Goal: Task Accomplishment & Management: Manage account settings

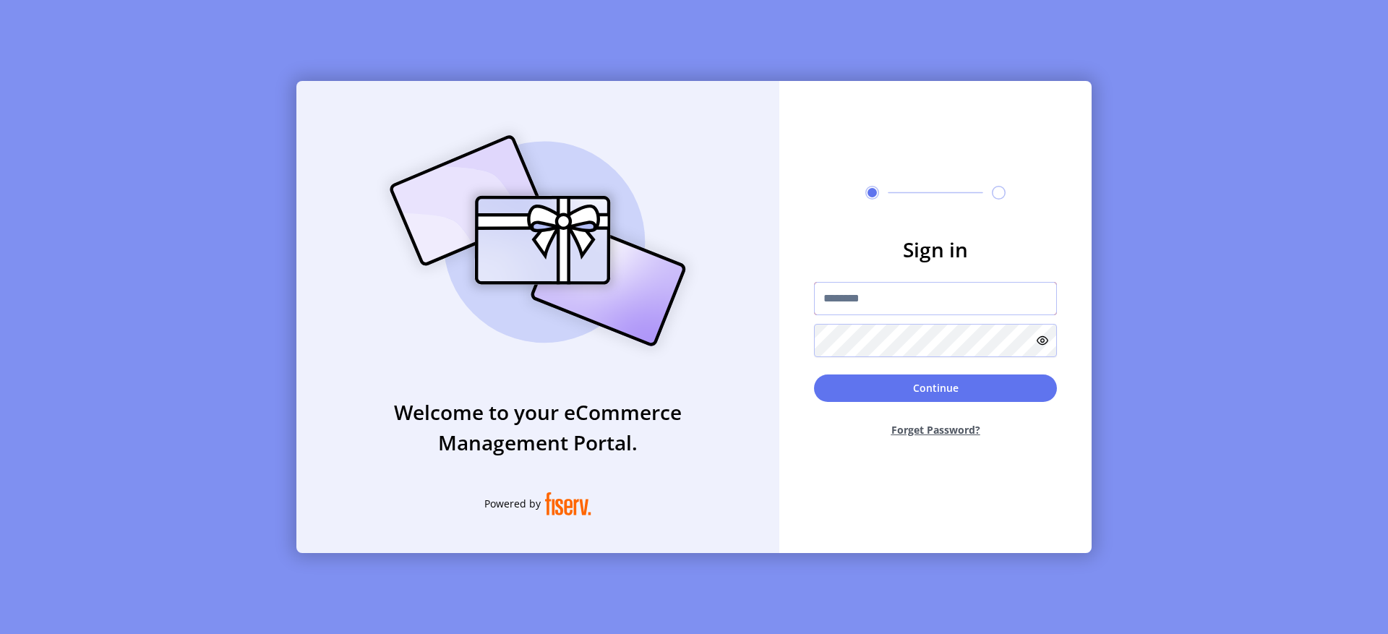
type input "**********"
click at [938, 387] on button "Continue" at bounding box center [935, 387] width 243 height 27
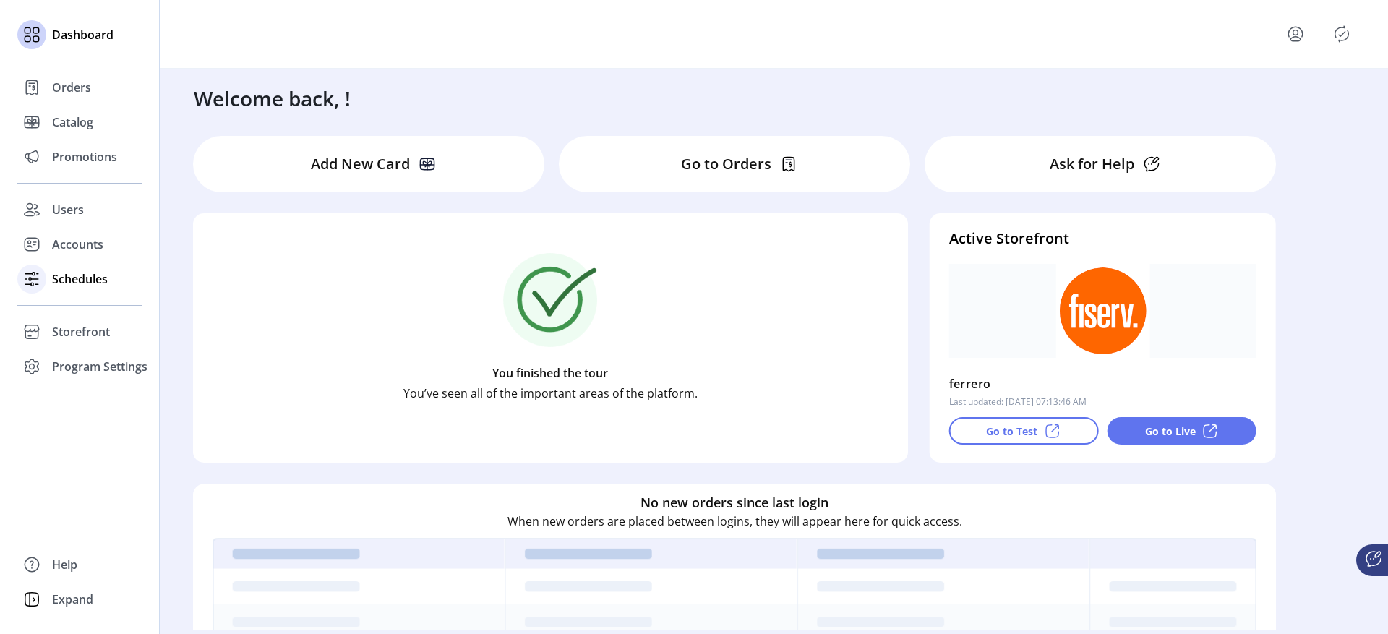
click at [42, 265] on div at bounding box center [31, 279] width 29 height 35
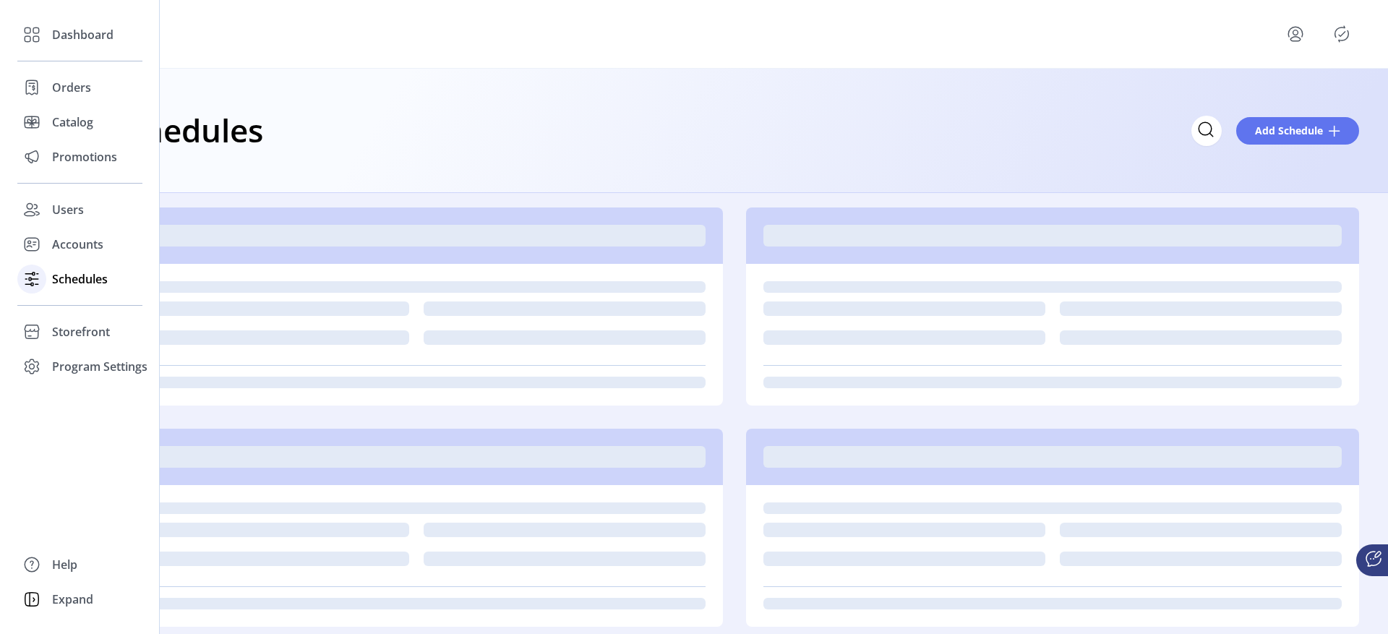
click at [40, 275] on icon at bounding box center [31, 278] width 23 height 23
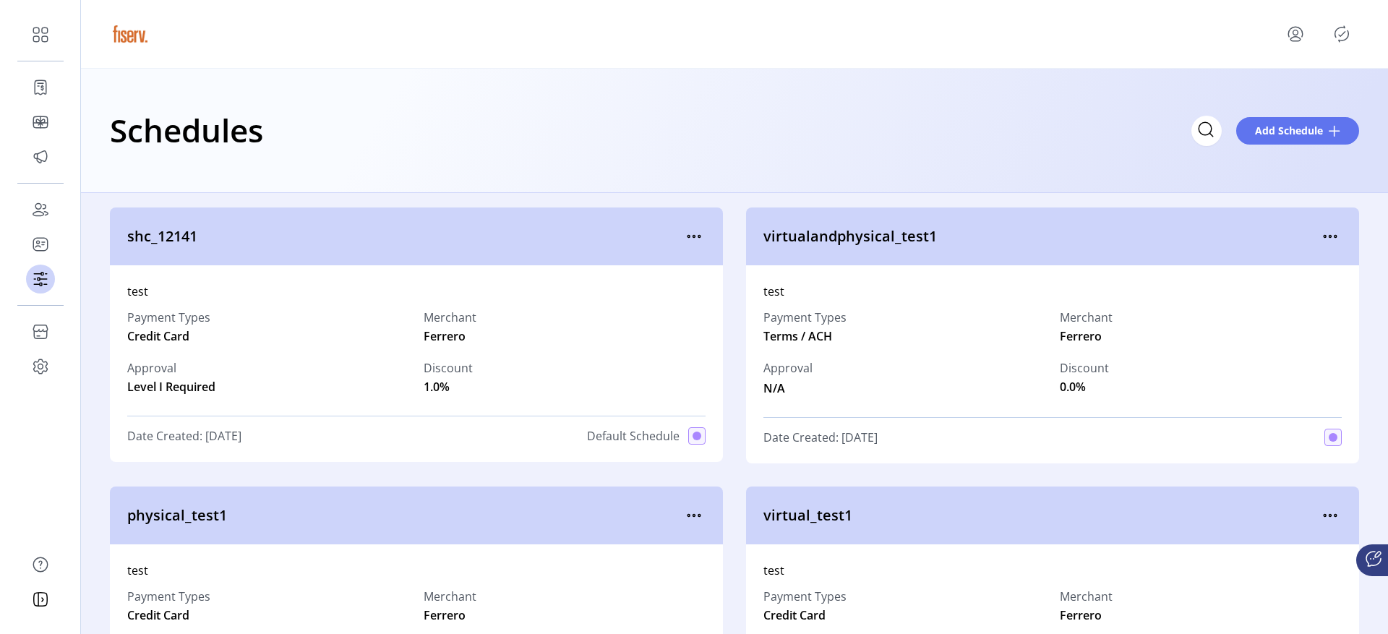
click at [985, 149] on div "Schedules Add Schedule" at bounding box center [734, 130] width 1249 height 51
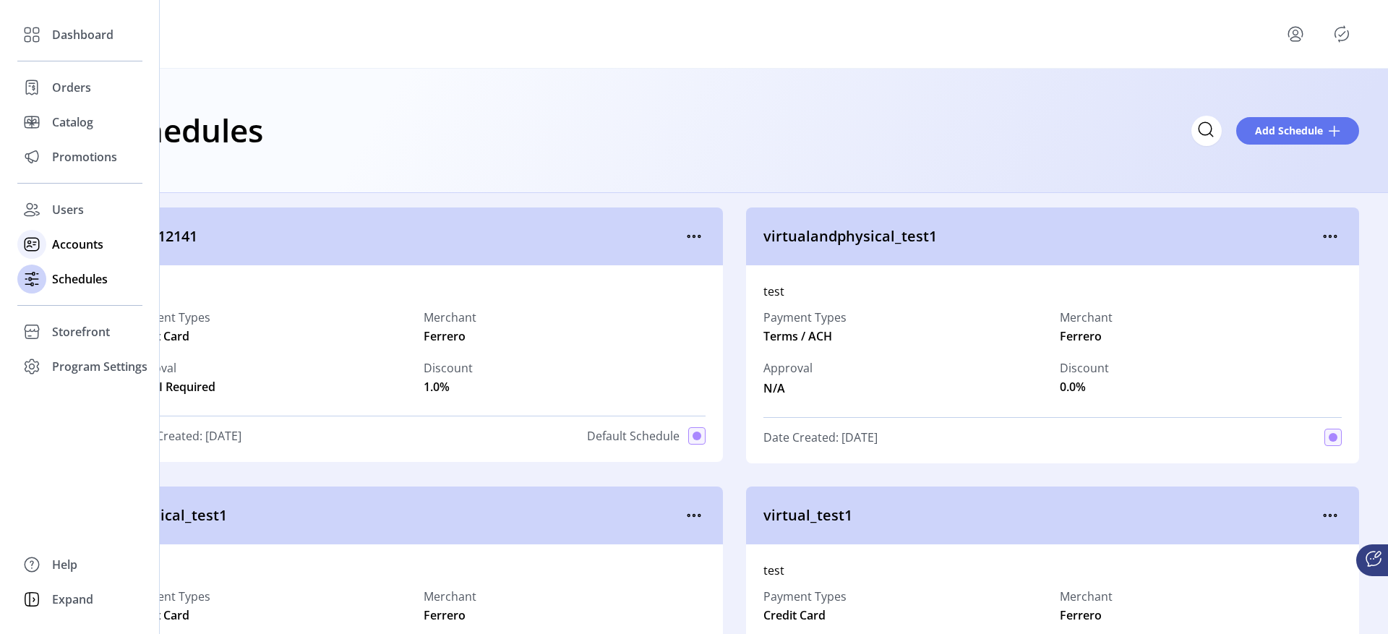
click at [38, 254] on icon at bounding box center [31, 244] width 23 height 23
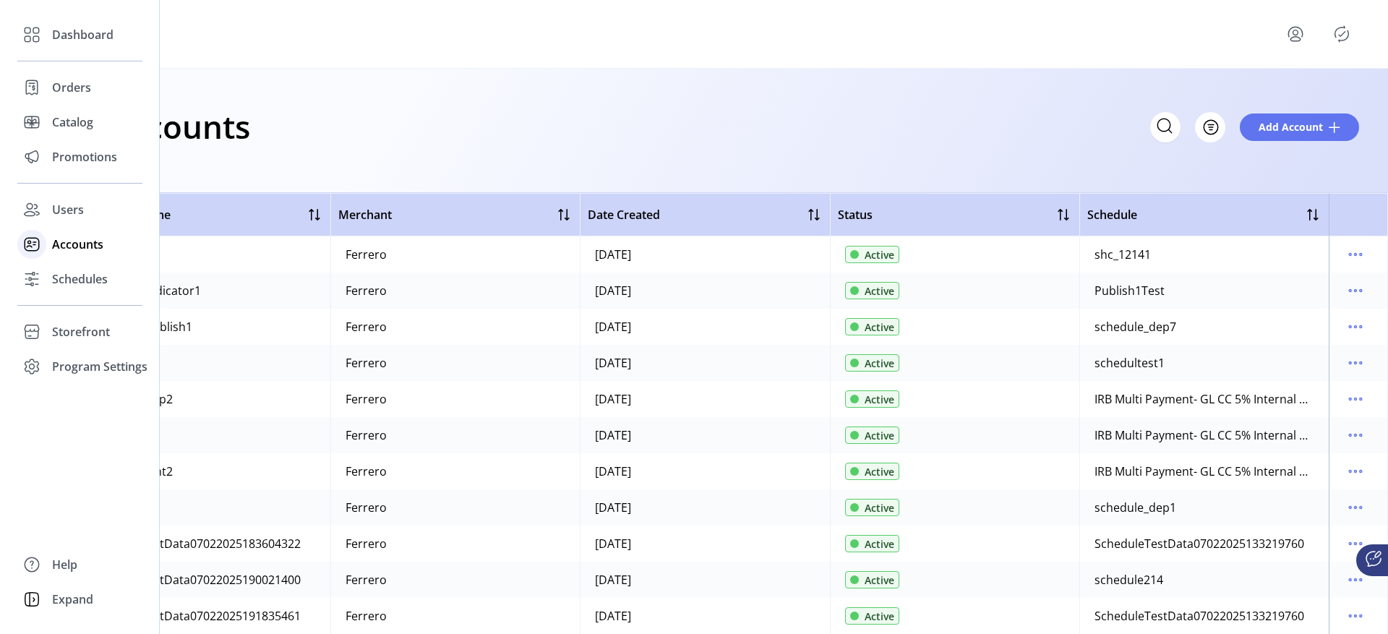
click at [48, 247] on div "Accounts" at bounding box center [79, 244] width 125 height 35
click at [30, 211] on icon at bounding box center [30, 209] width 11 height 12
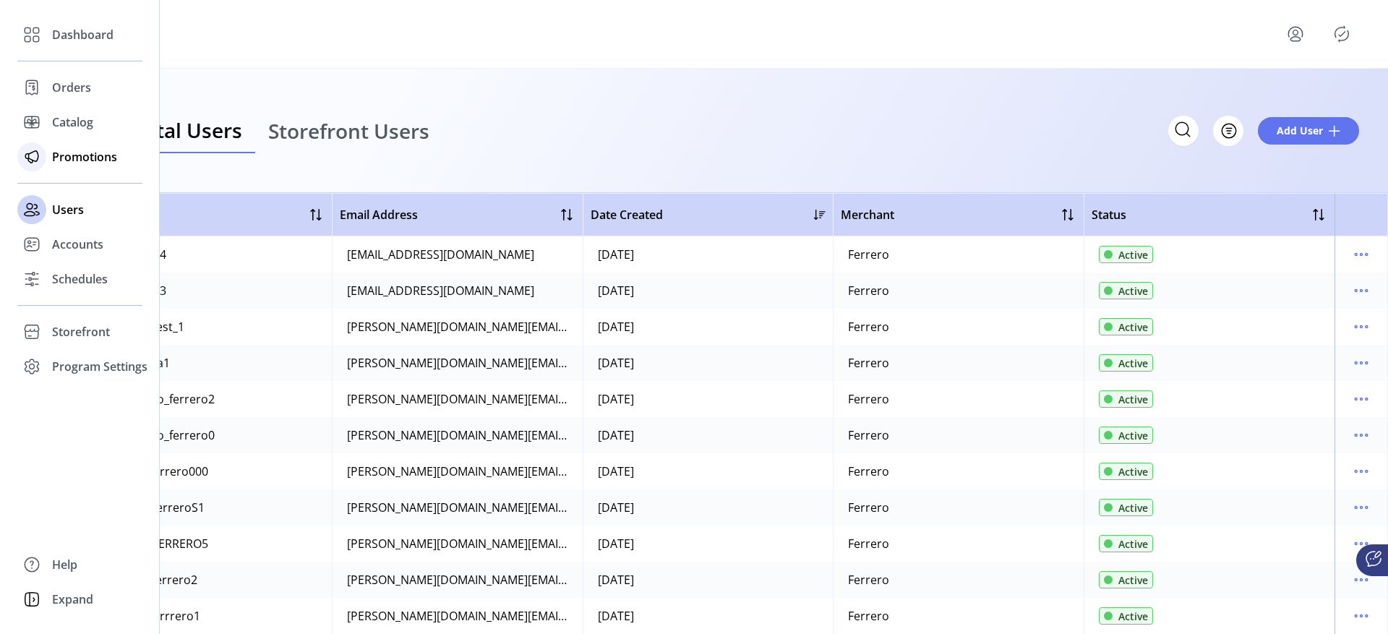
click at [43, 153] on icon at bounding box center [31, 156] width 23 height 23
click at [69, 119] on span "Catalog" at bounding box center [72, 121] width 41 height 17
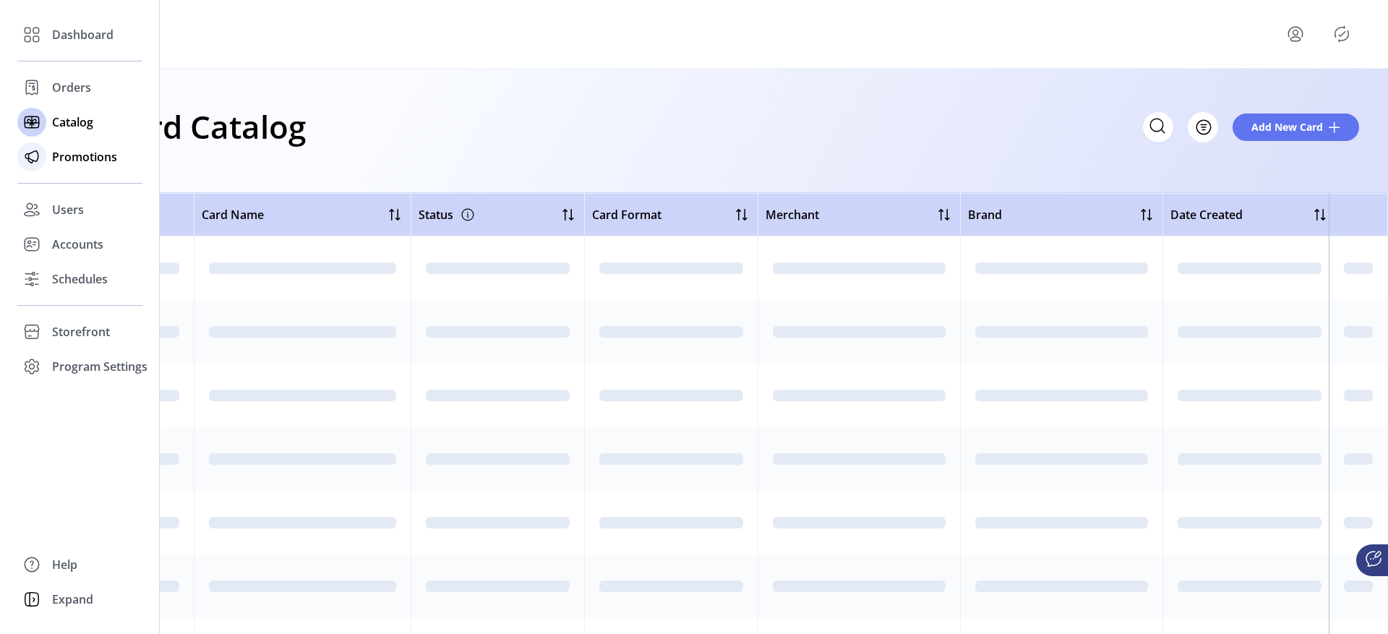
click at [43, 159] on div at bounding box center [31, 156] width 29 height 29
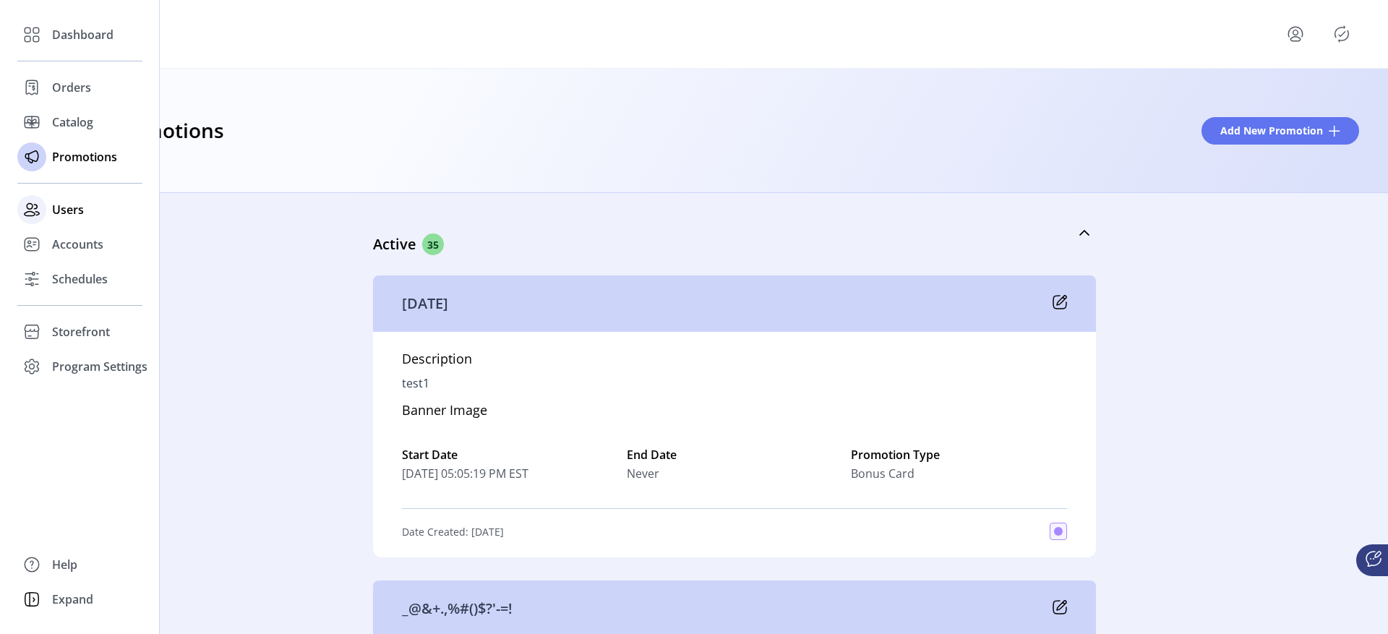
click at [71, 213] on span "Users" at bounding box center [68, 209] width 32 height 17
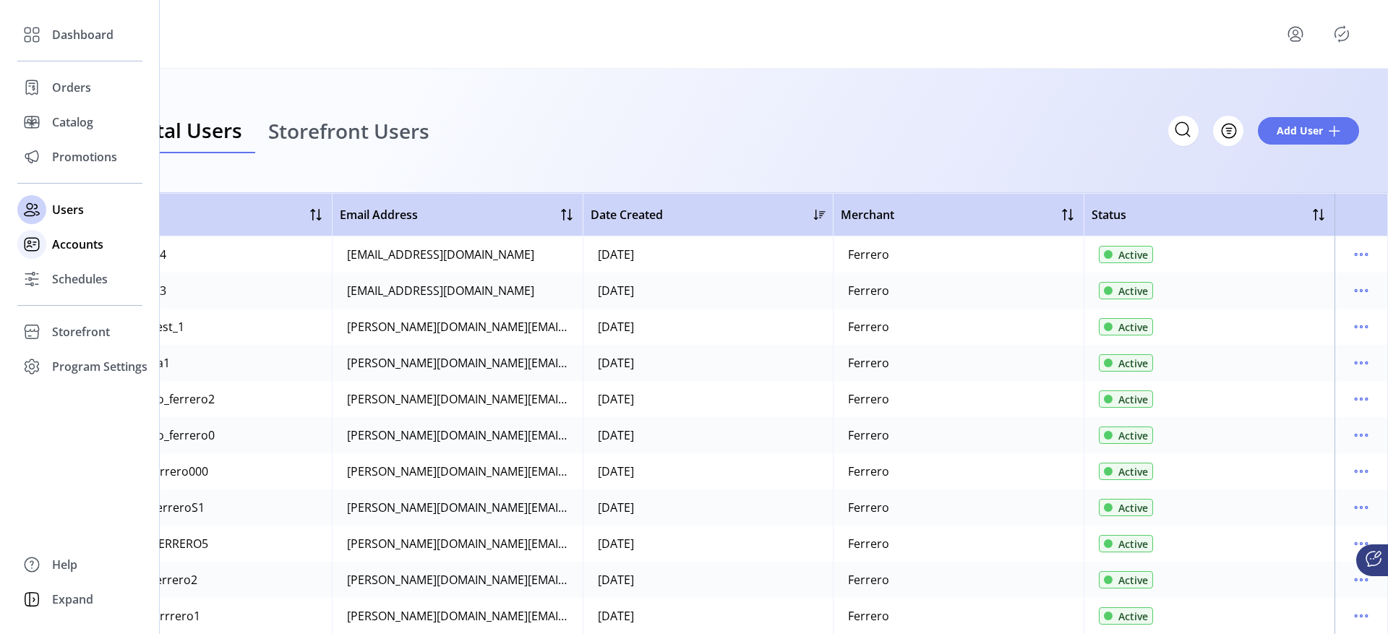
click at [49, 260] on div "Accounts" at bounding box center [79, 244] width 125 height 35
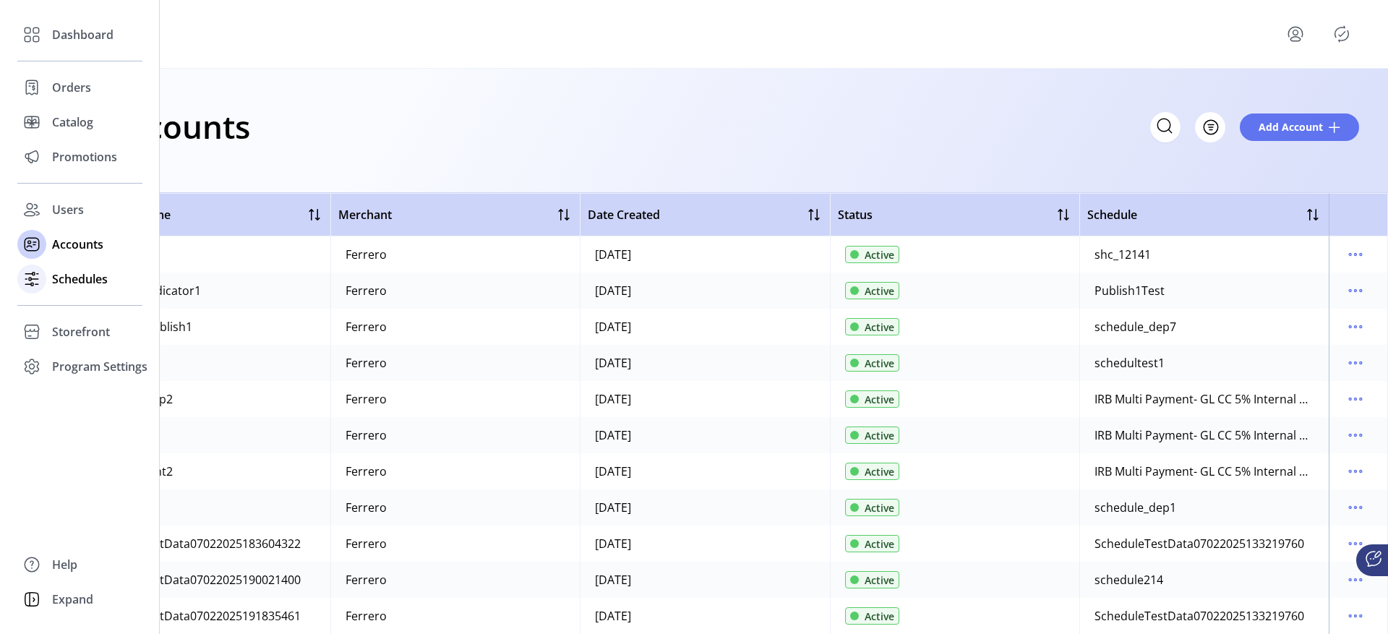
click at [81, 286] on span "Schedules" at bounding box center [80, 278] width 56 height 17
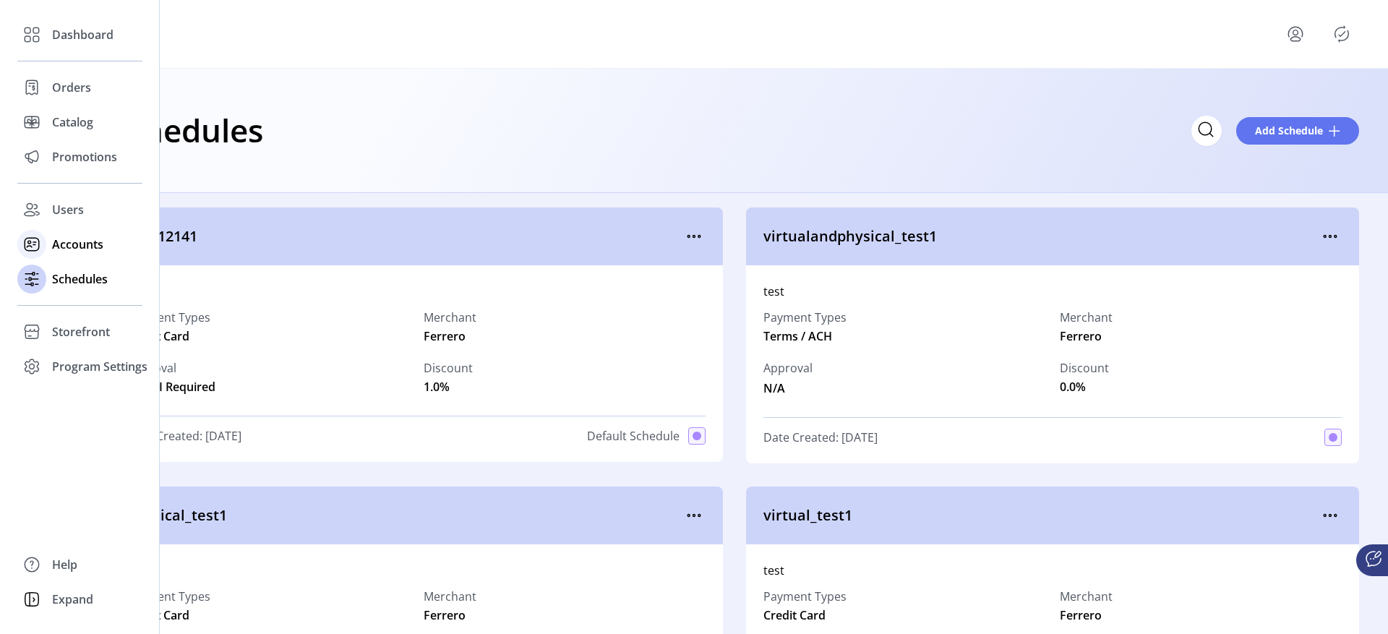
click at [50, 249] on div "Accounts" at bounding box center [79, 244] width 125 height 35
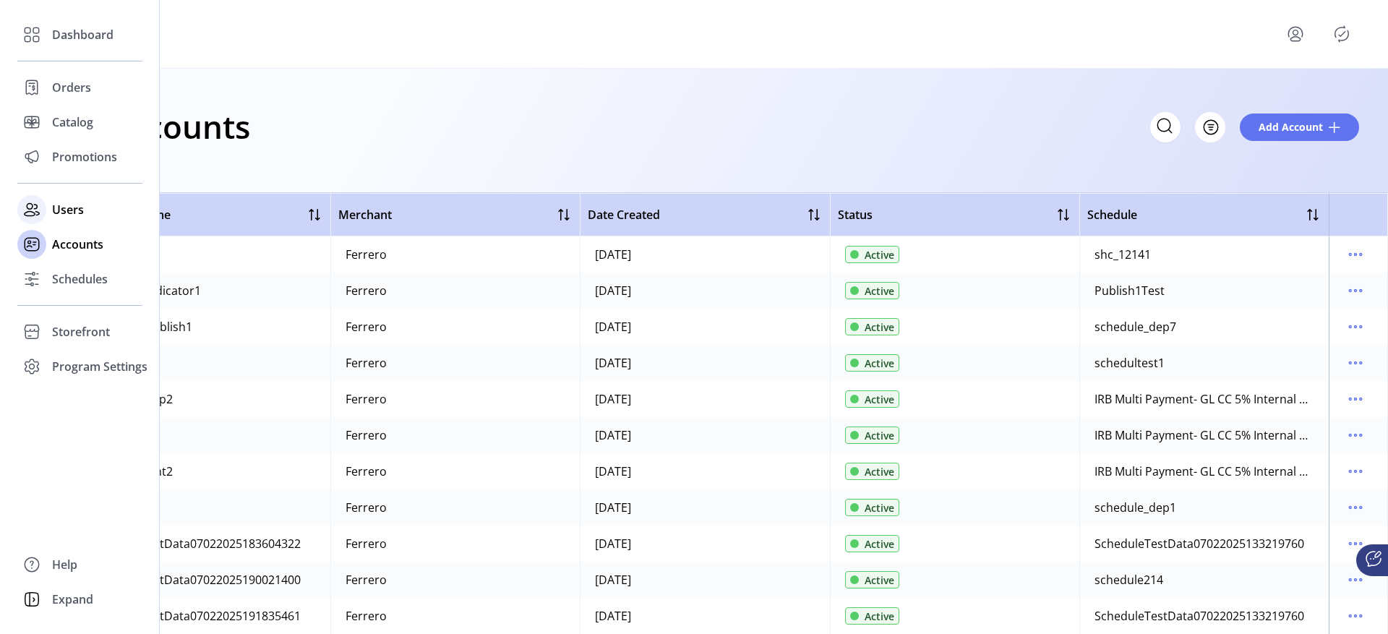
click at [60, 217] on span "Users" at bounding box center [68, 209] width 32 height 17
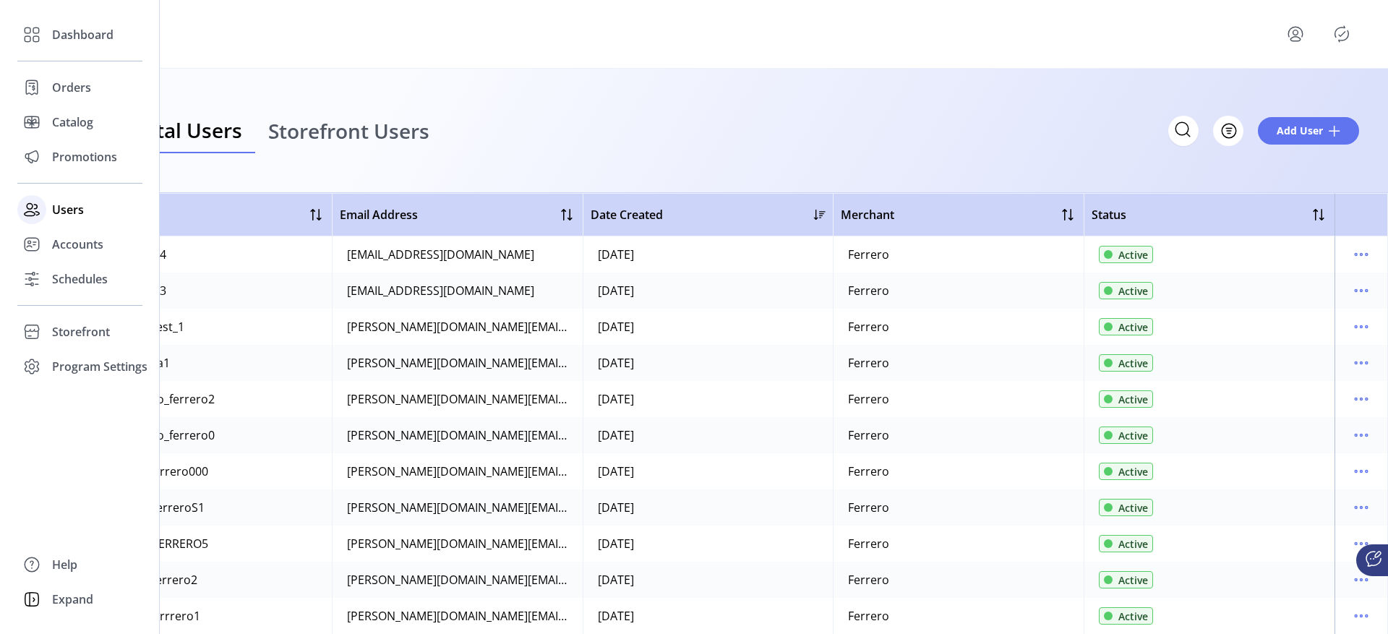
click at [61, 215] on span "Users" at bounding box center [68, 209] width 32 height 17
click at [67, 245] on span "Accounts" at bounding box center [77, 244] width 51 height 17
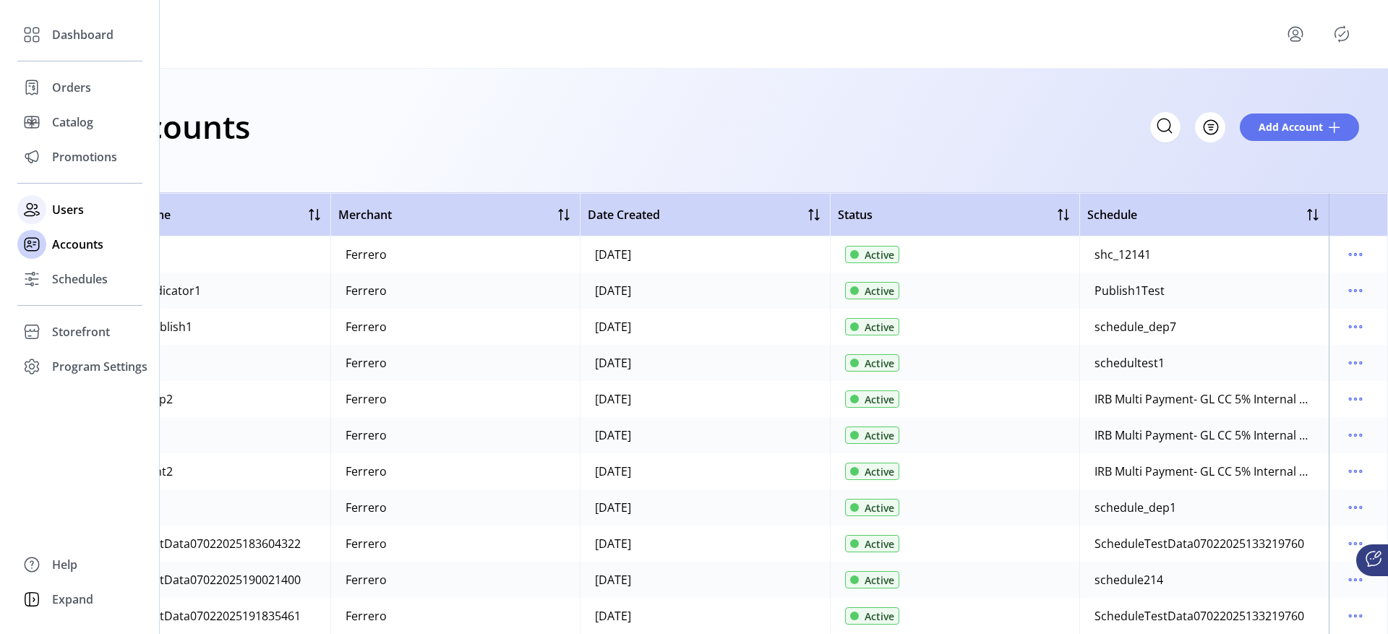
click at [48, 210] on div "Users" at bounding box center [79, 209] width 125 height 35
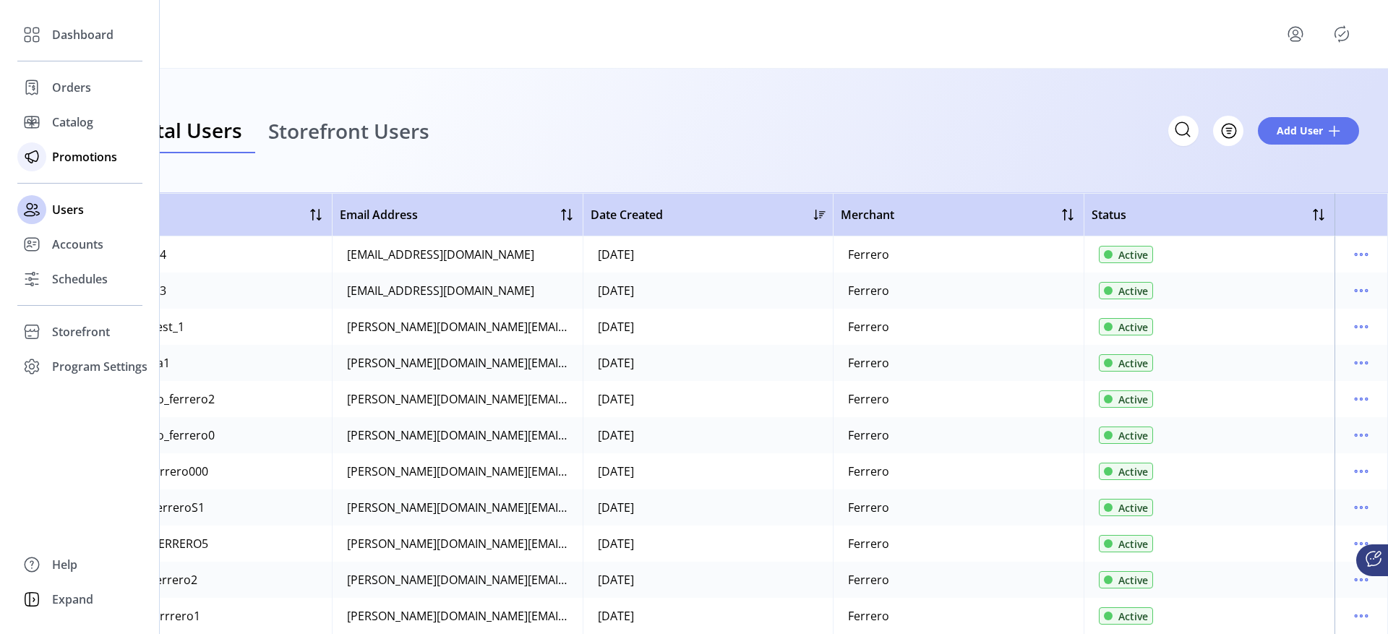
click at [76, 160] on span "Promotions" at bounding box center [84, 156] width 65 height 17
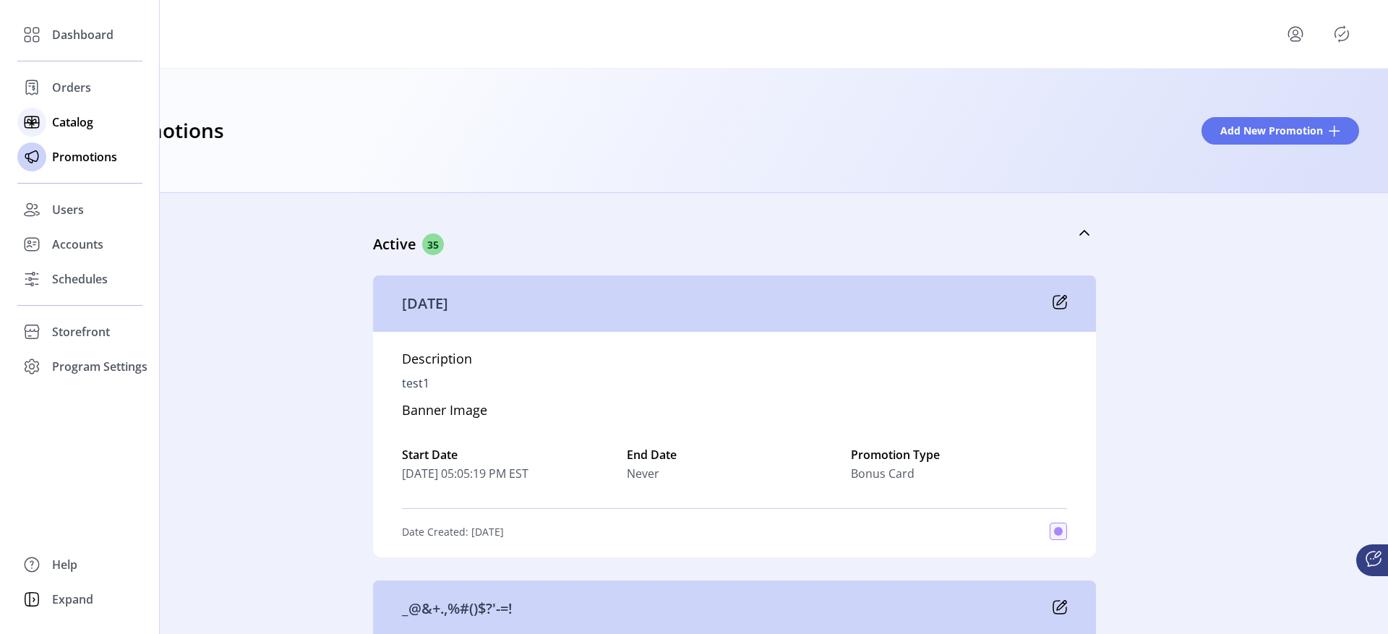
click at [73, 118] on span "Catalog" at bounding box center [72, 121] width 41 height 17
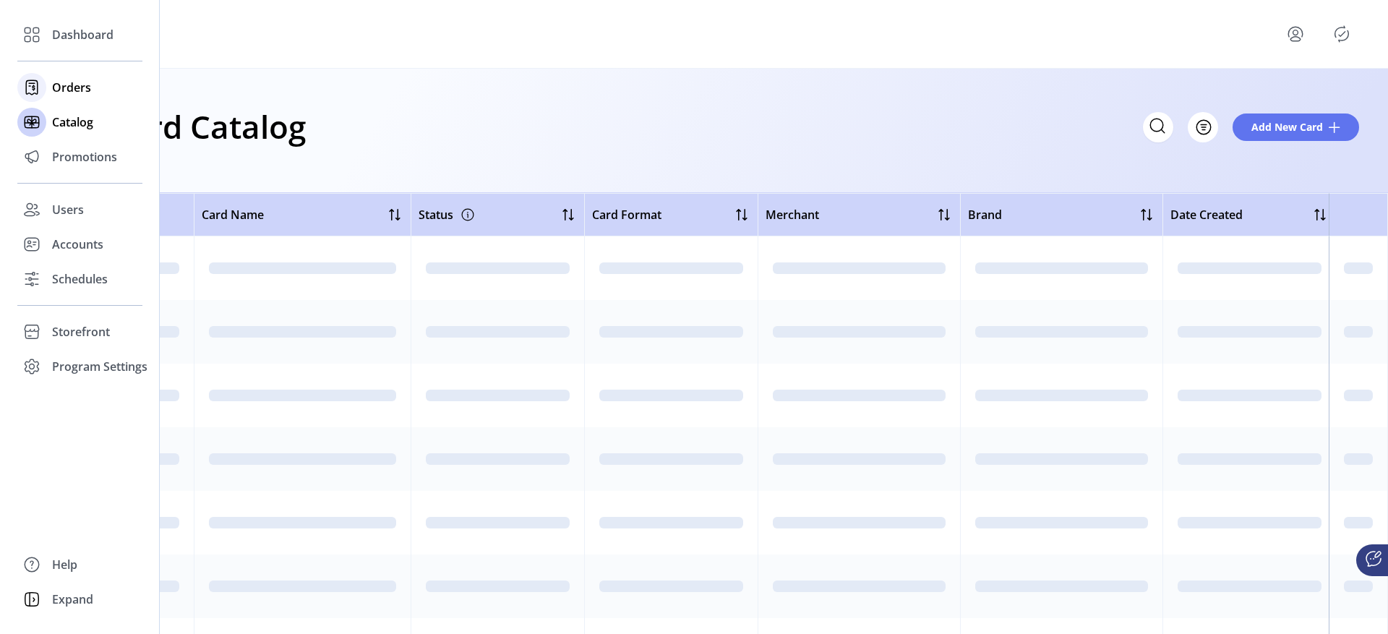
click at [69, 90] on span "Orders" at bounding box center [71, 87] width 39 height 17
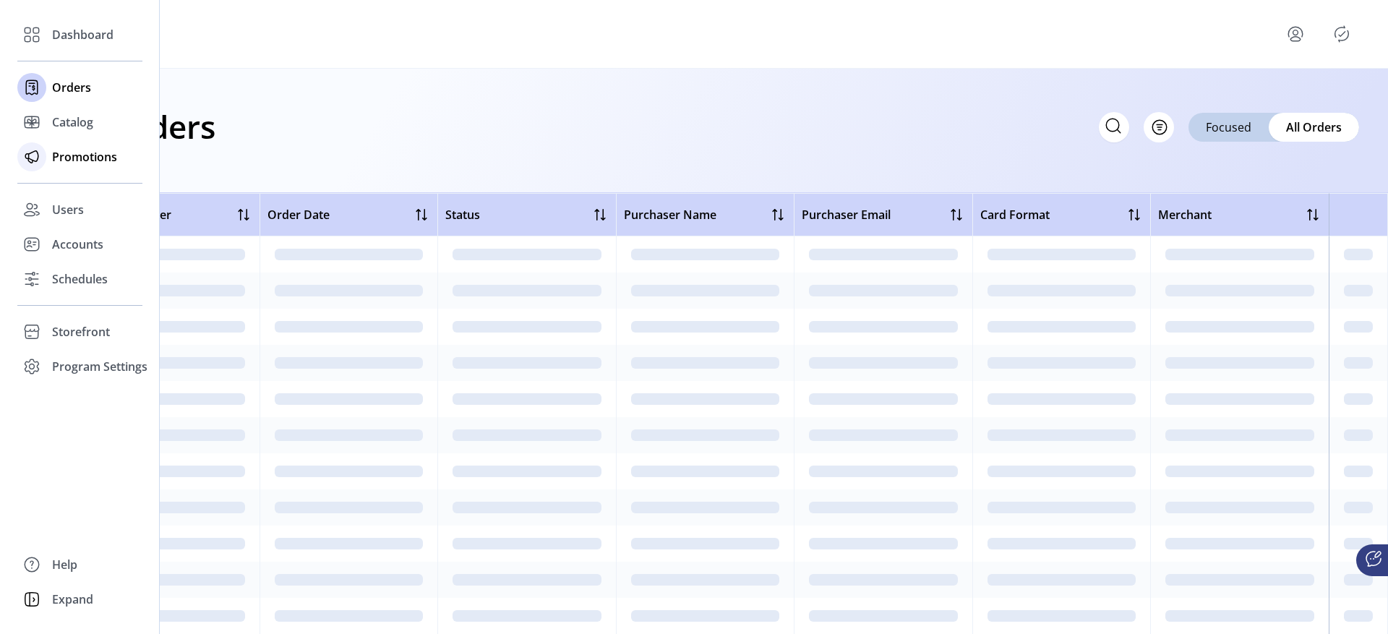
click at [67, 170] on div "Promotions" at bounding box center [79, 157] width 125 height 35
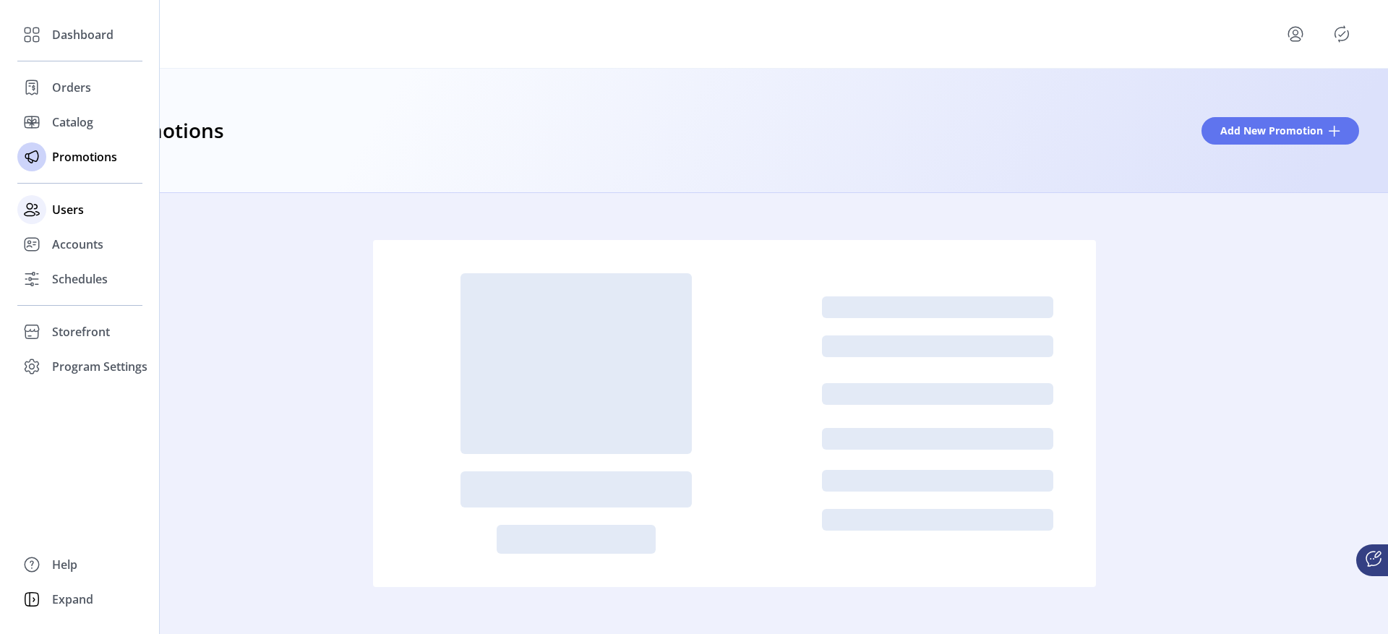
click at [67, 204] on span "Users" at bounding box center [68, 209] width 32 height 17
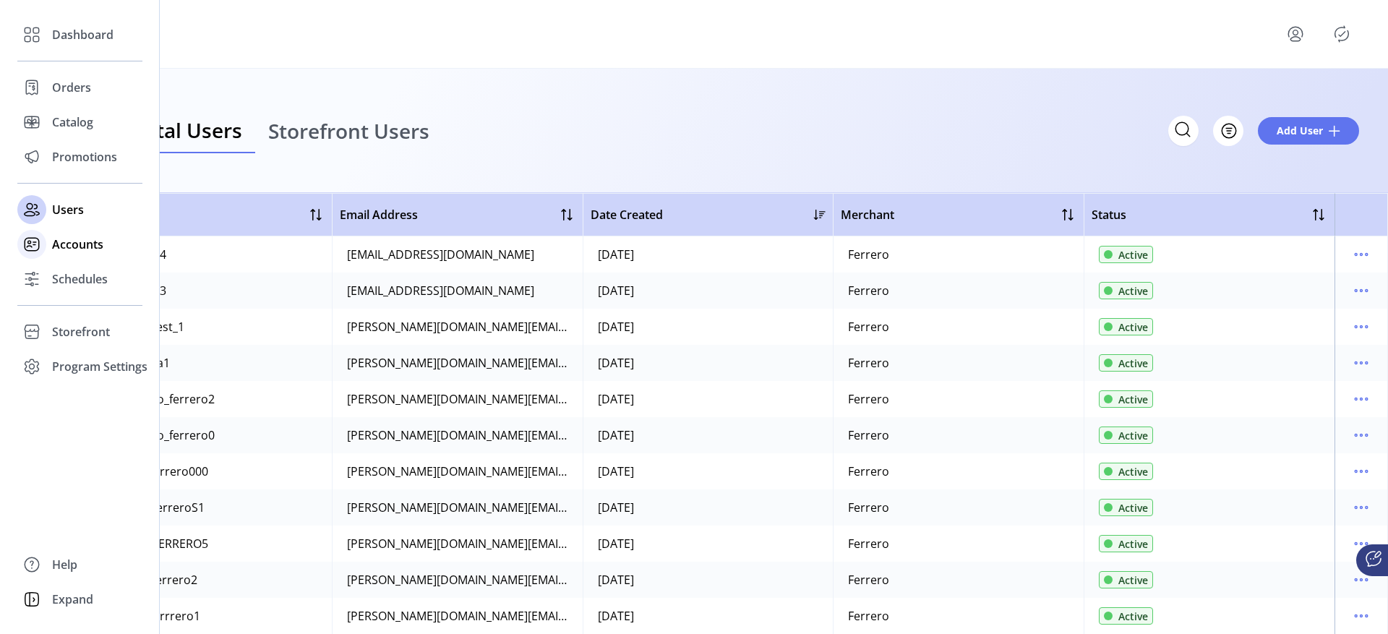
click at [56, 245] on span "Accounts" at bounding box center [77, 244] width 51 height 17
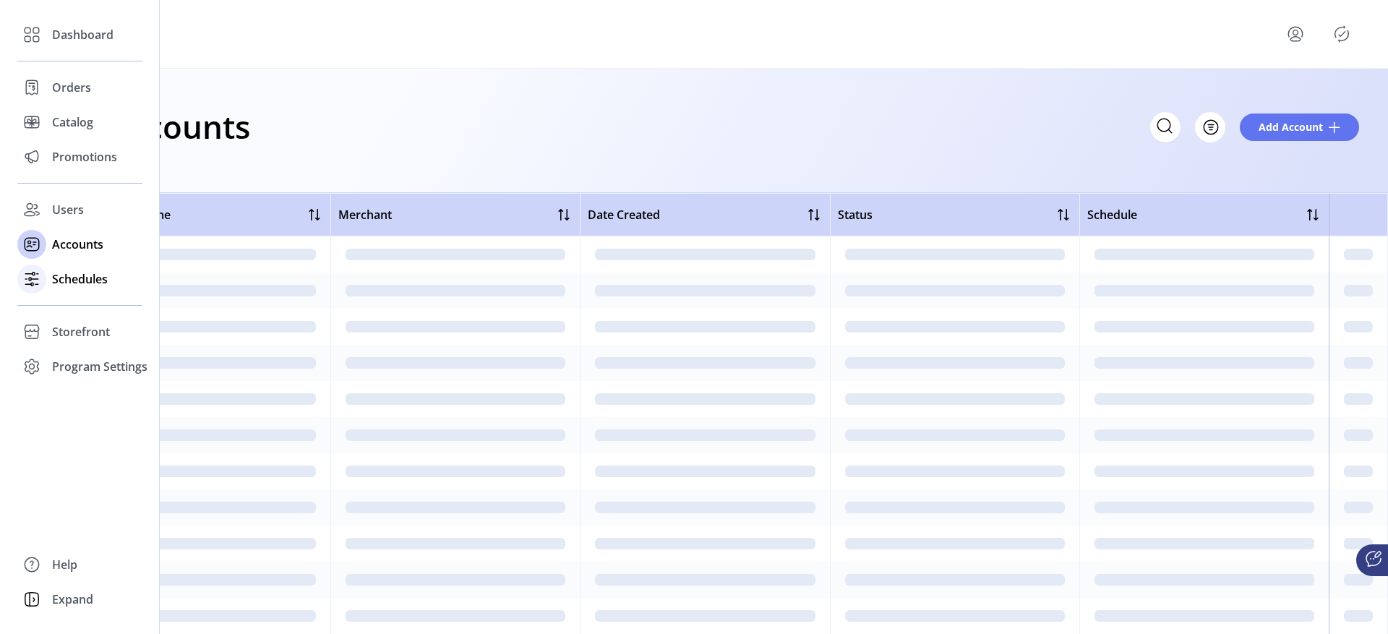
click at [29, 280] on icon at bounding box center [30, 279] width 2 height 3
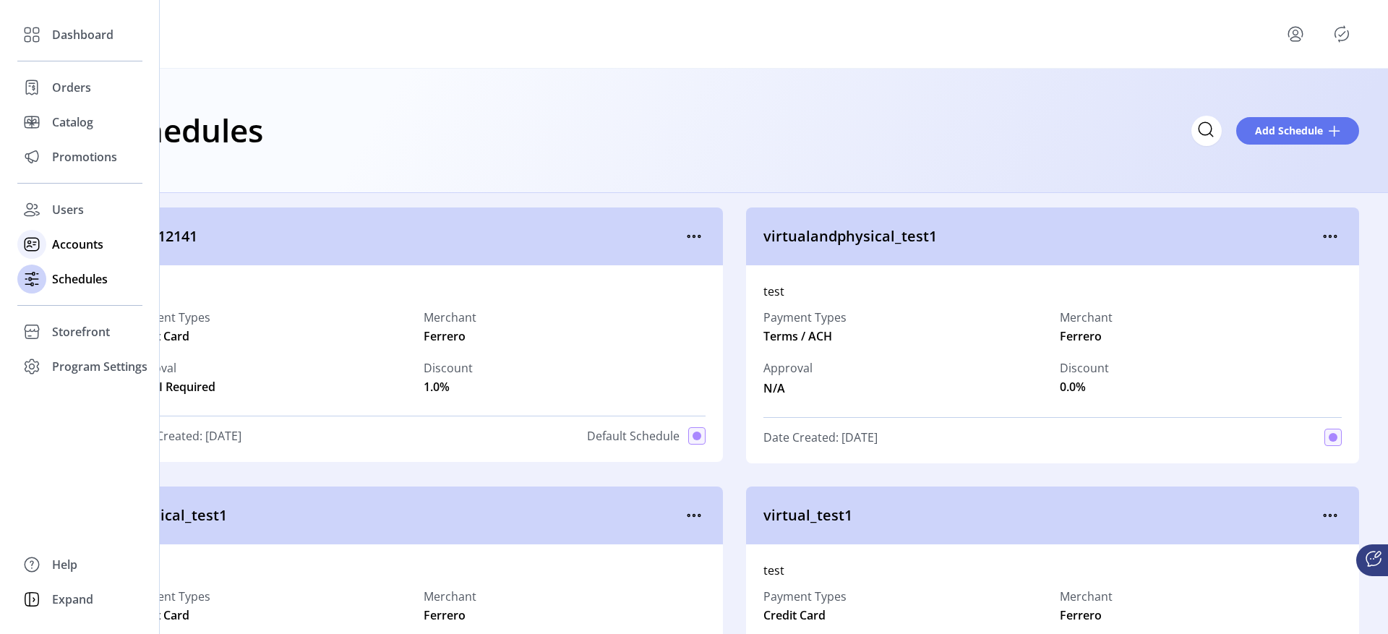
click at [52, 239] on span "Accounts" at bounding box center [77, 244] width 51 height 17
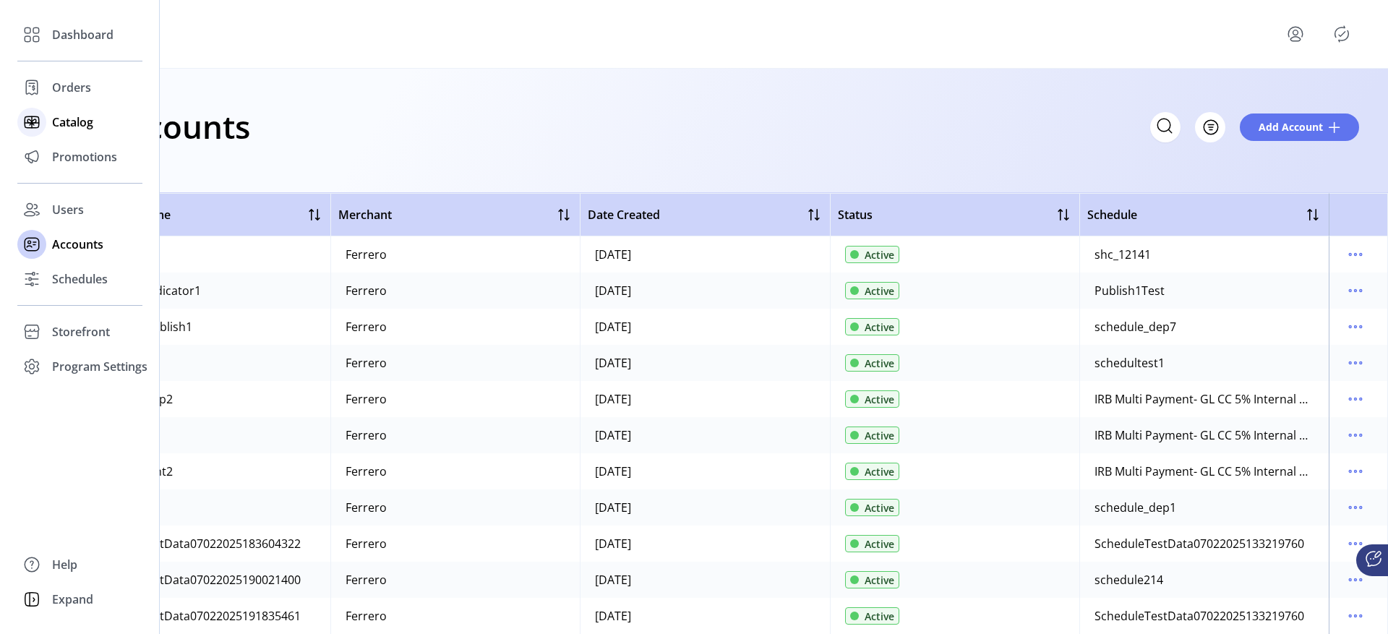
click at [71, 118] on span "Catalog" at bounding box center [72, 121] width 41 height 17
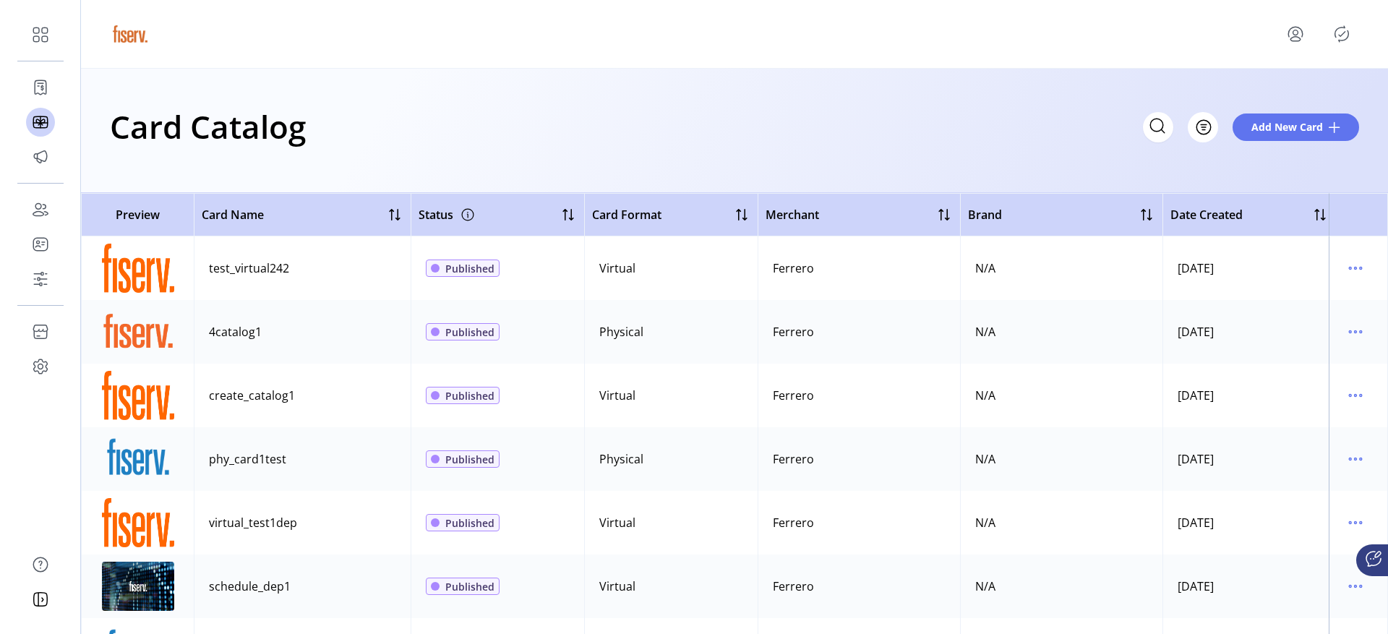
click at [1341, 37] on icon "Publisher Panel" at bounding box center [1341, 33] width 23 height 23
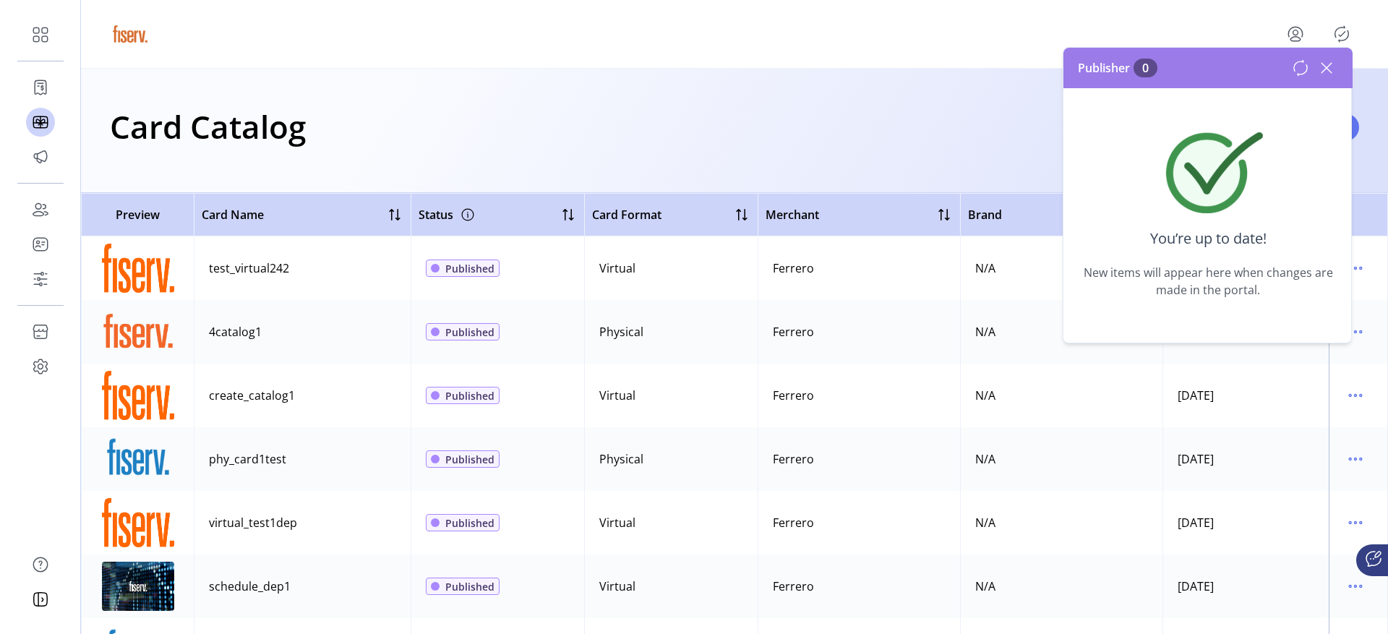
click at [236, 111] on h1 "Card Catalog" at bounding box center [208, 126] width 196 height 51
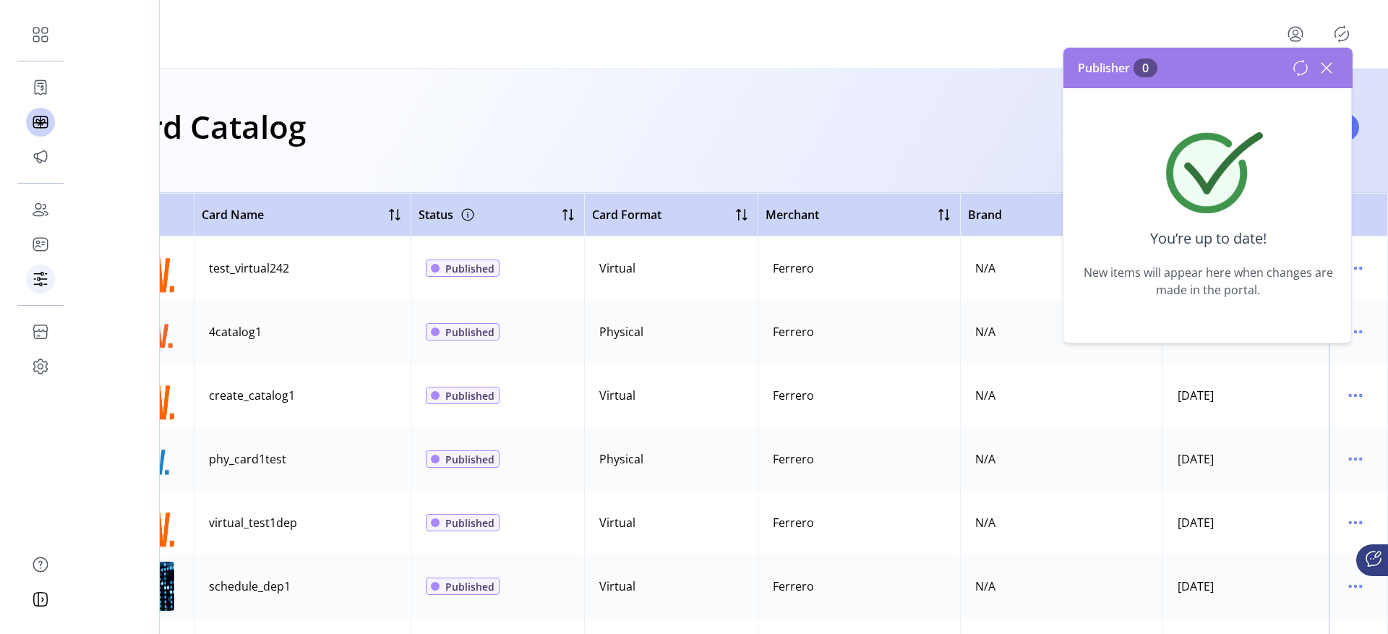
drag, startPoint x: 134, startPoint y: 239, endPoint x: 70, endPoint y: 275, distance: 73.8
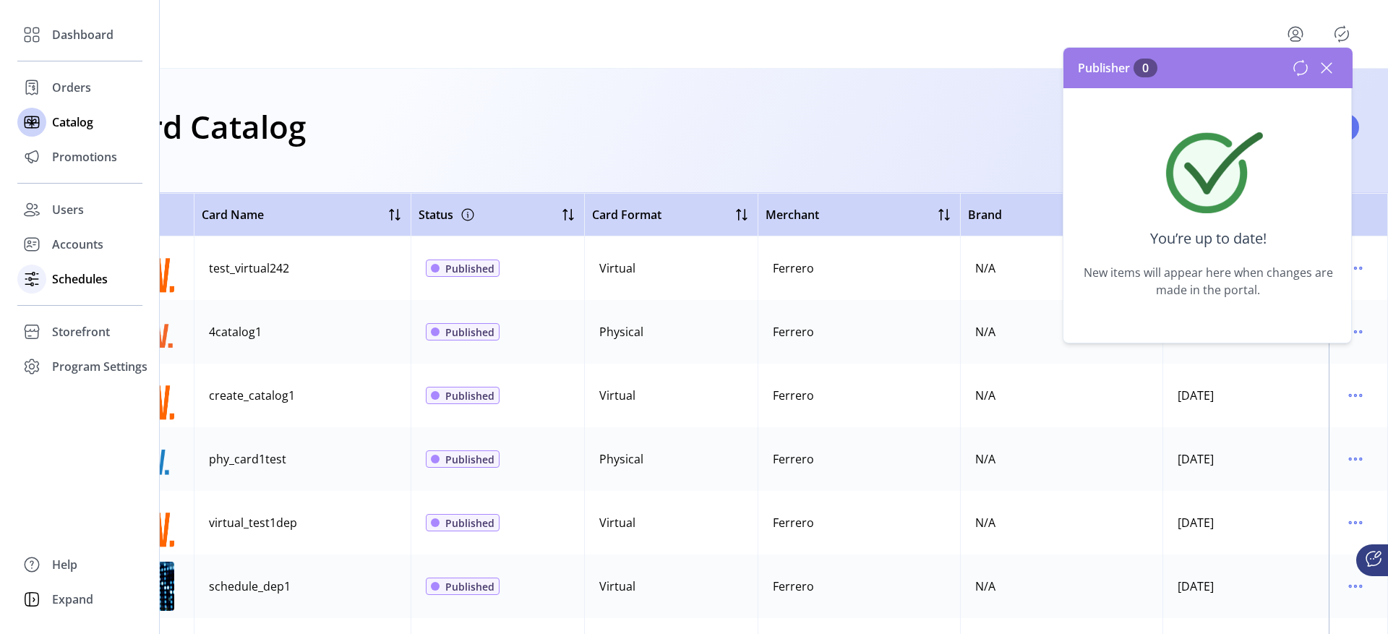
click at [58, 278] on span "Schedules" at bounding box center [80, 278] width 56 height 17
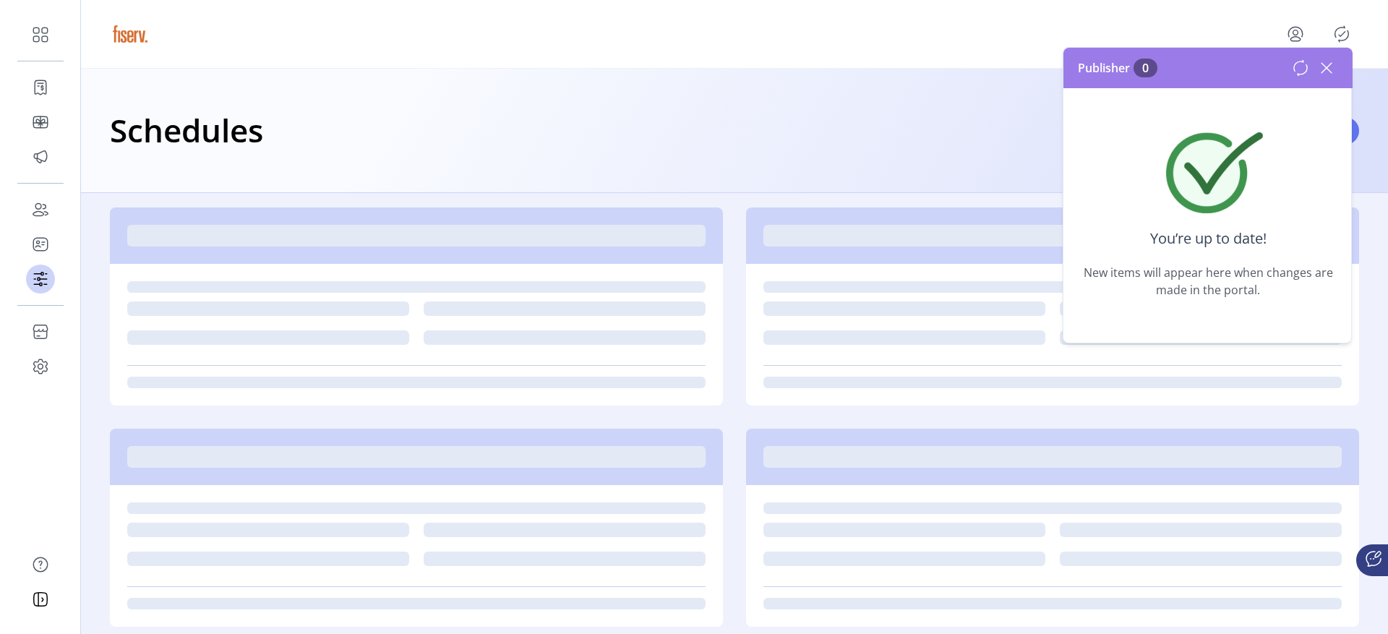
click at [1327, 64] on icon at bounding box center [1326, 67] width 23 height 23
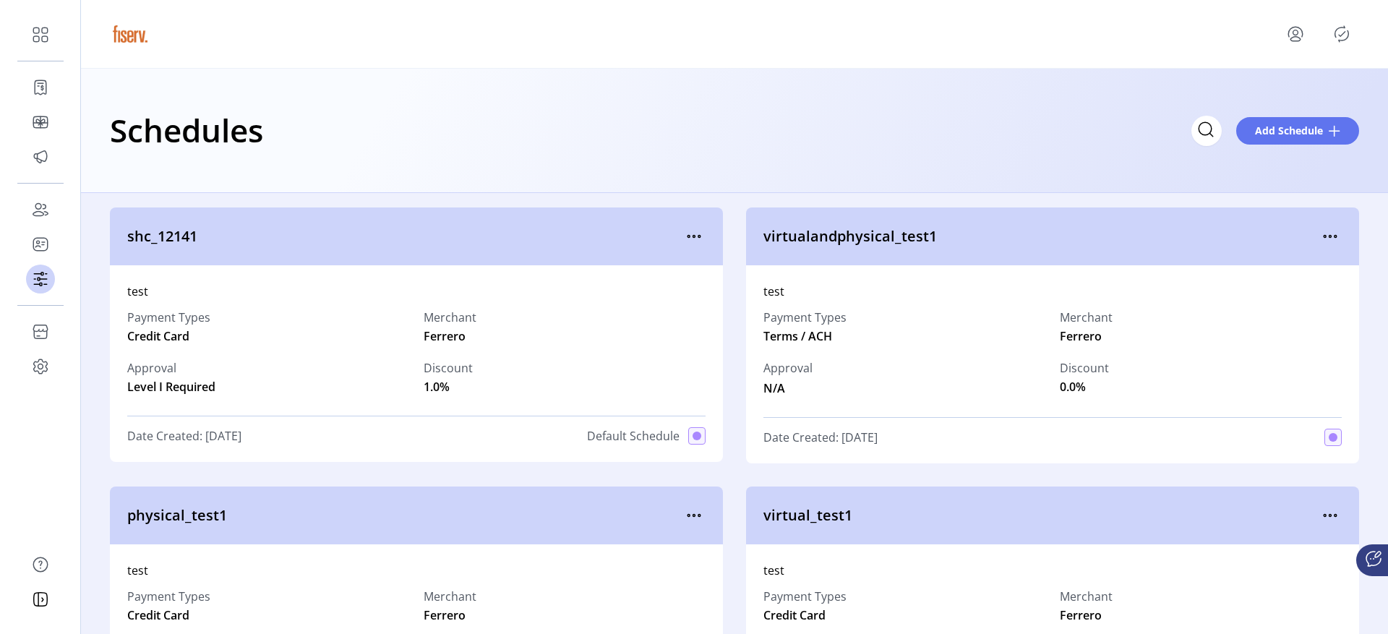
drag, startPoint x: 1323, startPoint y: 238, endPoint x: 1268, endPoint y: 231, distance: 55.3
click at [1323, 238] on icon "menu" at bounding box center [1330, 236] width 23 height 23
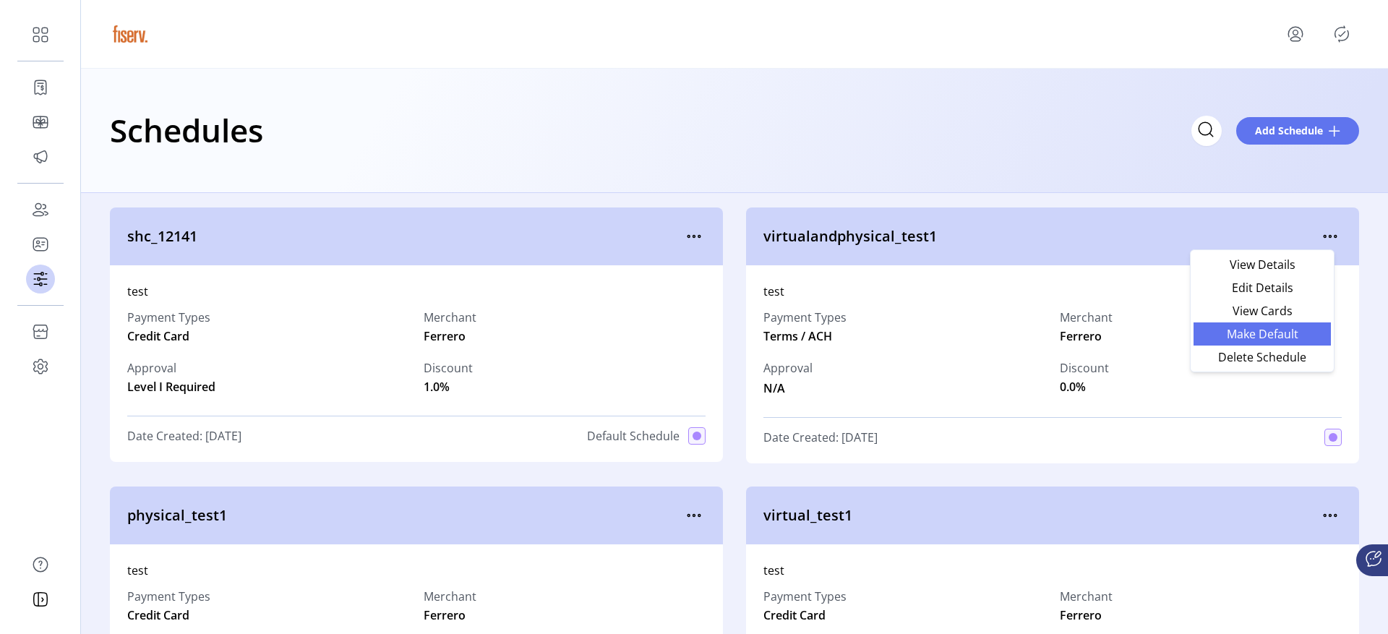
click at [1214, 327] on link "Make Default" at bounding box center [1261, 333] width 137 height 23
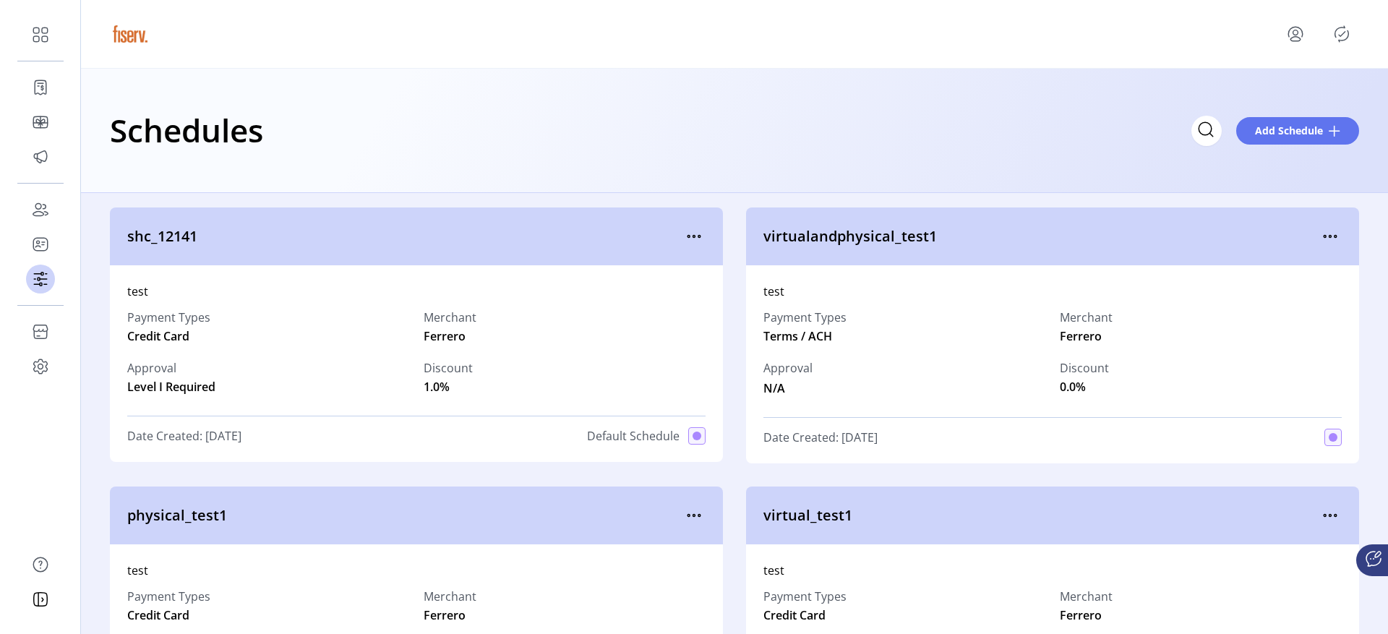
click at [1335, 31] on icon "Publisher Panel" at bounding box center [1342, 34] width 14 height 16
click at [1345, 33] on icon "Publisher Panel" at bounding box center [1341, 33] width 23 height 23
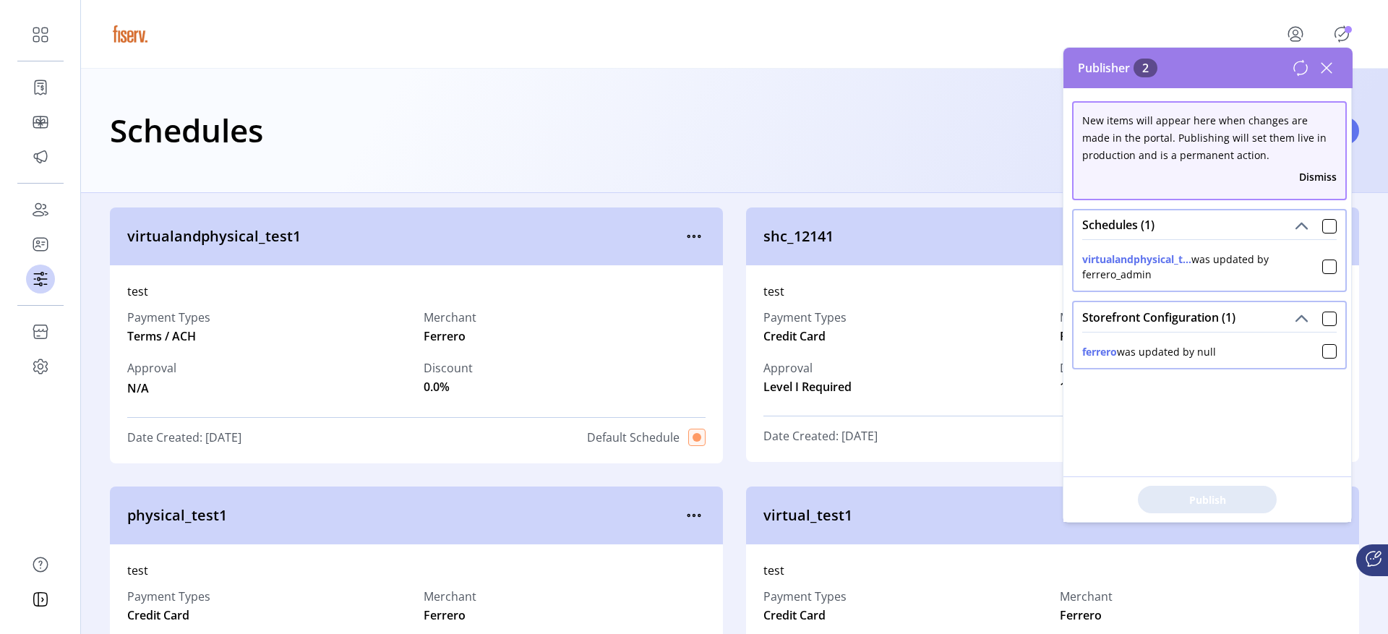
click at [1297, 77] on div at bounding box center [1315, 67] width 46 height 23
click at [1295, 71] on icon at bounding box center [1300, 67] width 17 height 17
click at [1334, 64] on icon at bounding box center [1326, 67] width 23 height 23
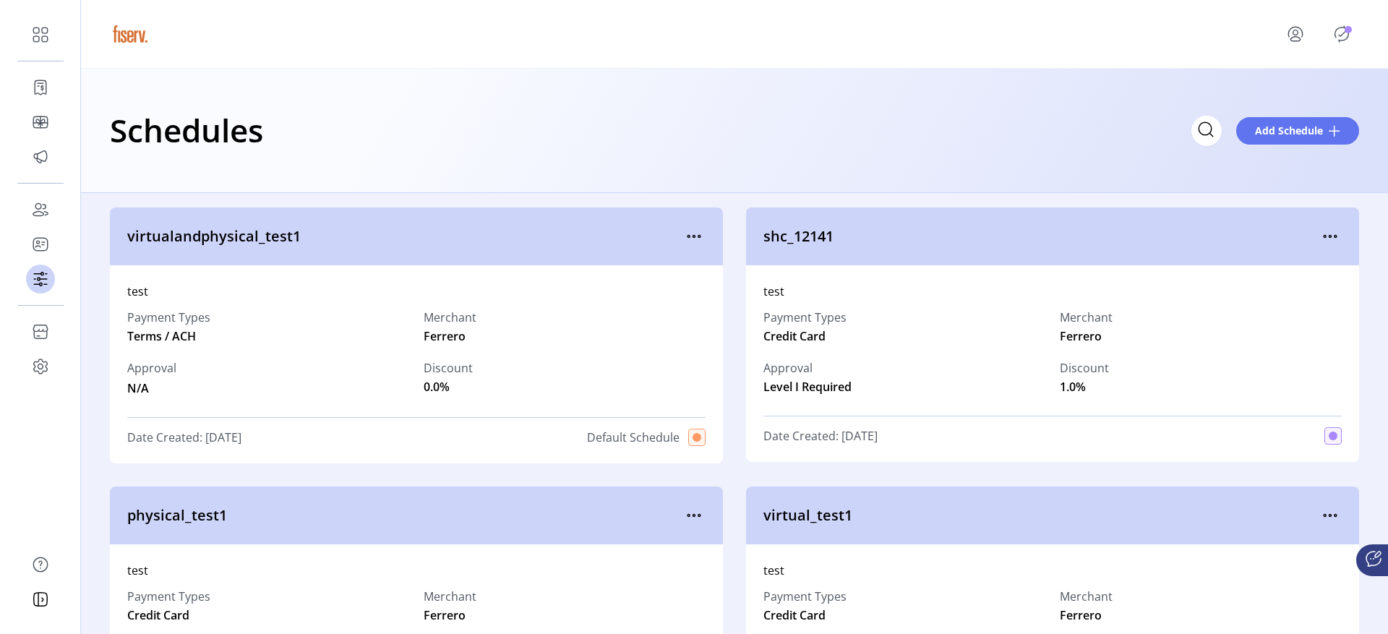
click at [1344, 35] on icon "Publisher Panel" at bounding box center [1341, 33] width 23 height 23
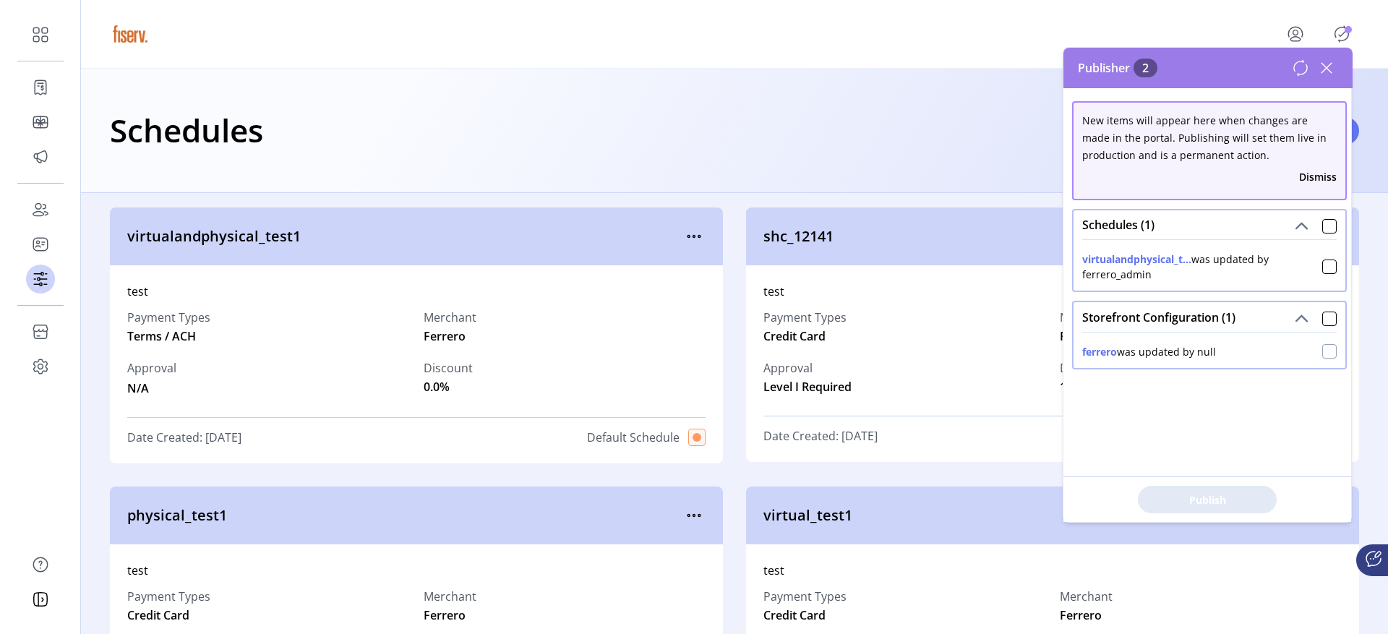
click at [1322, 353] on div at bounding box center [1329, 351] width 14 height 14
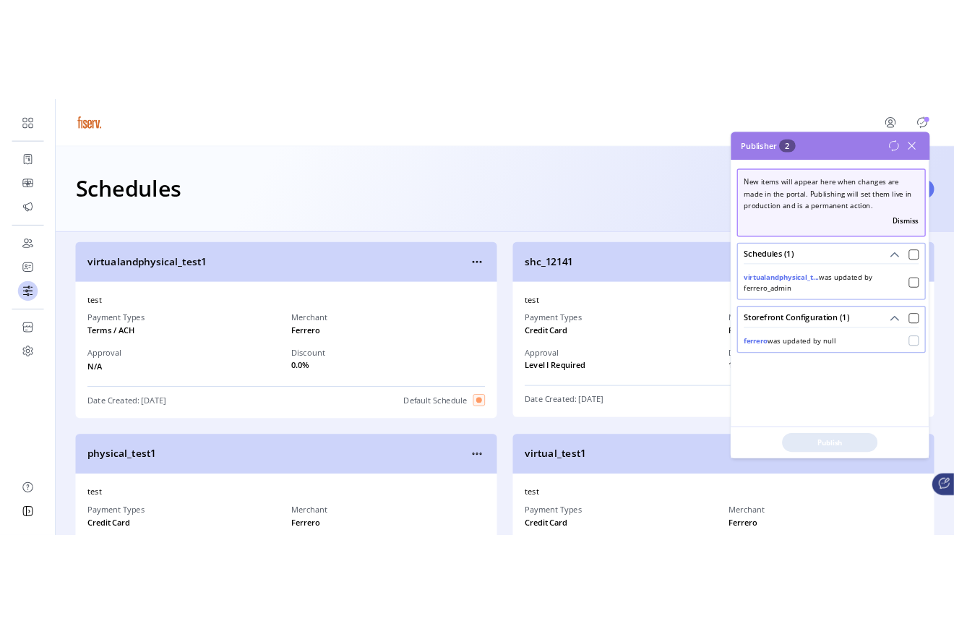
scroll to position [9, 5]
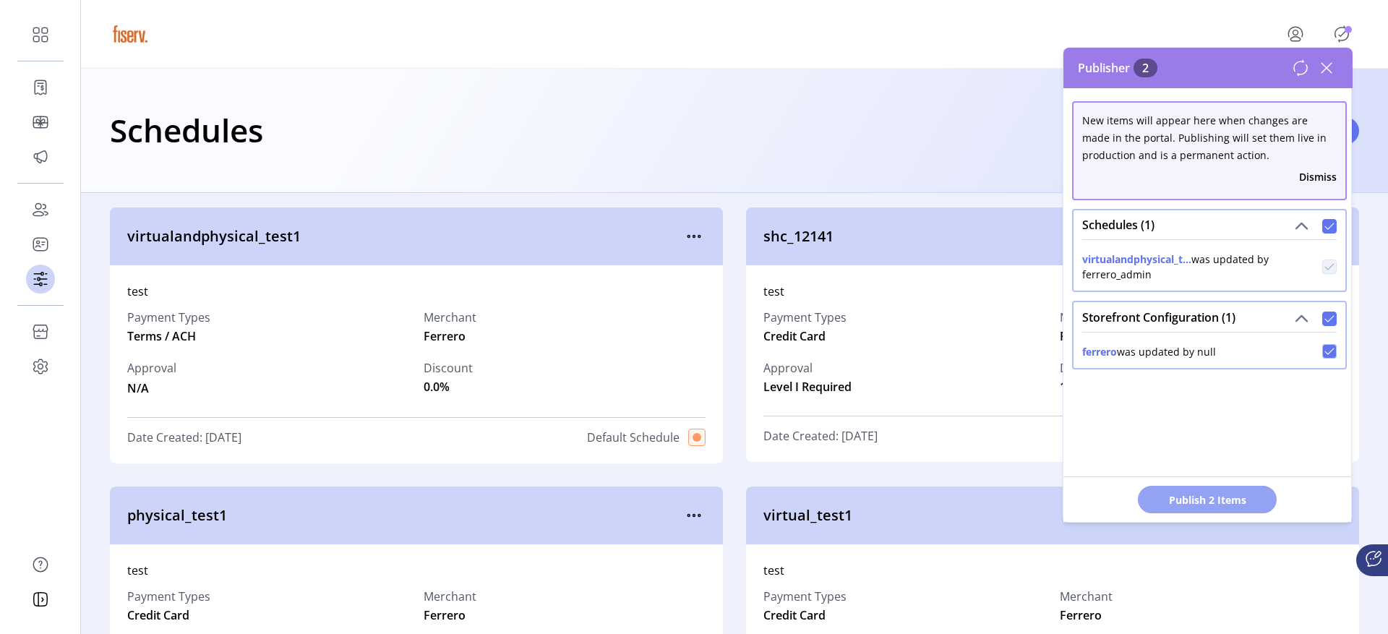
click at [1212, 497] on span "Publish 2 Items" at bounding box center [1207, 499] width 101 height 15
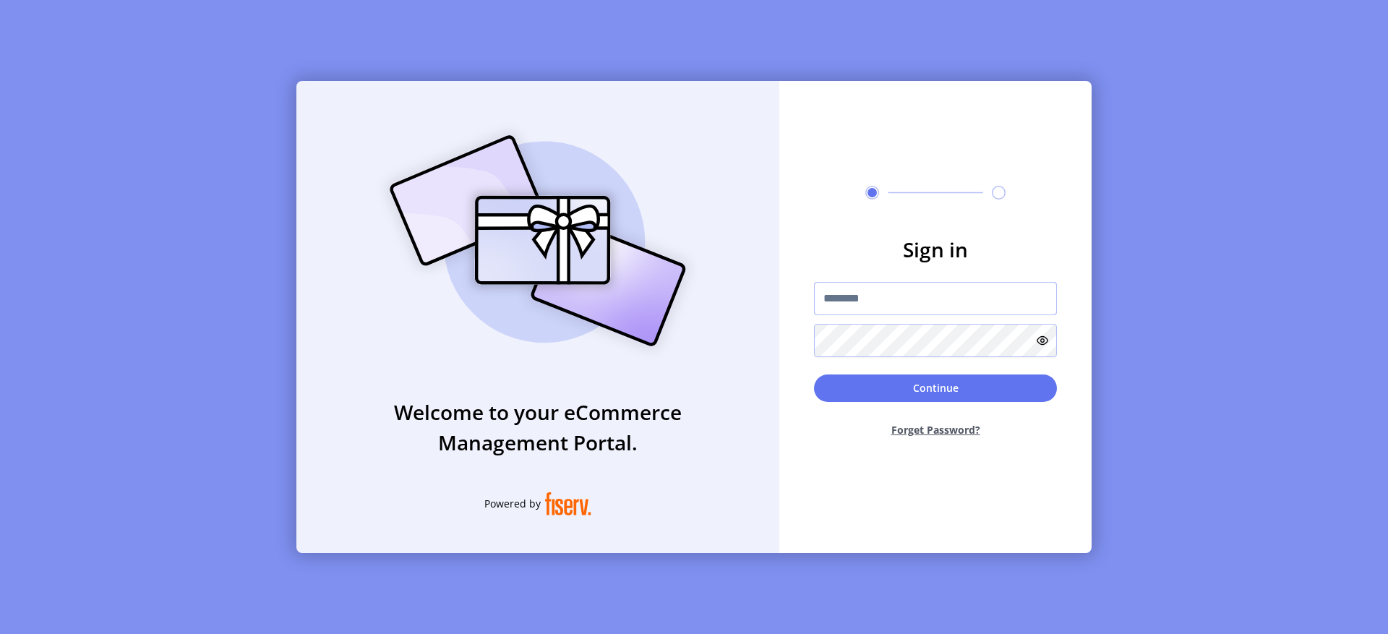
click at [882, 301] on input "text" at bounding box center [935, 298] width 243 height 33
type input "**********"
click at [968, 397] on button "Continue" at bounding box center [935, 387] width 243 height 27
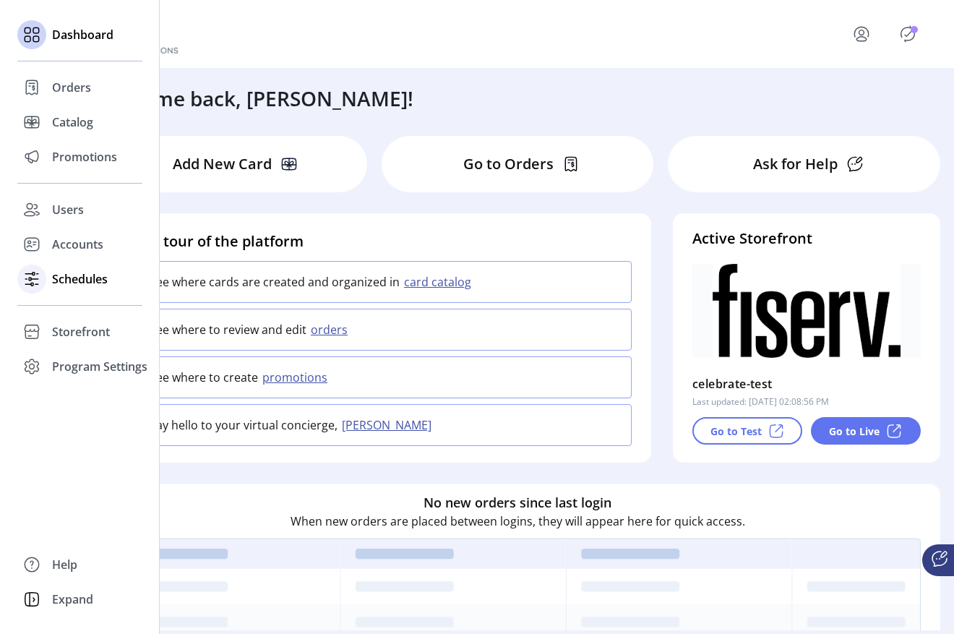
click at [35, 270] on icon at bounding box center [31, 278] width 23 height 23
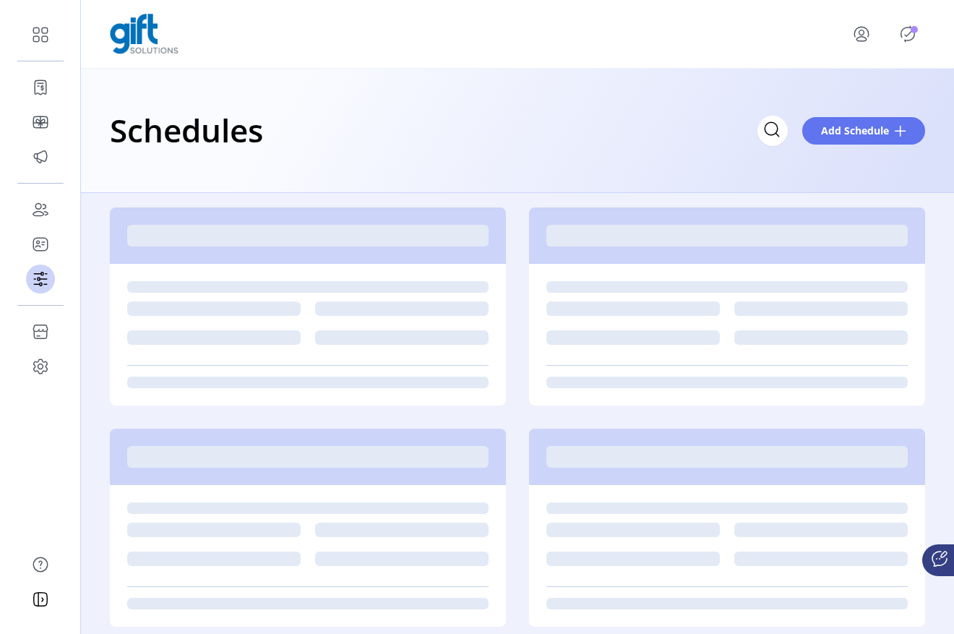
click at [914, 35] on icon "Publisher Panel" at bounding box center [908, 34] width 14 height 16
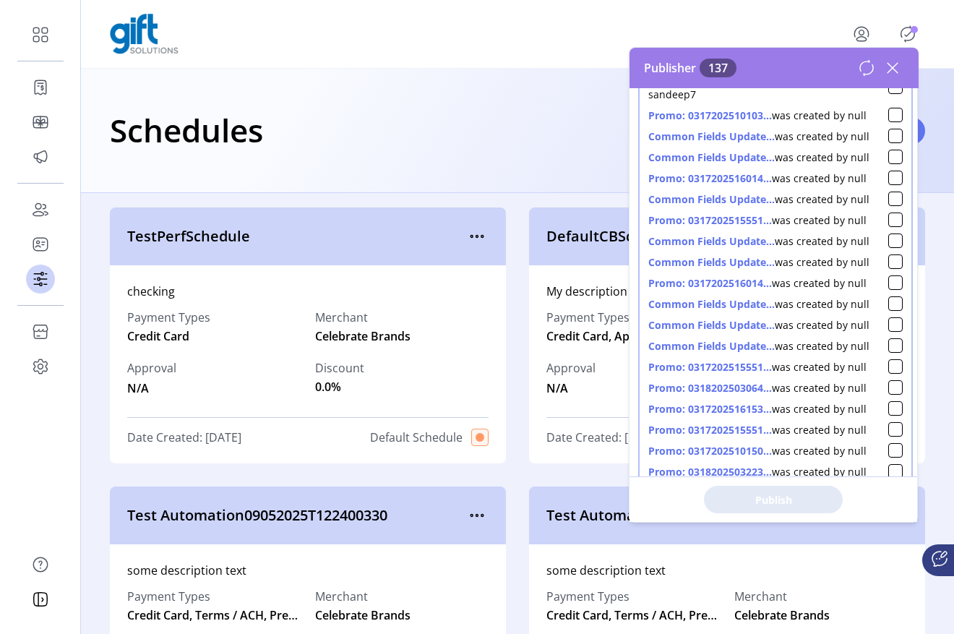
scroll to position [976, 0]
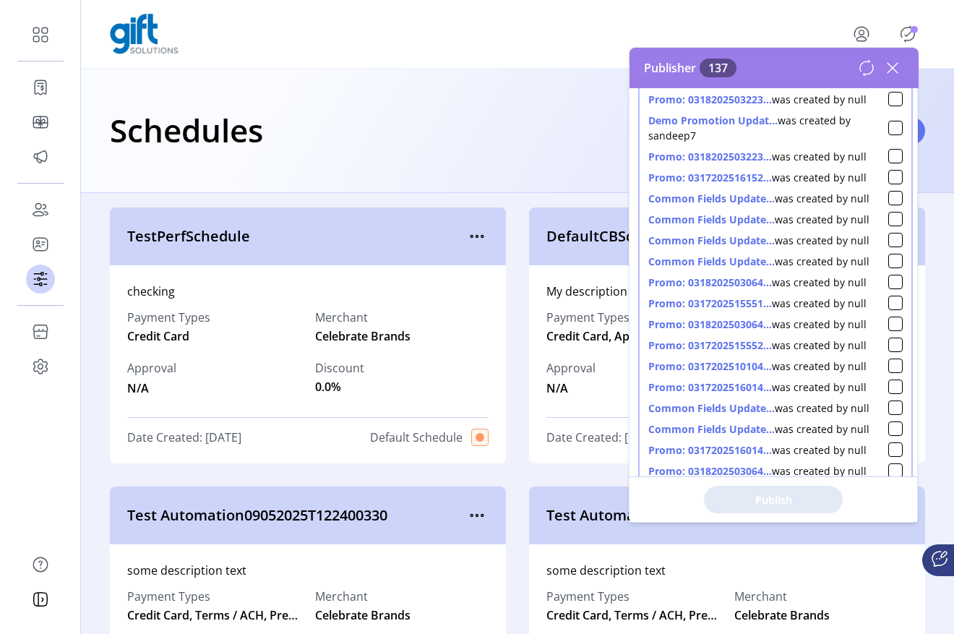
click at [893, 66] on icon at bounding box center [892, 67] width 23 height 23
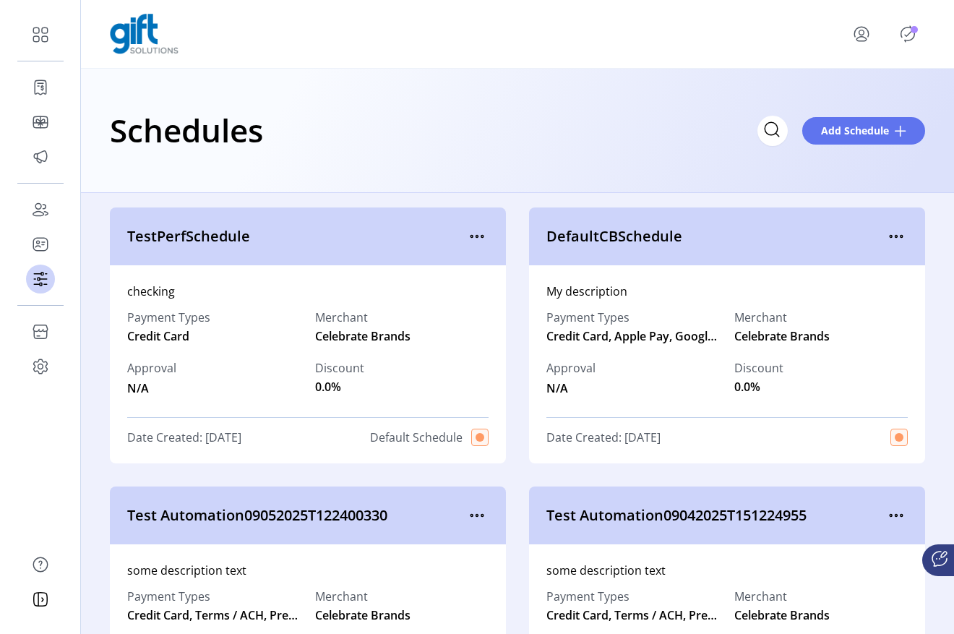
click at [864, 41] on icon "menu" at bounding box center [862, 39] width 10 height 4
click at [838, 100] on span "Sign Out" at bounding box center [833, 97] width 108 height 12
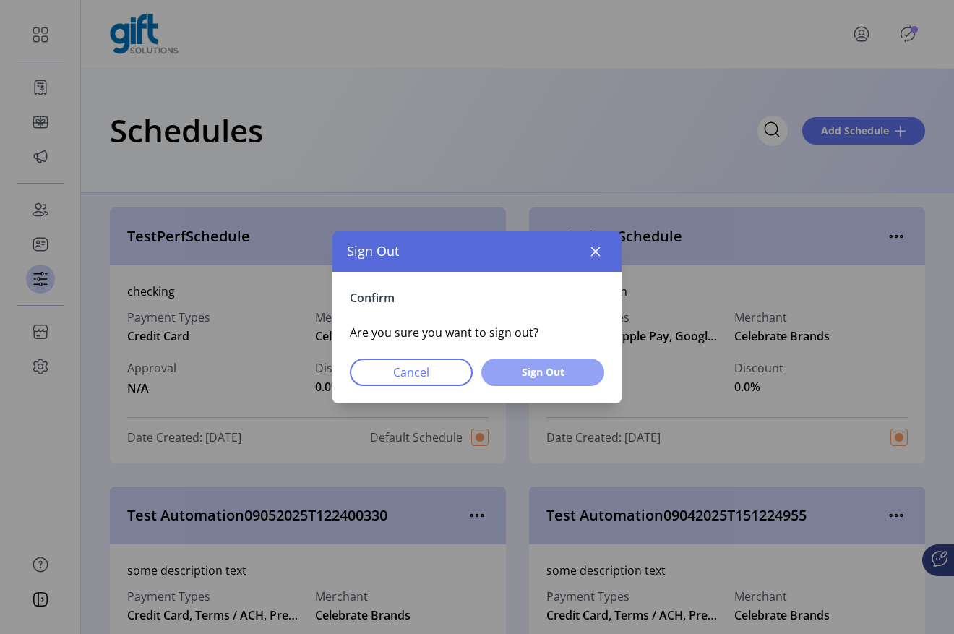
click at [546, 362] on button "Sign Out" at bounding box center [542, 372] width 123 height 27
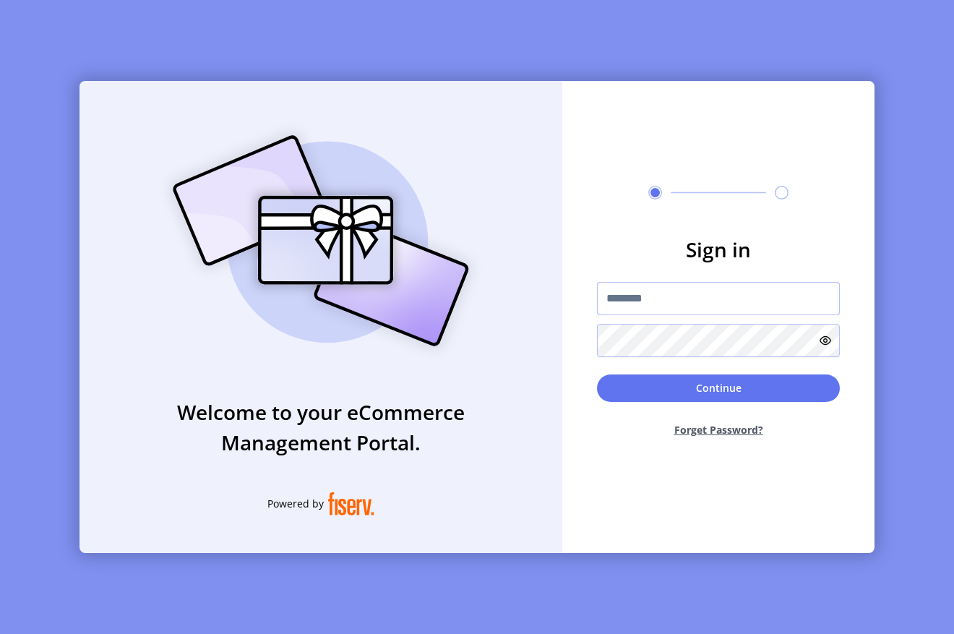
click at [618, 298] on input "text" at bounding box center [718, 298] width 243 height 33
type input "**********"
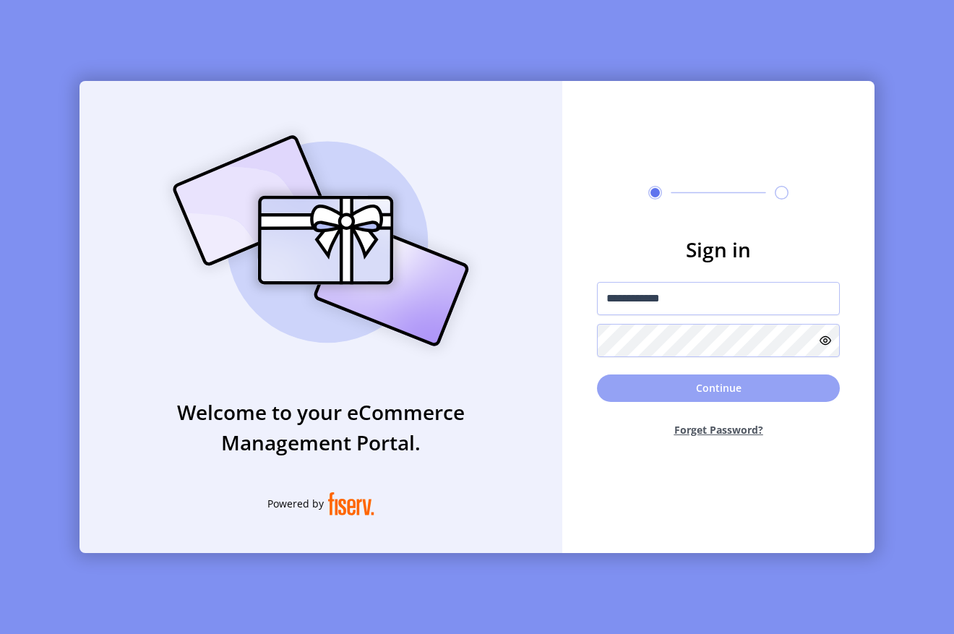
click at [640, 390] on button "Continue" at bounding box center [718, 387] width 243 height 27
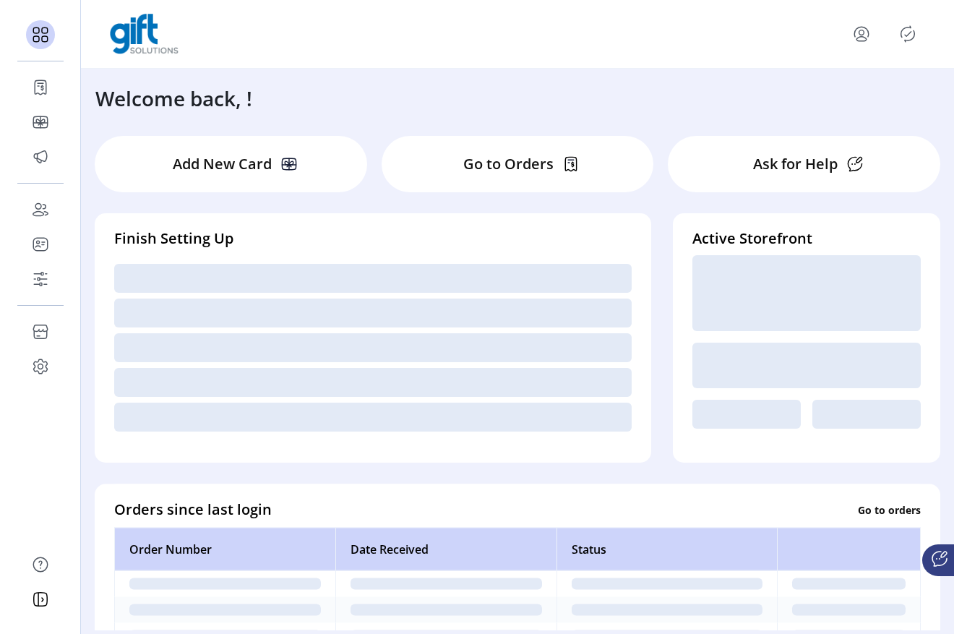
click at [904, 33] on icon "Publisher Panel" at bounding box center [907, 33] width 23 height 23
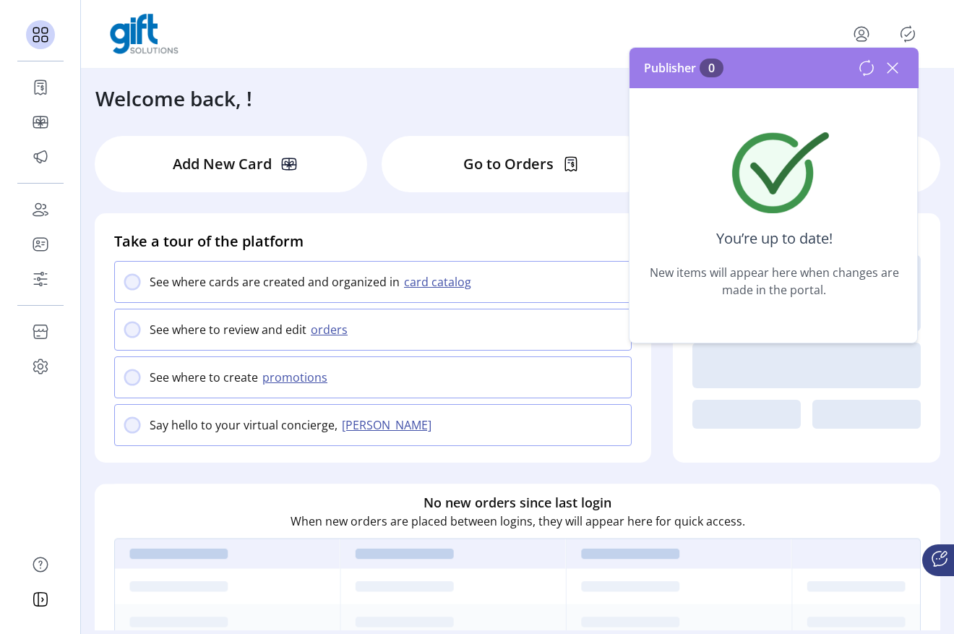
click at [893, 67] on icon at bounding box center [893, 68] width 10 height 10
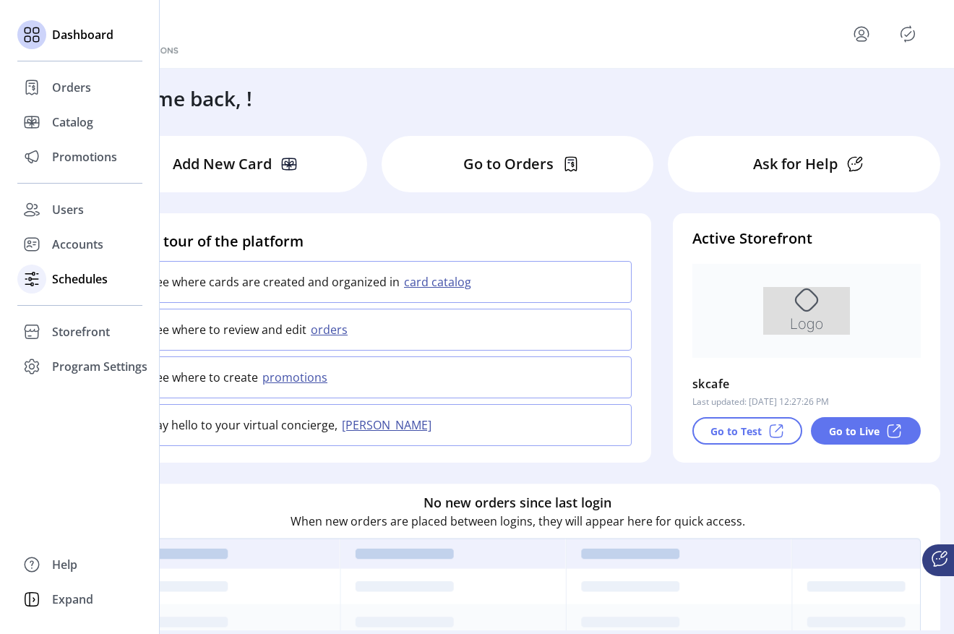
click at [81, 285] on span "Schedules" at bounding box center [80, 278] width 56 height 17
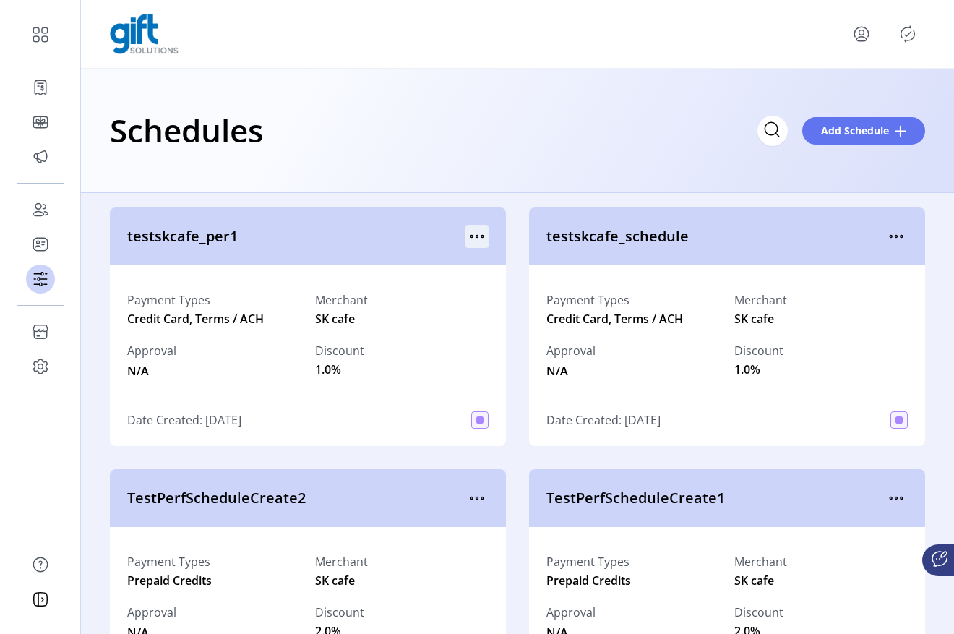
click at [472, 239] on icon "menu" at bounding box center [477, 236] width 23 height 23
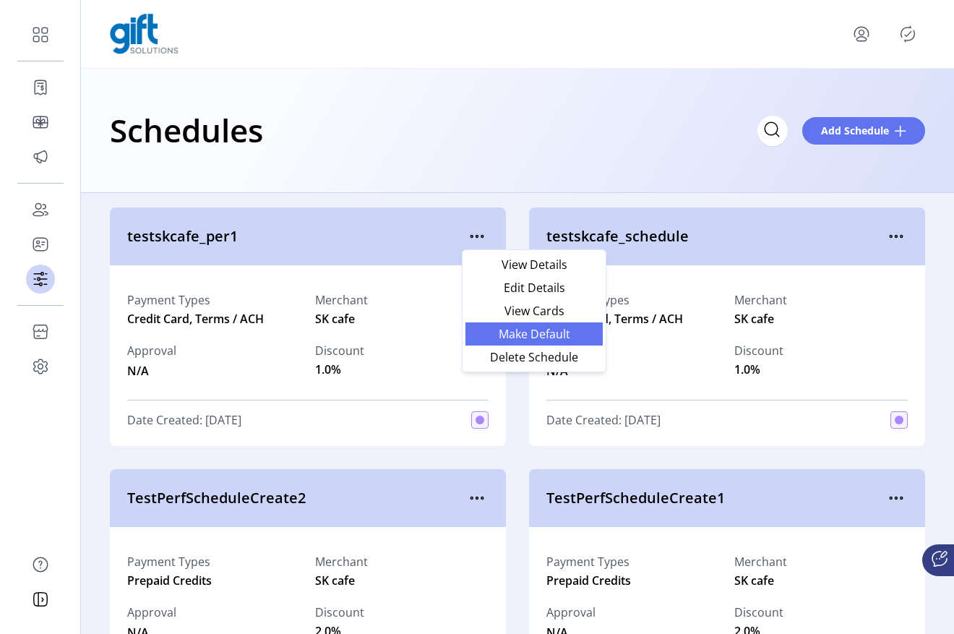
click at [516, 337] on span "Make Default" at bounding box center [534, 334] width 120 height 12
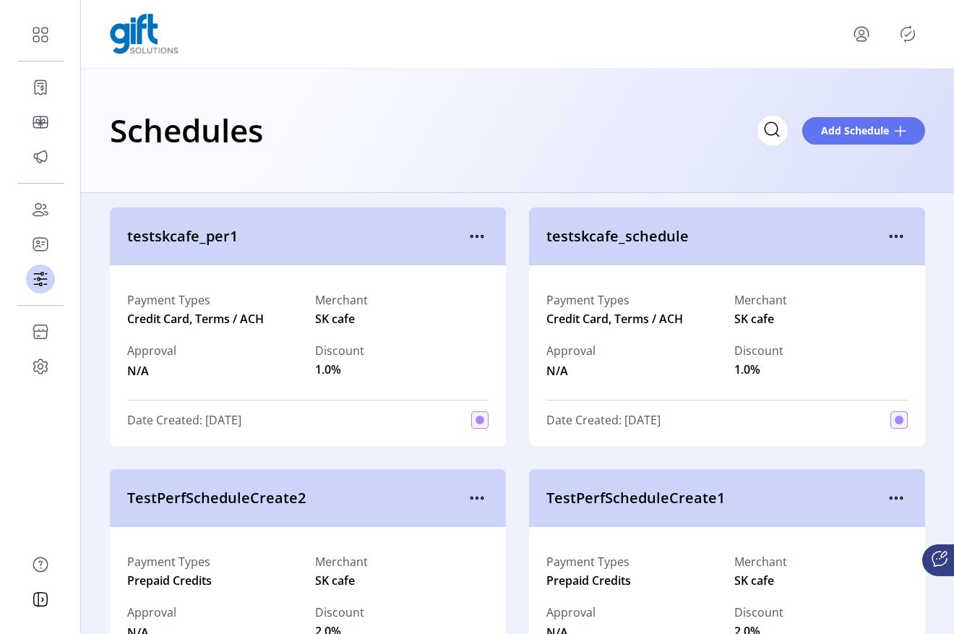
click at [904, 35] on icon "Publisher Panel" at bounding box center [907, 33] width 23 height 23
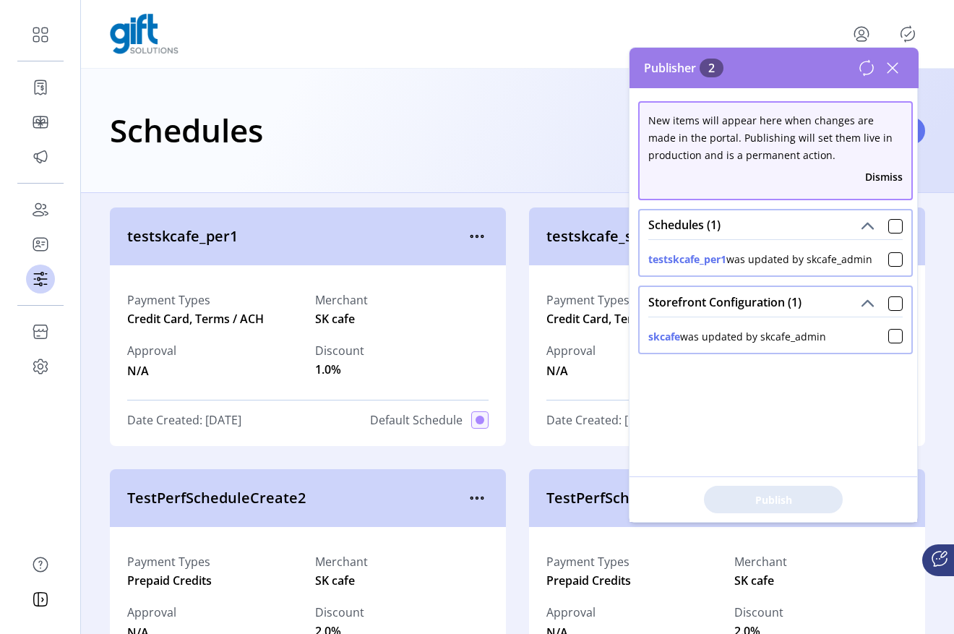
click at [898, 66] on icon at bounding box center [892, 67] width 23 height 23
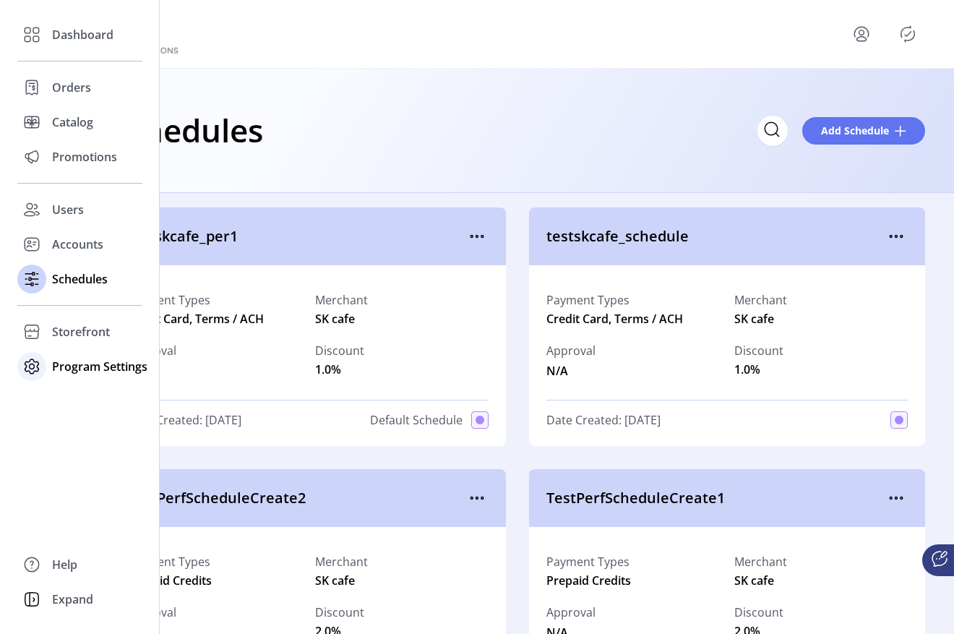
click at [39, 351] on div at bounding box center [31, 366] width 29 height 35
click at [61, 340] on div "Storefront" at bounding box center [79, 331] width 125 height 35
click at [93, 350] on div "Configuration" at bounding box center [79, 360] width 125 height 23
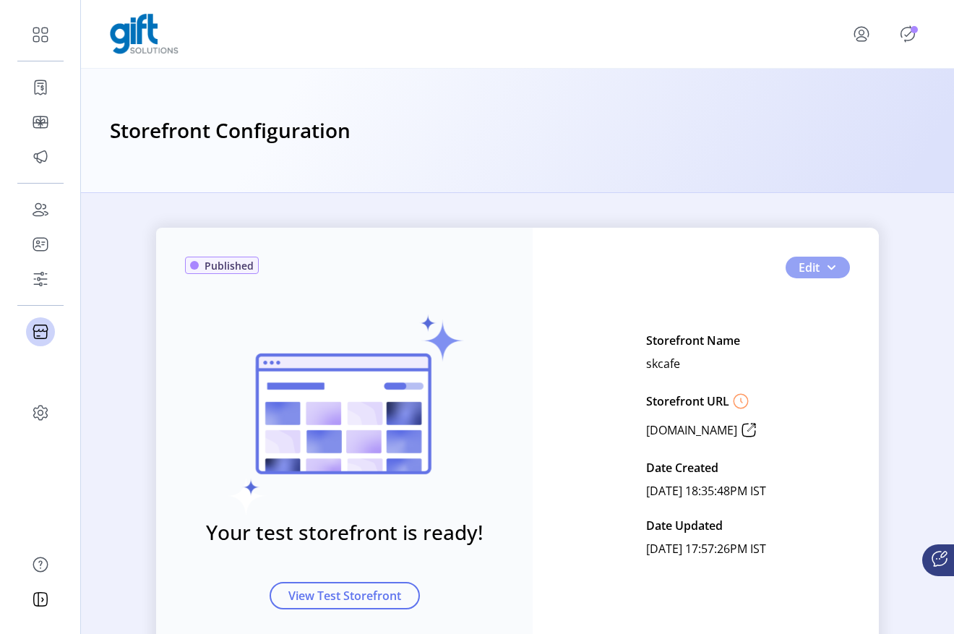
click at [818, 274] on button "Edit" at bounding box center [818, 268] width 64 height 22
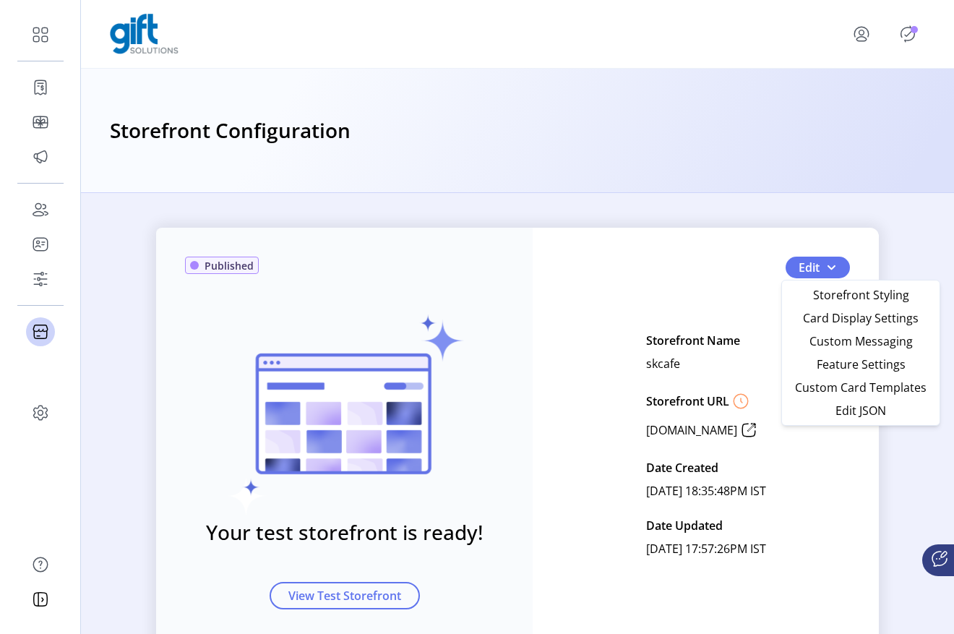
click at [861, 234] on div "Published Your test storefront is ready! View Test Storefront Edit Storefront N…" at bounding box center [517, 445] width 723 height 434
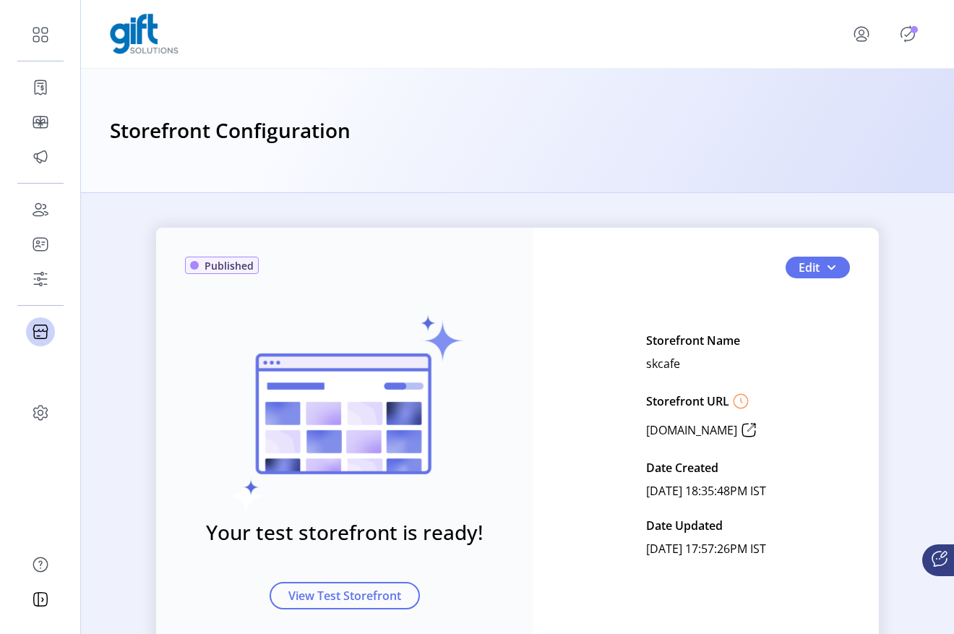
scroll to position [62, 0]
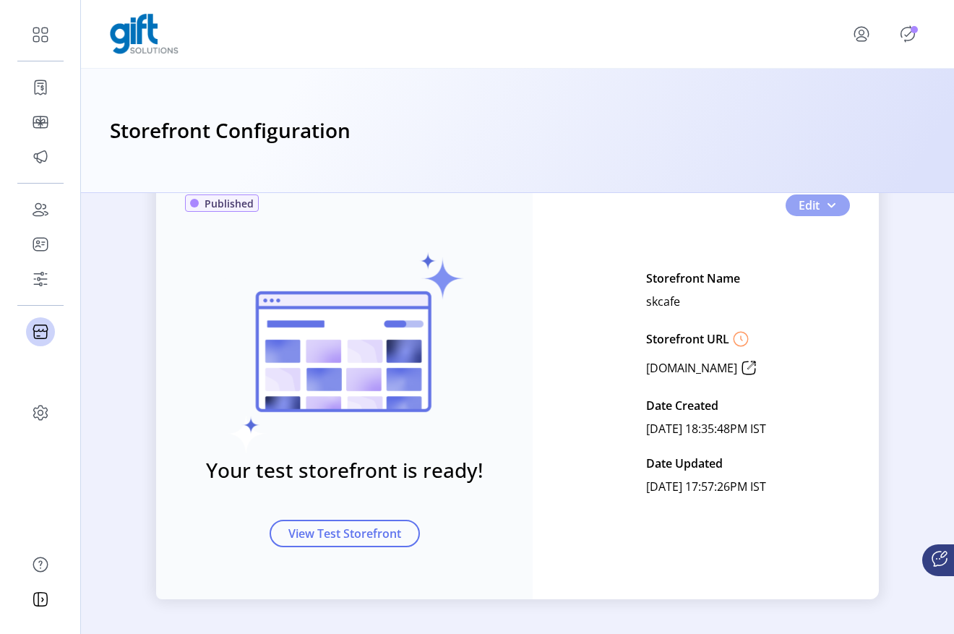
click at [832, 207] on span "button" at bounding box center [832, 206] width 12 height 12
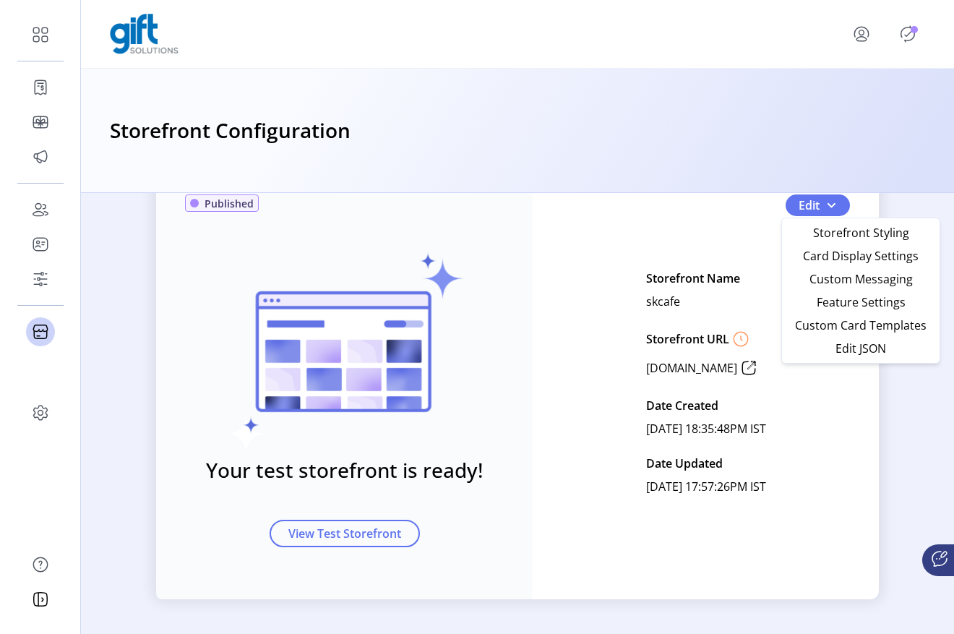
click at [739, 249] on div "Published Your test storefront is ready! View Test Storefront Edit Storefront N…" at bounding box center [517, 383] width 723 height 434
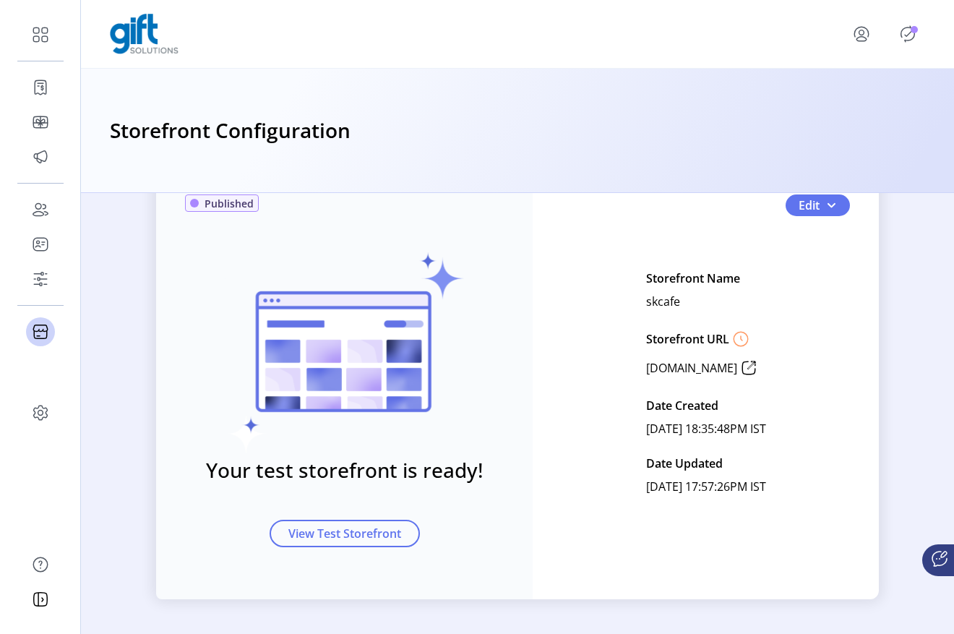
click at [907, 34] on icon "Publisher Panel" at bounding box center [907, 33] width 23 height 23
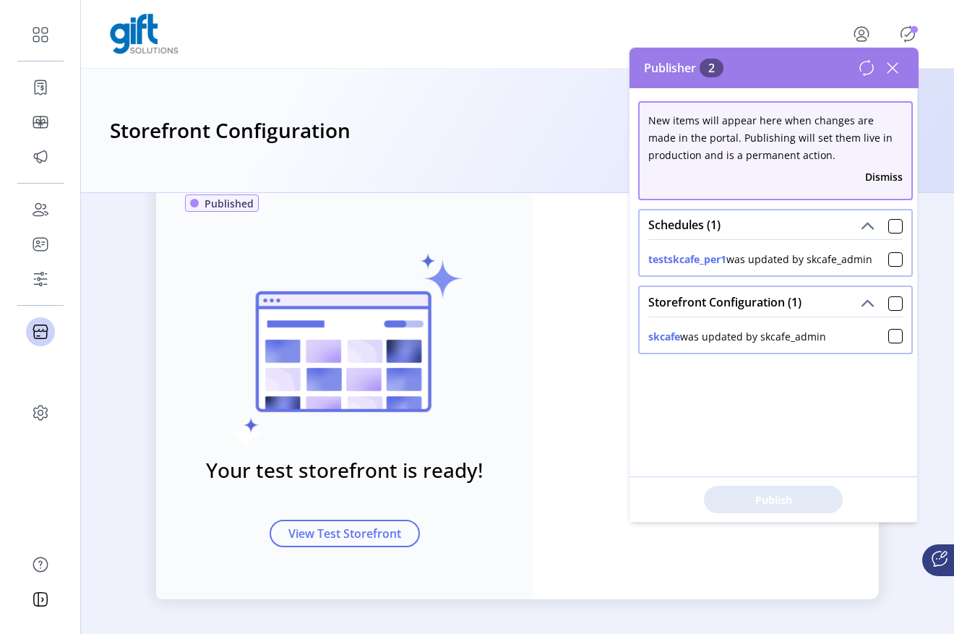
click at [894, 69] on icon at bounding box center [893, 68] width 10 height 10
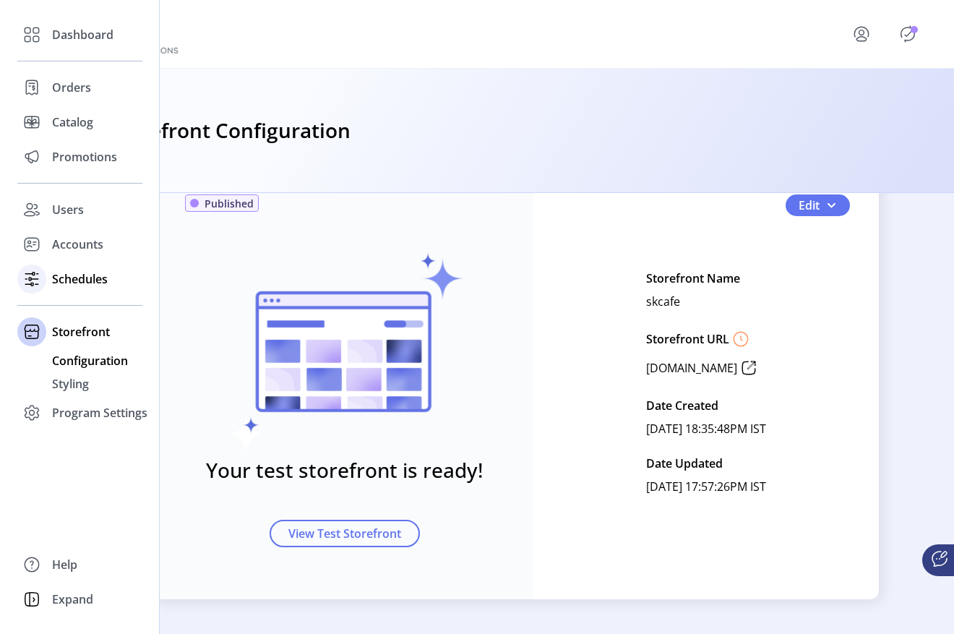
click at [52, 276] on span "Schedules" at bounding box center [80, 278] width 56 height 17
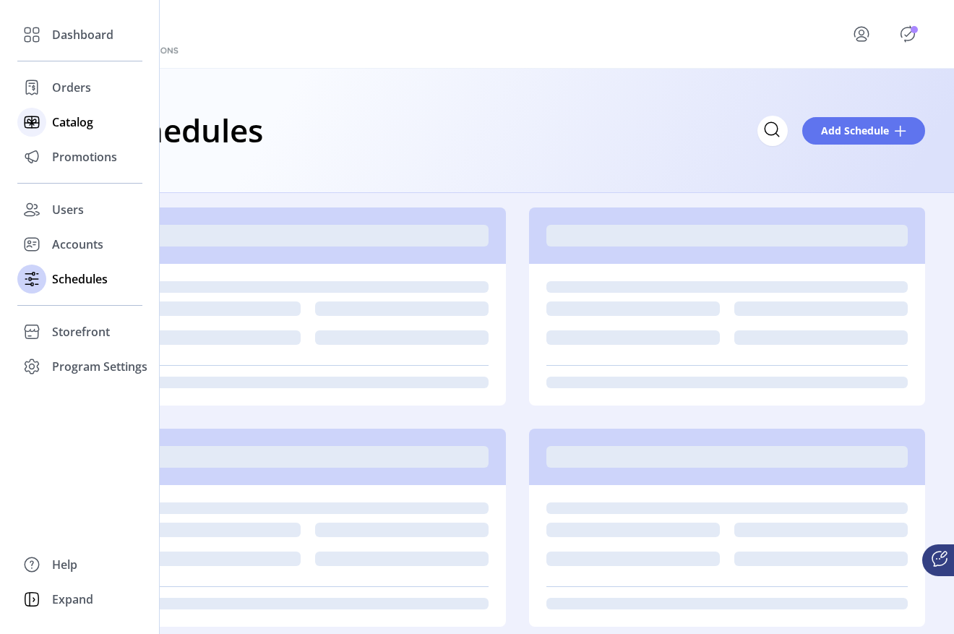
click at [53, 124] on span "Catalog" at bounding box center [72, 121] width 41 height 17
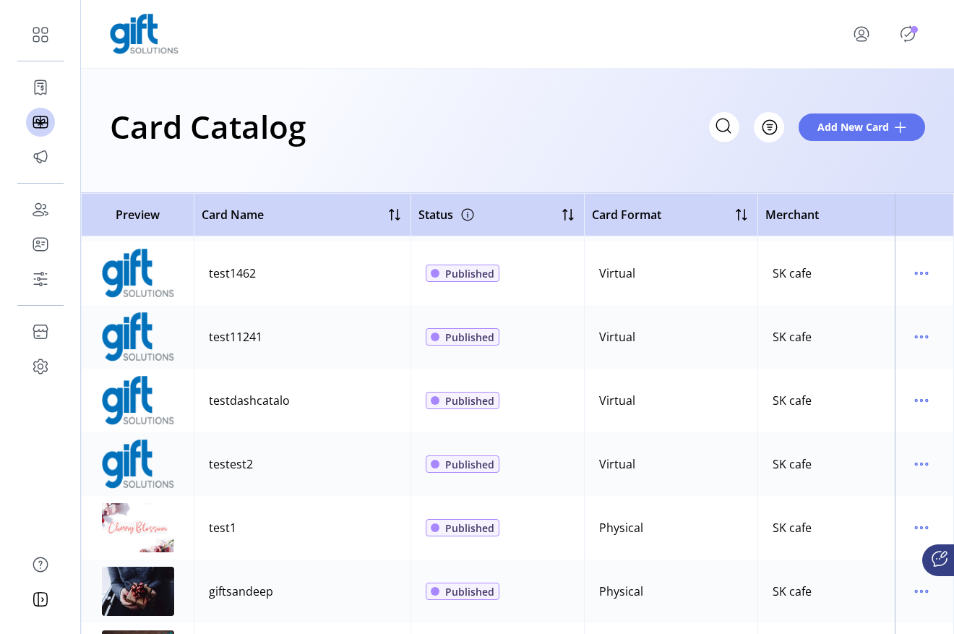
scroll to position [1332, 0]
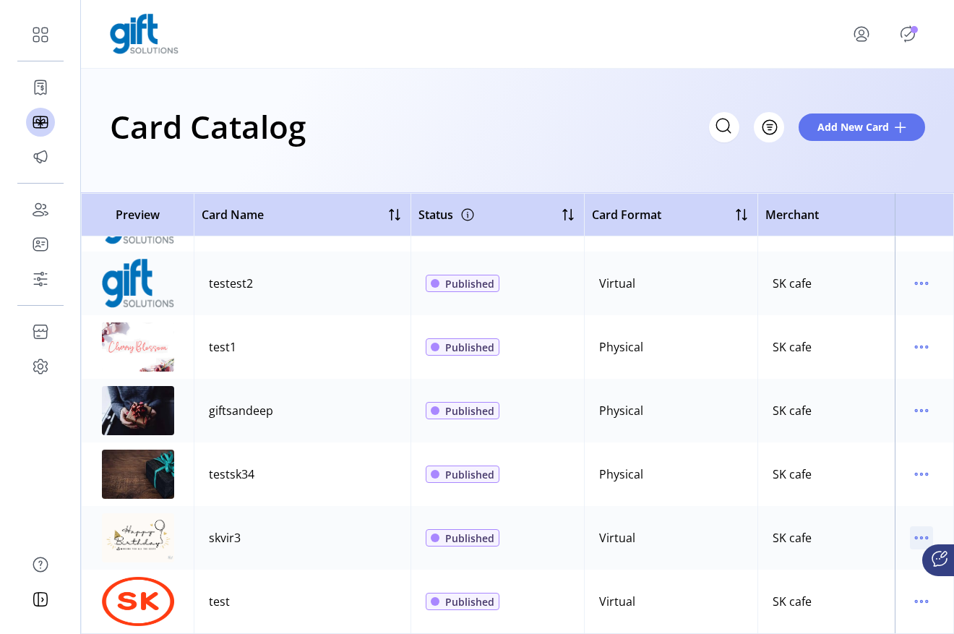
click at [910, 527] on icon "menu" at bounding box center [921, 537] width 23 height 23
click at [868, 560] on span "View Details" at bounding box center [854, 555] width 120 height 12
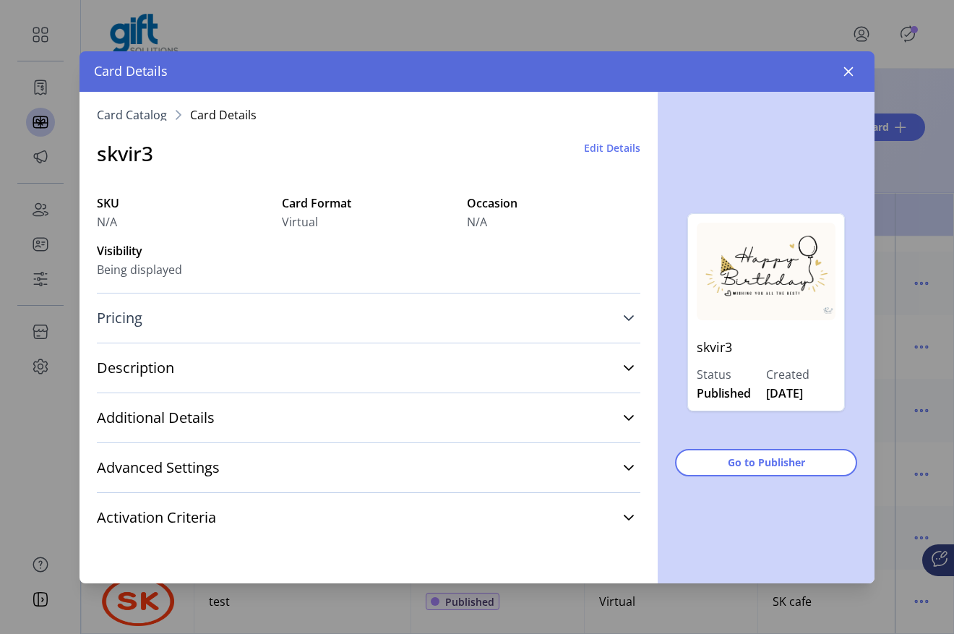
click at [408, 311] on link "Pricing" at bounding box center [369, 318] width 544 height 32
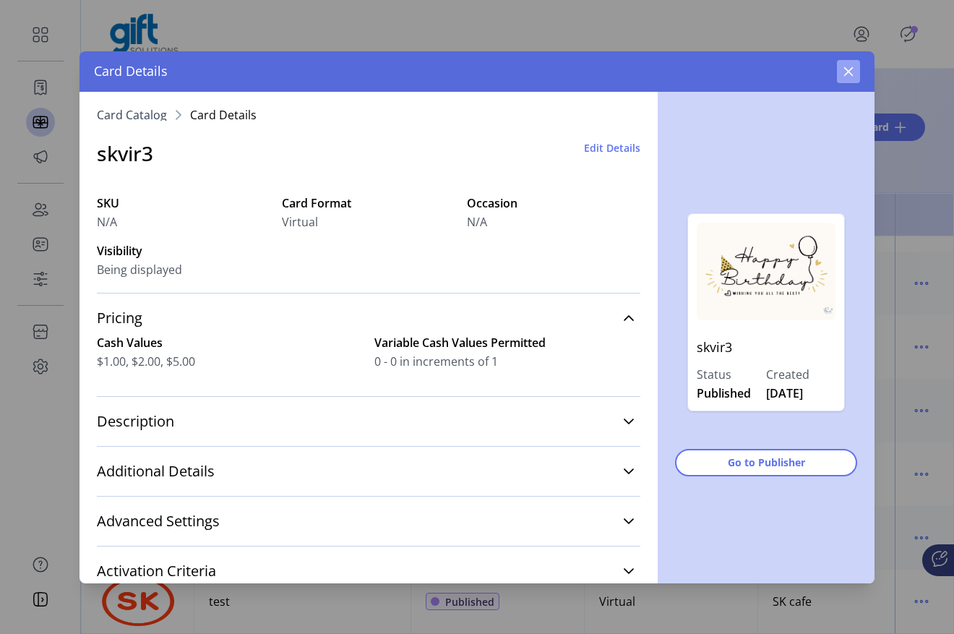
click at [841, 74] on button "button" at bounding box center [848, 71] width 23 height 23
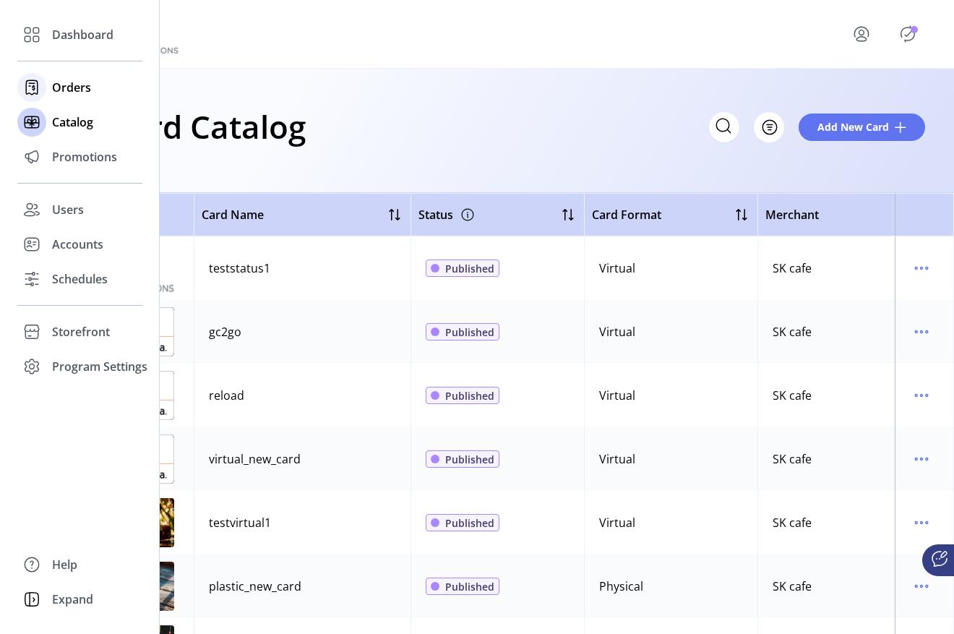
click at [36, 78] on icon at bounding box center [31, 87] width 23 height 23
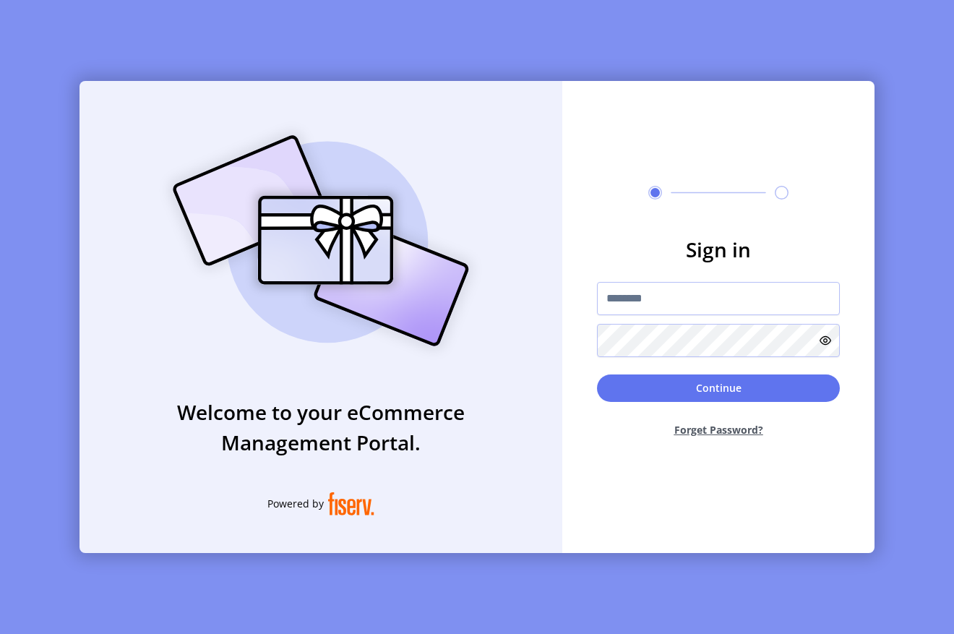
drag, startPoint x: 909, startPoint y: 374, endPoint x: 437, endPoint y: 249, distance: 488.1
click at [905, 369] on div "Welcome to your eCommerce Management Portal. Powered by Sign in Continue Forget…" at bounding box center [477, 317] width 954 height 634
click at [660, 293] on input "text" at bounding box center [718, 298] width 243 height 33
type input "**********"
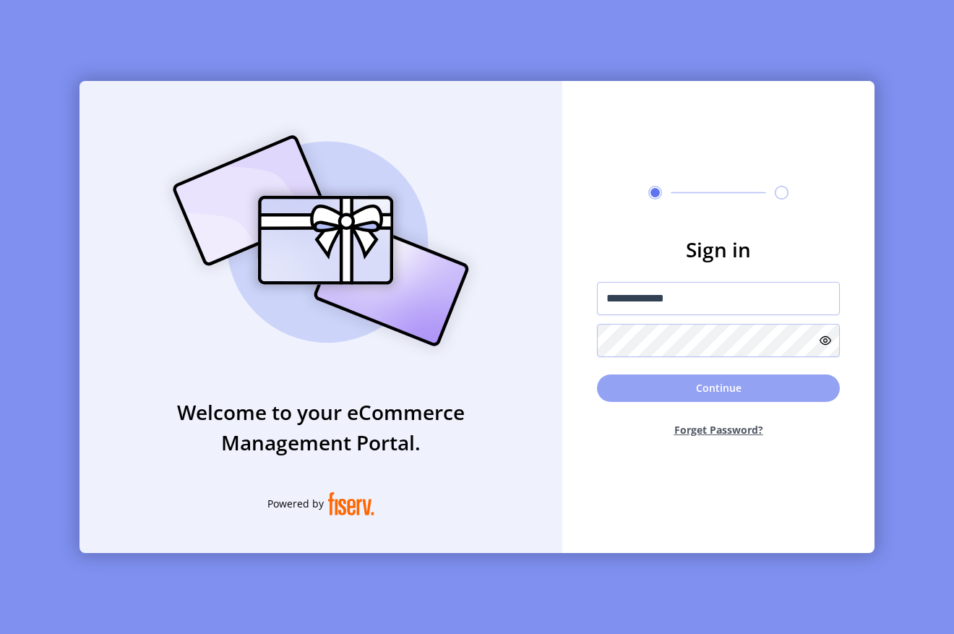
click at [698, 386] on button "Continue" at bounding box center [718, 387] width 243 height 27
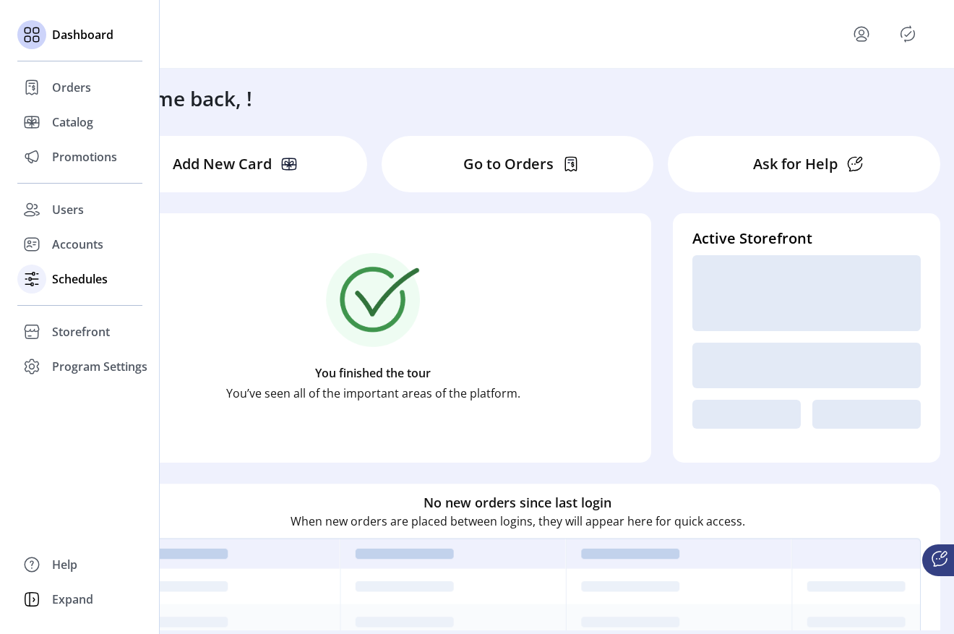
click at [81, 290] on div "Schedules" at bounding box center [79, 279] width 125 height 35
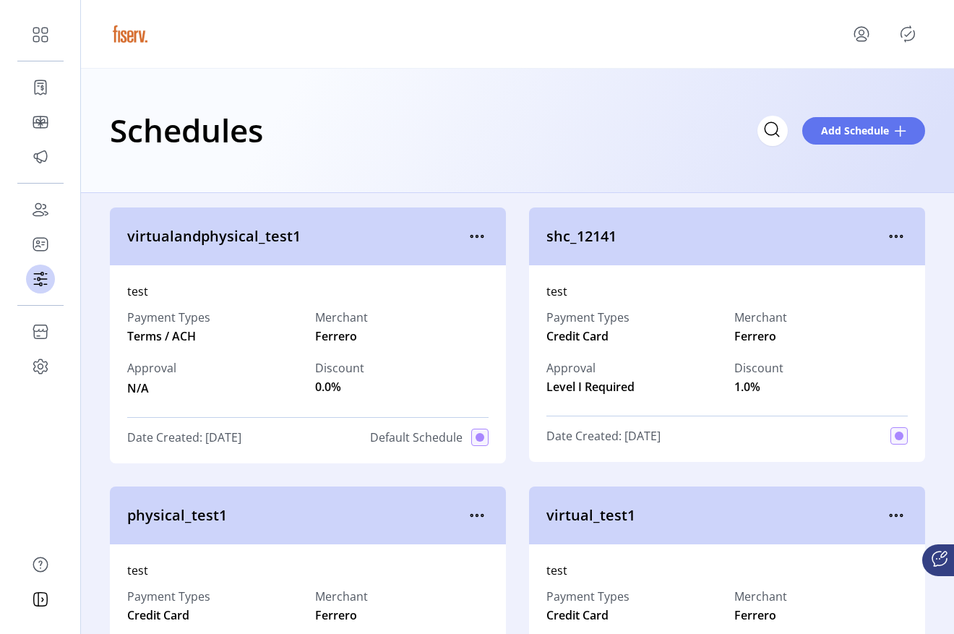
click at [897, 40] on p-avatar "Publisher Panel" at bounding box center [907, 33] width 23 height 23
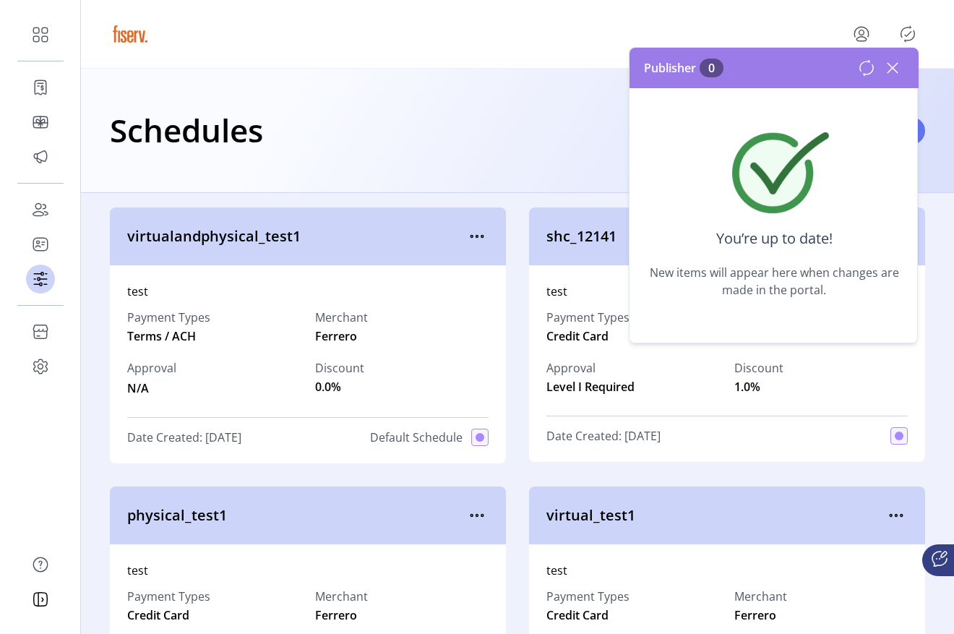
click at [889, 73] on icon at bounding box center [892, 67] width 23 height 23
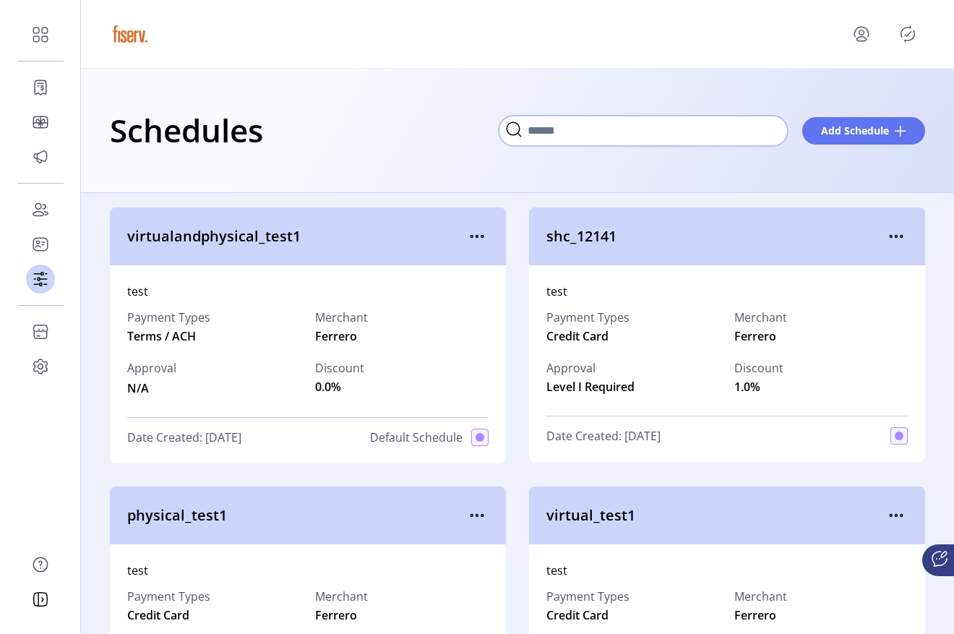
click at [757, 134] on input "Search" at bounding box center [643, 131] width 289 height 30
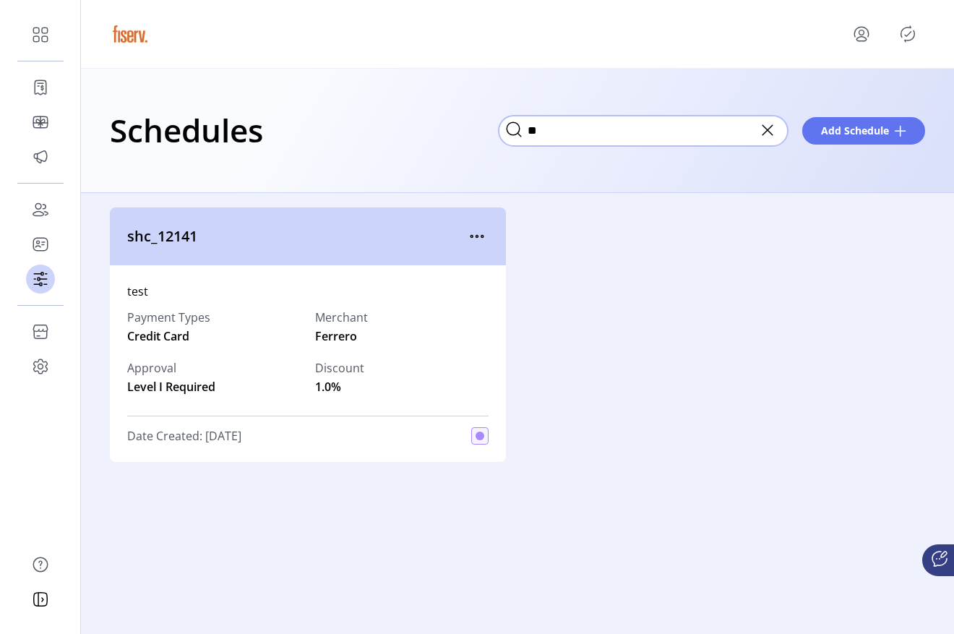
type input "*"
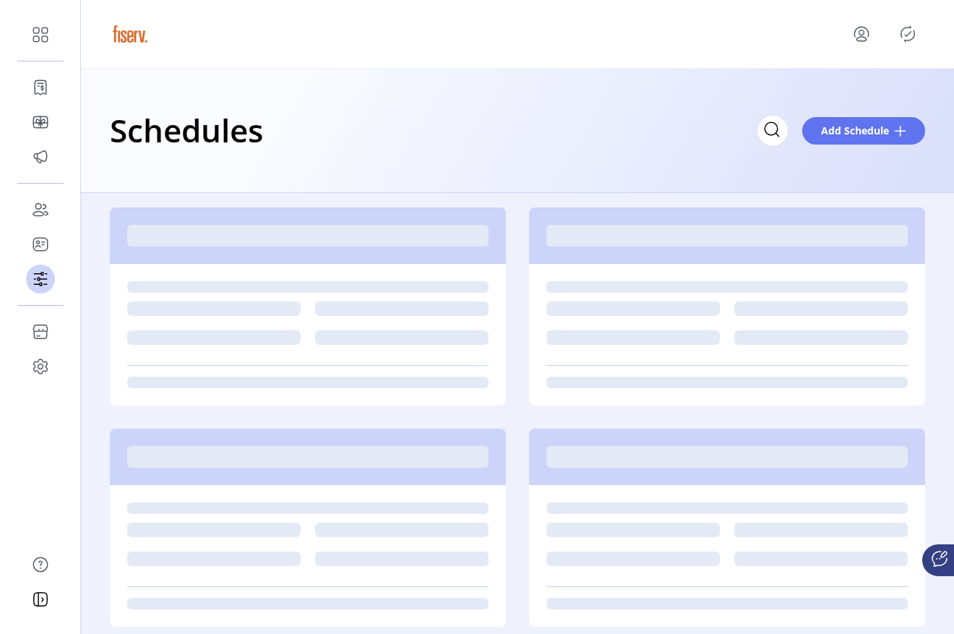
click at [844, 166] on div "Schedules Add Schedule" at bounding box center [517, 131] width 873 height 124
click at [858, 137] on span "Add Schedule" at bounding box center [855, 130] width 68 height 15
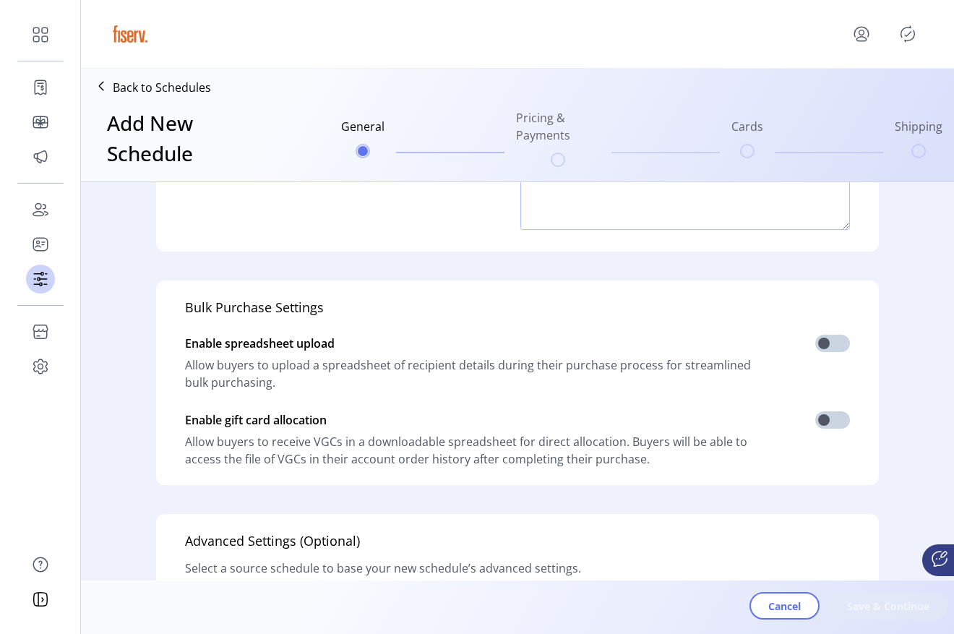
scroll to position [182, 0]
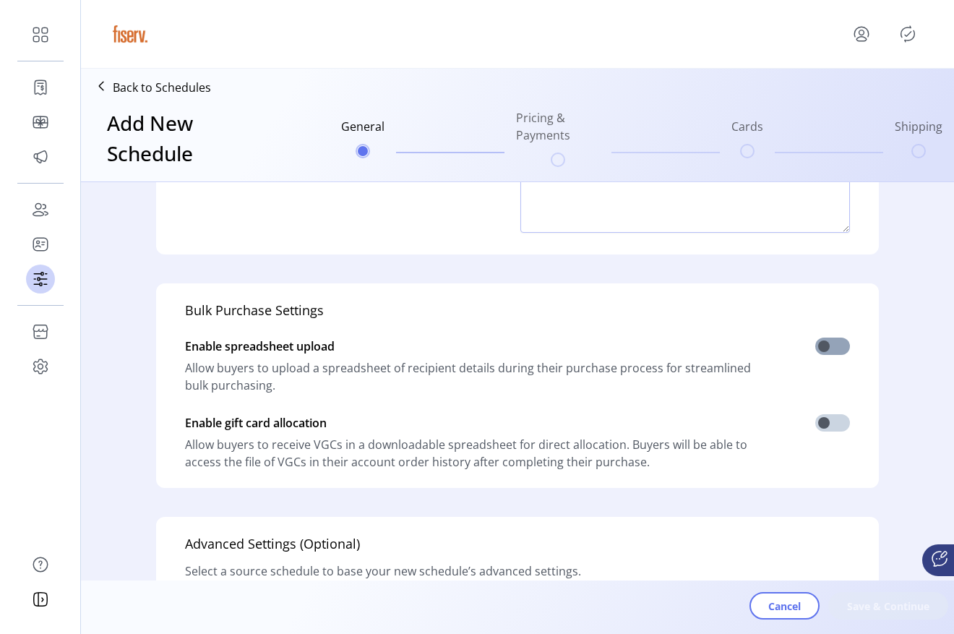
click at [821, 350] on span at bounding box center [832, 346] width 35 height 17
click at [823, 424] on span at bounding box center [832, 422] width 35 height 17
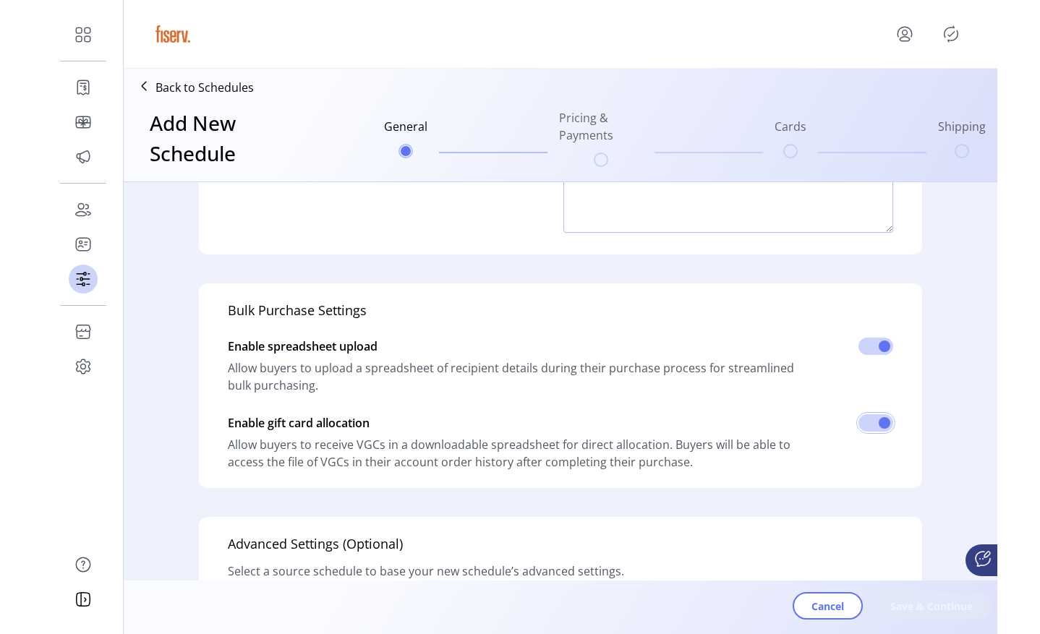
scroll to position [0, 0]
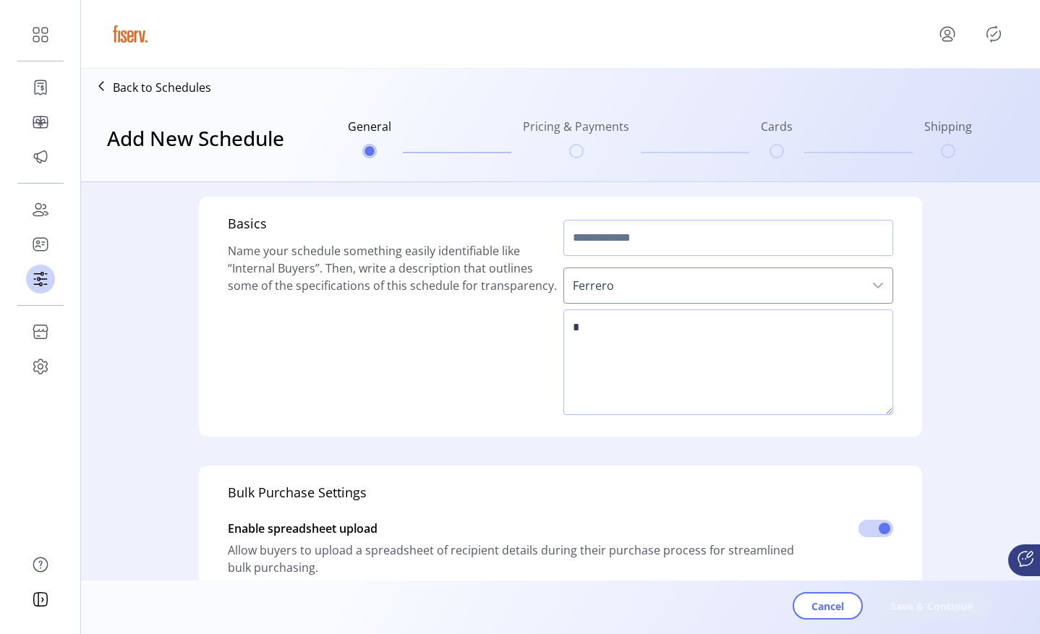
click at [779, 158] on ul "General Pricing & Payments Cards Shipping" at bounding box center [659, 137] width 635 height 69
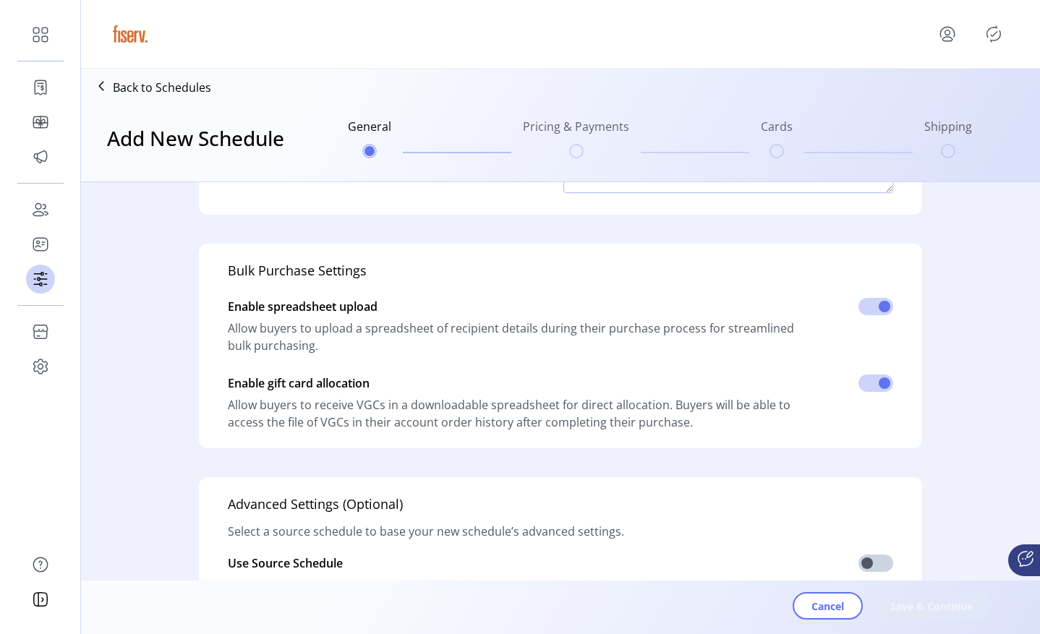
scroll to position [397, 0]
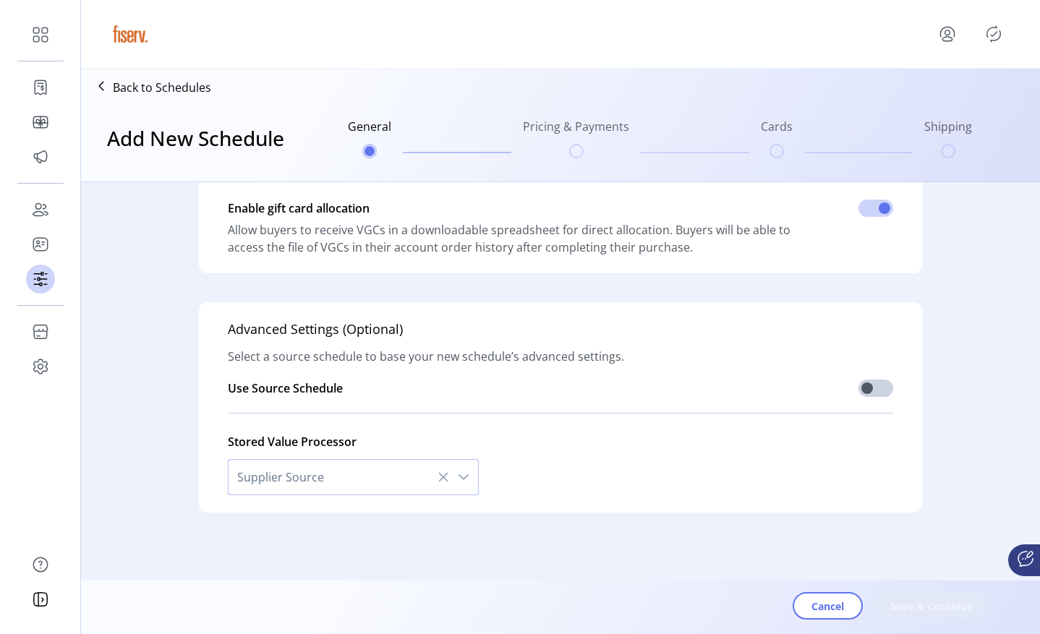
click at [404, 475] on span "Supplier Source" at bounding box center [338, 477] width 220 height 35
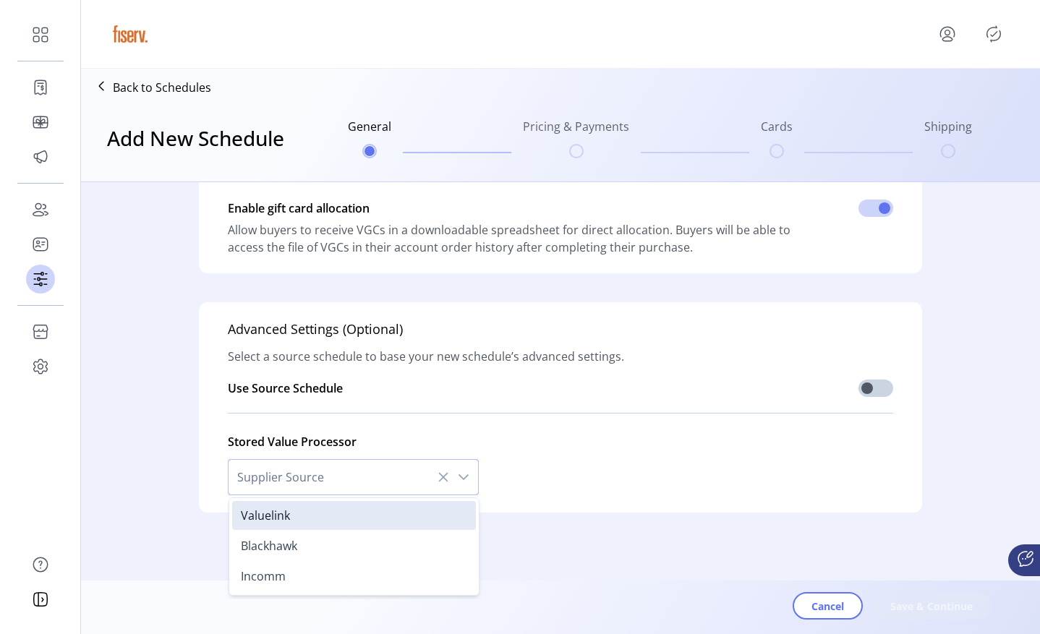
click at [883, 530] on form "Basics Name your schedule something easily identifiable like “Internal Buyers”.…" at bounding box center [560, 192] width 959 height 814
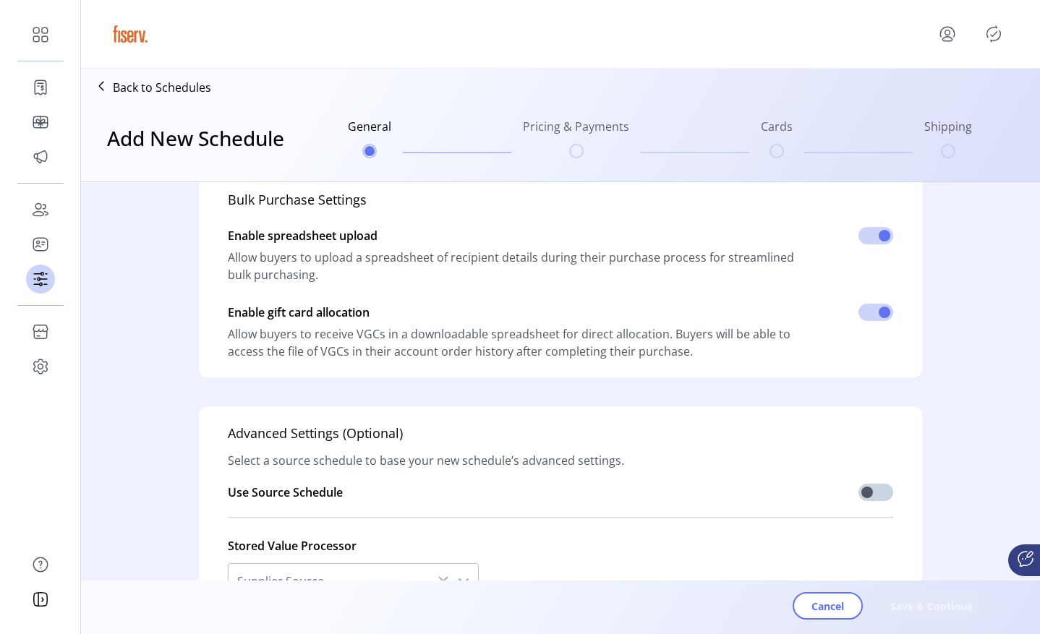
scroll to position [0, 0]
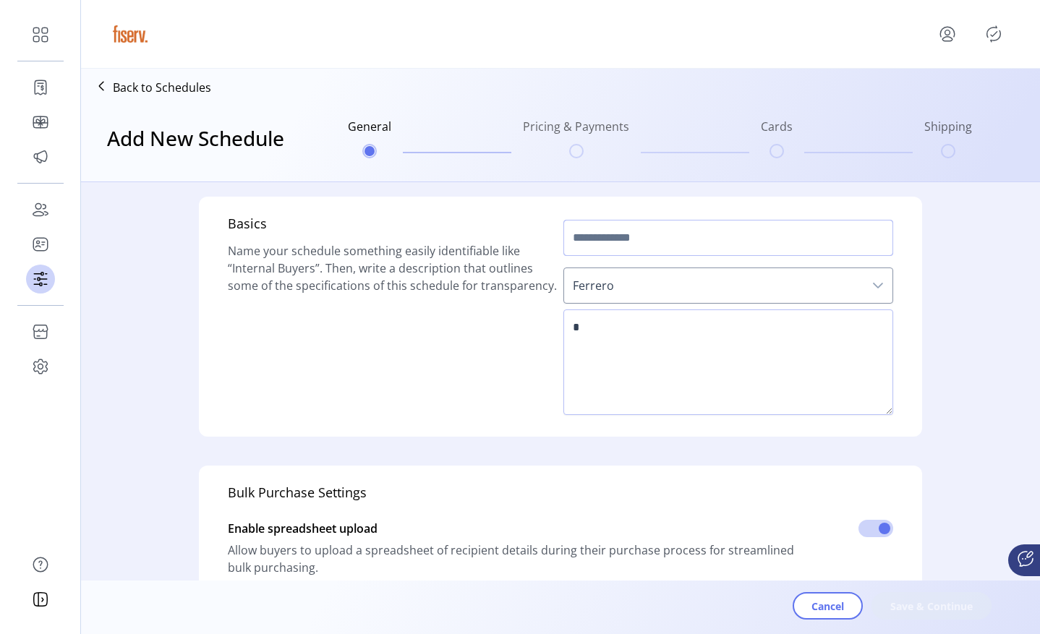
click at [666, 247] on input "text" at bounding box center [728, 238] width 330 height 36
type input "**********"
click at [619, 368] on textarea at bounding box center [728, 362] width 330 height 106
type textarea "****"
click at [908, 607] on span "Save & Continue" at bounding box center [931, 606] width 82 height 15
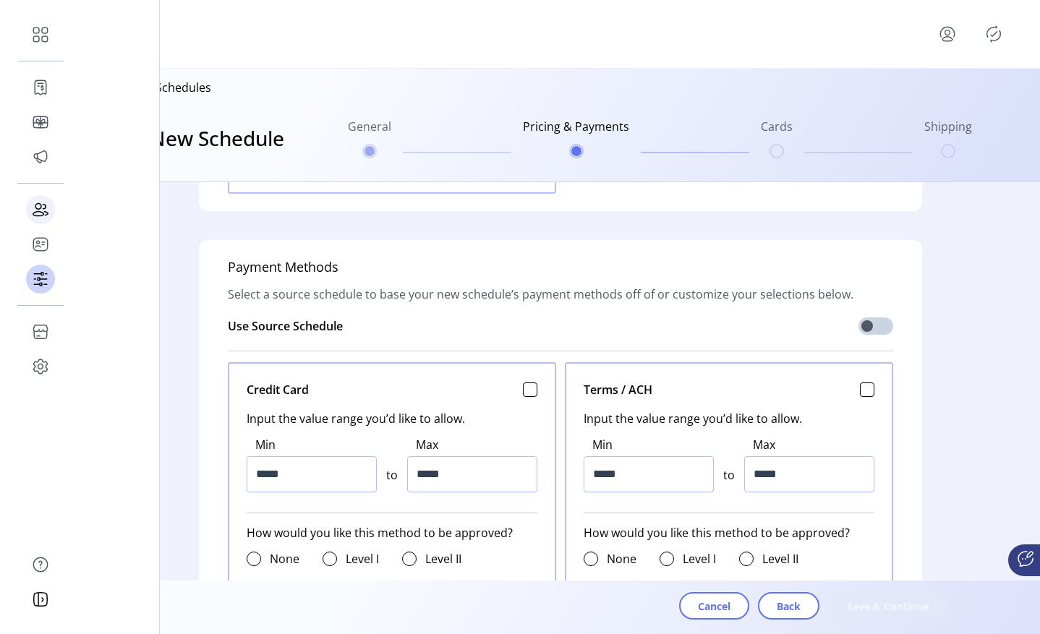
scroll to position [443, 0]
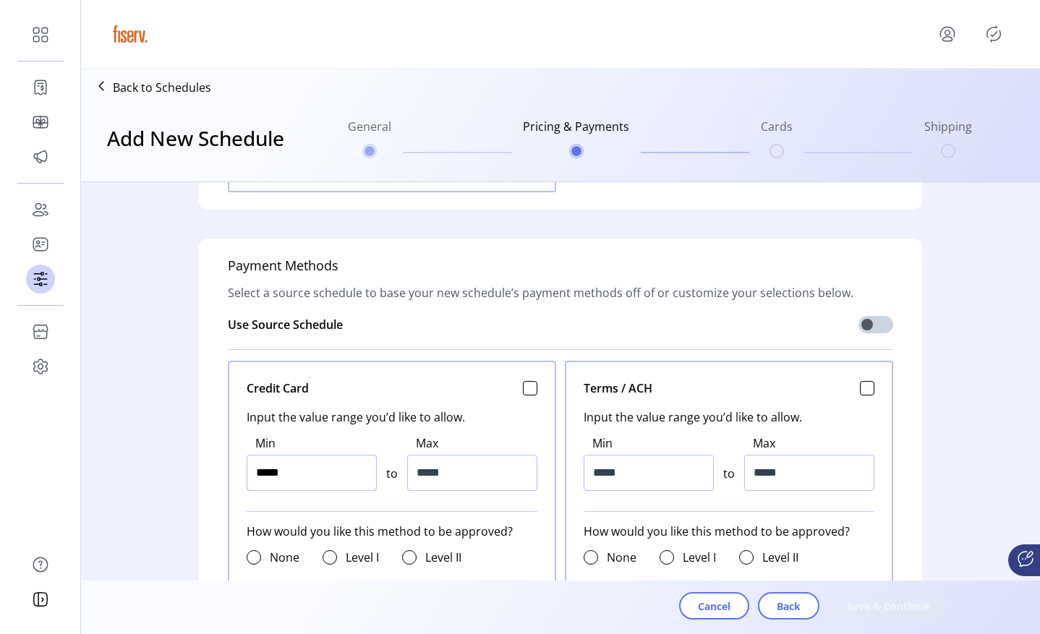
click at [315, 469] on input "*****" at bounding box center [312, 473] width 130 height 36
type input "*****"
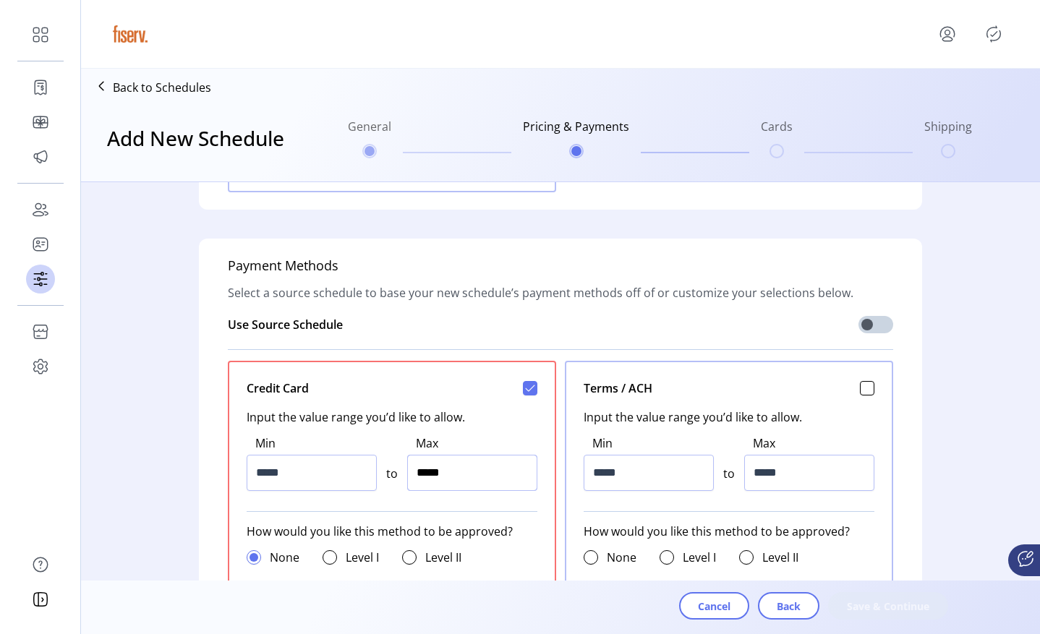
click at [481, 464] on input "*****" at bounding box center [472, 473] width 130 height 36
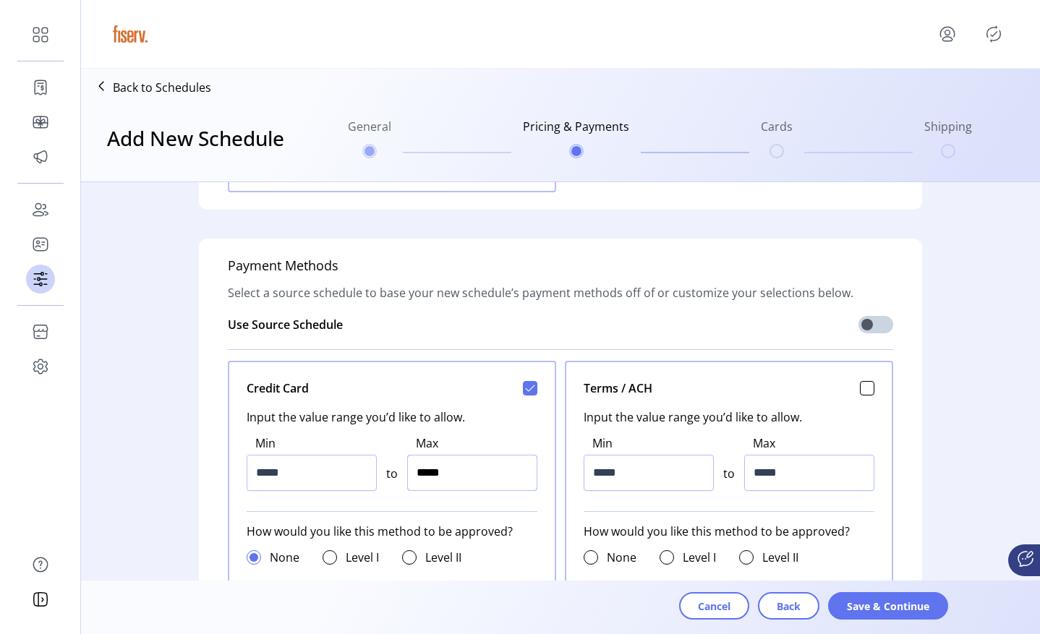
type input "******"
click at [852, 586] on div "Cancel Back Save & Continue" at bounding box center [601, 606] width 1040 height 53
click at [854, 606] on span "Save & Continue" at bounding box center [887, 606] width 82 height 15
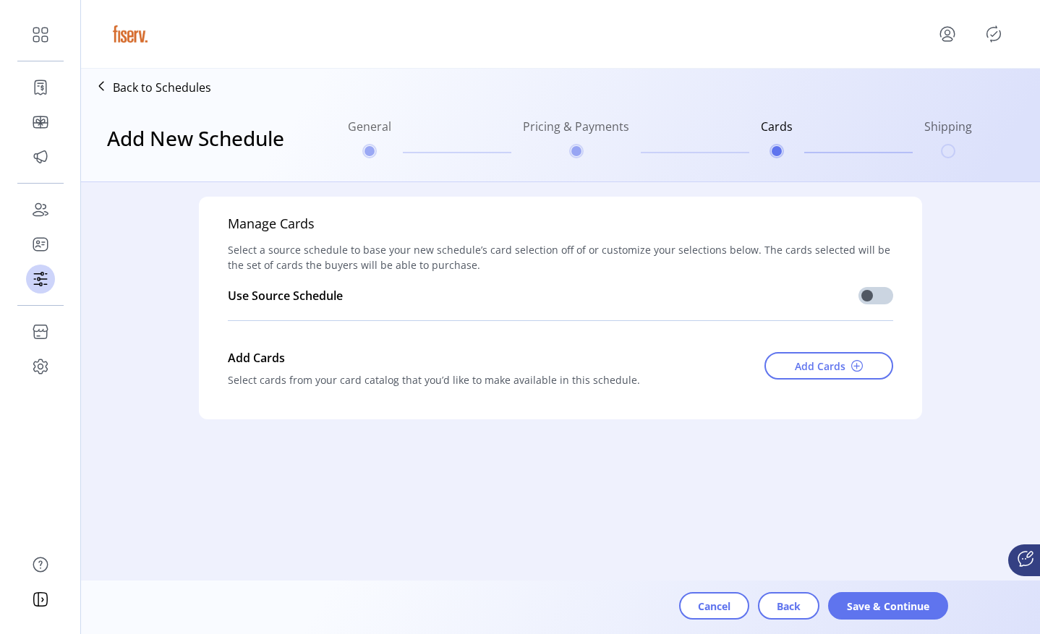
scroll to position [0, 0]
click at [808, 359] on span "Add Cards" at bounding box center [819, 366] width 51 height 15
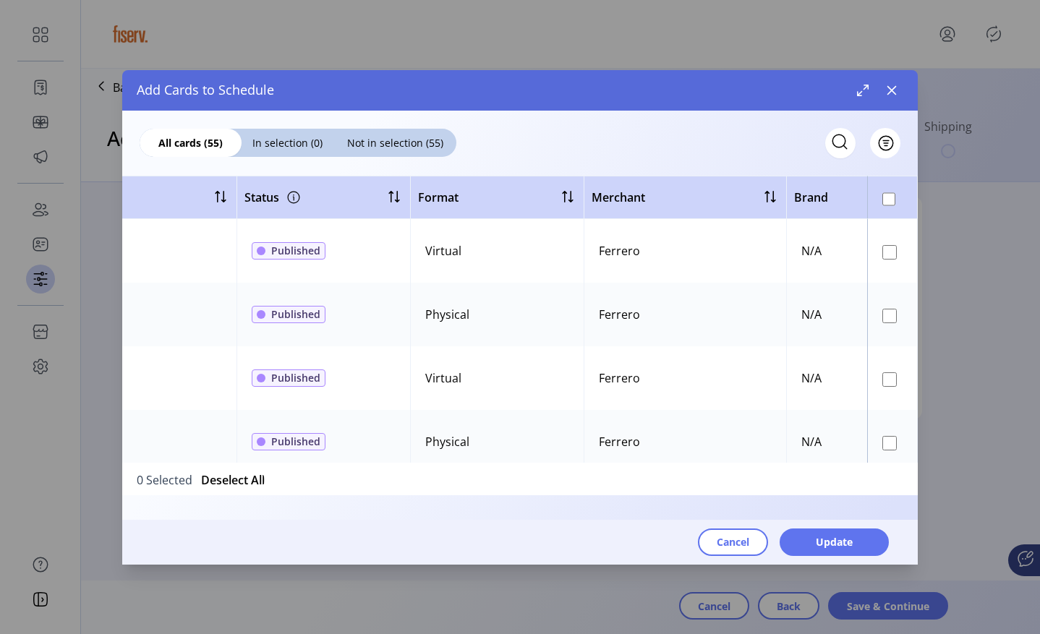
scroll to position [0, 620]
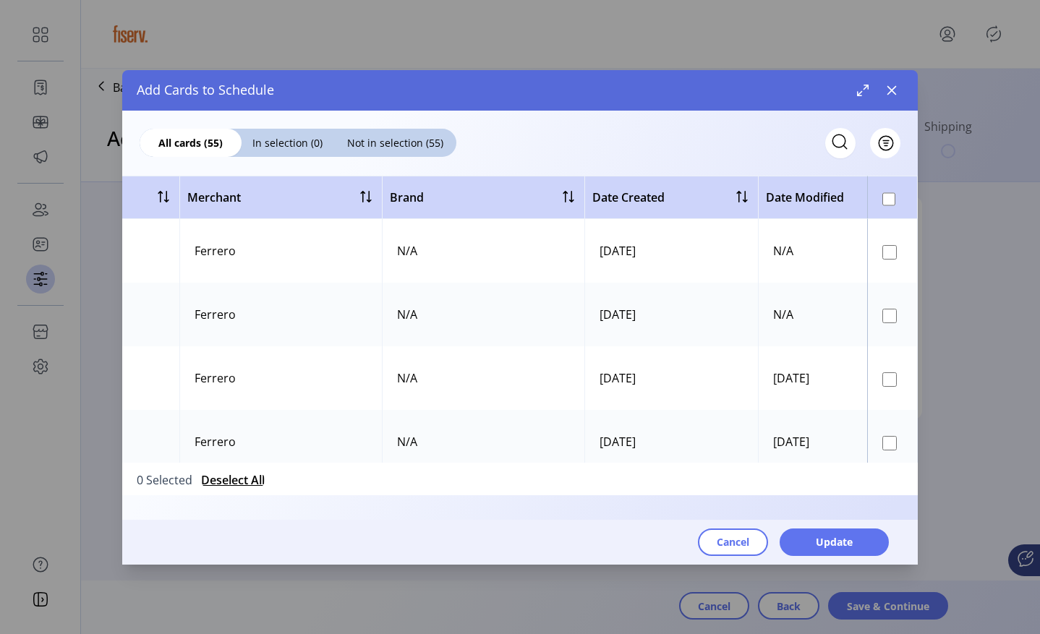
click at [241, 476] on span "Deselect All" at bounding box center [233, 479] width 64 height 17
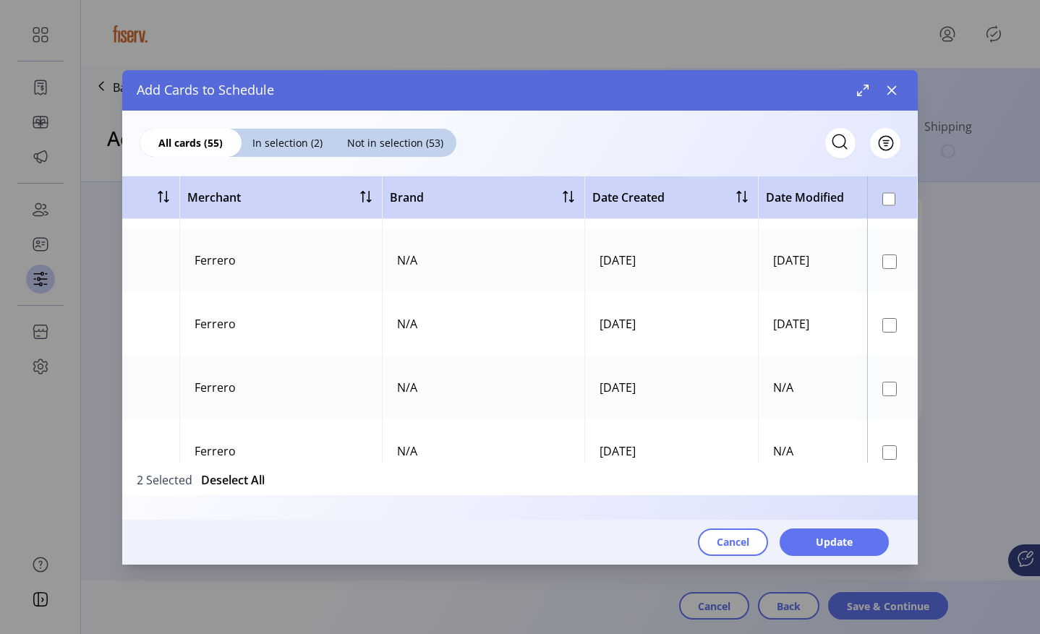
scroll to position [303, 620]
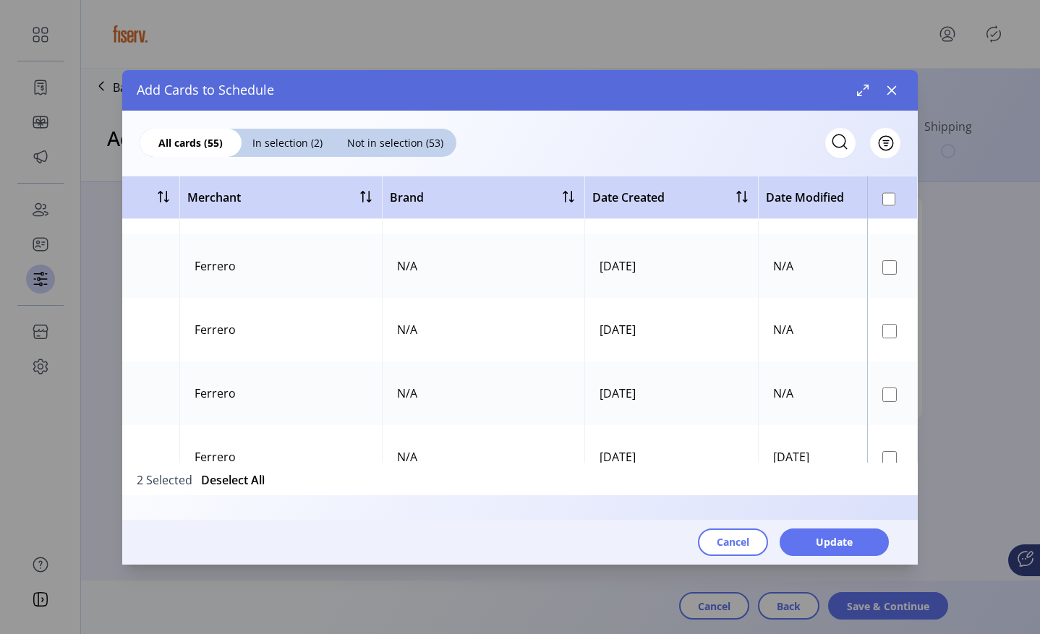
click at [880, 338] on td at bounding box center [892, 330] width 51 height 64
click at [244, 481] on span "Deselect All" at bounding box center [233, 479] width 64 height 17
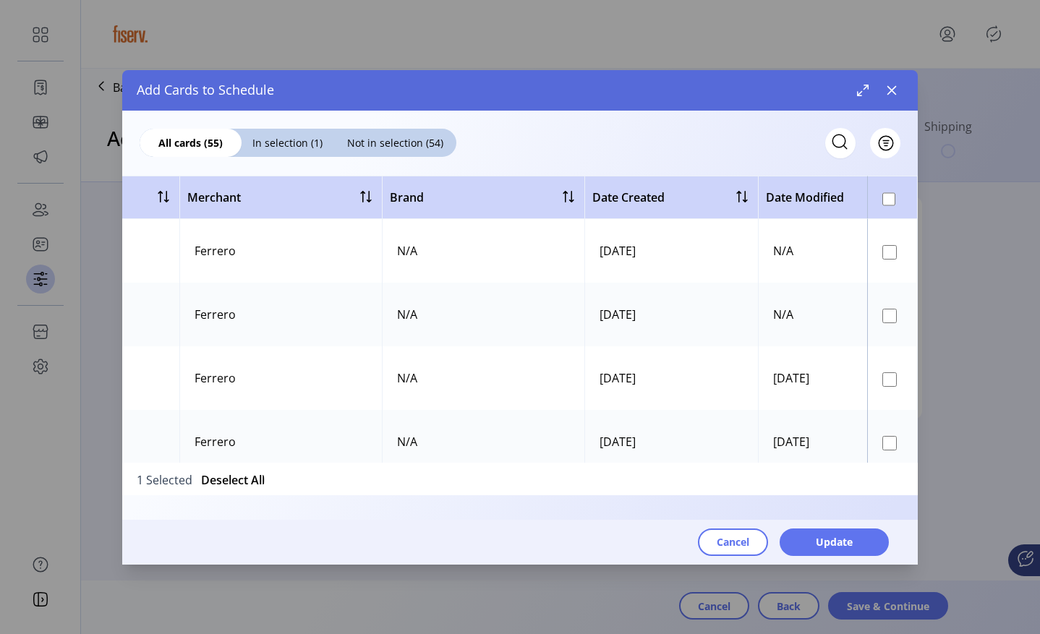
click at [886, 390] on td at bounding box center [892, 378] width 51 height 64
click at [884, 387] on td at bounding box center [892, 378] width 51 height 64
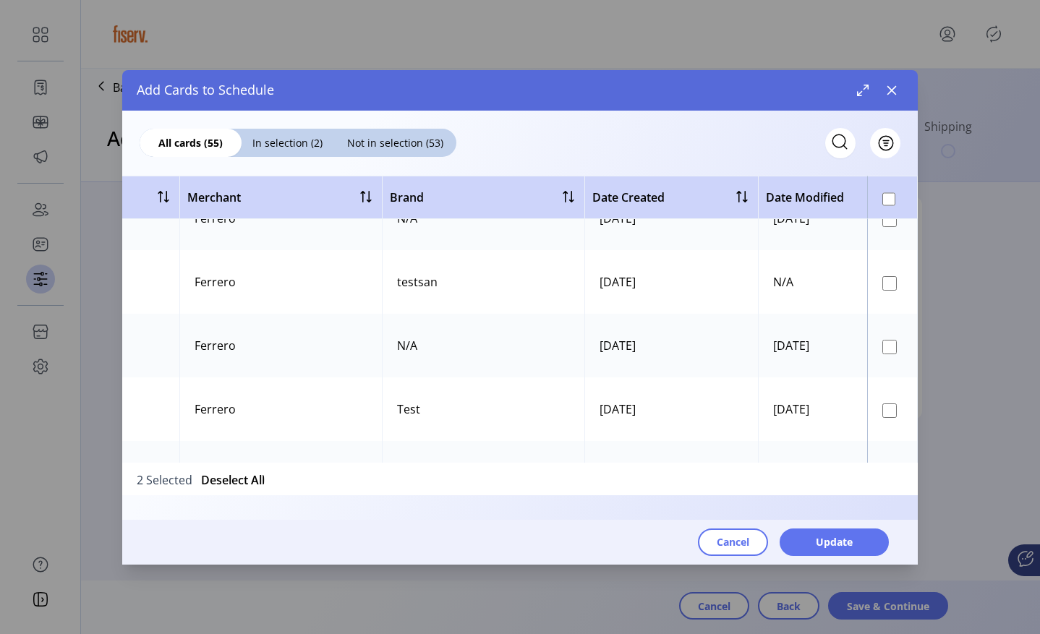
scroll to position [650, 620]
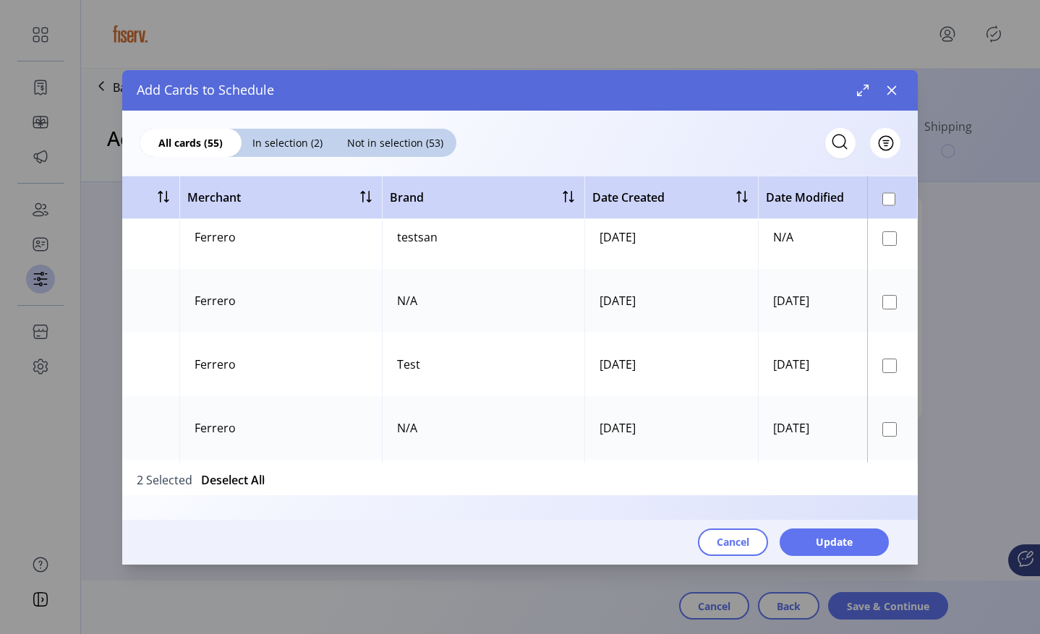
click at [884, 438] on td at bounding box center [892, 428] width 51 height 64
click at [884, 437] on td at bounding box center [892, 428] width 51 height 64
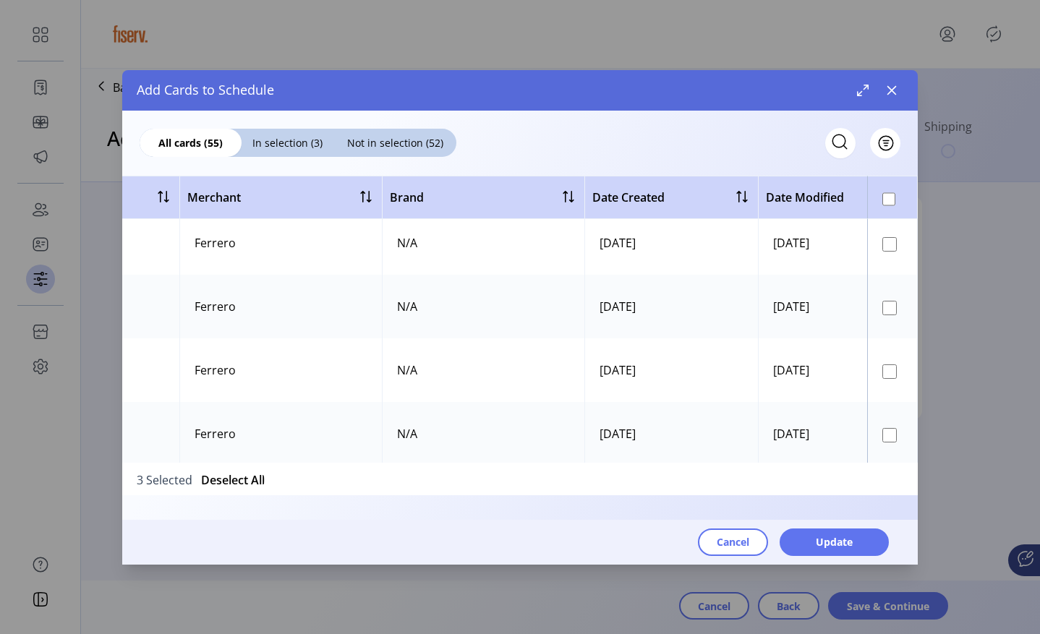
scroll to position [1404, 620]
click at [398, 137] on span "Not in selection (52)" at bounding box center [394, 142] width 123 height 15
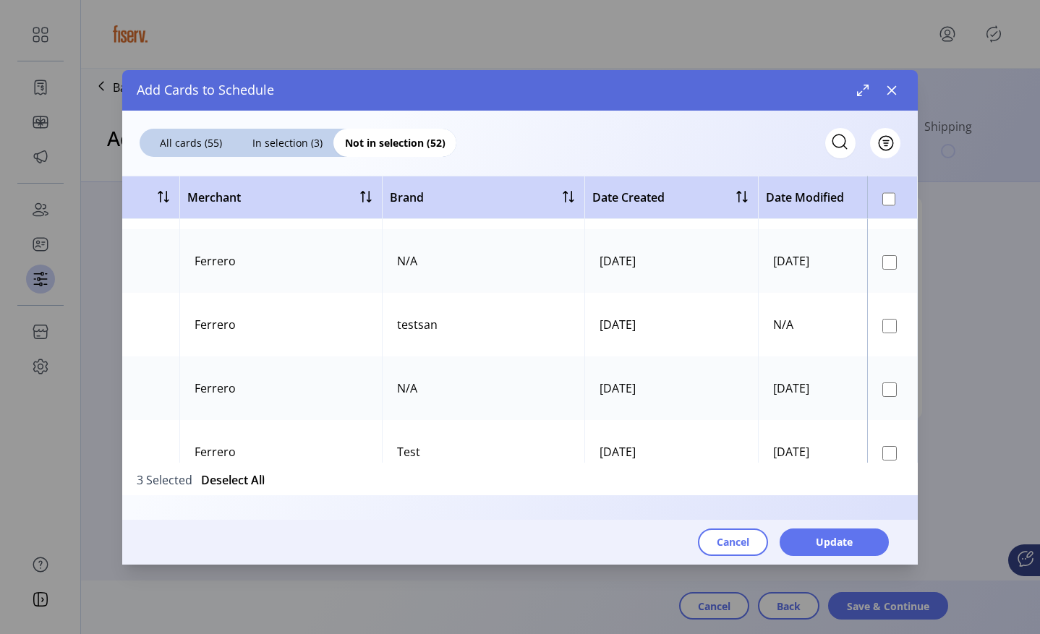
scroll to position [0, 620]
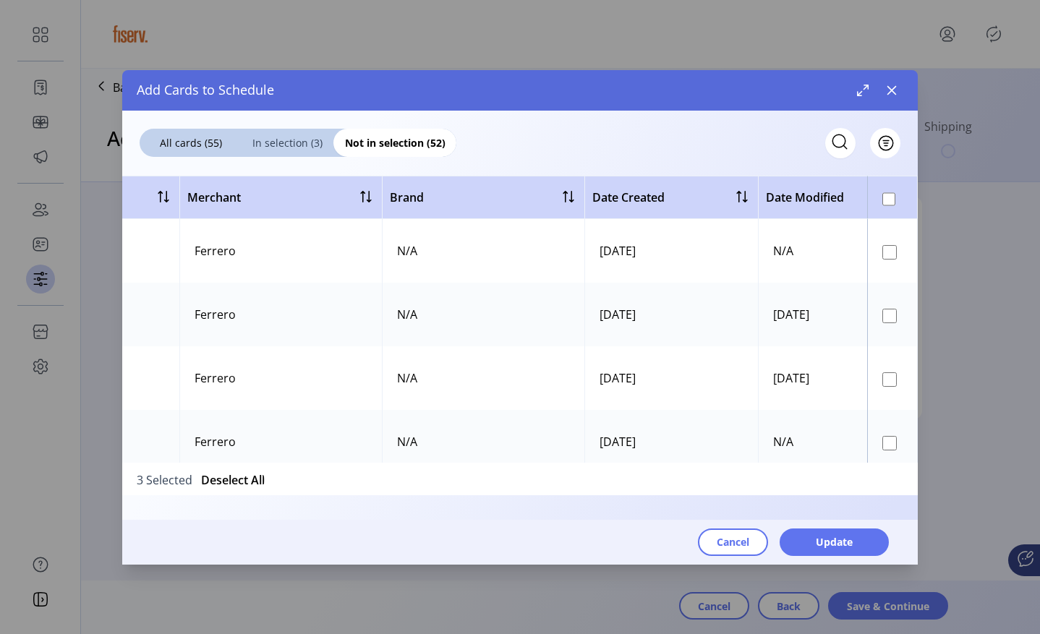
click at [307, 142] on span "In selection (3)" at bounding box center [287, 142] width 92 height 15
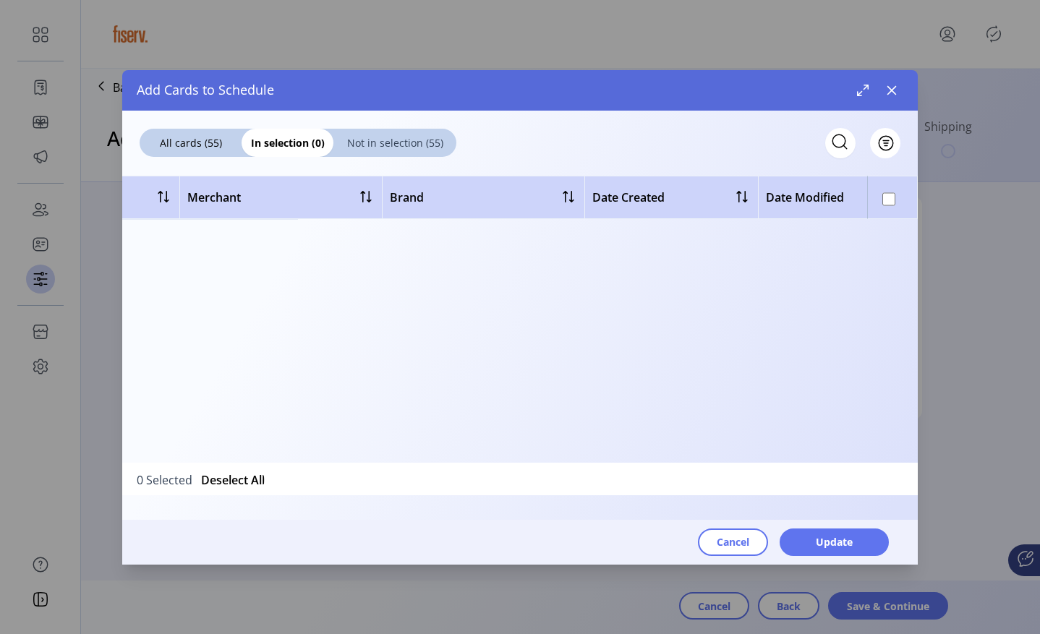
click at [381, 142] on span "Not in selection (55)" at bounding box center [394, 142] width 123 height 15
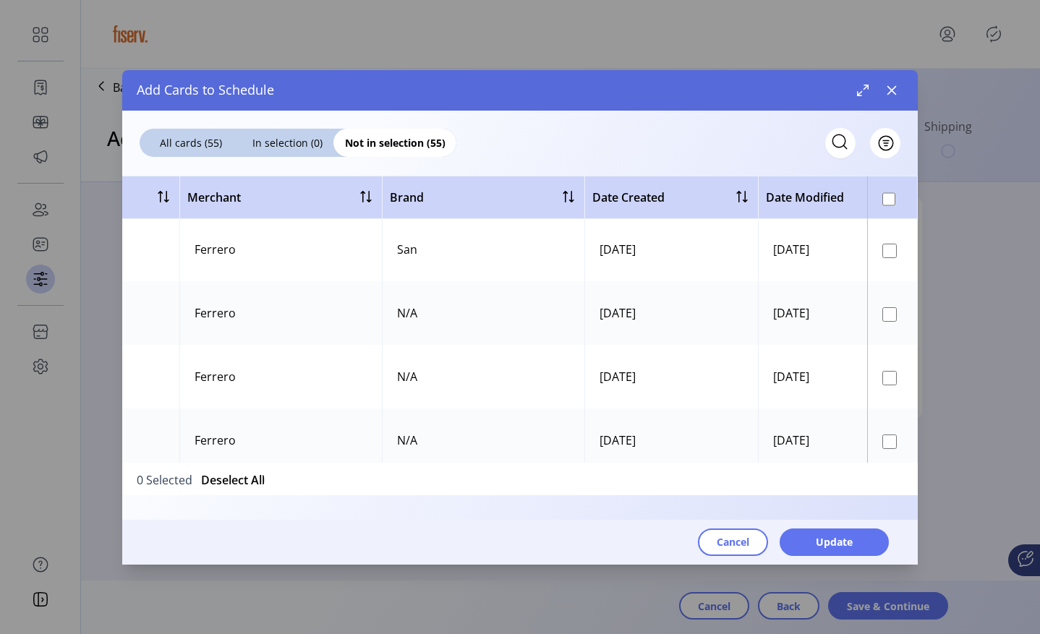
scroll to position [1350, 620]
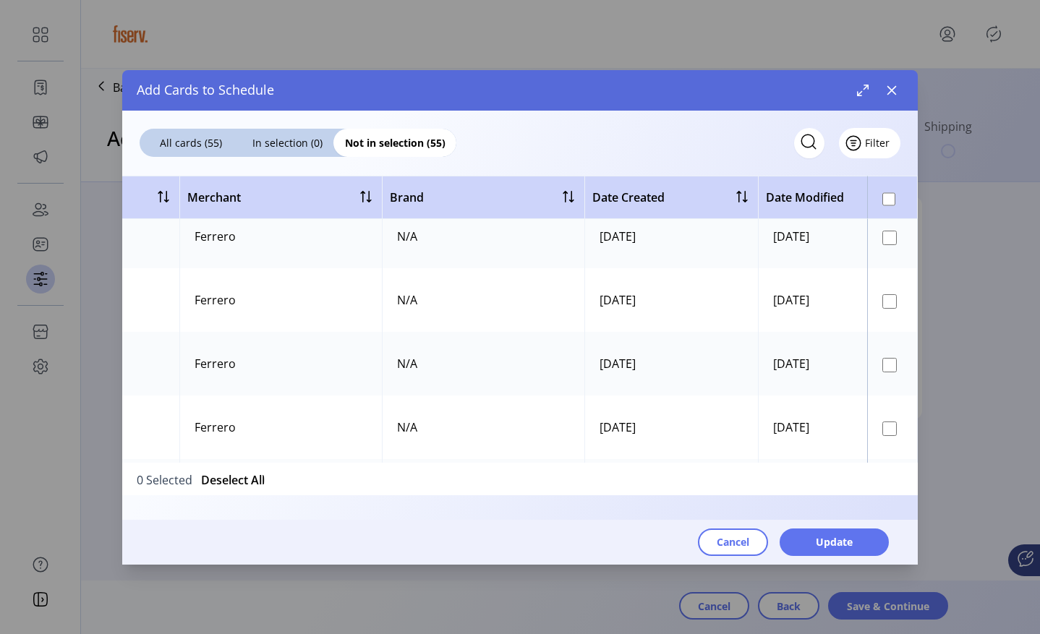
click at [878, 146] on span "Filter" at bounding box center [877, 142] width 25 height 15
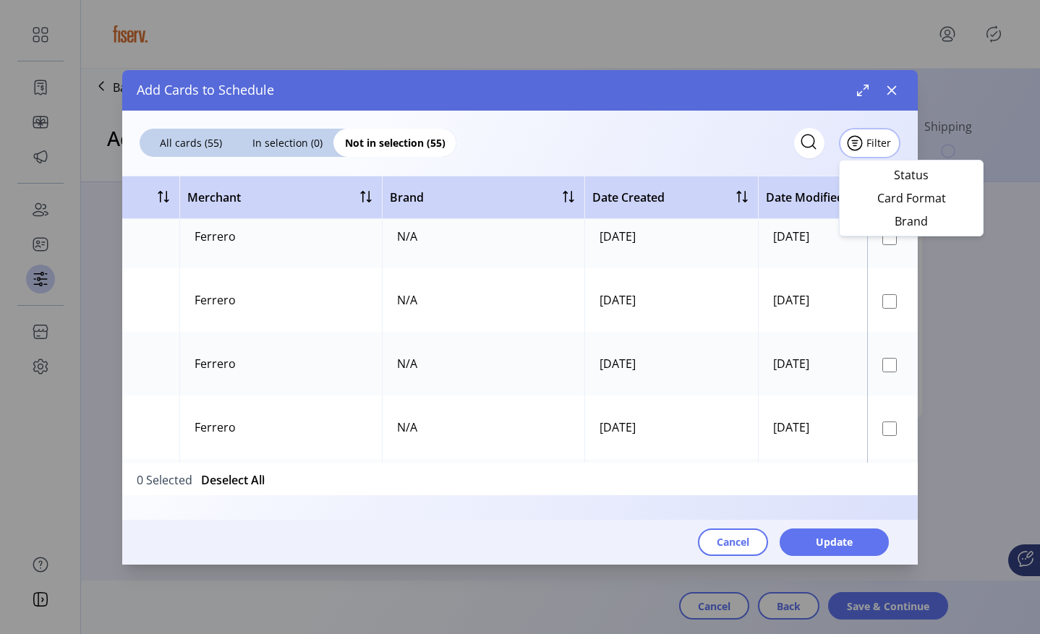
click at [809, 141] on icon at bounding box center [808, 141] width 23 height 23
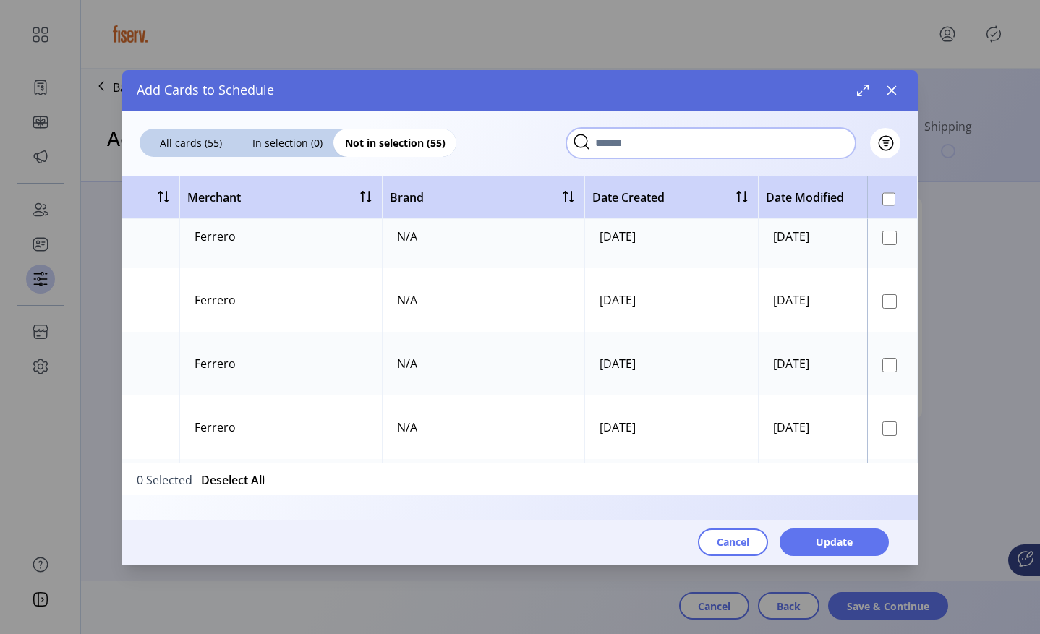
click at [701, 142] on input "text" at bounding box center [710, 143] width 289 height 30
click at [201, 144] on span "All cards (55)" at bounding box center [191, 142] width 102 height 15
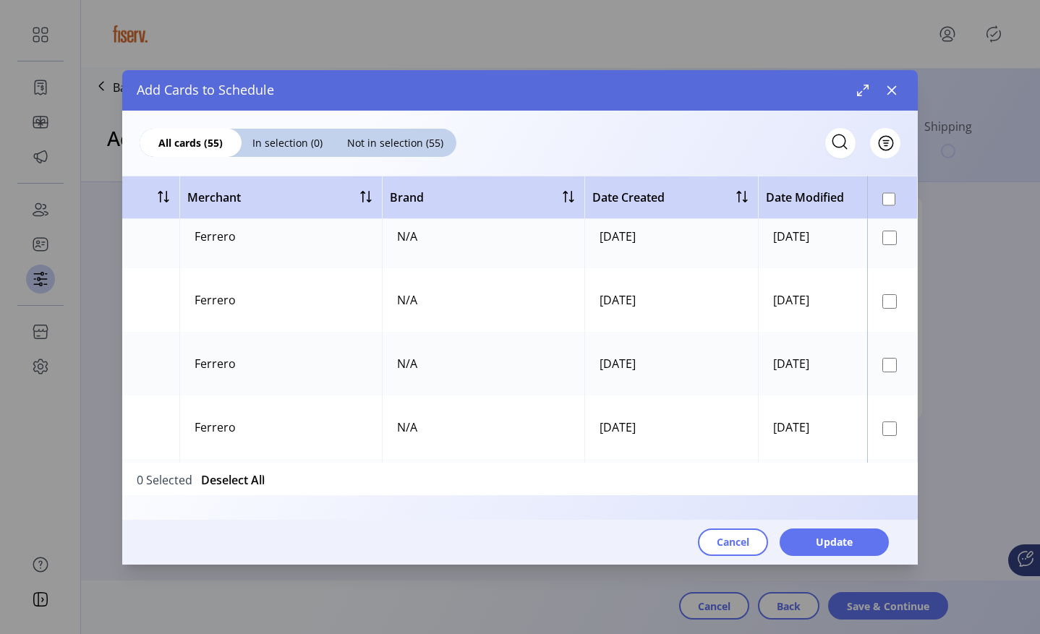
click at [201, 144] on span "All cards (55)" at bounding box center [191, 142] width 102 height 15
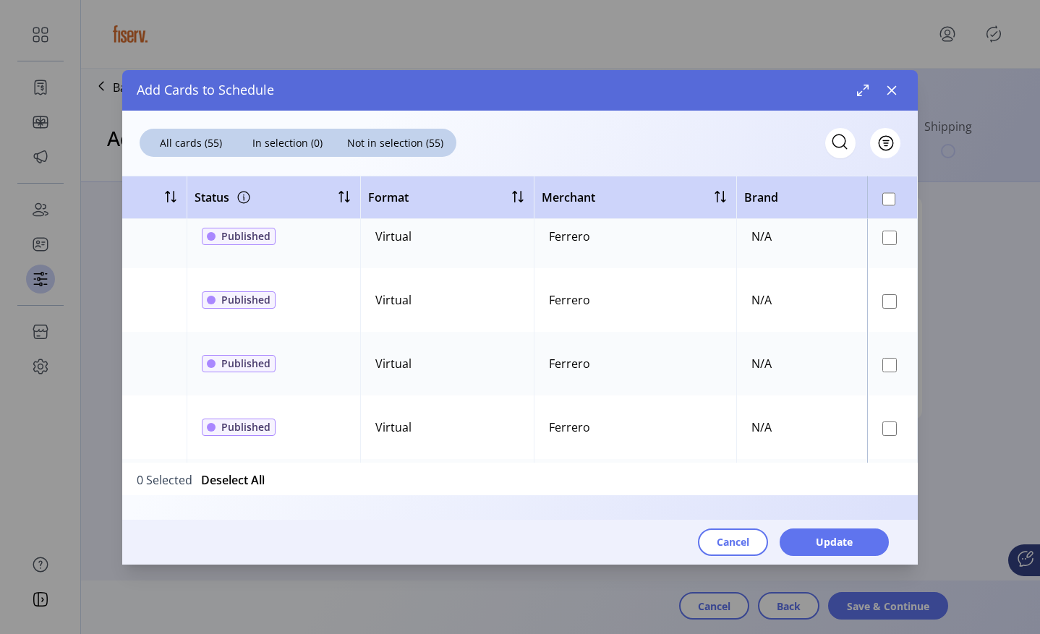
scroll to position [1350, 0]
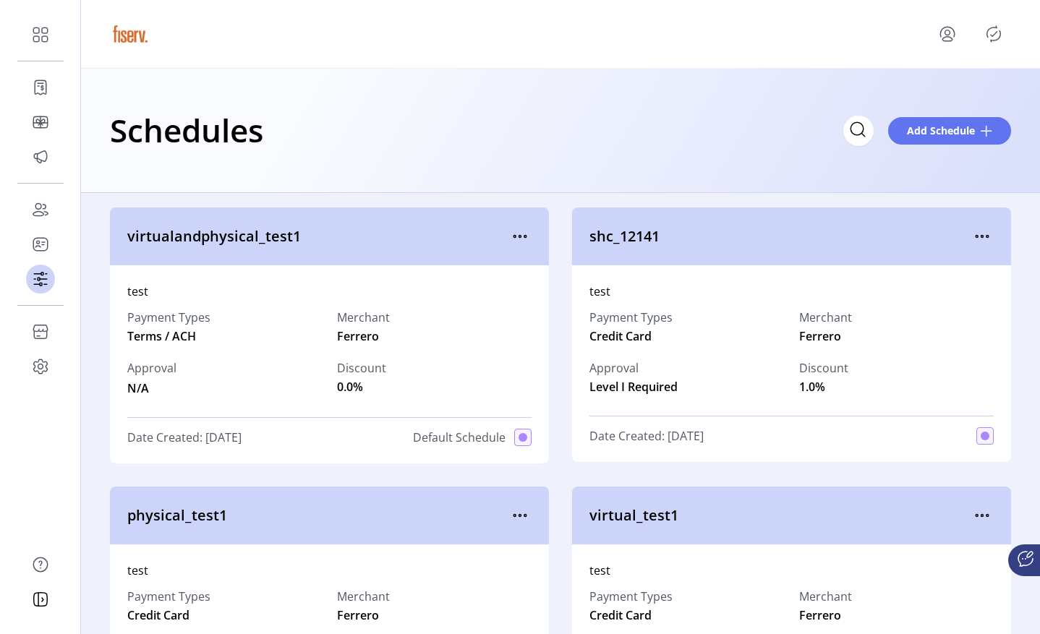
click at [953, 27] on icon "Publisher Panel" at bounding box center [993, 33] width 23 height 23
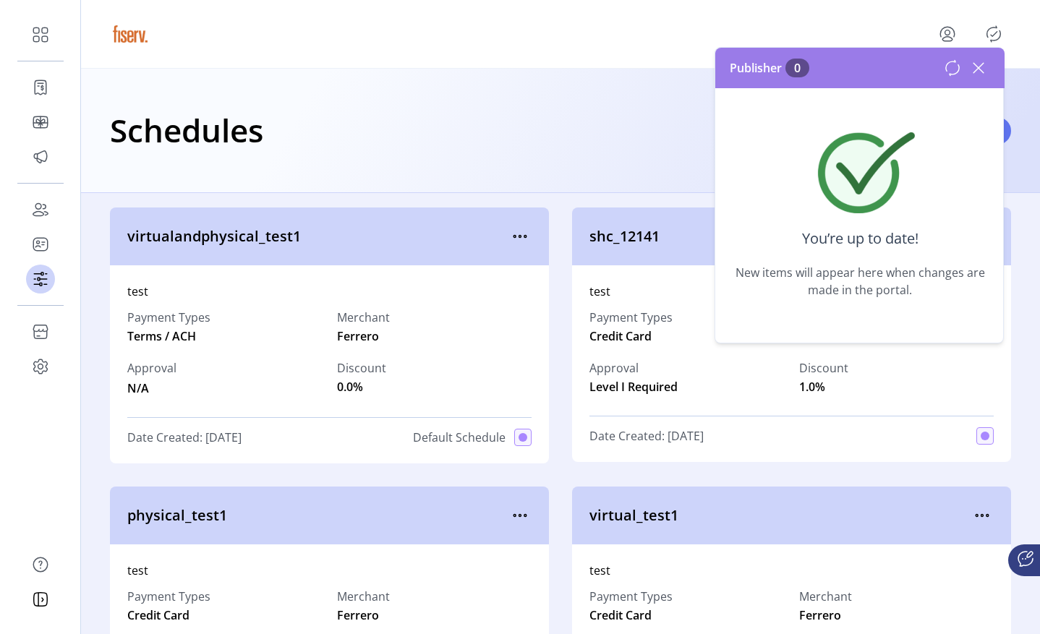
click at [953, 67] on icon at bounding box center [977, 67] width 23 height 23
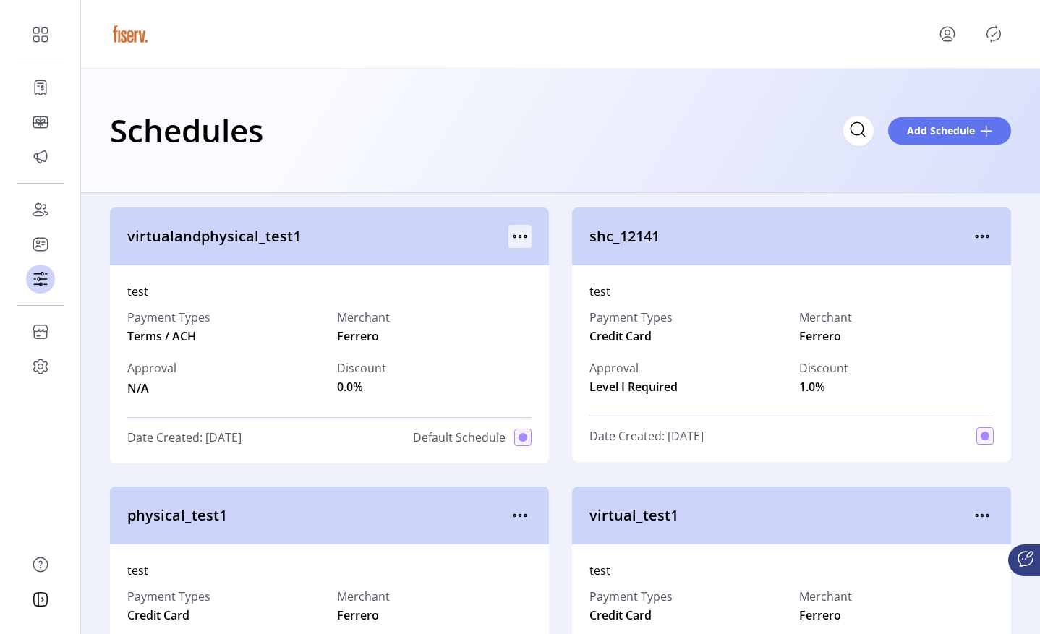
click at [520, 238] on icon "menu" at bounding box center [519, 236] width 23 height 23
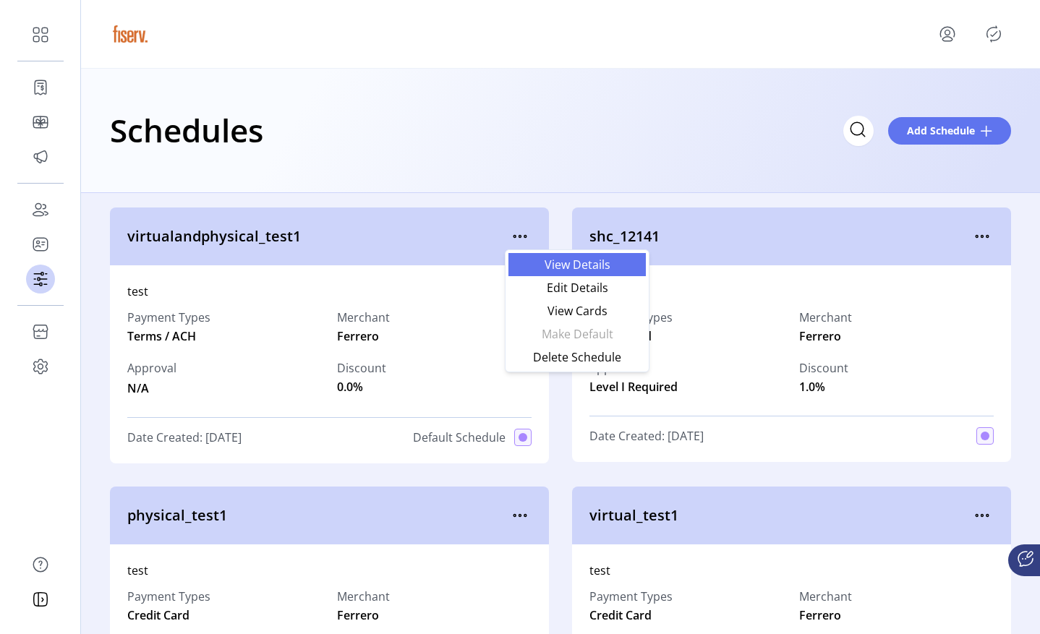
click at [536, 265] on span "View Details" at bounding box center [577, 265] width 120 height 12
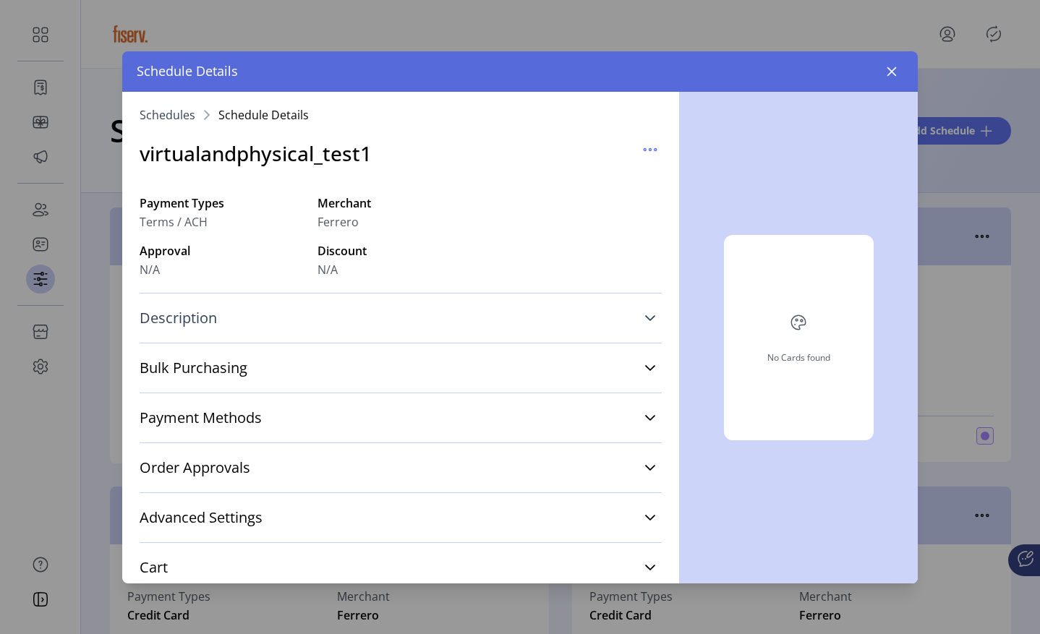
click at [323, 307] on link "Description" at bounding box center [401, 318] width 522 height 32
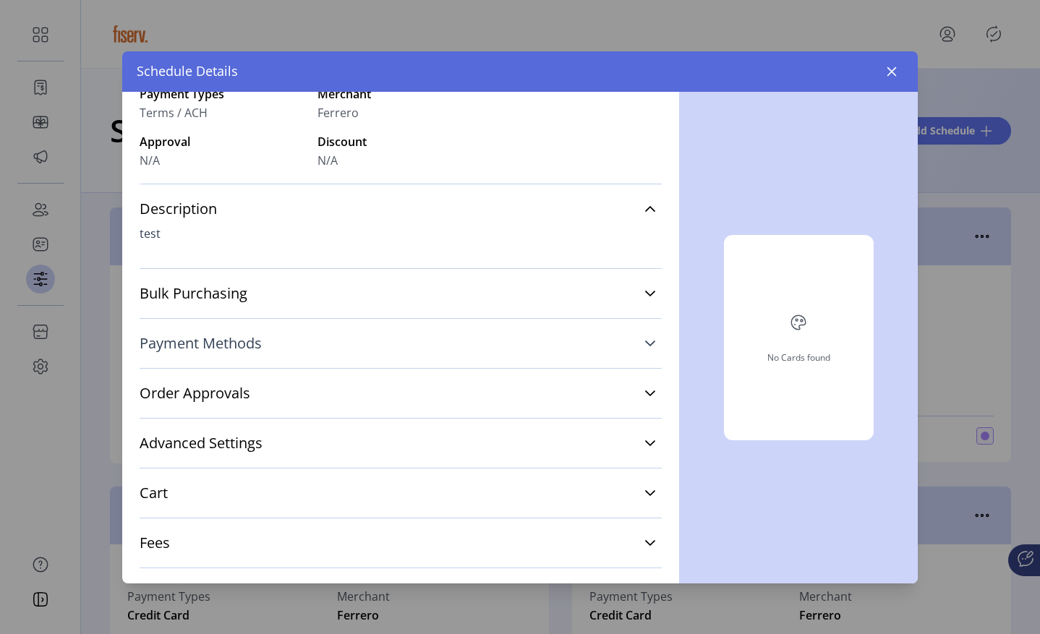
scroll to position [129, 0]
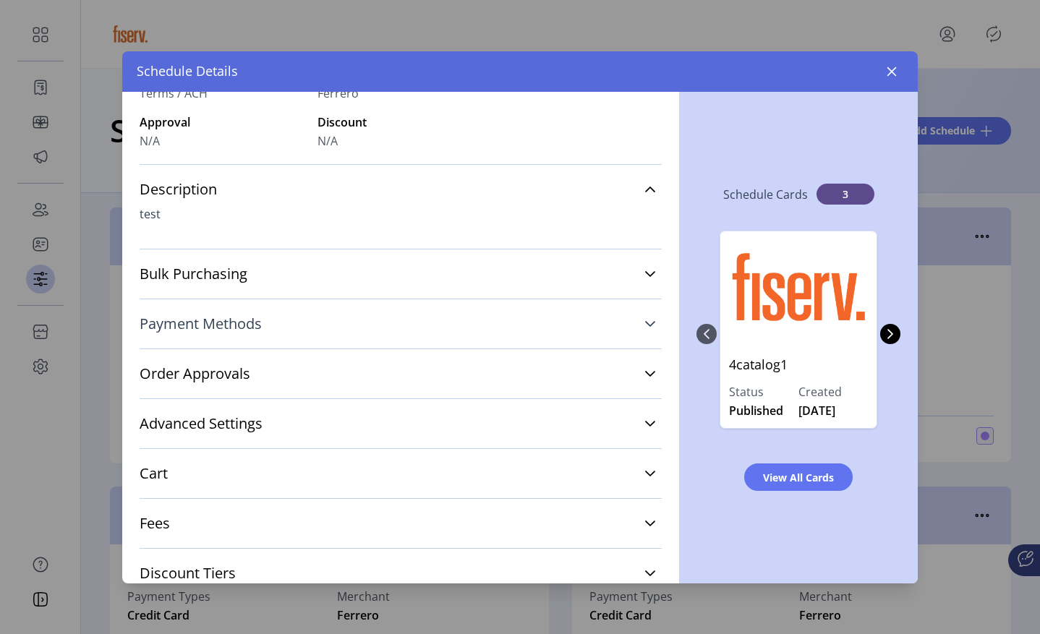
click at [320, 309] on link "Payment Methods" at bounding box center [401, 324] width 522 height 32
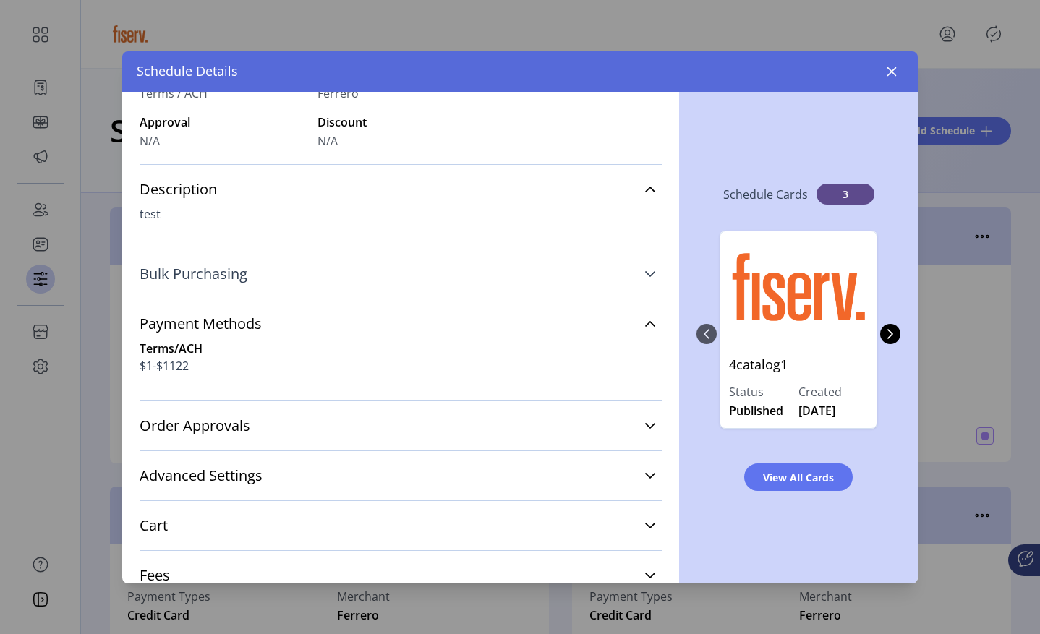
click at [329, 288] on link "Bulk Purchasing" at bounding box center [401, 274] width 522 height 32
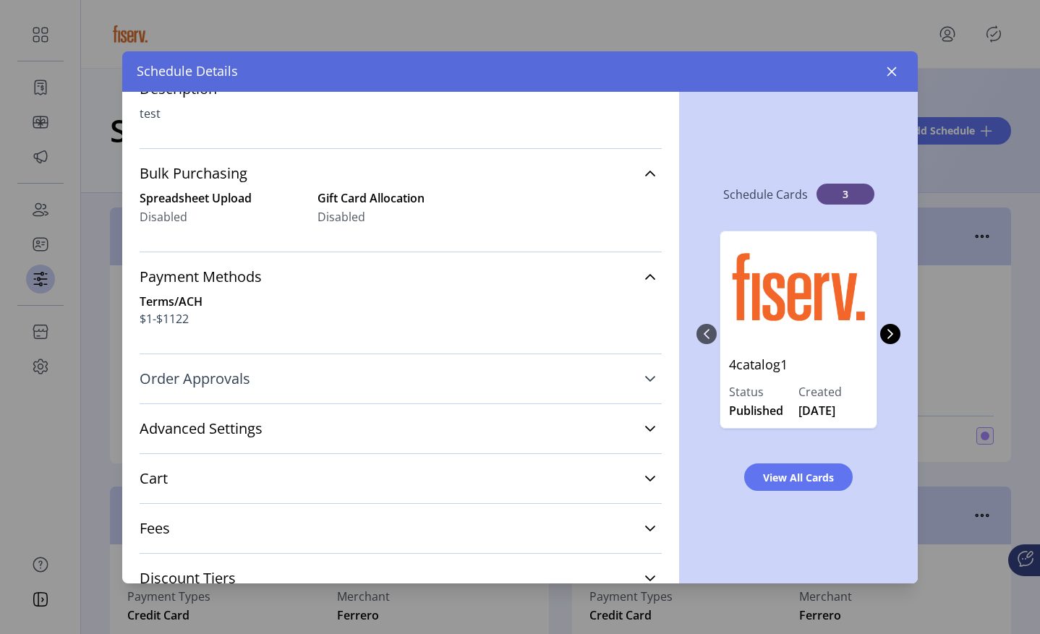
click at [294, 369] on link "Order Approvals" at bounding box center [401, 379] width 522 height 32
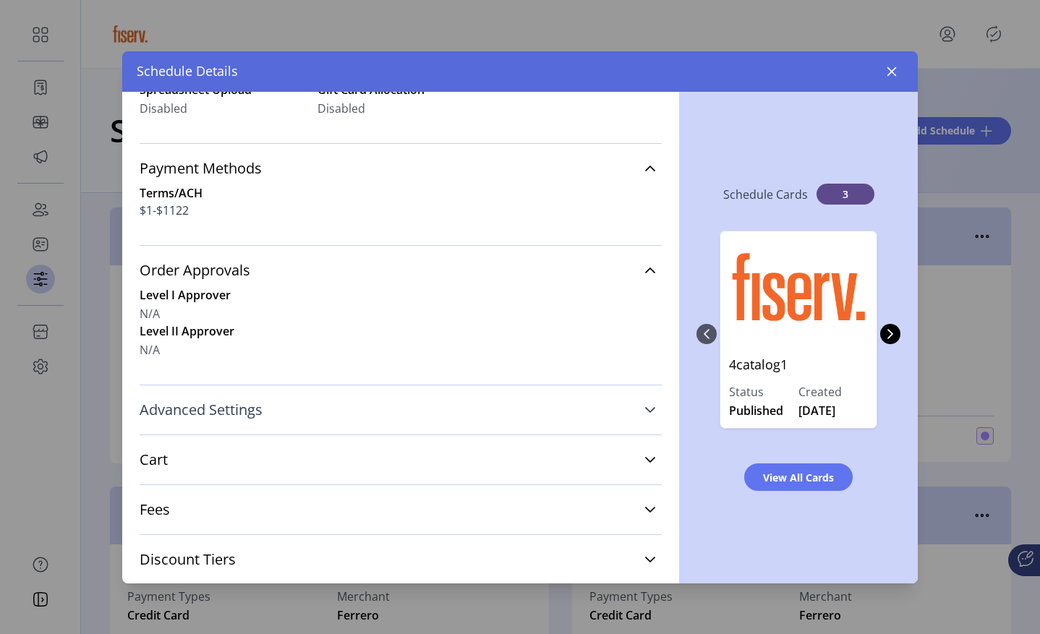
click at [280, 406] on link "Advanced Settings" at bounding box center [401, 410] width 522 height 32
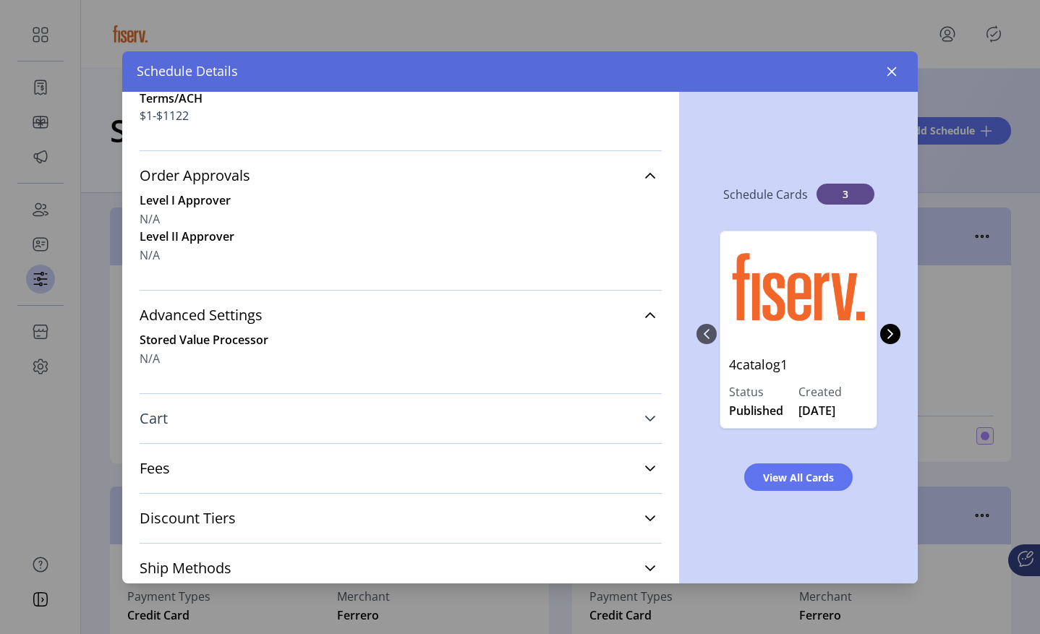
click at [273, 426] on link "Cart" at bounding box center [401, 419] width 522 height 32
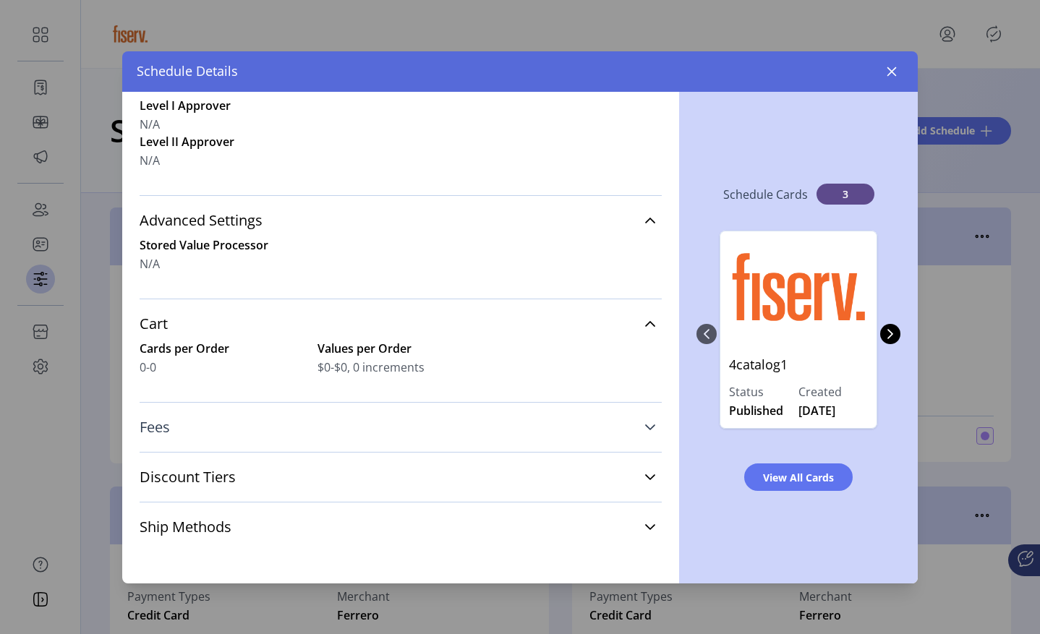
click at [262, 440] on link "Fees" at bounding box center [401, 427] width 522 height 32
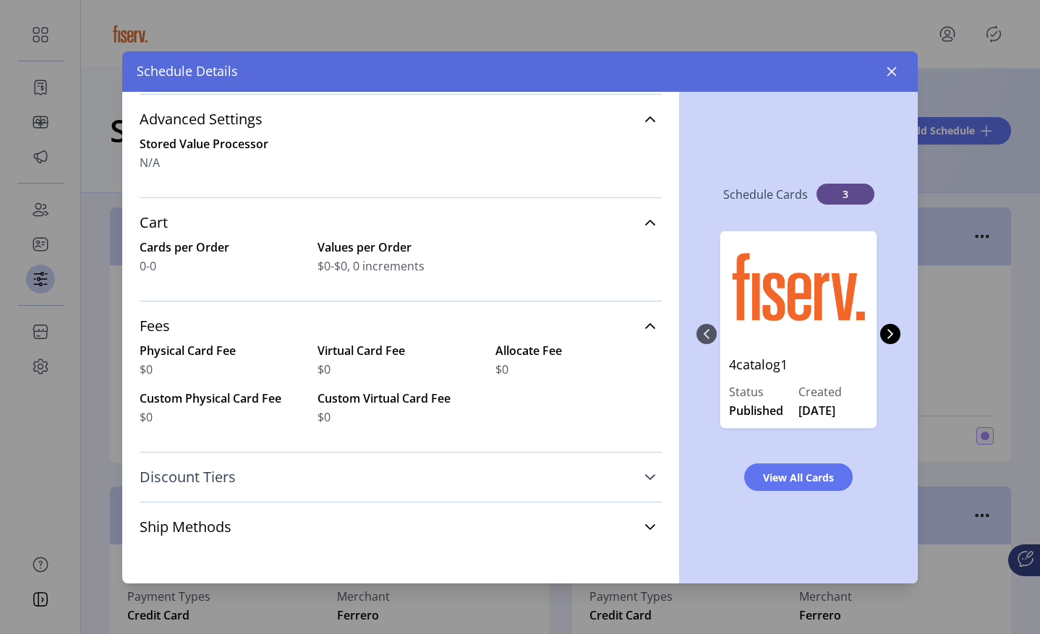
click at [254, 467] on link "Discount Tiers" at bounding box center [401, 477] width 522 height 32
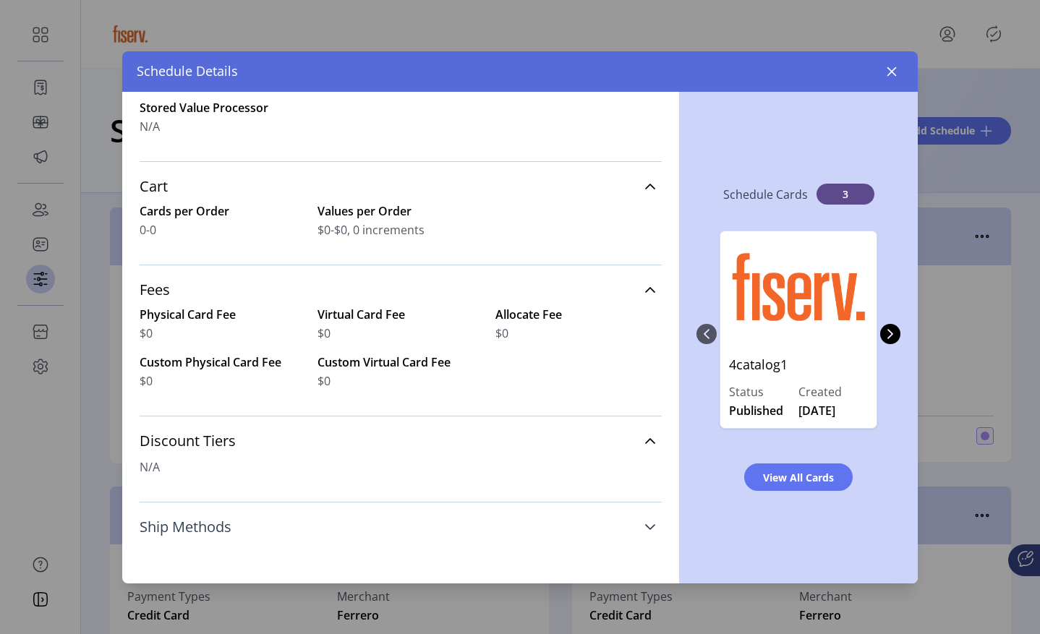
click at [241, 526] on link "Ship Methods" at bounding box center [401, 527] width 522 height 32
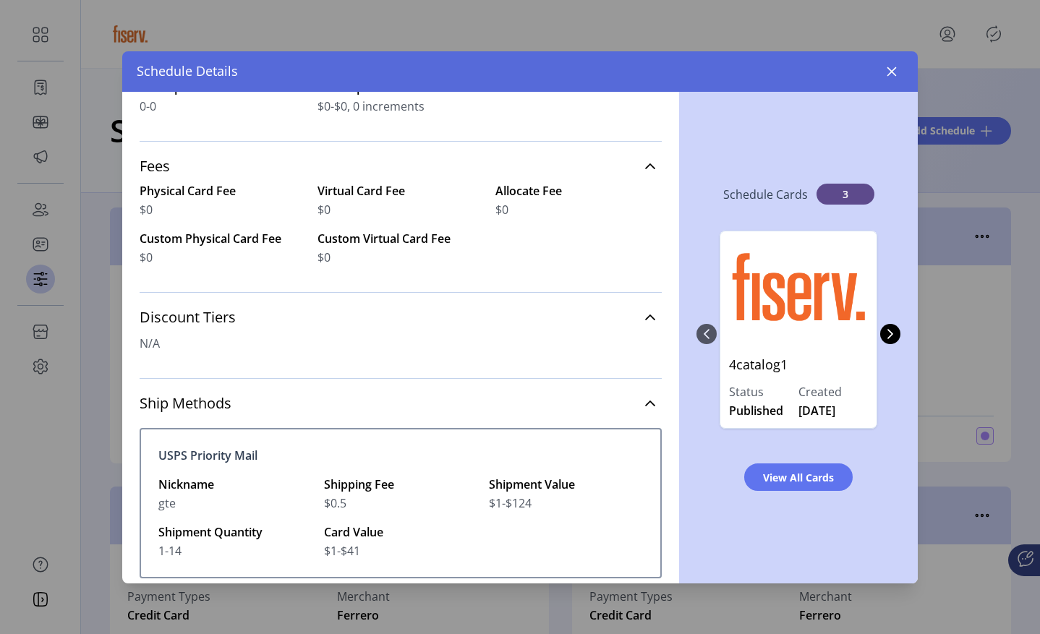
scroll to position [849, 0]
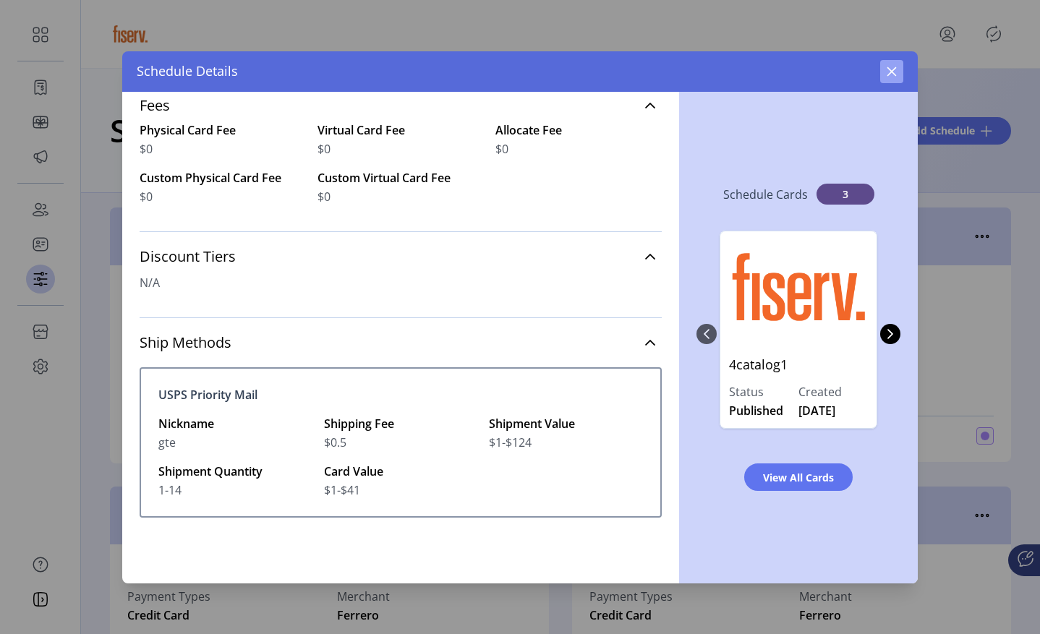
click at [886, 77] on button "button" at bounding box center [891, 71] width 23 height 23
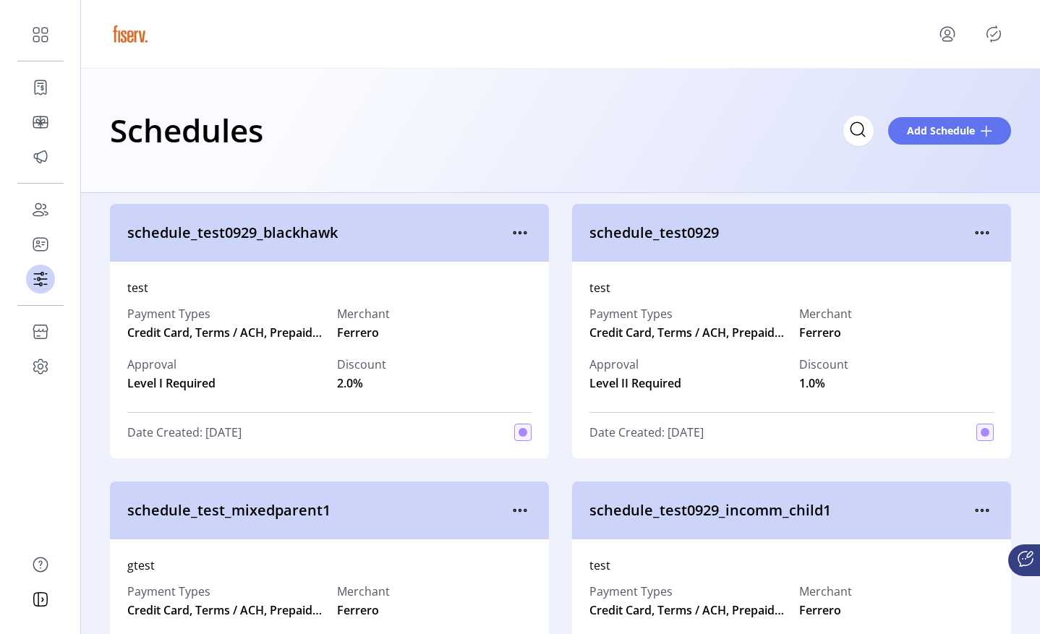
scroll to position [852, 0]
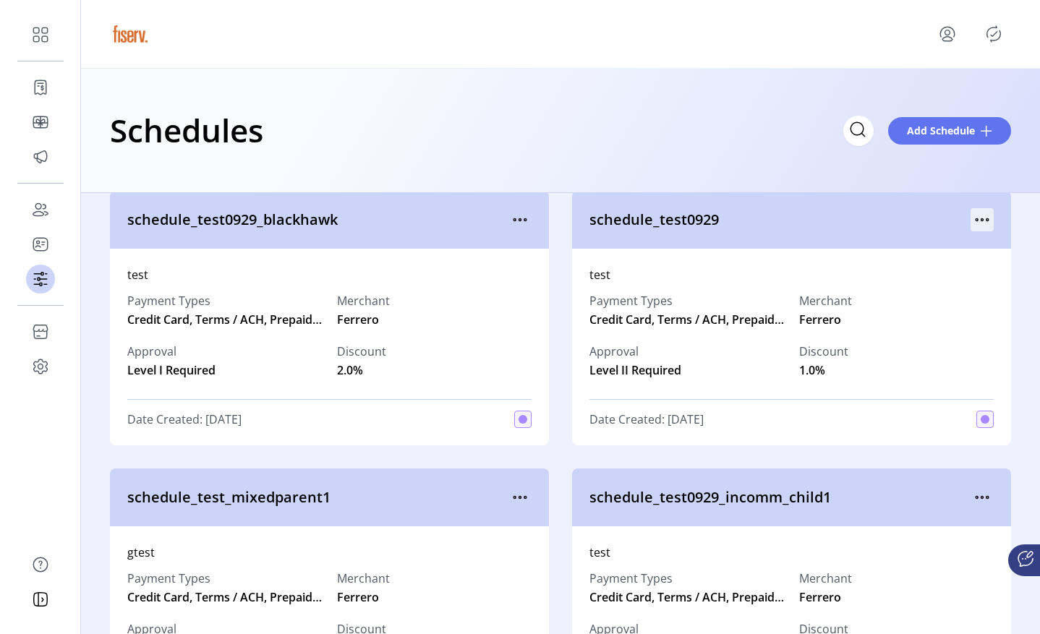
click at [953, 215] on icon "menu" at bounding box center [981, 219] width 23 height 23
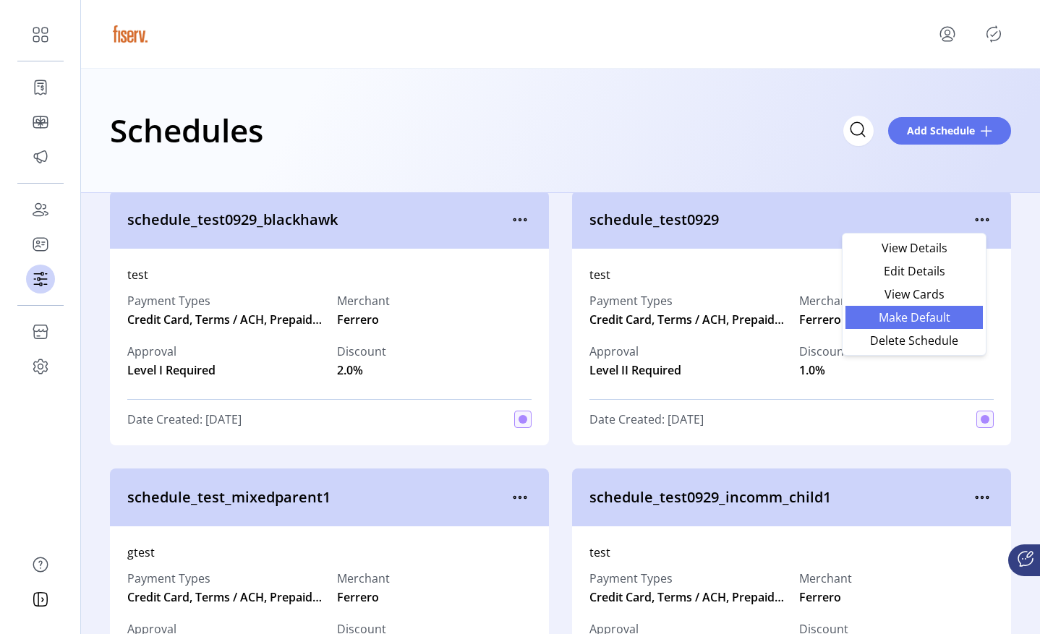
click at [886, 323] on span "Make Default" at bounding box center [914, 318] width 120 height 12
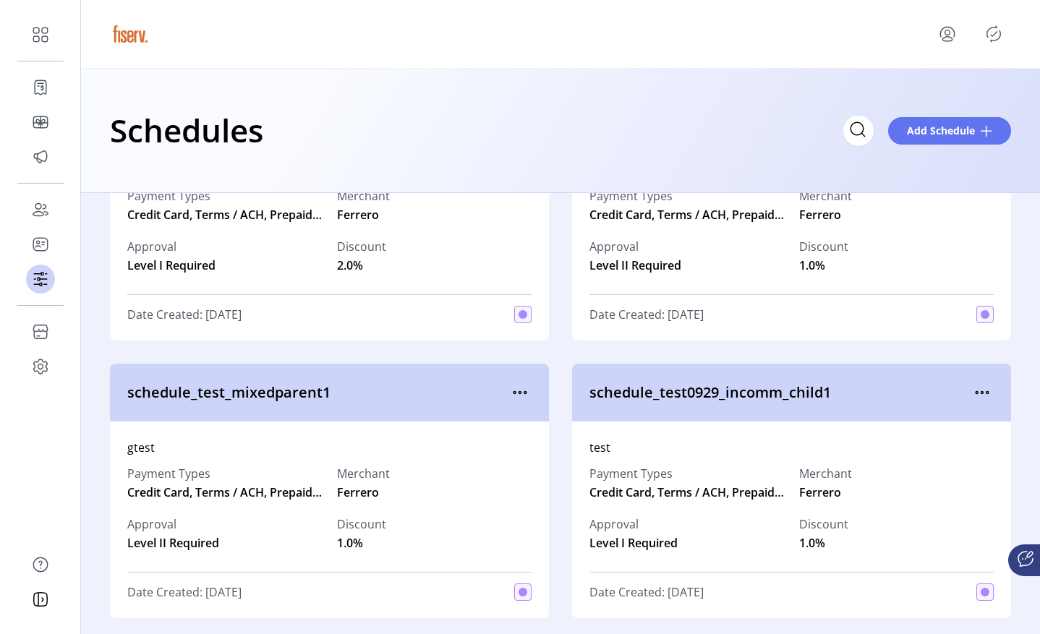
scroll to position [620, 0]
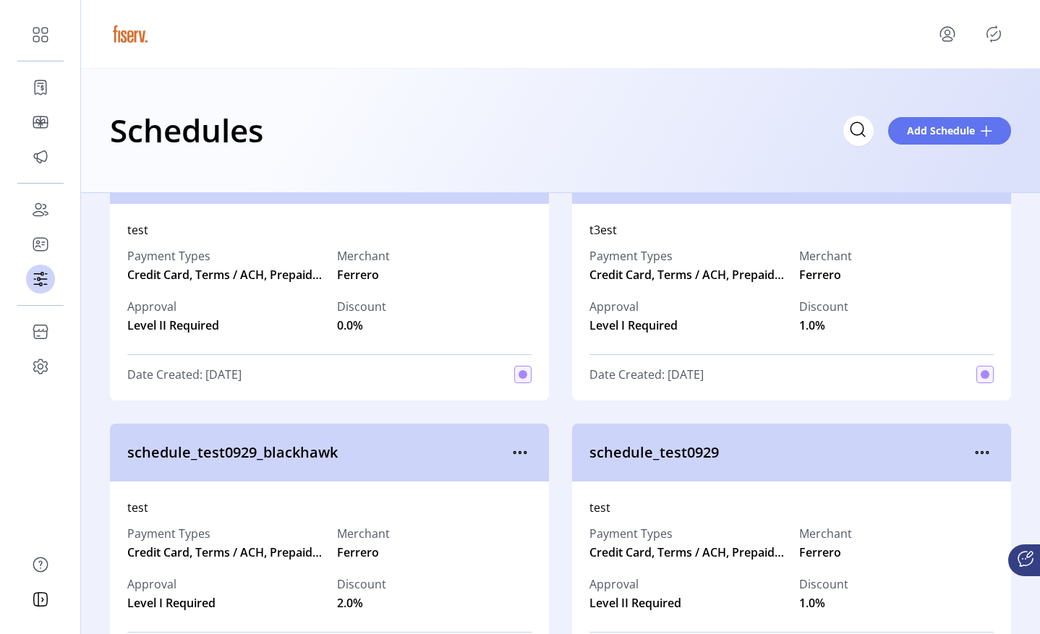
click at [953, 34] on icon "Publisher Panel" at bounding box center [993, 33] width 23 height 23
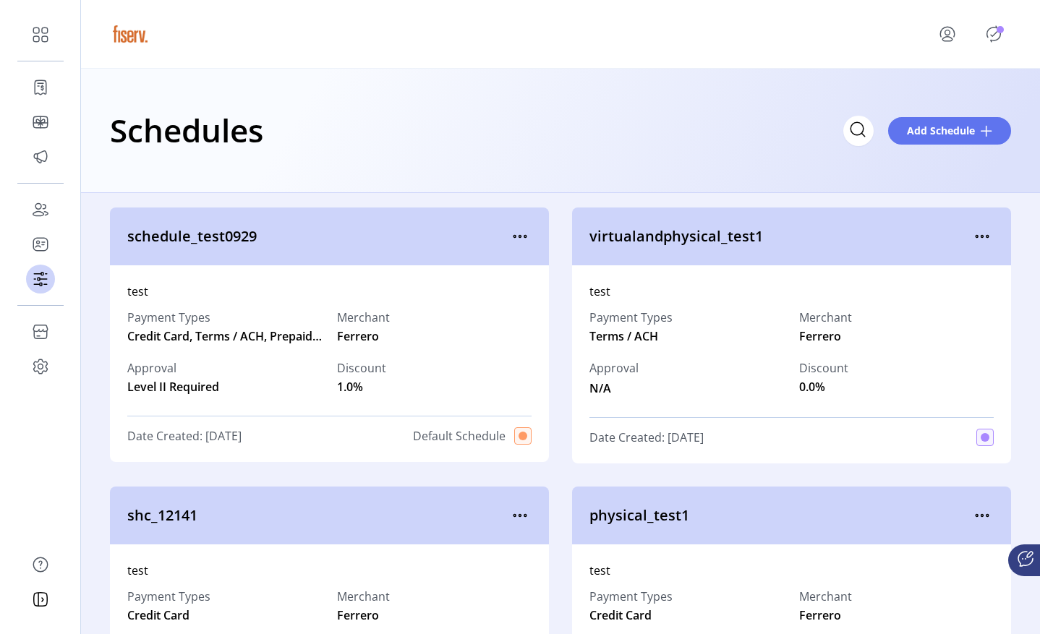
click at [993, 33] on icon "Publisher Panel" at bounding box center [993, 33] width 23 height 23
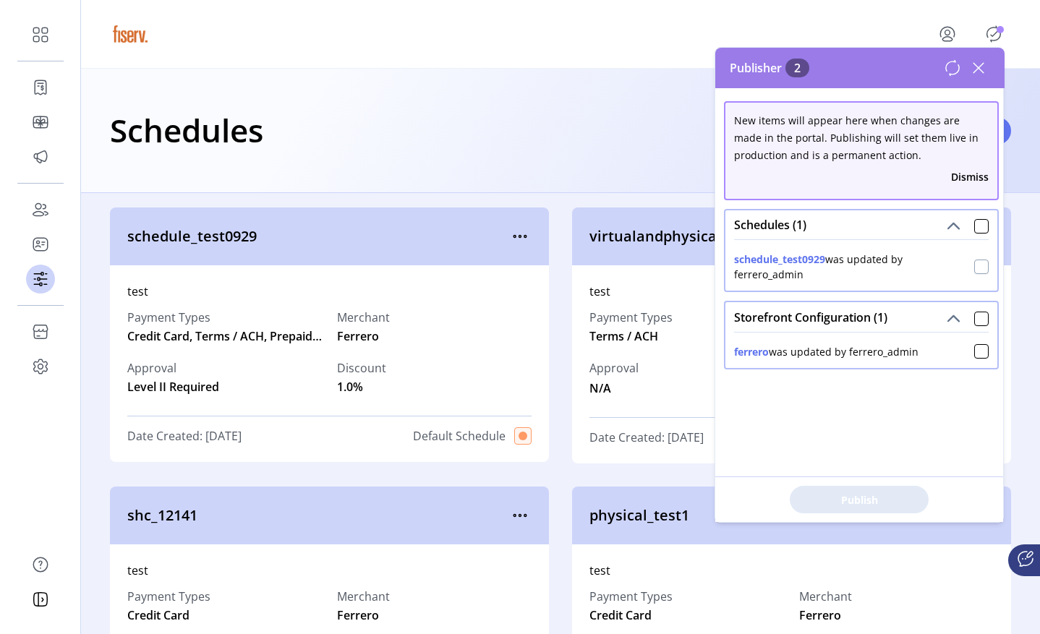
click at [975, 260] on div at bounding box center [981, 267] width 14 height 14
click at [976, 228] on icon at bounding box center [981, 226] width 10 height 10
click at [974, 346] on div at bounding box center [981, 351] width 14 height 14
click at [870, 494] on span "Publish 2 Items" at bounding box center [858, 499] width 101 height 15
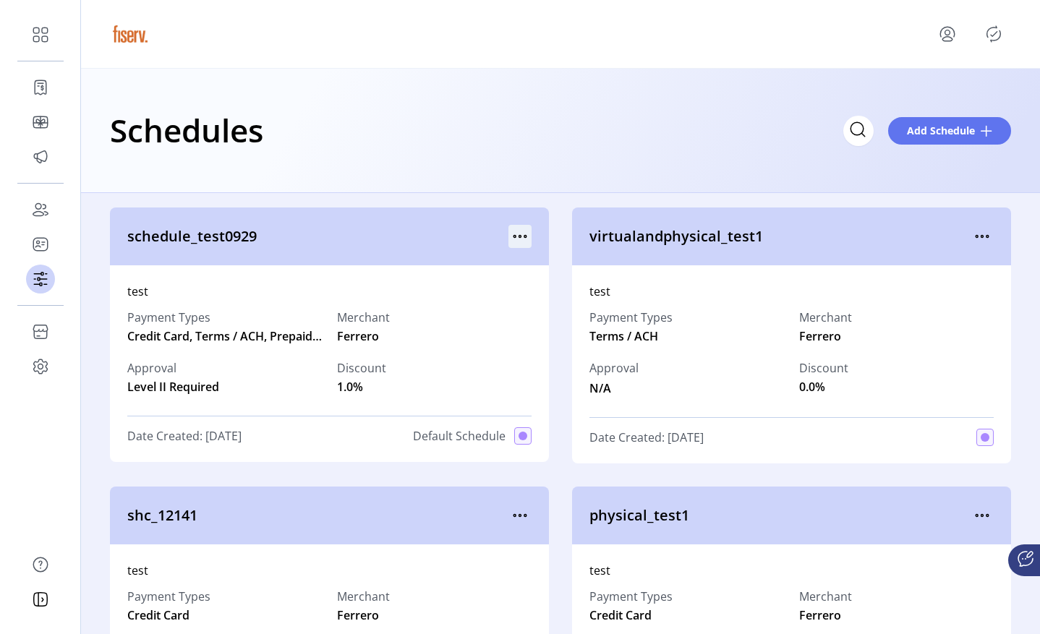
click at [514, 239] on icon "menu" at bounding box center [519, 236] width 23 height 23
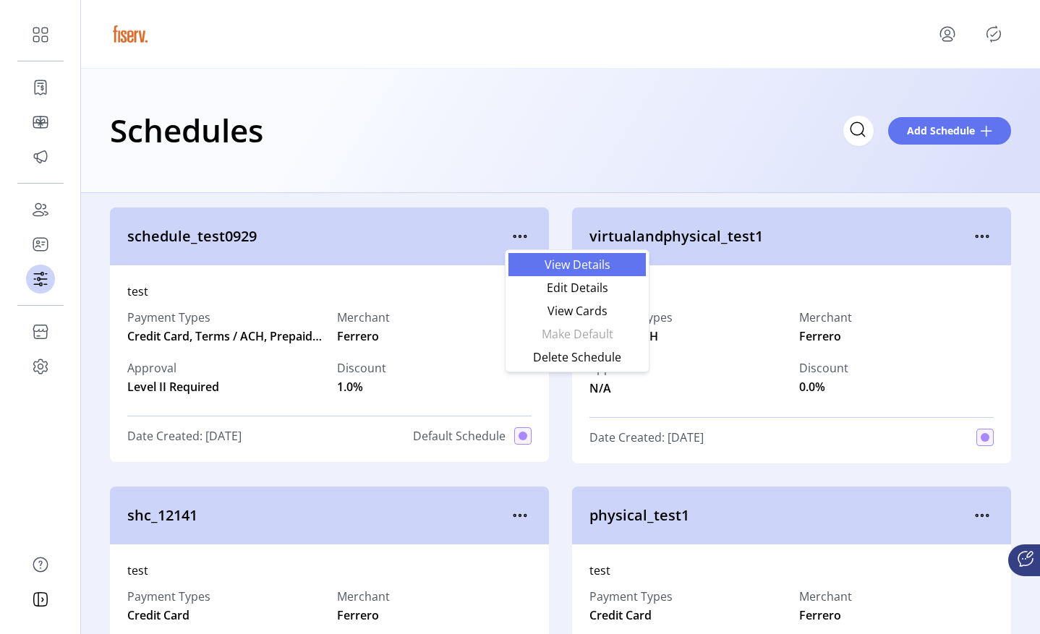
click at [564, 267] on span "View Details" at bounding box center [577, 265] width 120 height 12
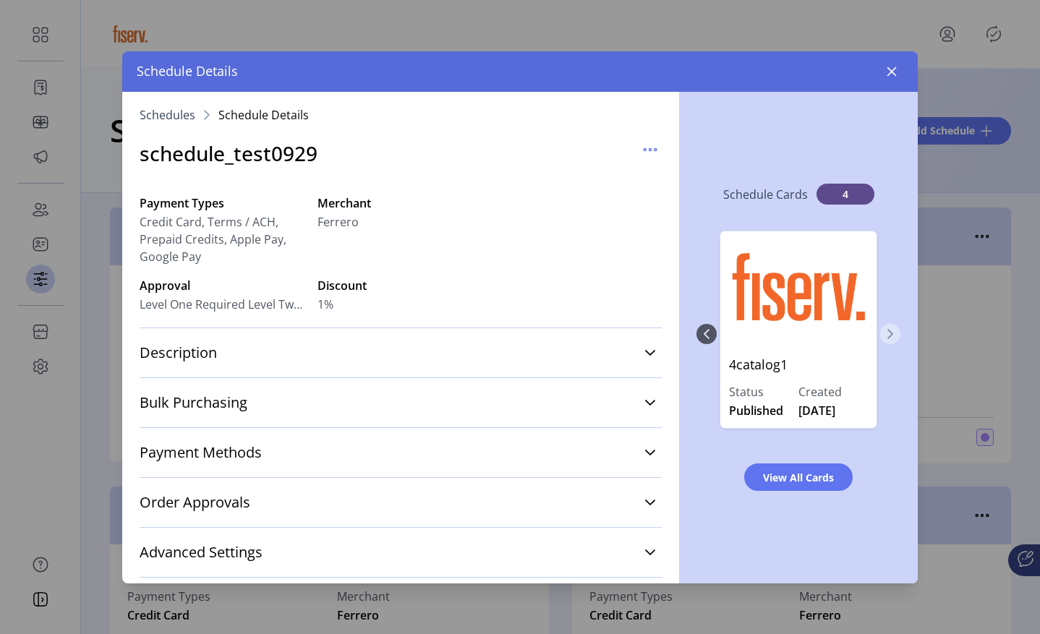
click at [888, 335] on icon "Next Page" at bounding box center [890, 334] width 12 height 12
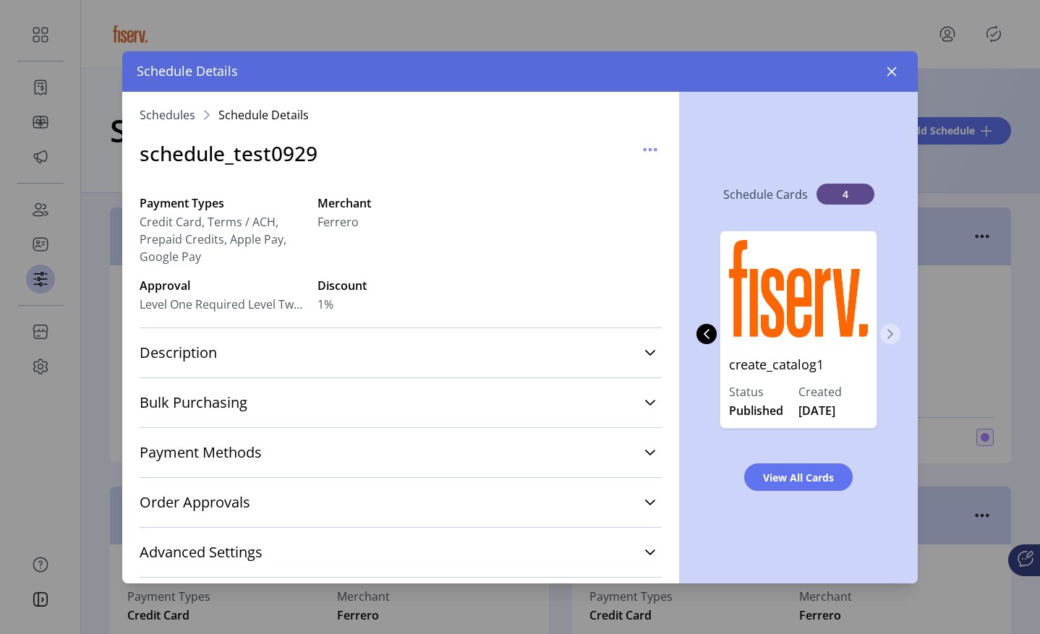
click at [888, 335] on icon "Next Page" at bounding box center [890, 334] width 12 height 12
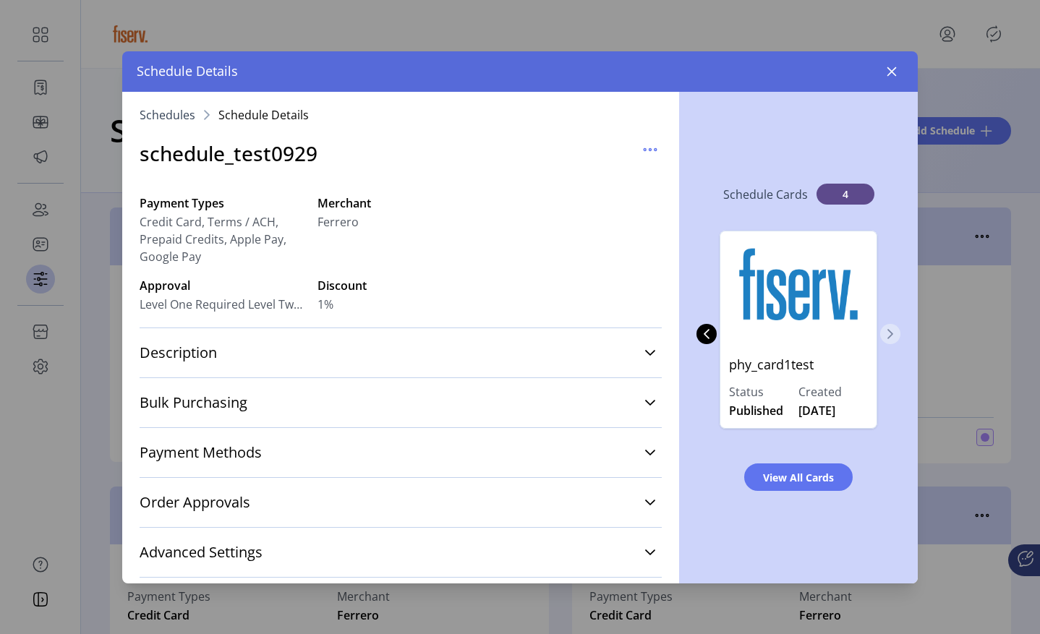
click at [888, 335] on icon "Next Page" at bounding box center [890, 334] width 12 height 12
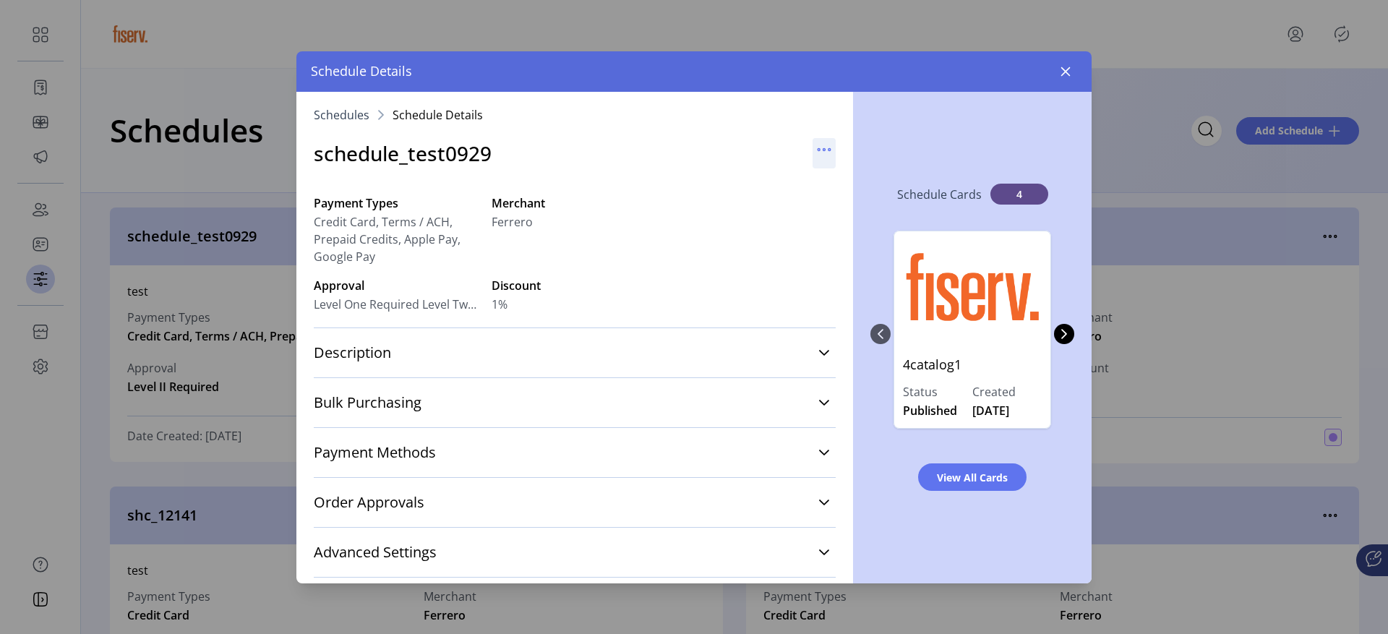
click at [819, 160] on icon "button" at bounding box center [824, 149] width 23 height 23
click at [760, 204] on div at bounding box center [752, 229] width 166 height 71
click at [823, 149] on icon "button" at bounding box center [824, 149] width 2 height 2
click at [764, 264] on div at bounding box center [752, 229] width 166 height 71
click at [821, 147] on icon "button" at bounding box center [824, 149] width 23 height 23
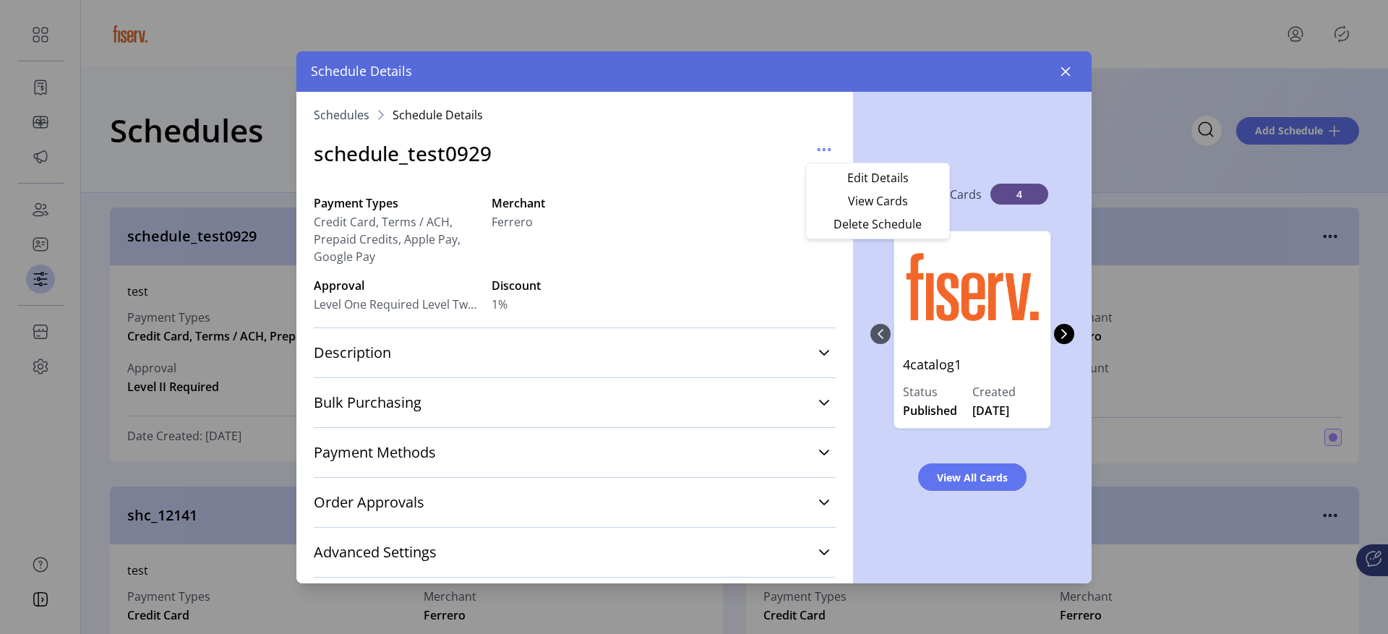
click at [773, 220] on div at bounding box center [752, 229] width 166 height 71
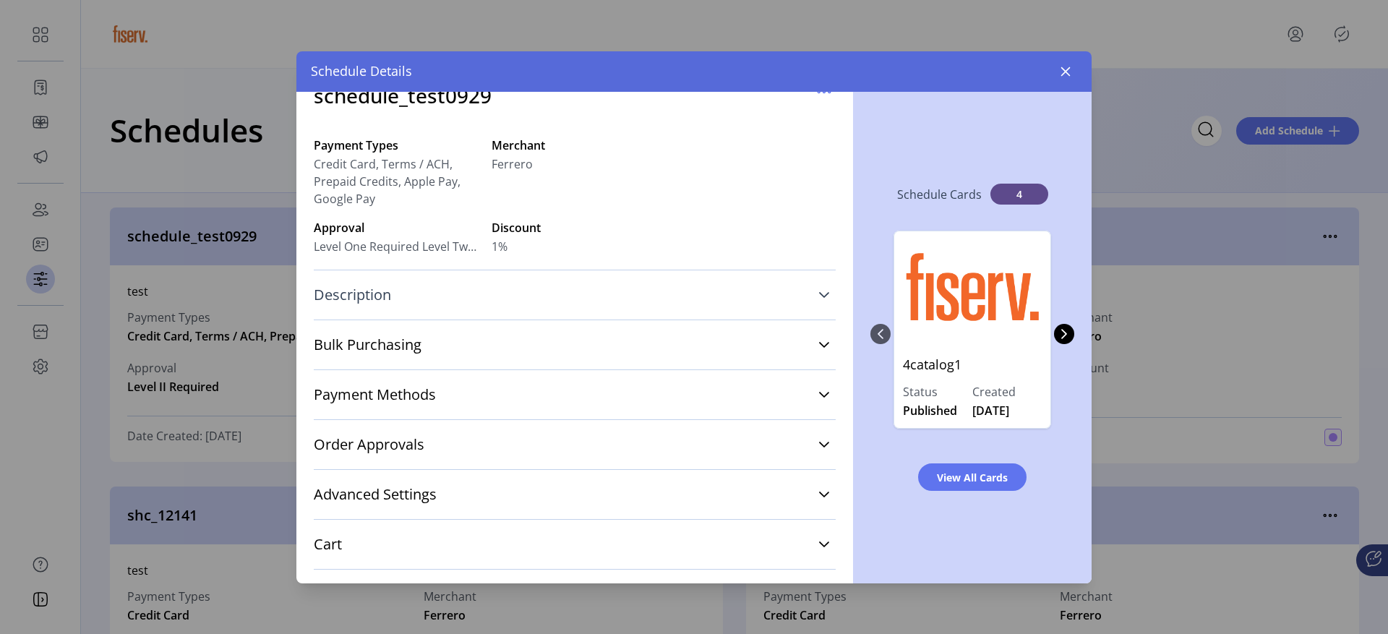
click at [557, 304] on link "Description" at bounding box center [575, 295] width 522 height 32
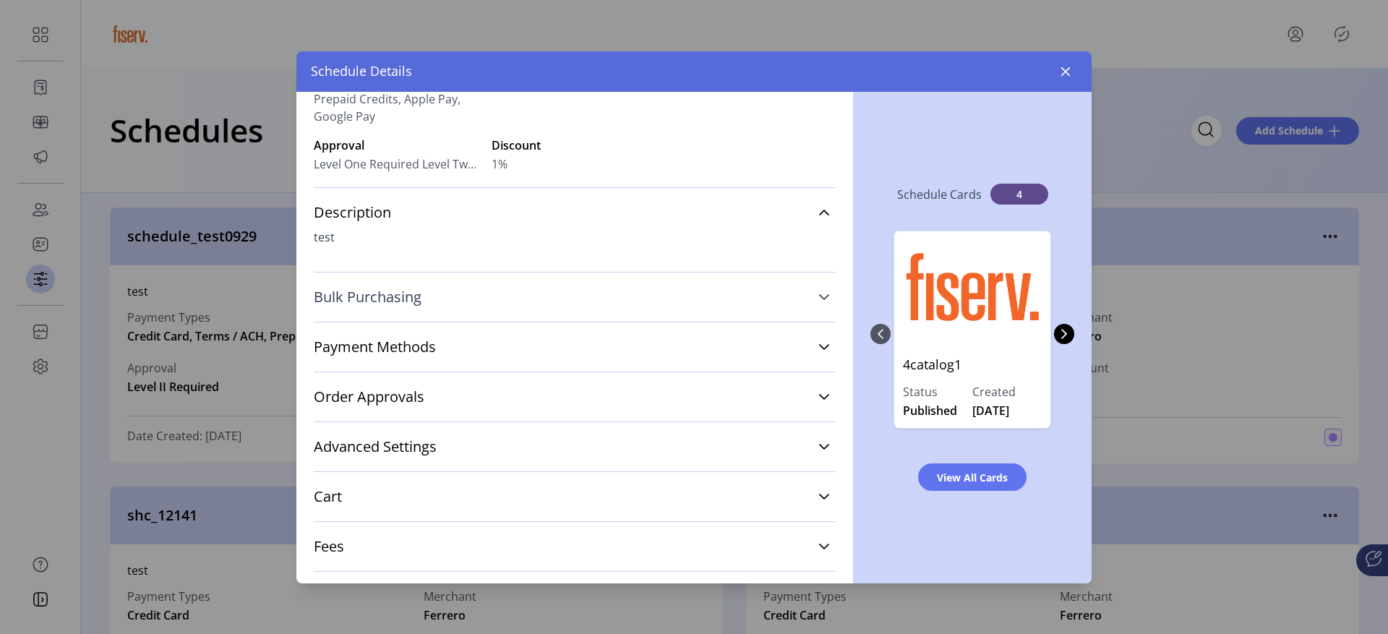
click at [507, 304] on link "Bulk Purchasing" at bounding box center [575, 297] width 522 height 32
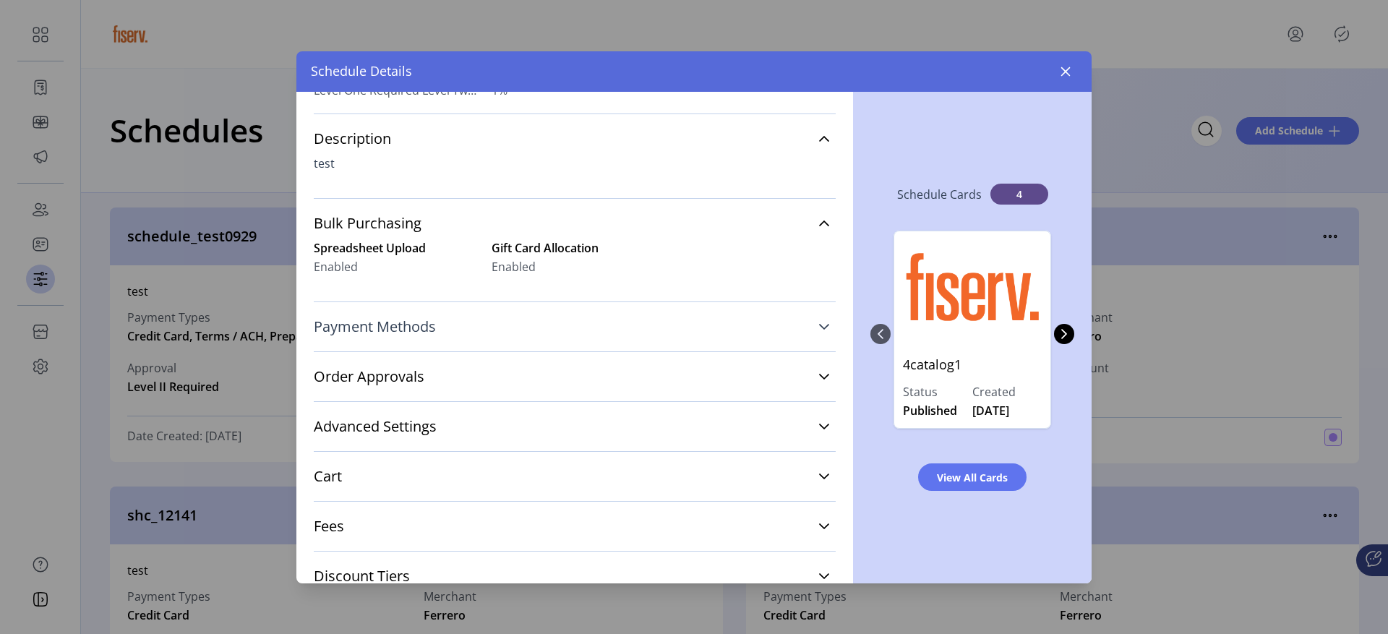
click at [481, 328] on link "Payment Methods" at bounding box center [575, 327] width 522 height 32
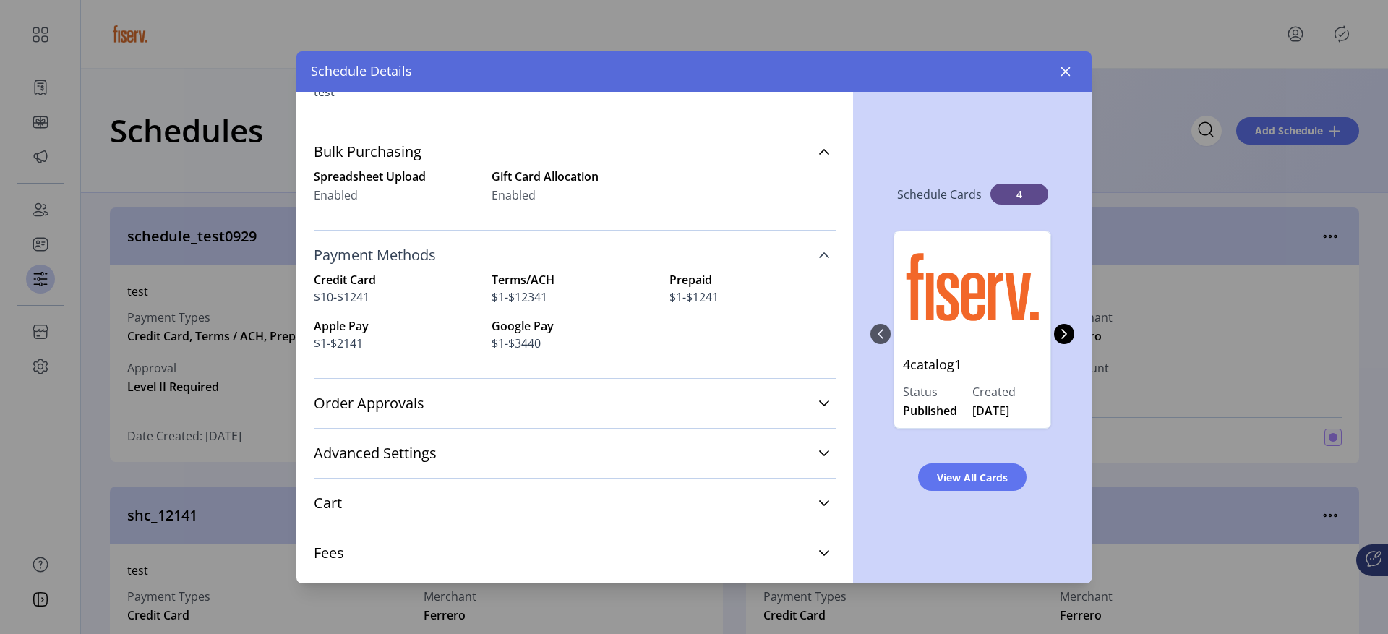
scroll to position [299, 0]
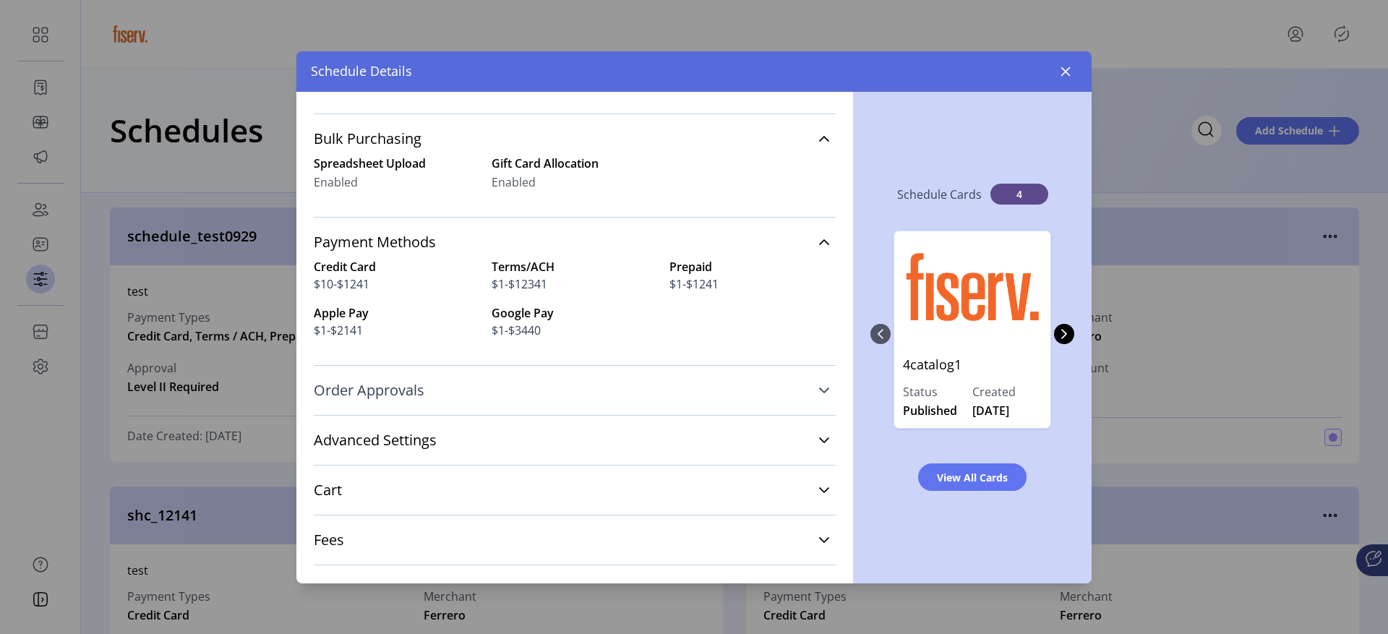
click at [472, 396] on link "Order Approvals" at bounding box center [575, 390] width 522 height 32
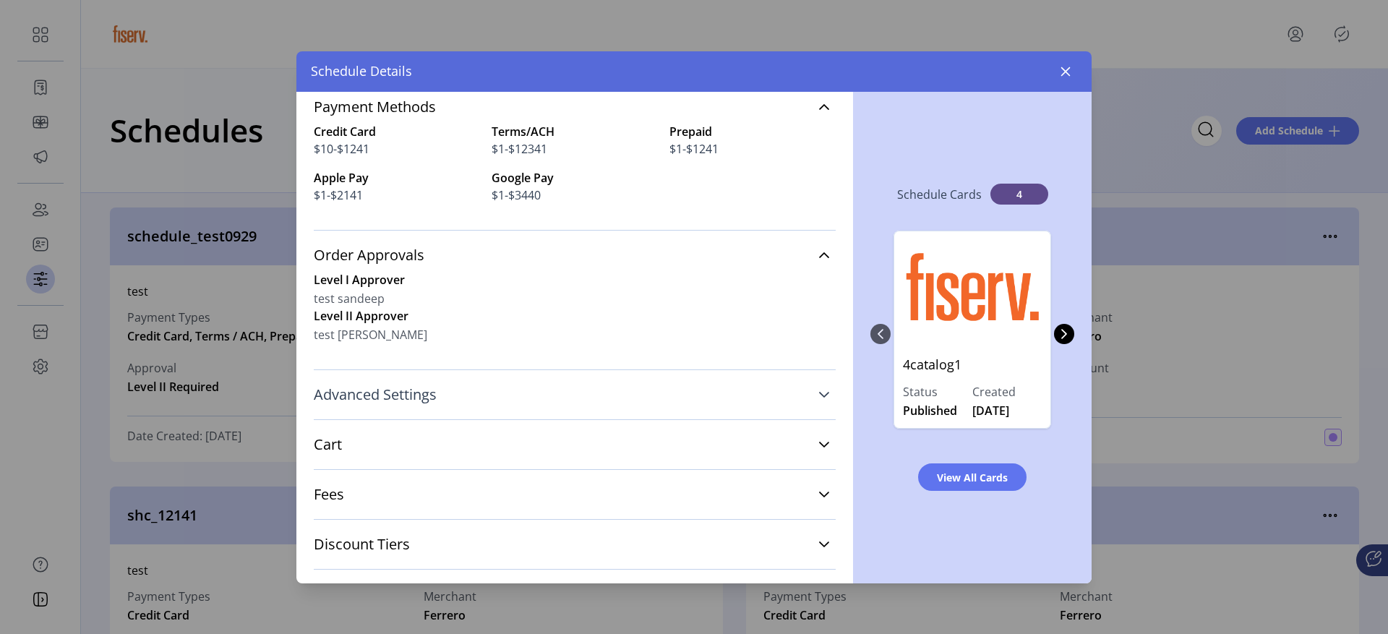
click at [459, 391] on link "Advanced Settings" at bounding box center [575, 395] width 522 height 32
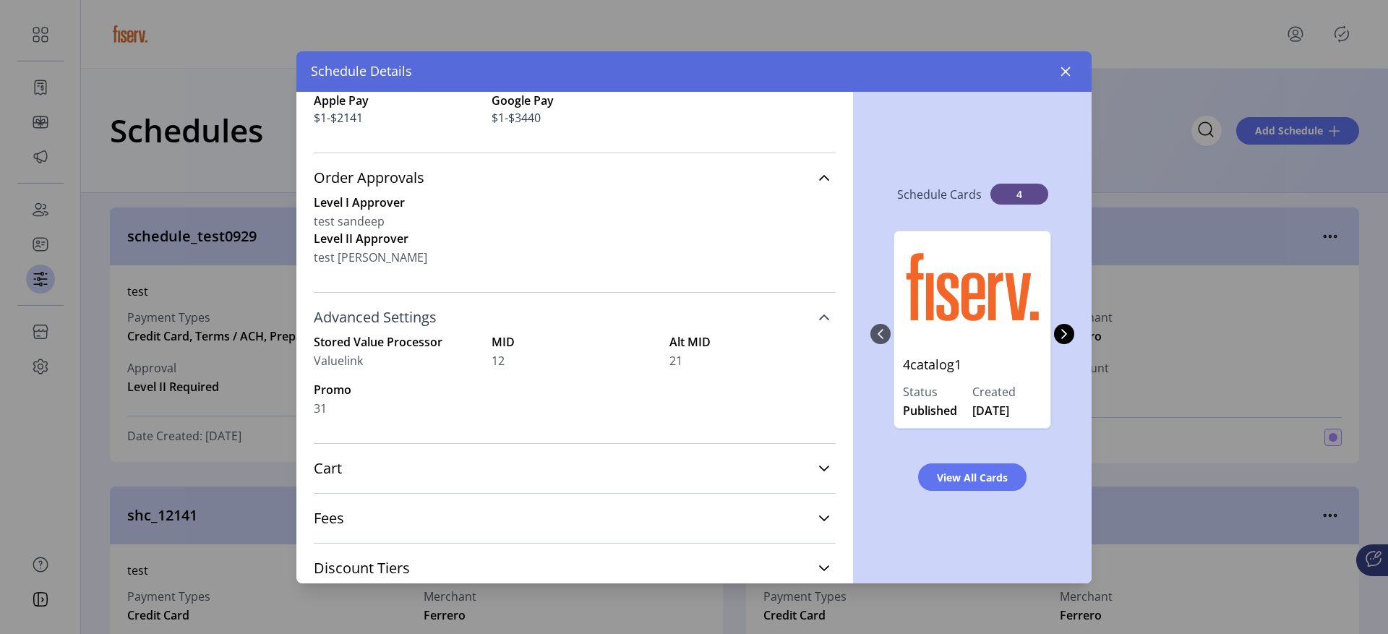
scroll to position [510, 0]
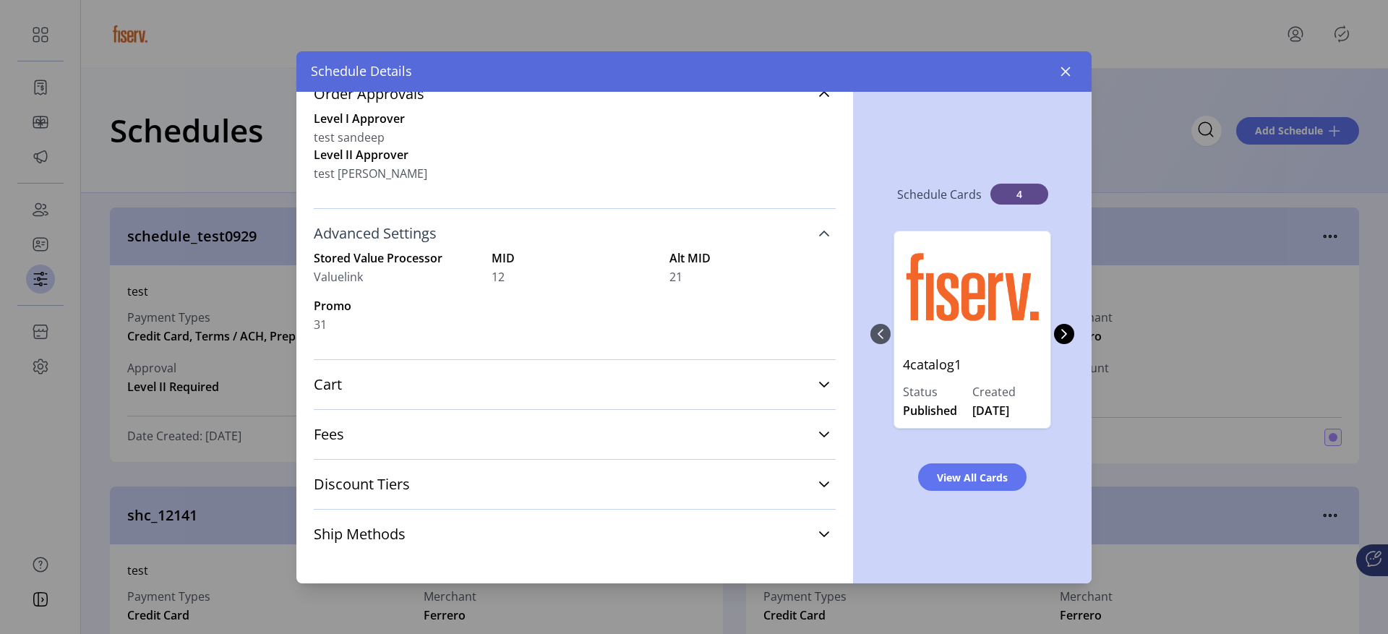
click at [459, 391] on link "Cart" at bounding box center [575, 385] width 522 height 32
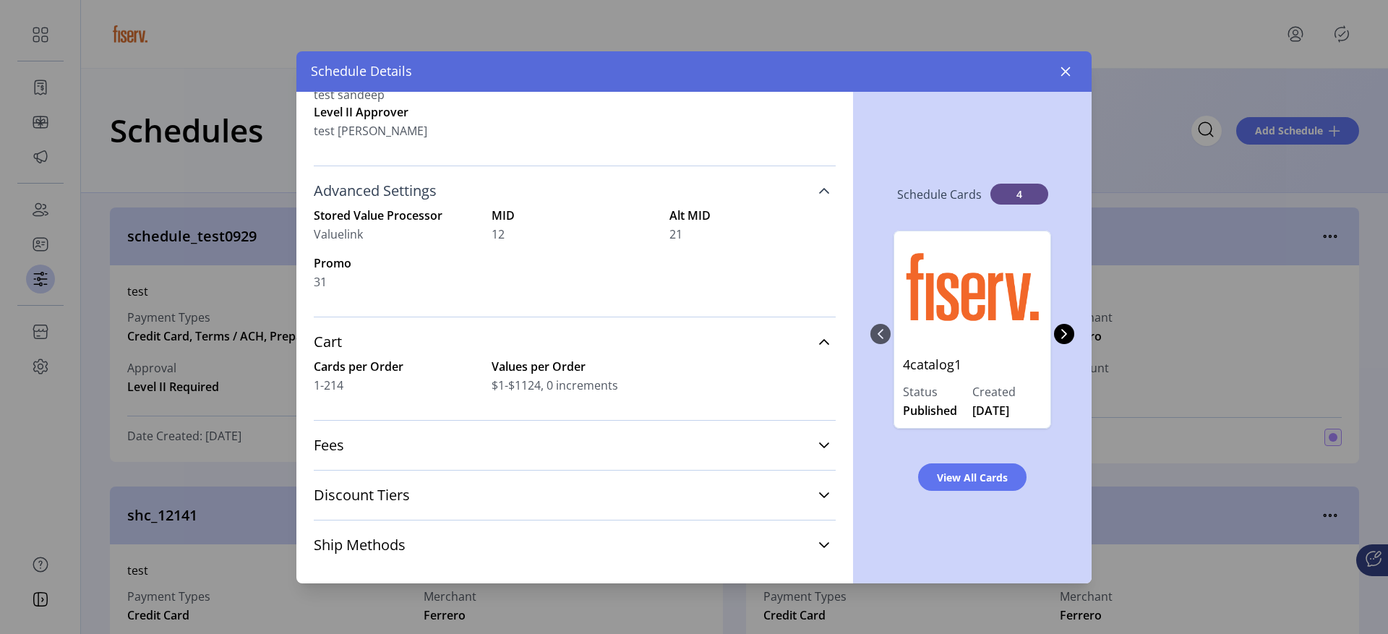
scroll to position [639, 0]
click at [447, 434] on link "Fees" at bounding box center [575, 444] width 522 height 32
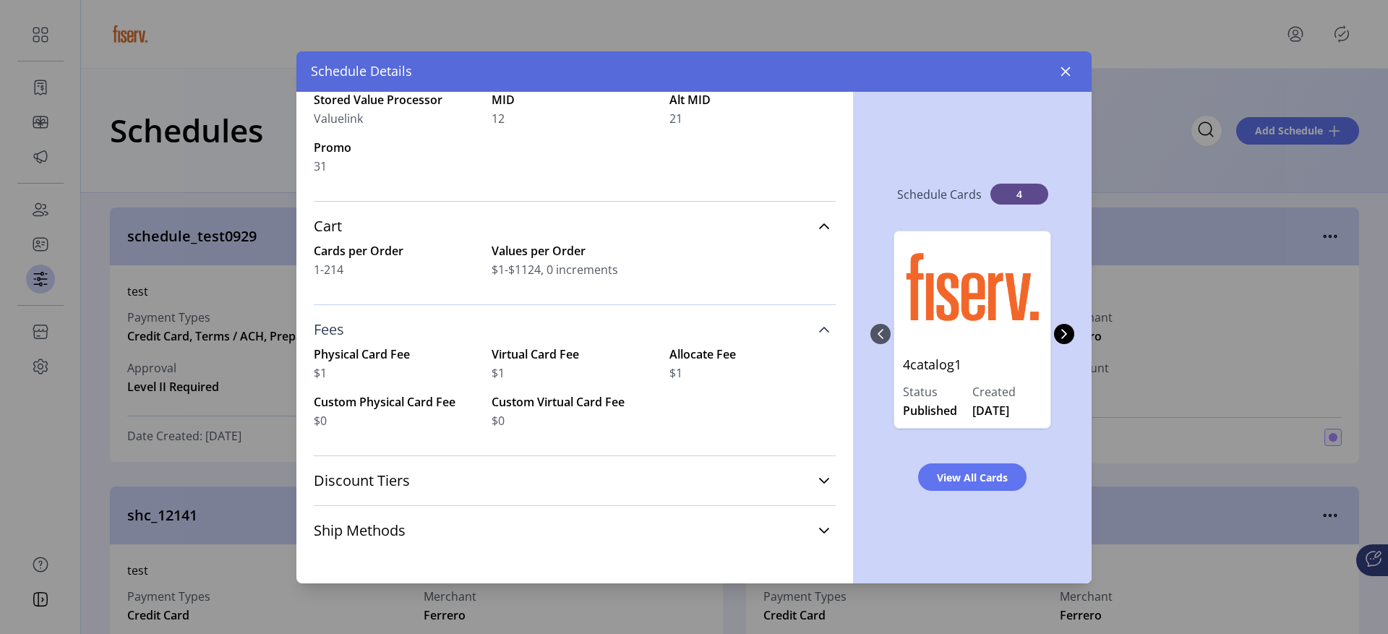
scroll to position [757, 0]
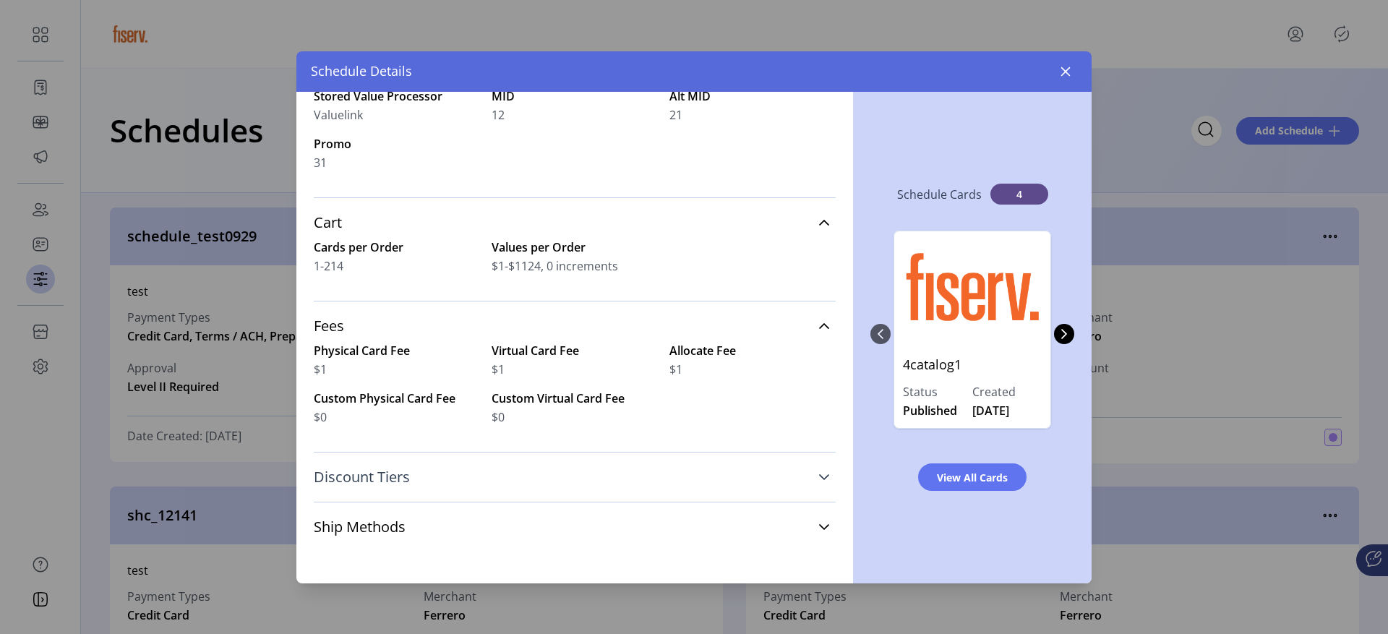
click at [447, 473] on link "Discount Tiers" at bounding box center [575, 477] width 522 height 32
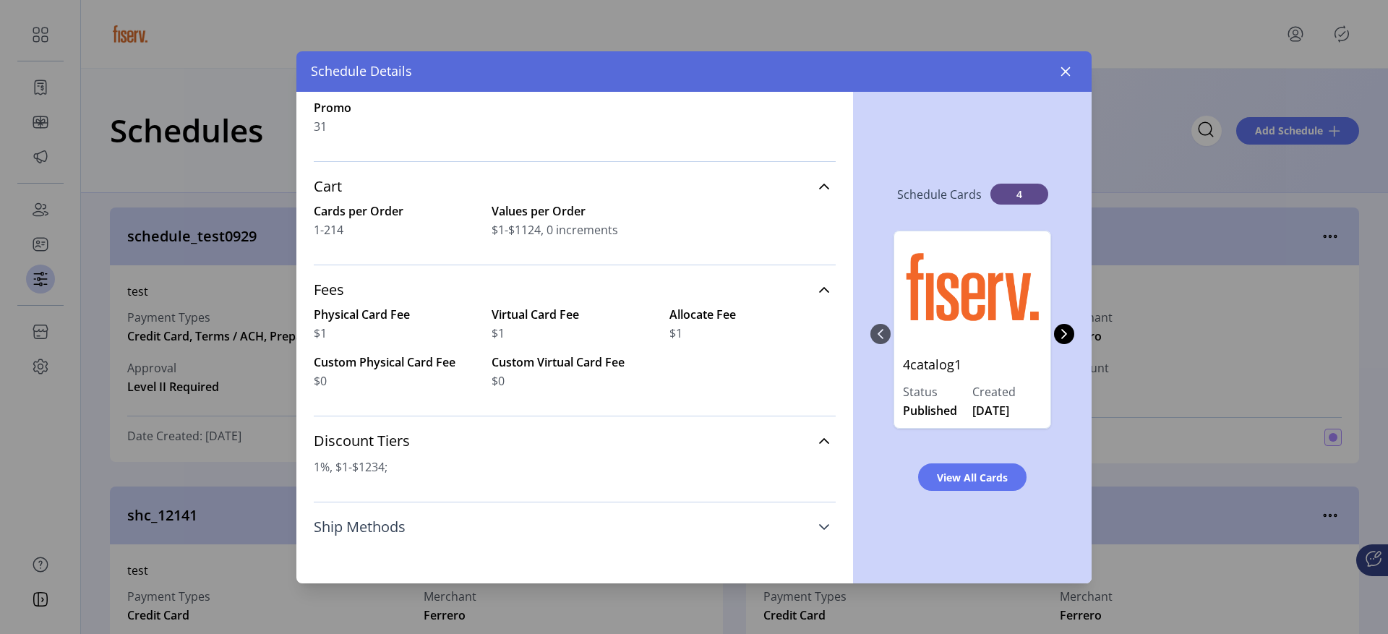
click at [433, 523] on link "Ship Methods" at bounding box center [575, 527] width 522 height 32
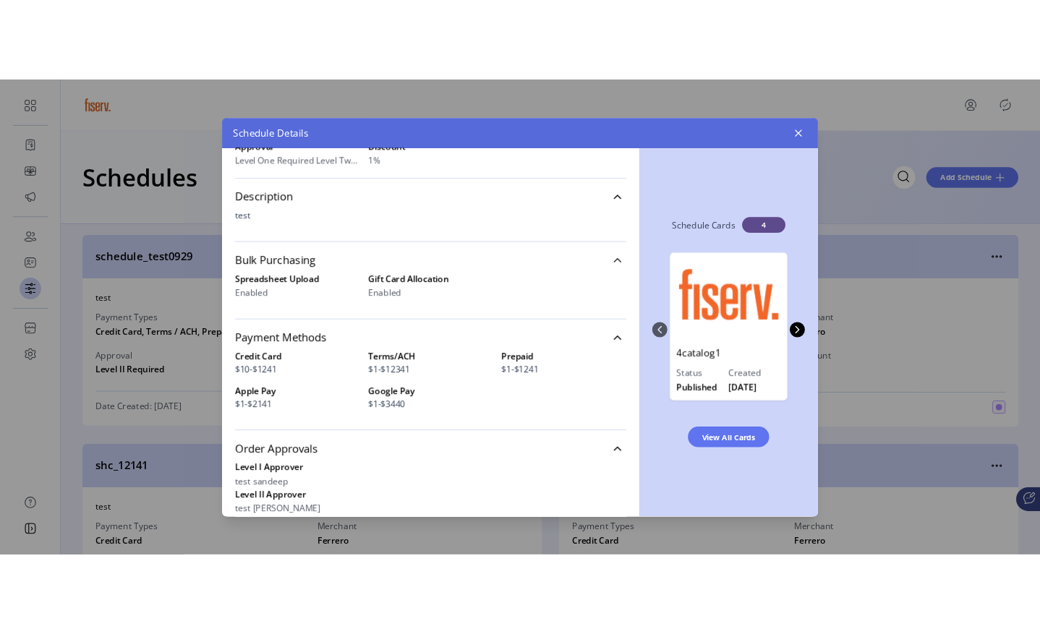
scroll to position [30, 0]
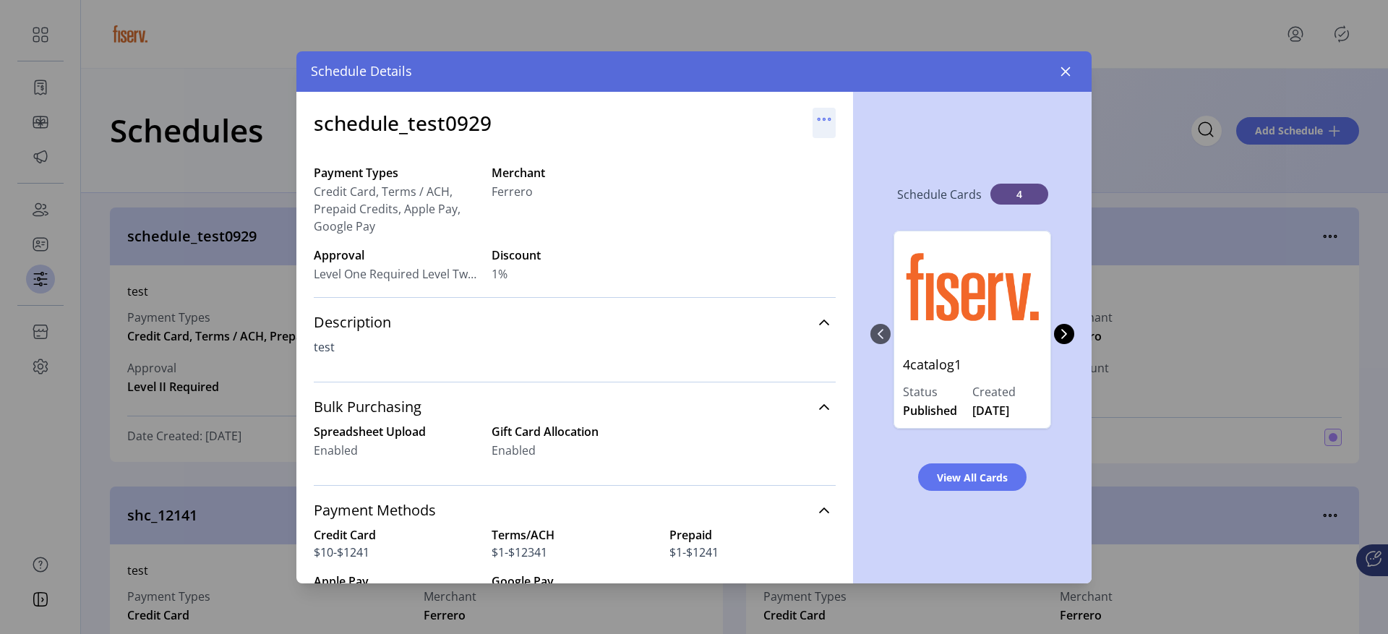
click at [813, 132] on div at bounding box center [824, 123] width 23 height 30
click at [820, 124] on icon "button" at bounding box center [824, 119] width 23 height 23
click at [829, 149] on span "Edit Details" at bounding box center [878, 148] width 120 height 12
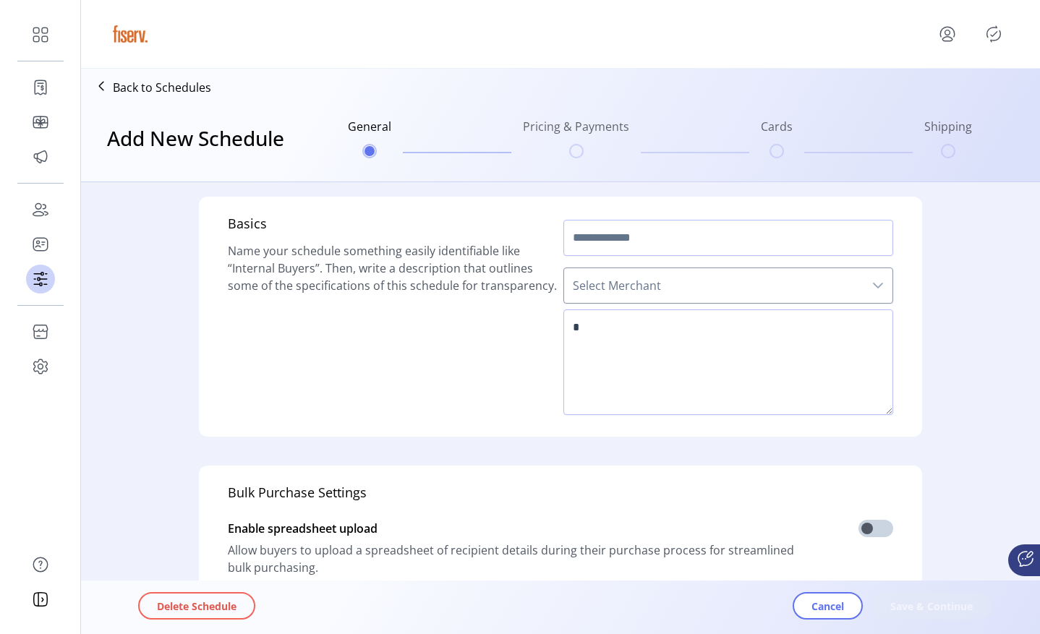
type input "**********"
type textarea "****"
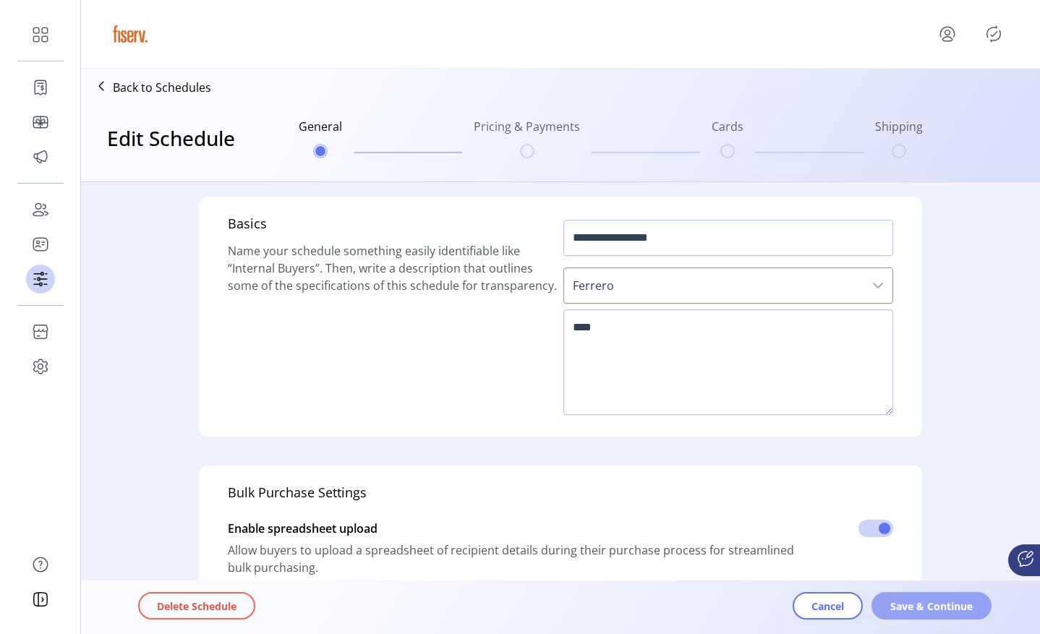
click at [922, 601] on span "Save & Continue" at bounding box center [931, 606] width 82 height 15
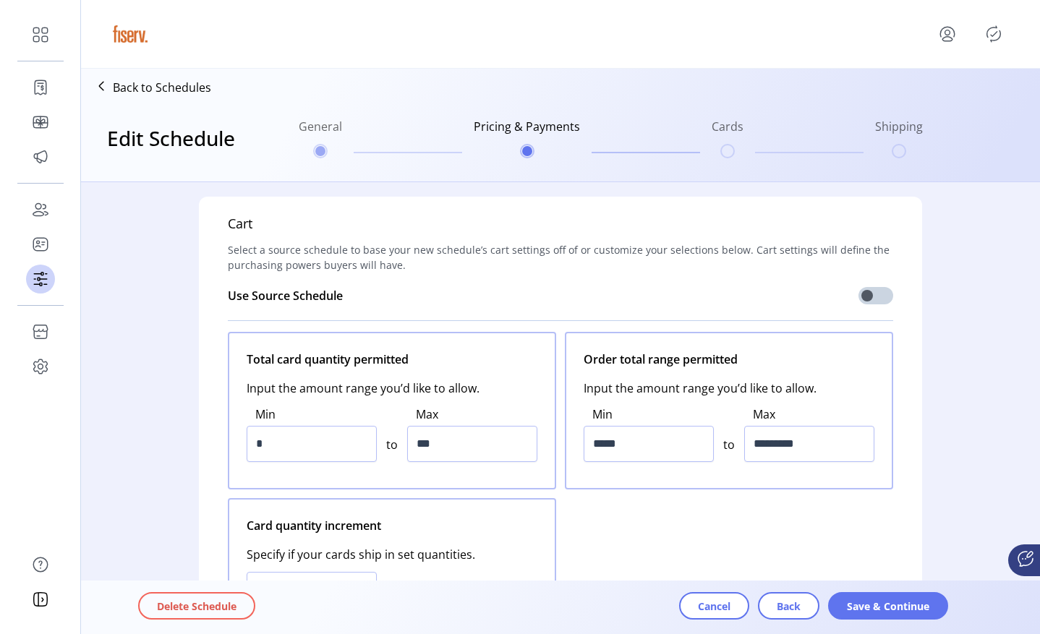
click at [922, 601] on span "Save & Continue" at bounding box center [887, 606] width 82 height 15
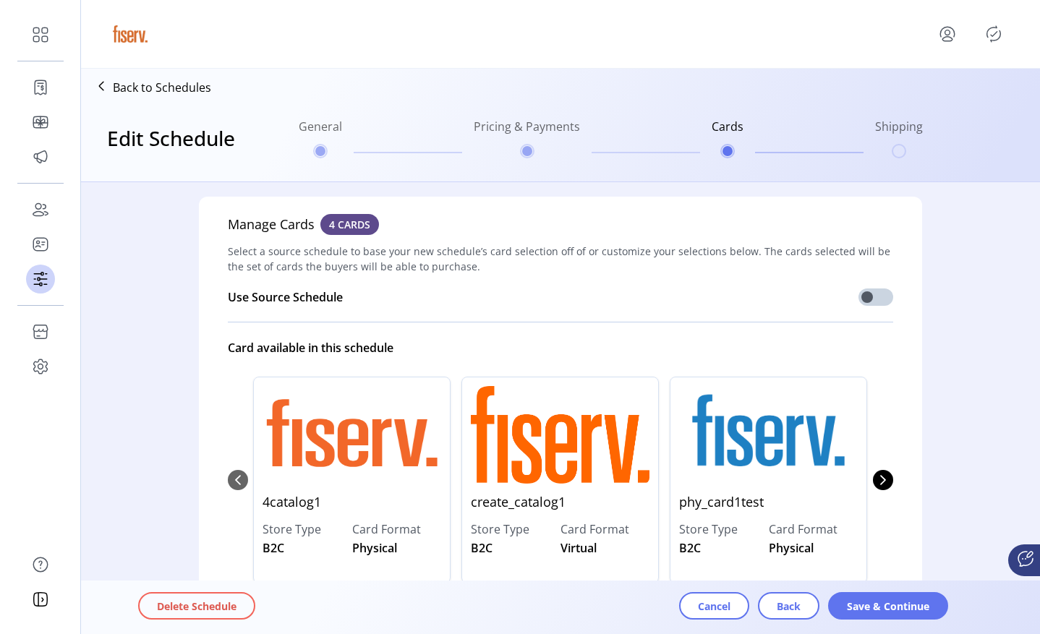
click at [922, 601] on span "Save & Continue" at bounding box center [887, 606] width 82 height 15
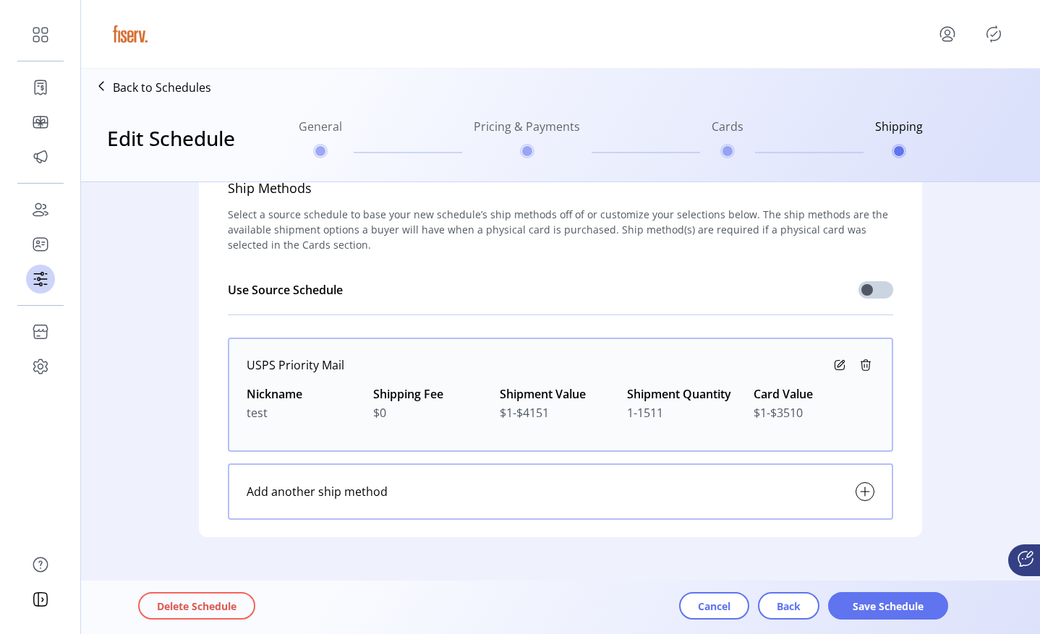
scroll to position [43, 0]
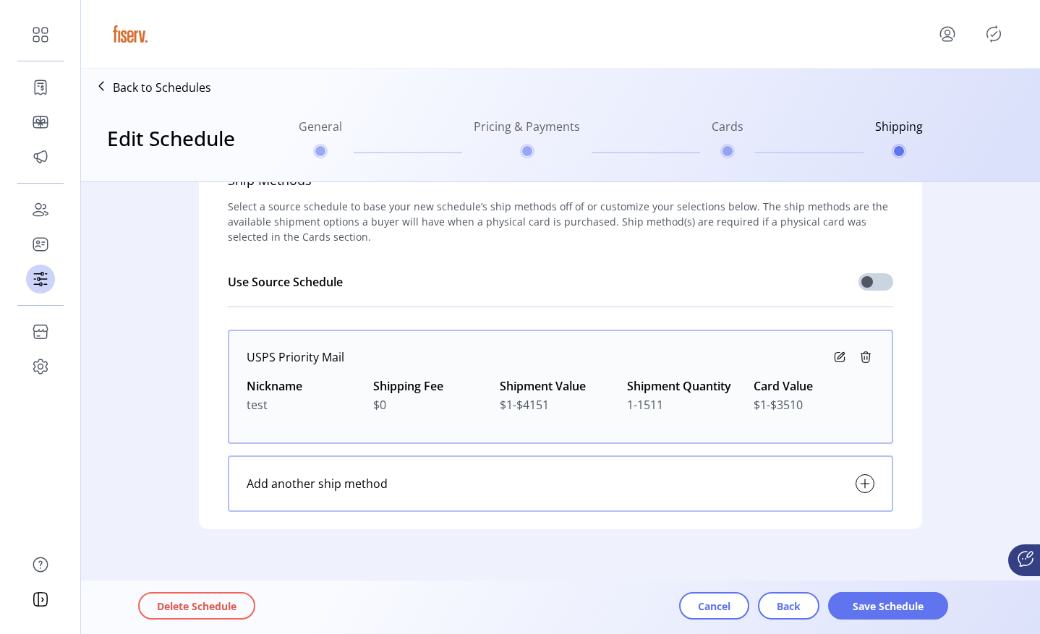
click at [837, 359] on icon at bounding box center [840, 355] width 7 height 7
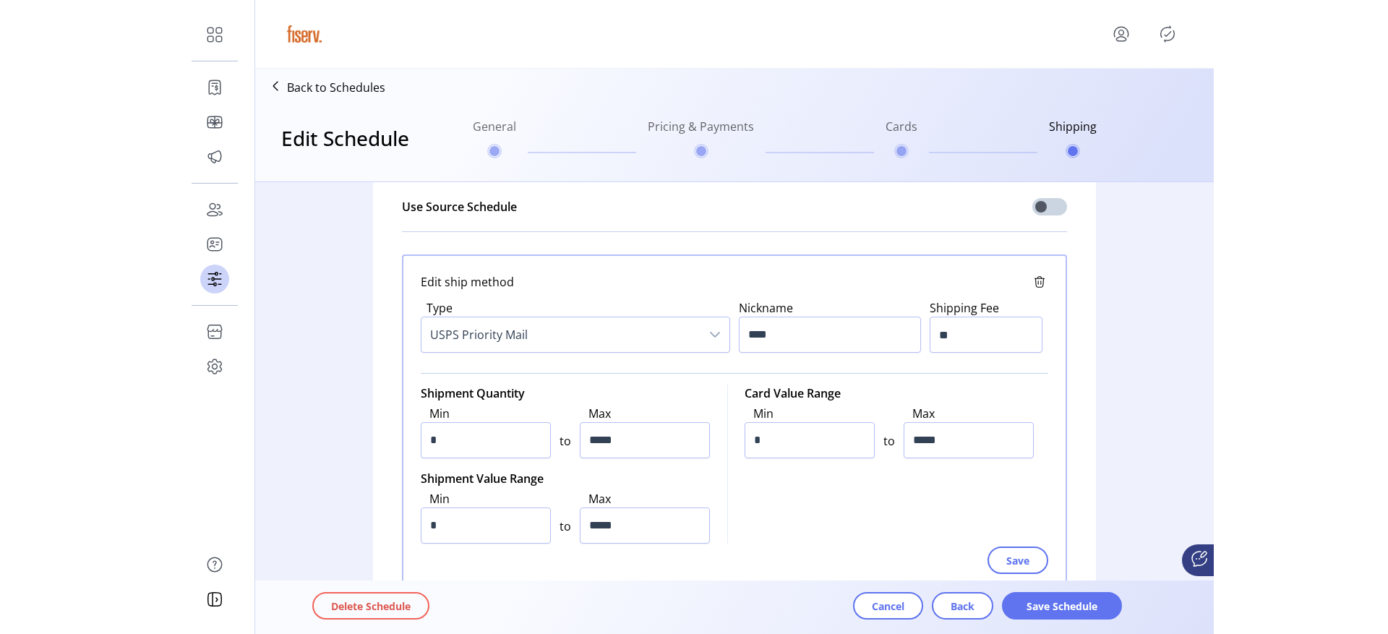
scroll to position [129, 0]
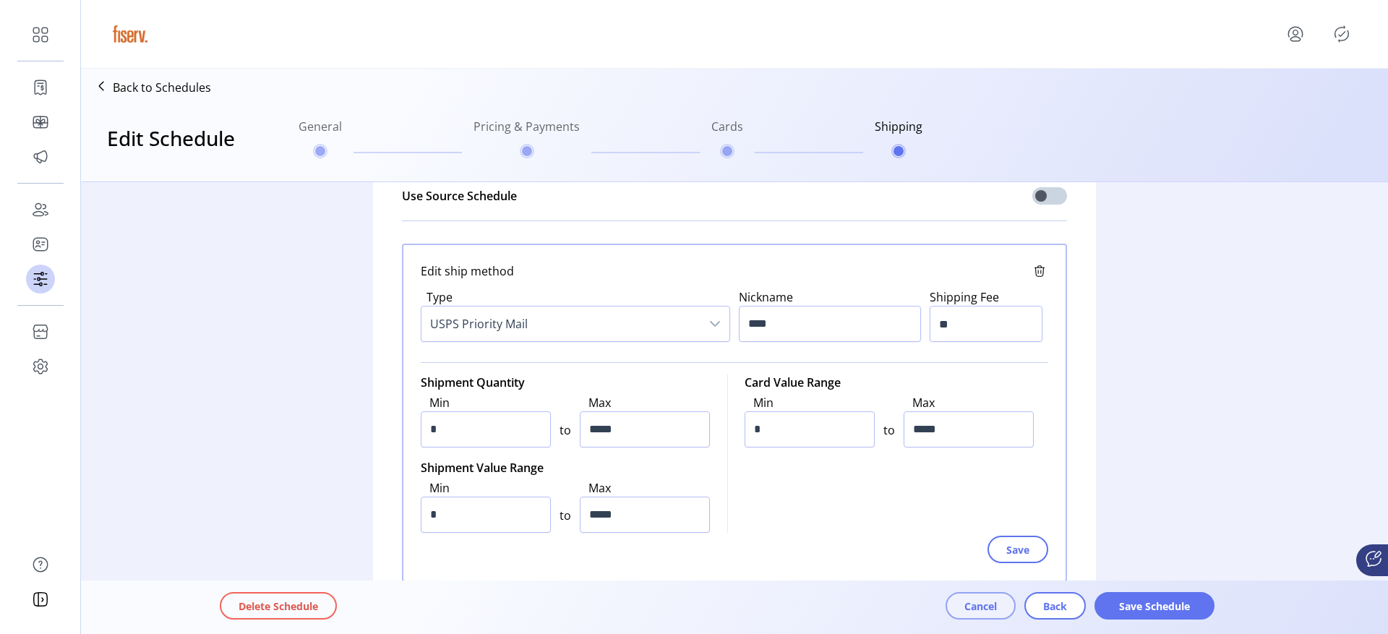
click at [977, 601] on span "Cancel" at bounding box center [980, 606] width 33 height 15
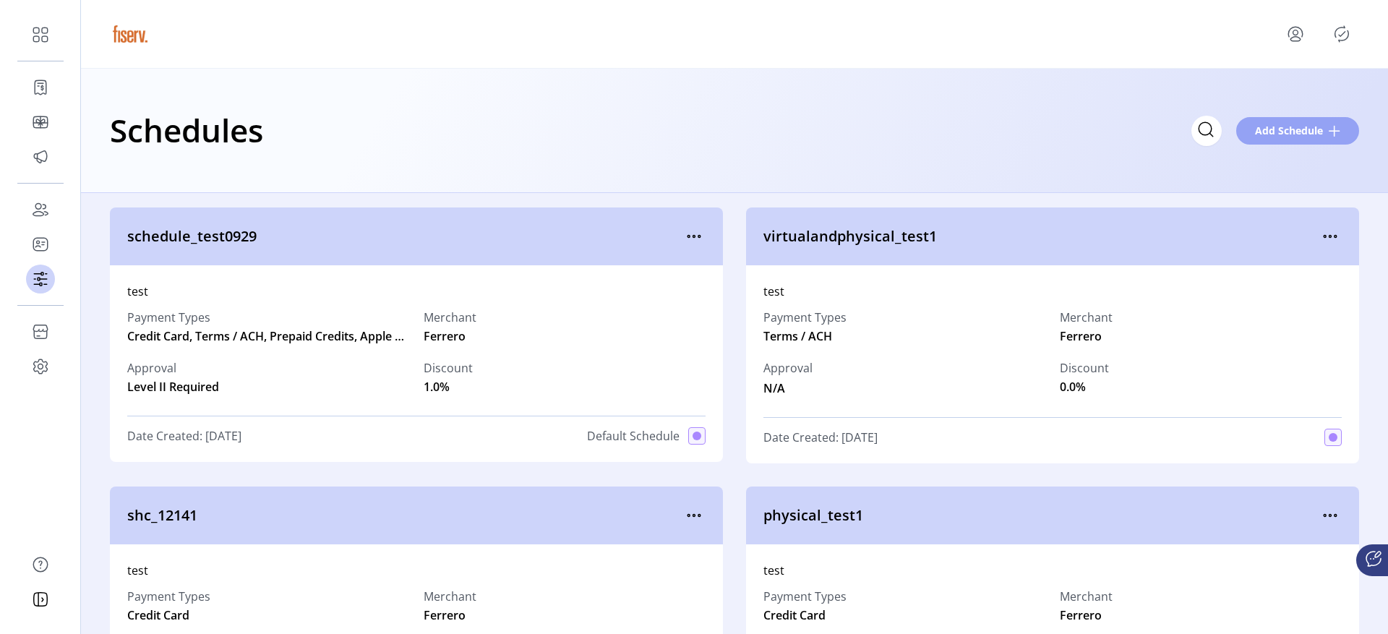
click at [1250, 136] on button "Add Schedule" at bounding box center [1297, 130] width 123 height 27
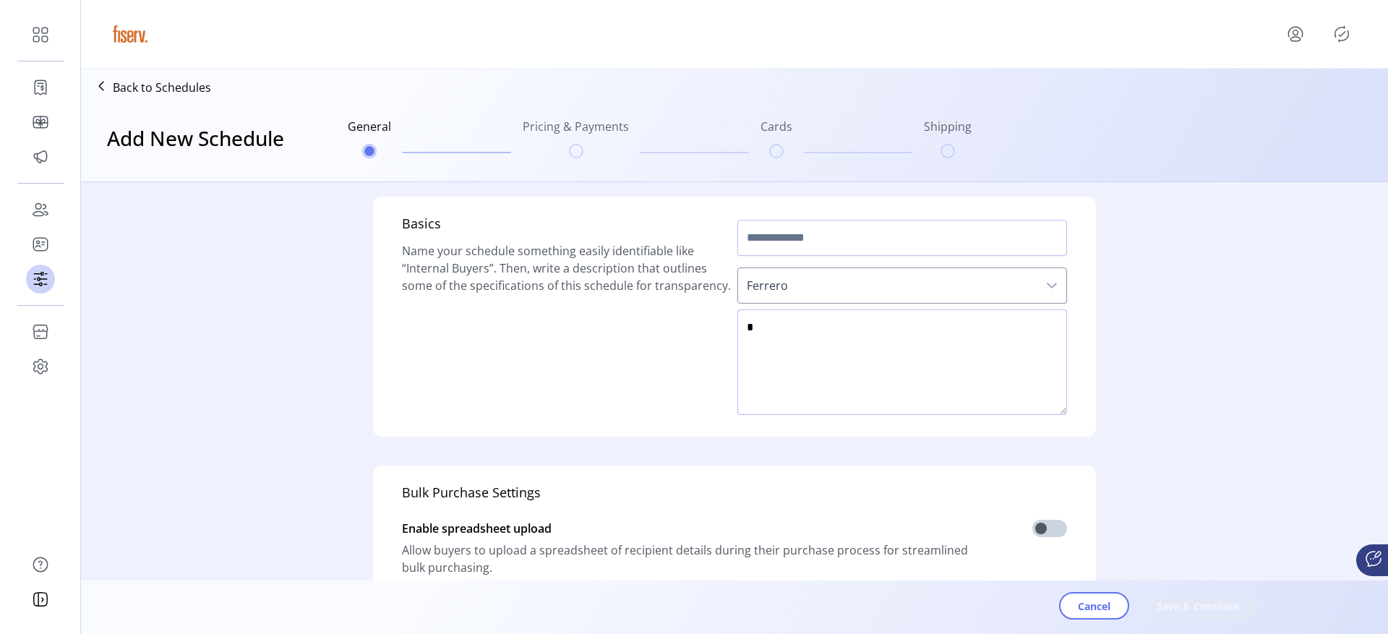
click at [786, 319] on textarea at bounding box center [902, 362] width 330 height 106
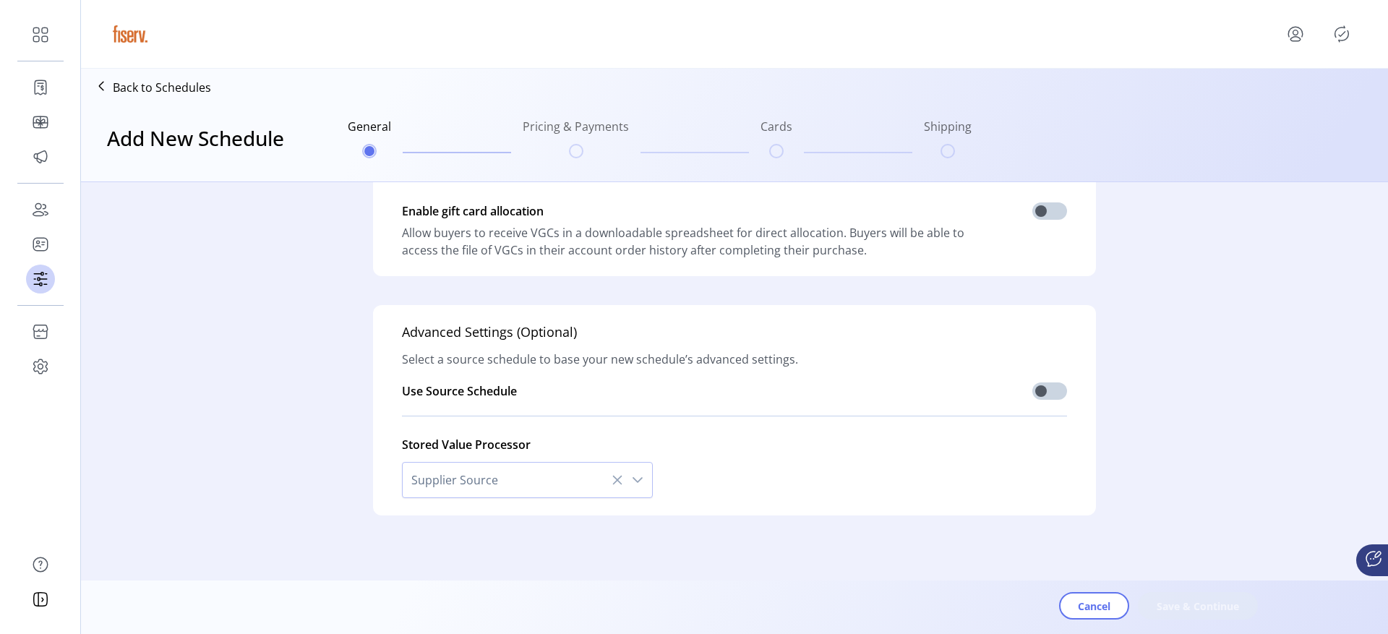
scroll to position [397, 0]
click at [1081, 610] on span "Cancel" at bounding box center [1094, 606] width 33 height 15
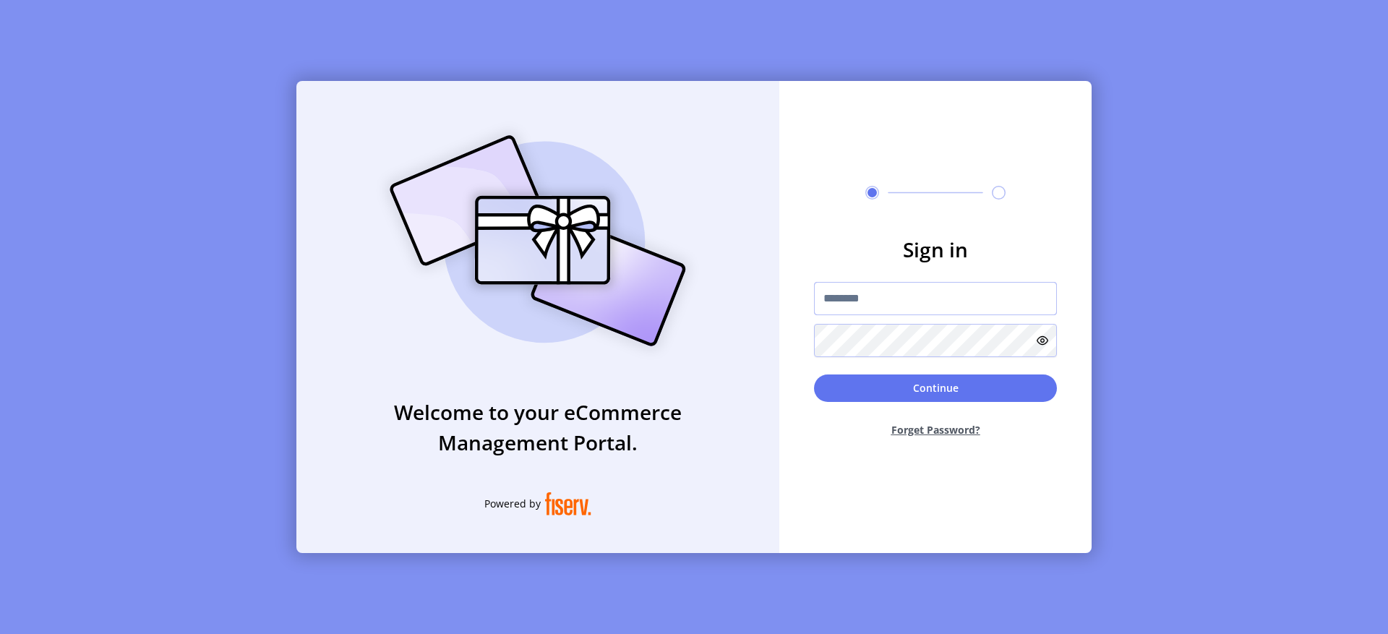
click at [842, 296] on input "text" at bounding box center [935, 298] width 243 height 33
type input "**********"
click at [924, 395] on button "Continue" at bounding box center [935, 387] width 243 height 27
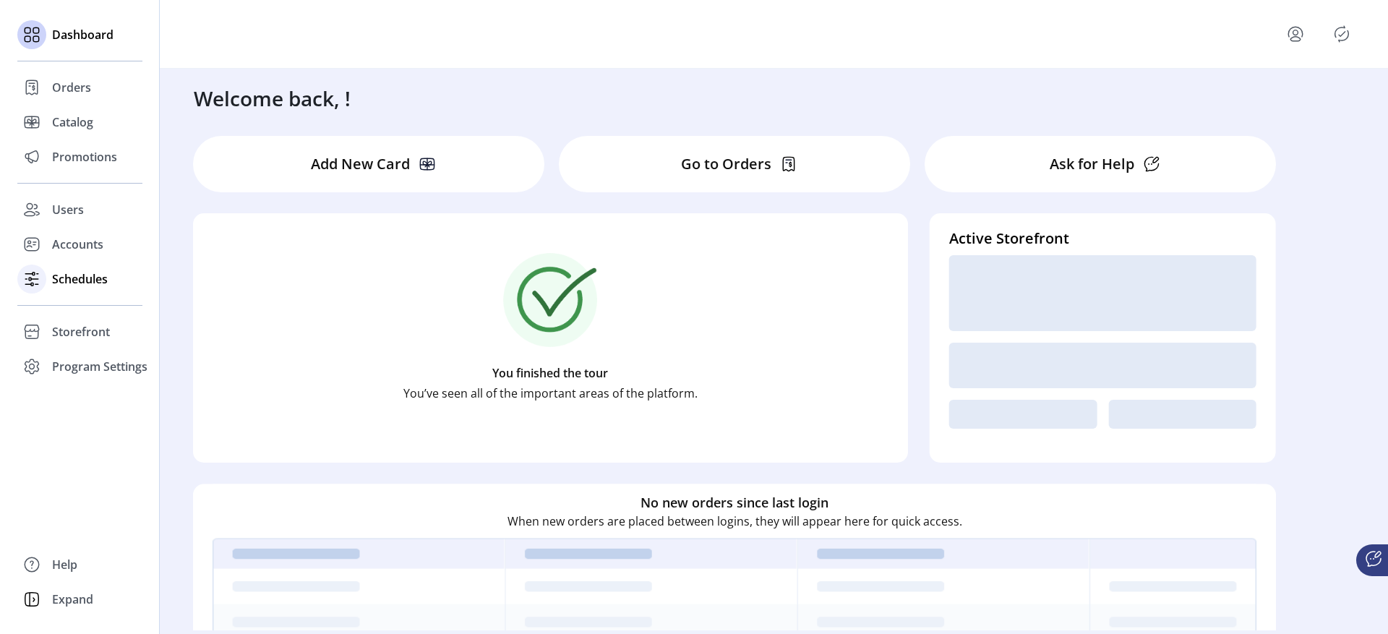
click at [80, 284] on span "Schedules" at bounding box center [80, 278] width 56 height 17
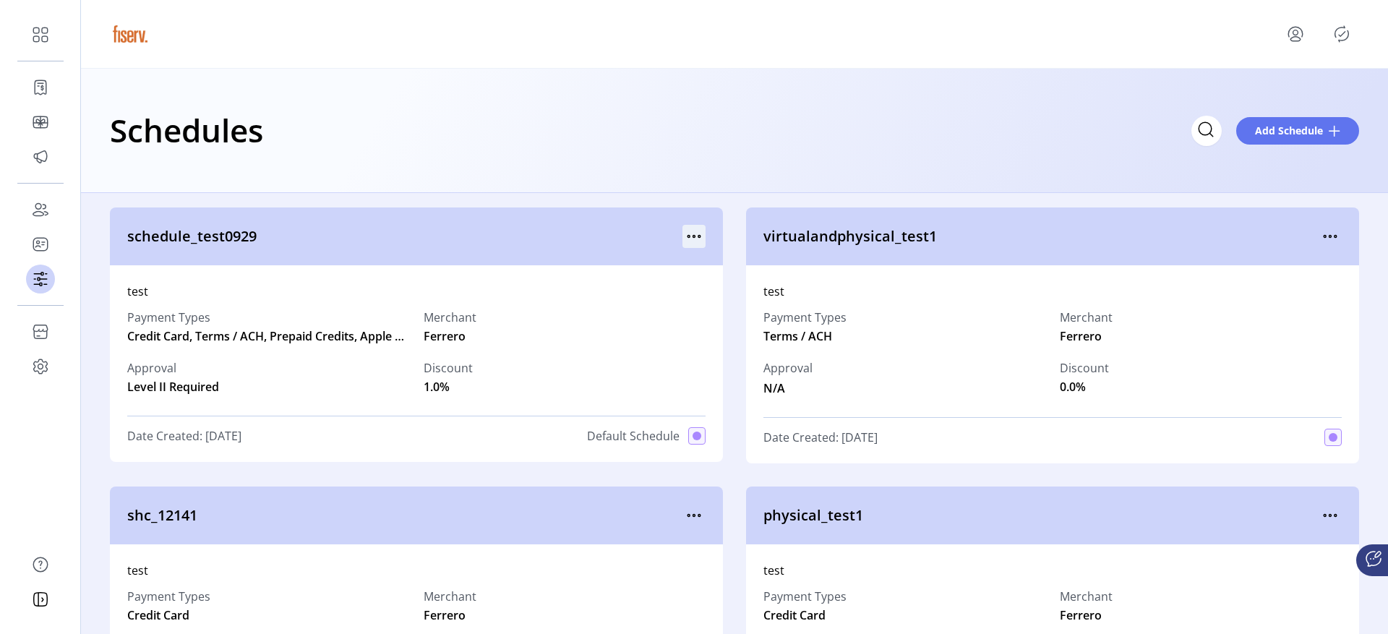
click at [698, 231] on icon "menu" at bounding box center [693, 236] width 23 height 23
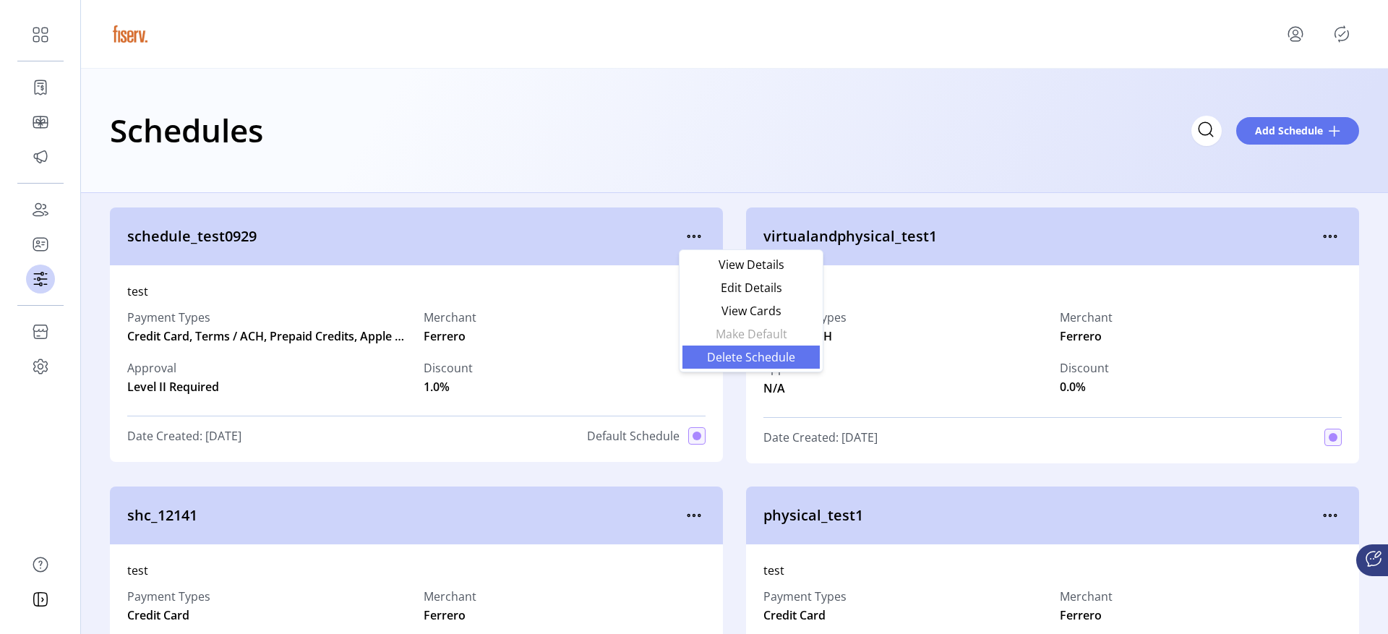
click at [713, 354] on span "Delete Schedule" at bounding box center [751, 357] width 120 height 12
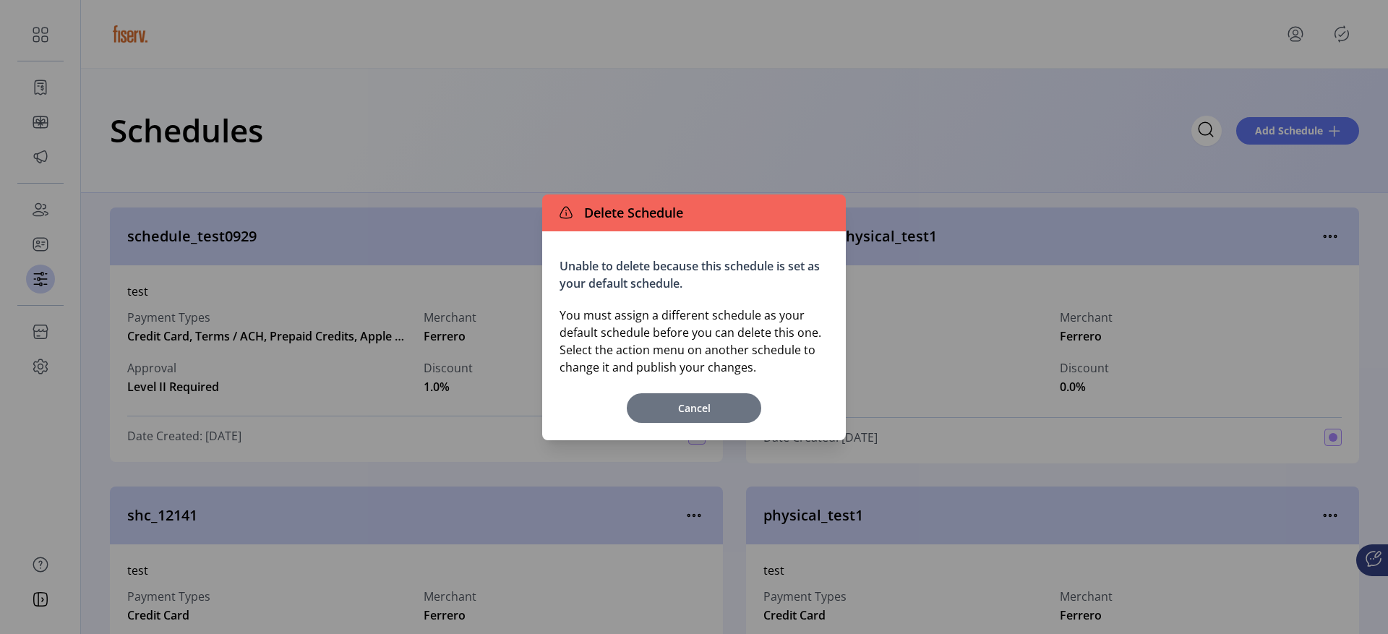
click at [693, 405] on span "Cancel" at bounding box center [694, 407] width 120 height 15
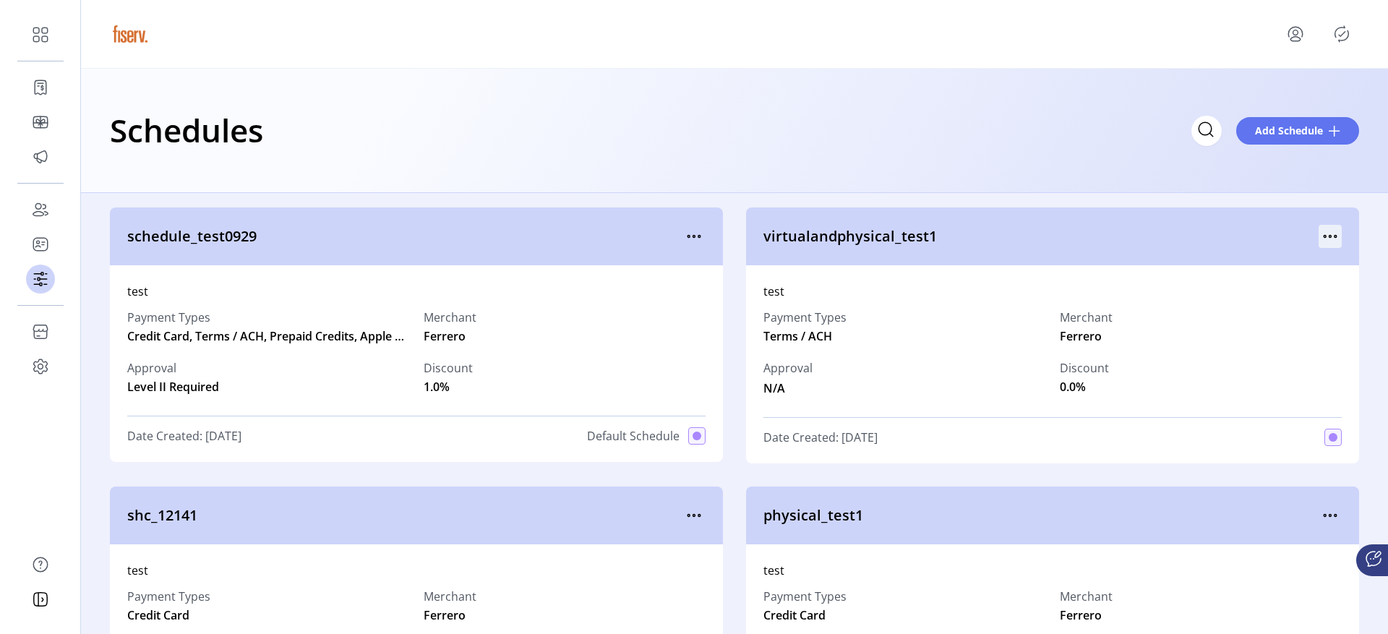
click at [1326, 235] on icon "menu" at bounding box center [1330, 236] width 23 height 23
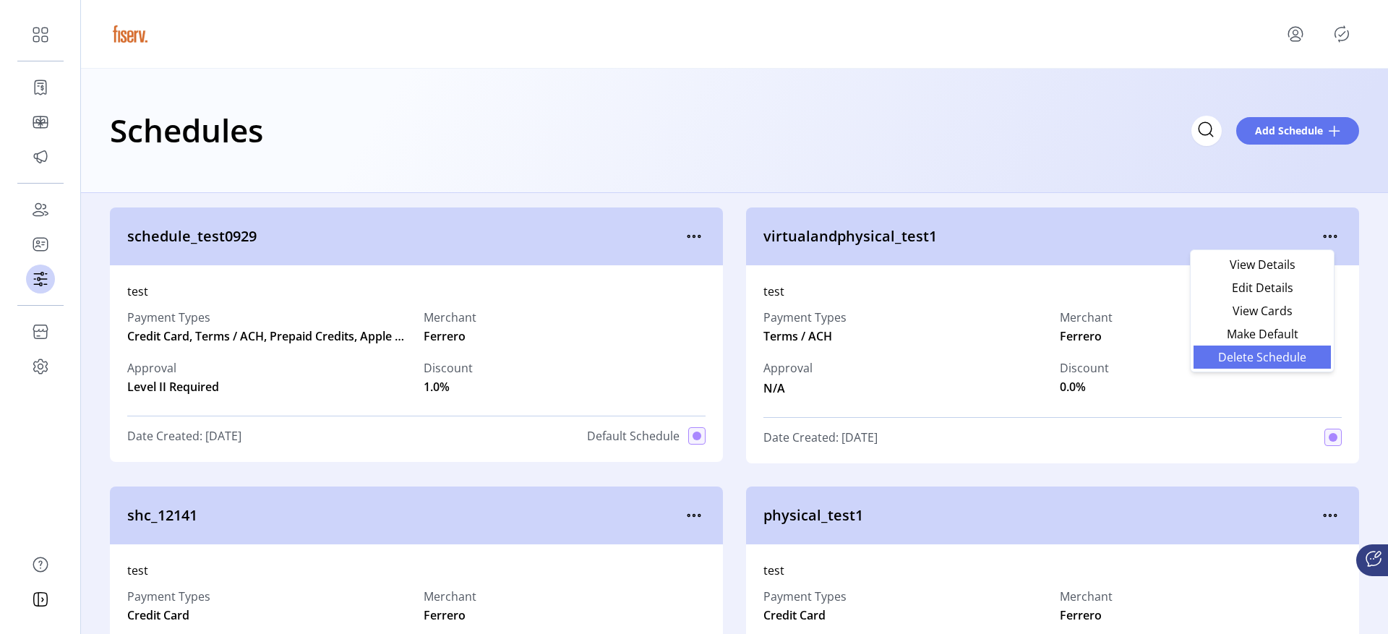
click at [1266, 356] on span "Delete Schedule" at bounding box center [1262, 357] width 120 height 12
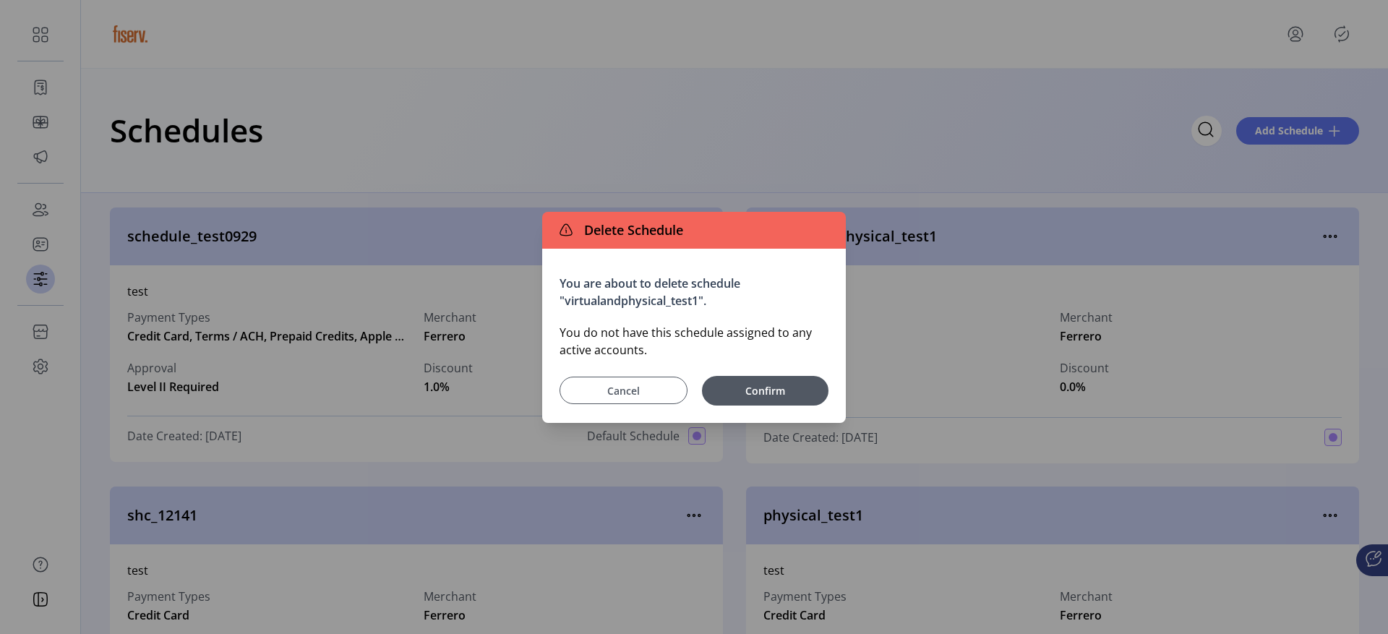
click at [649, 388] on span "Cancel" at bounding box center [624, 390] width 92 height 15
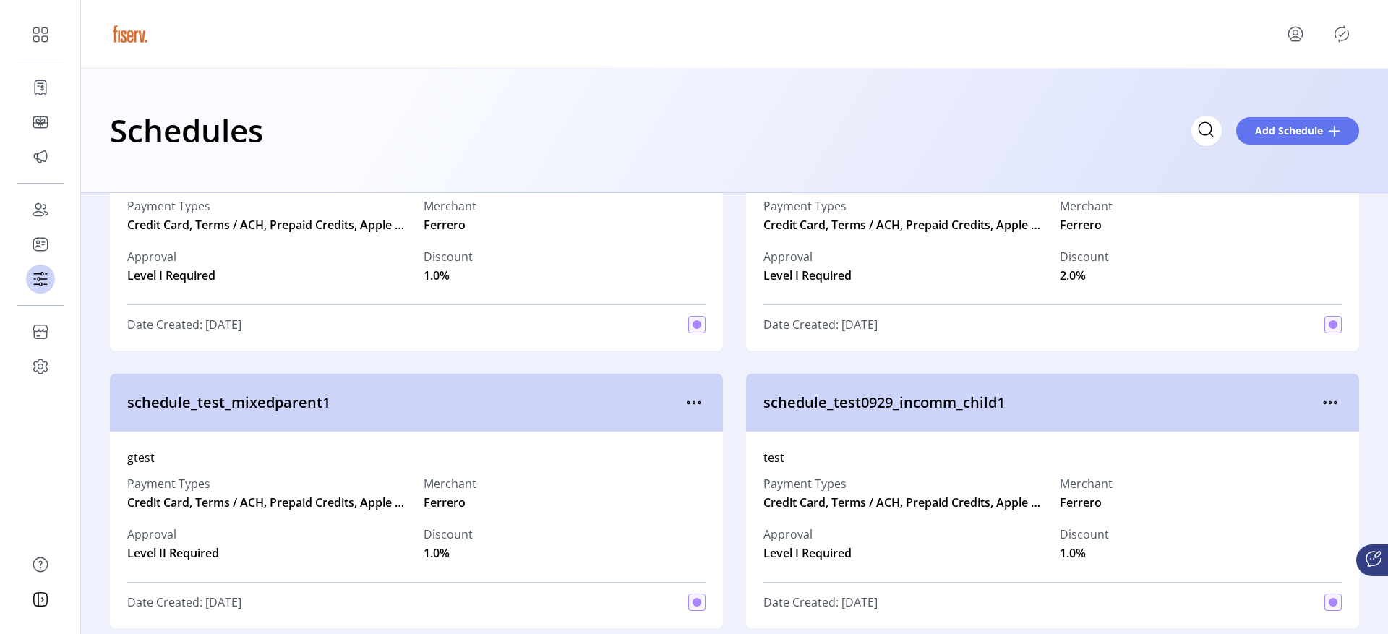
scroll to position [946, 0]
click at [1326, 399] on icon "menu" at bounding box center [1330, 404] width 23 height 23
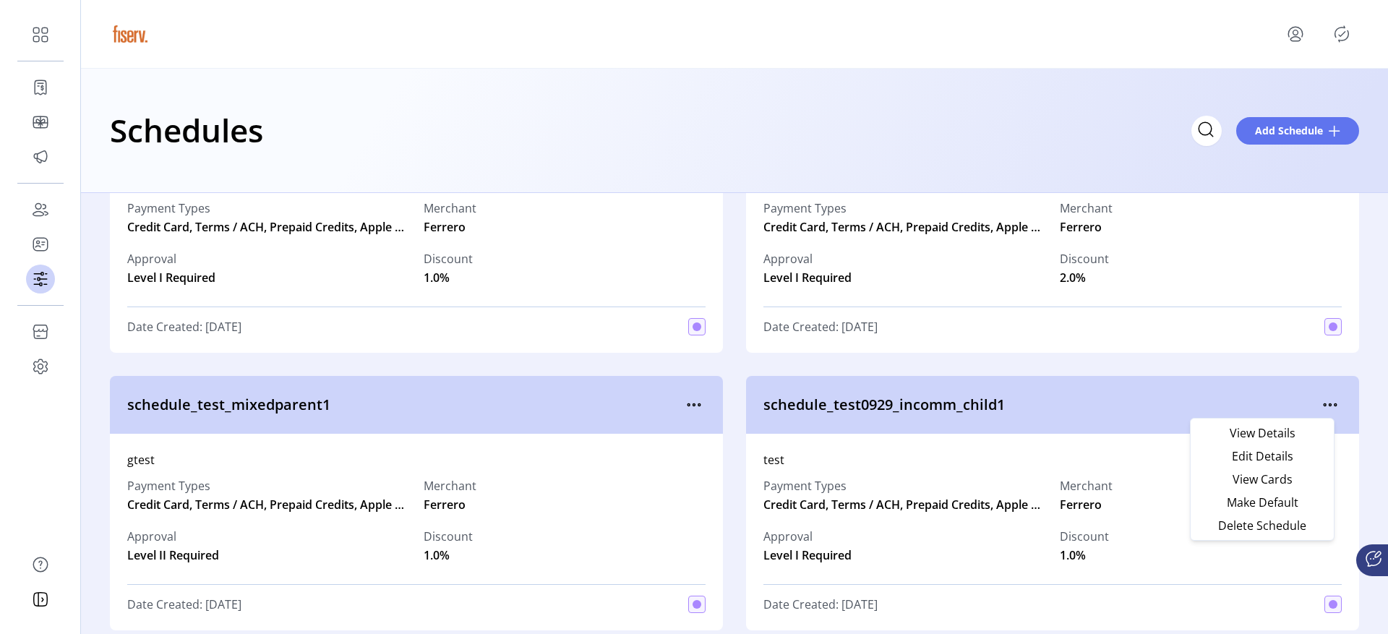
click at [647, 408] on span "schedule_test_mixedparent1" at bounding box center [404, 405] width 555 height 22
click at [692, 410] on icon "menu" at bounding box center [693, 404] width 23 height 23
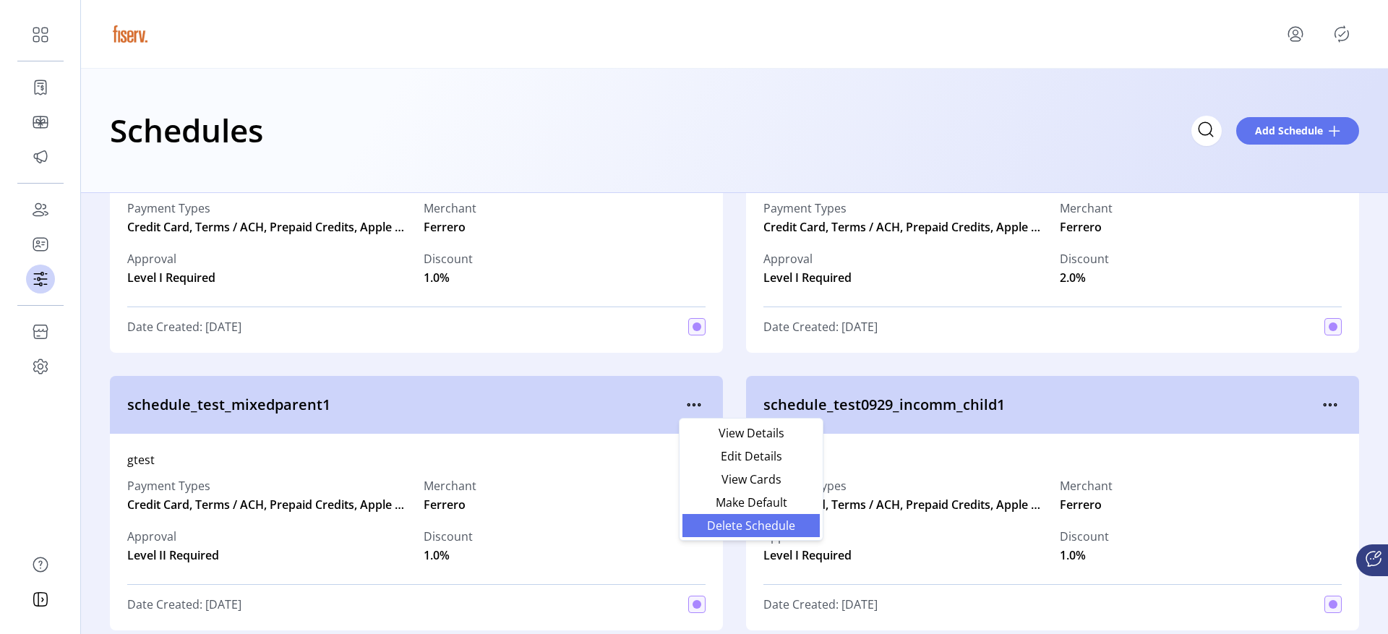
click at [703, 518] on link "Delete Schedule" at bounding box center [750, 525] width 137 height 23
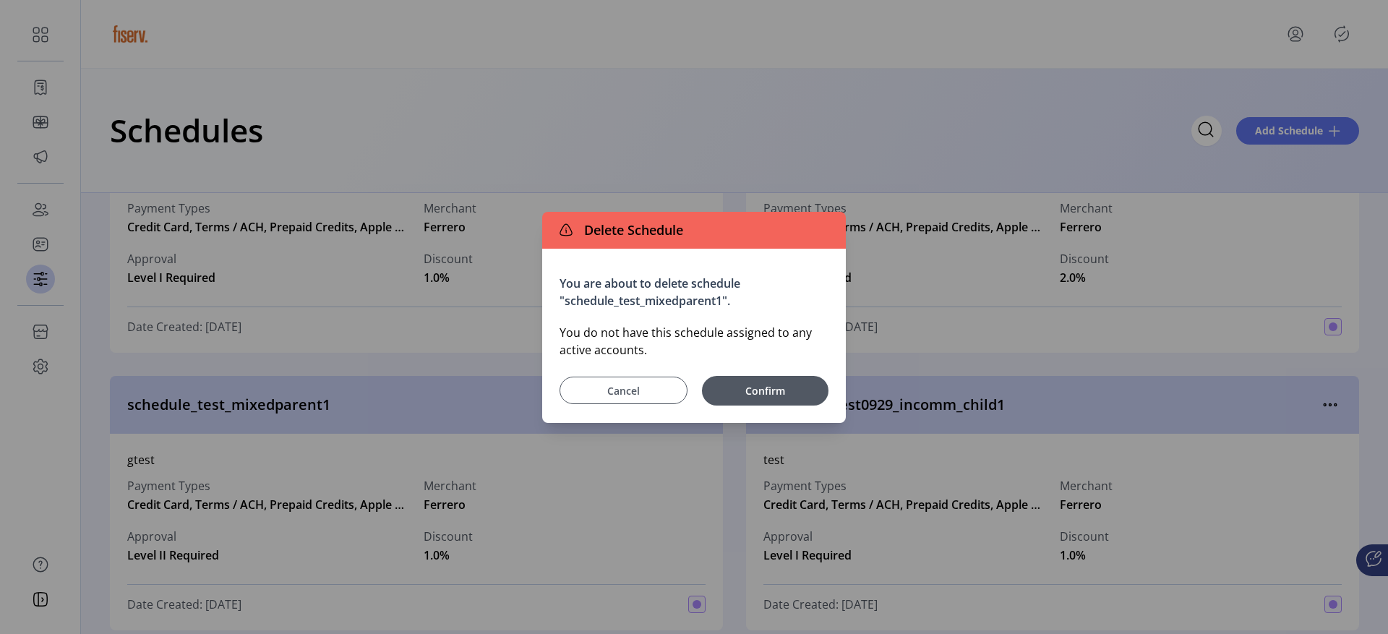
click at [600, 385] on span "Cancel" at bounding box center [624, 390] width 92 height 15
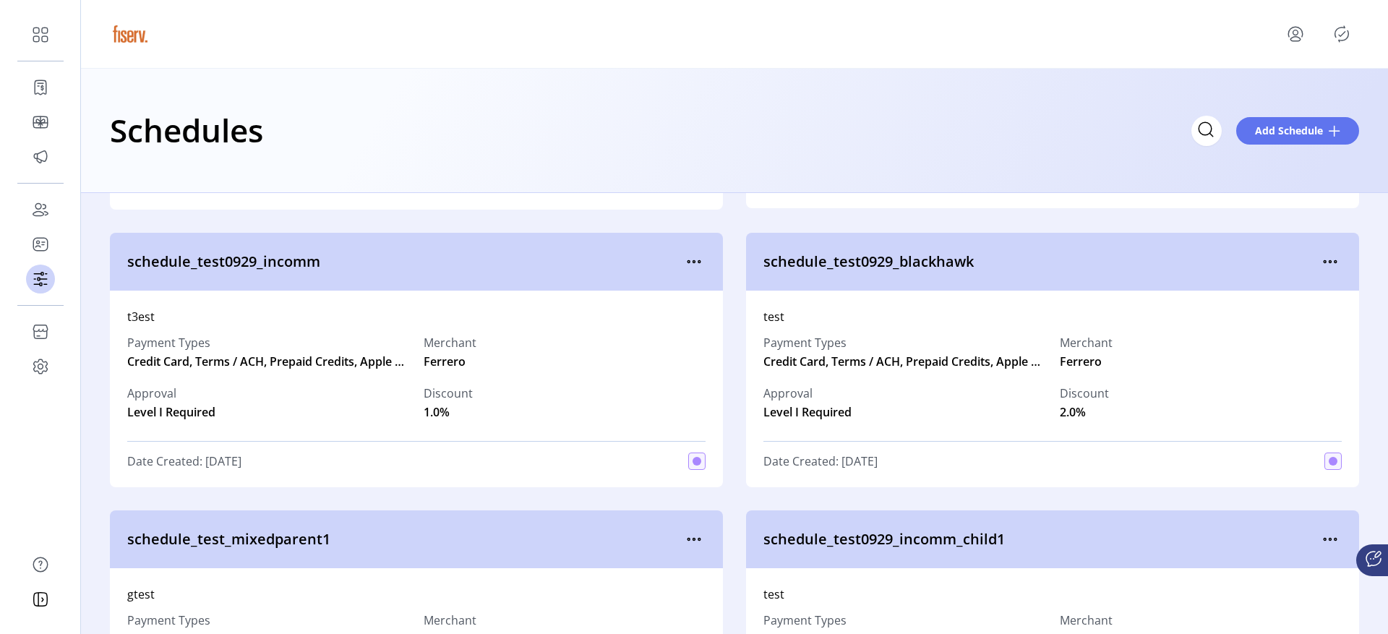
scroll to position [806, 0]
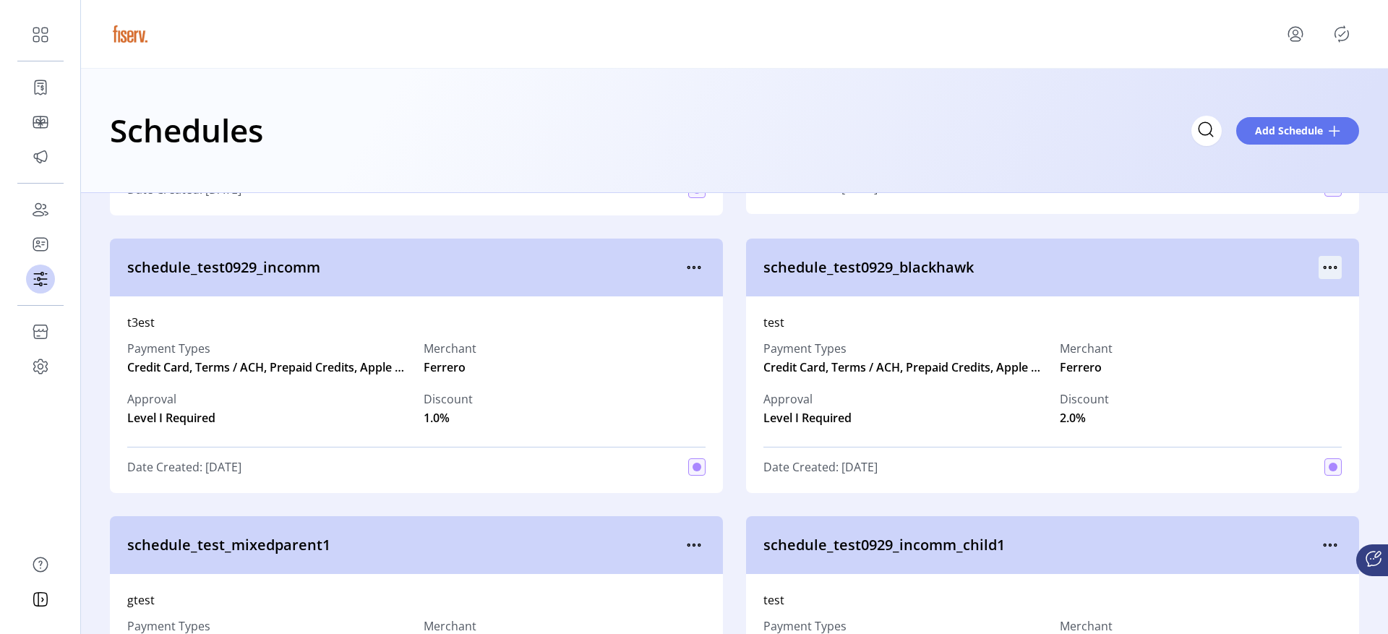
click at [1324, 268] on icon "menu" at bounding box center [1330, 267] width 23 height 23
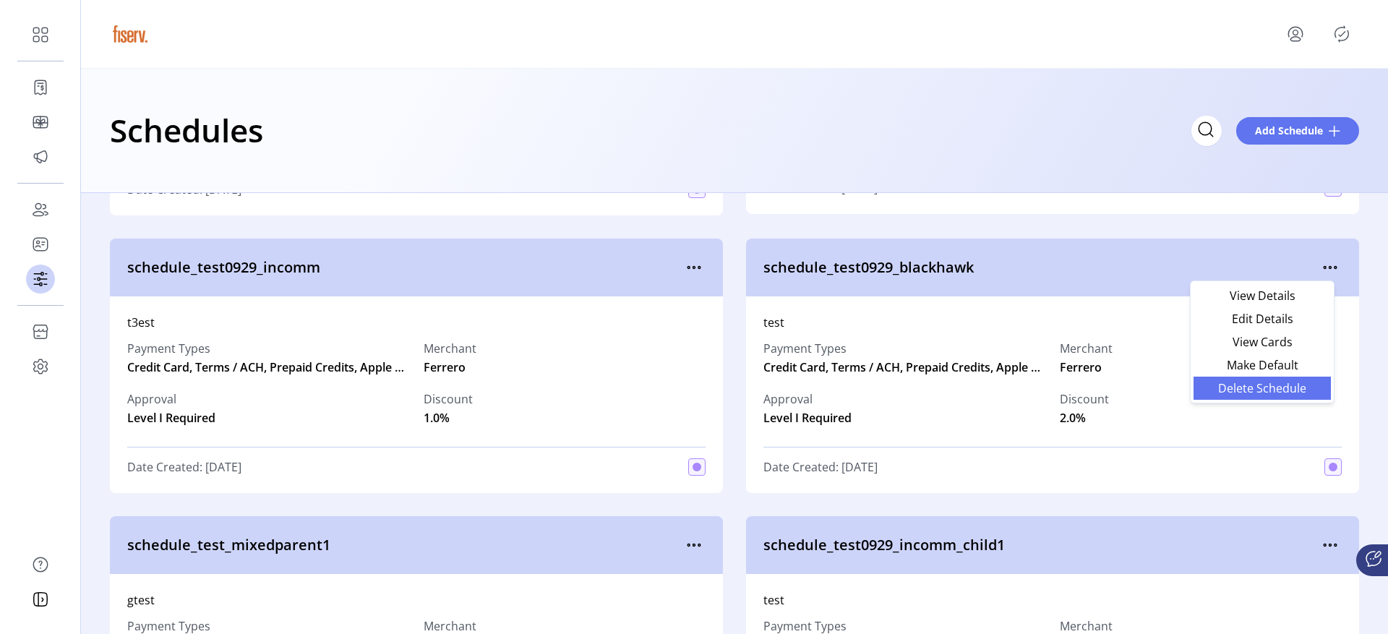
click at [1229, 390] on span "Delete Schedule" at bounding box center [1262, 388] width 120 height 12
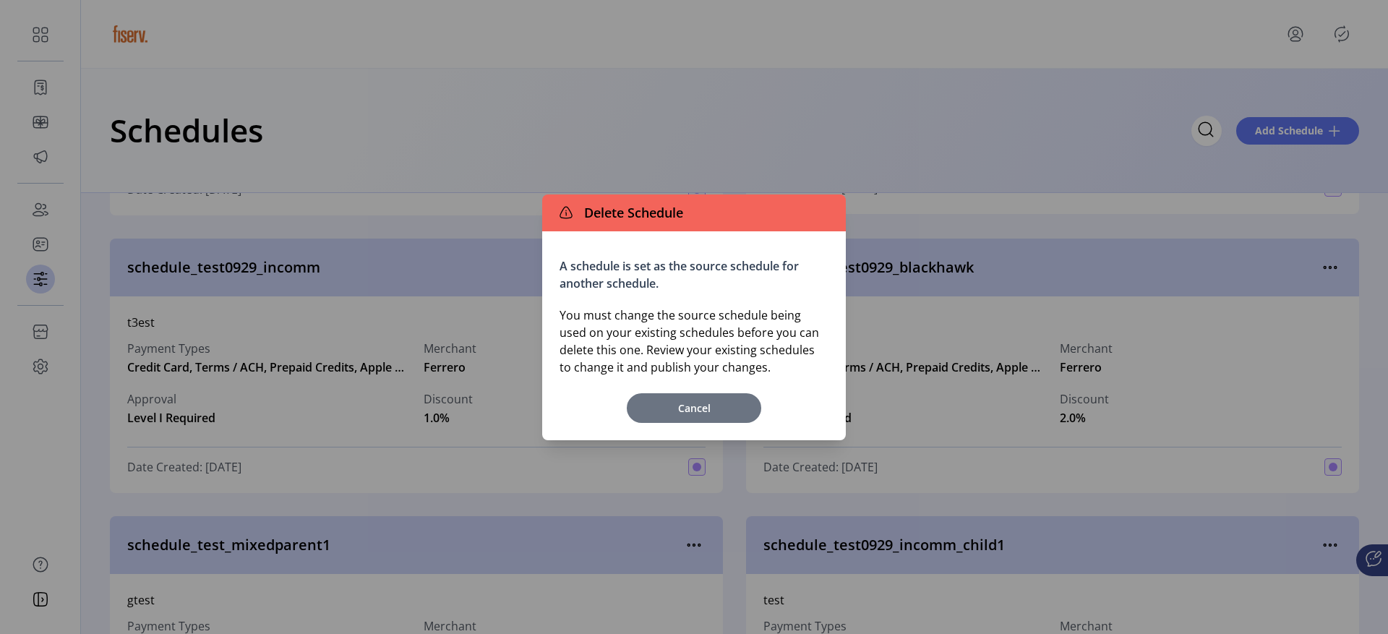
click at [741, 412] on span "Cancel" at bounding box center [694, 407] width 120 height 15
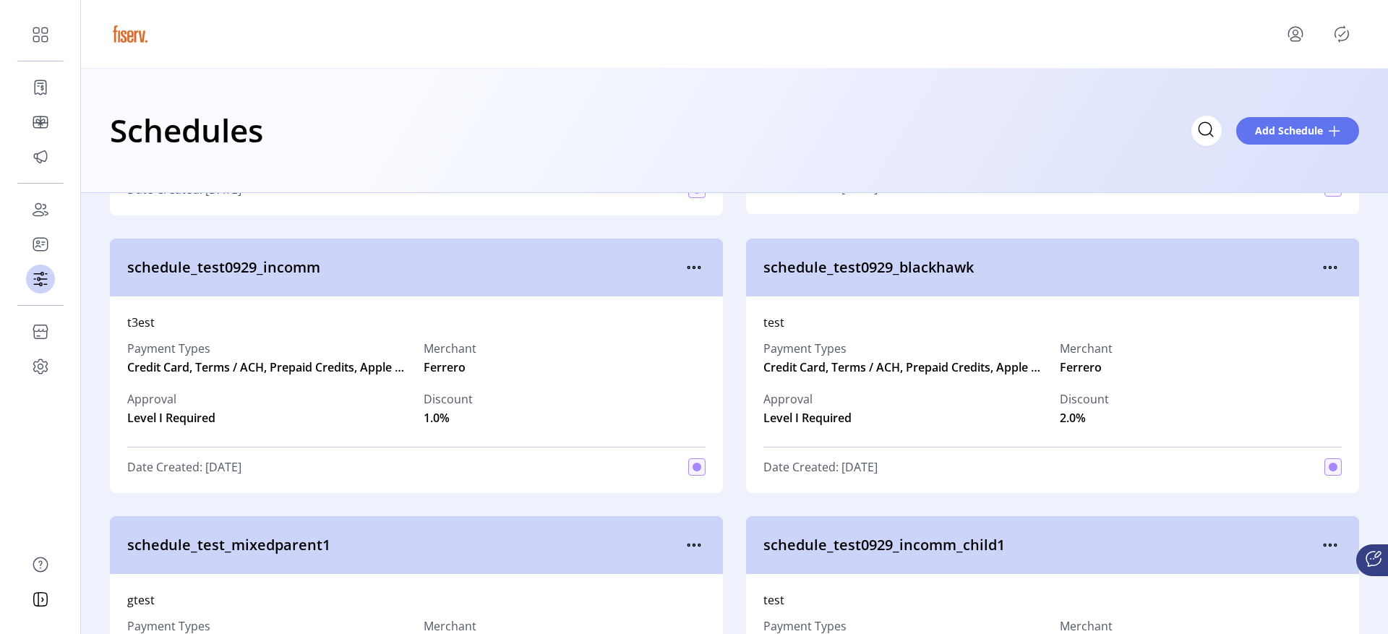
click at [645, 254] on div "schedule_test0929_incomm" at bounding box center [416, 268] width 613 height 58
click at [696, 271] on icon "menu" at bounding box center [693, 267] width 23 height 23
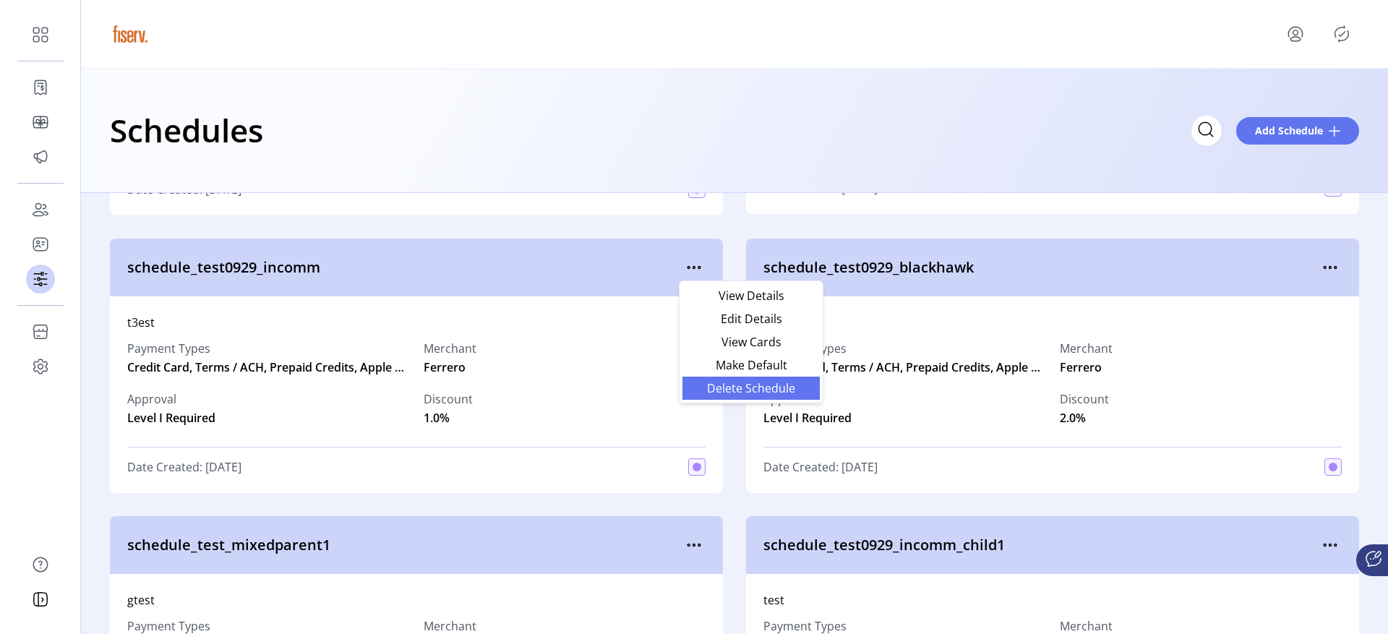
click at [724, 383] on span "Delete Schedule" at bounding box center [751, 388] width 120 height 12
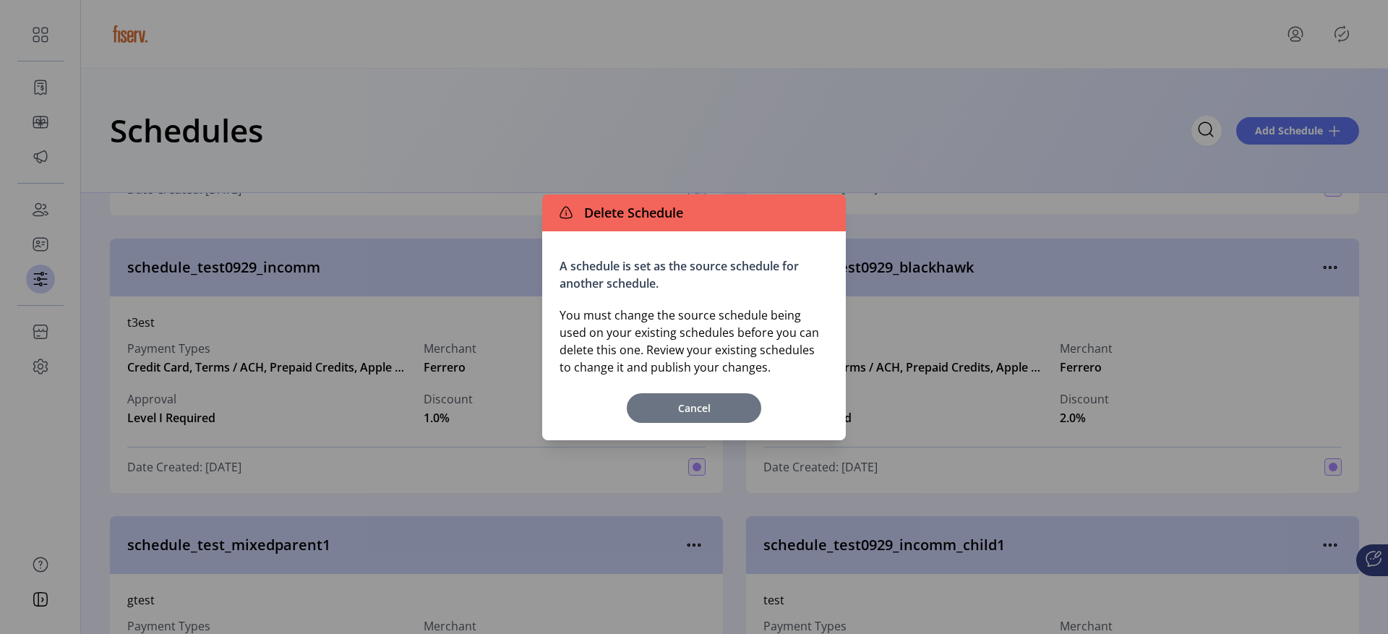
click at [687, 406] on span "Cancel" at bounding box center [694, 407] width 120 height 15
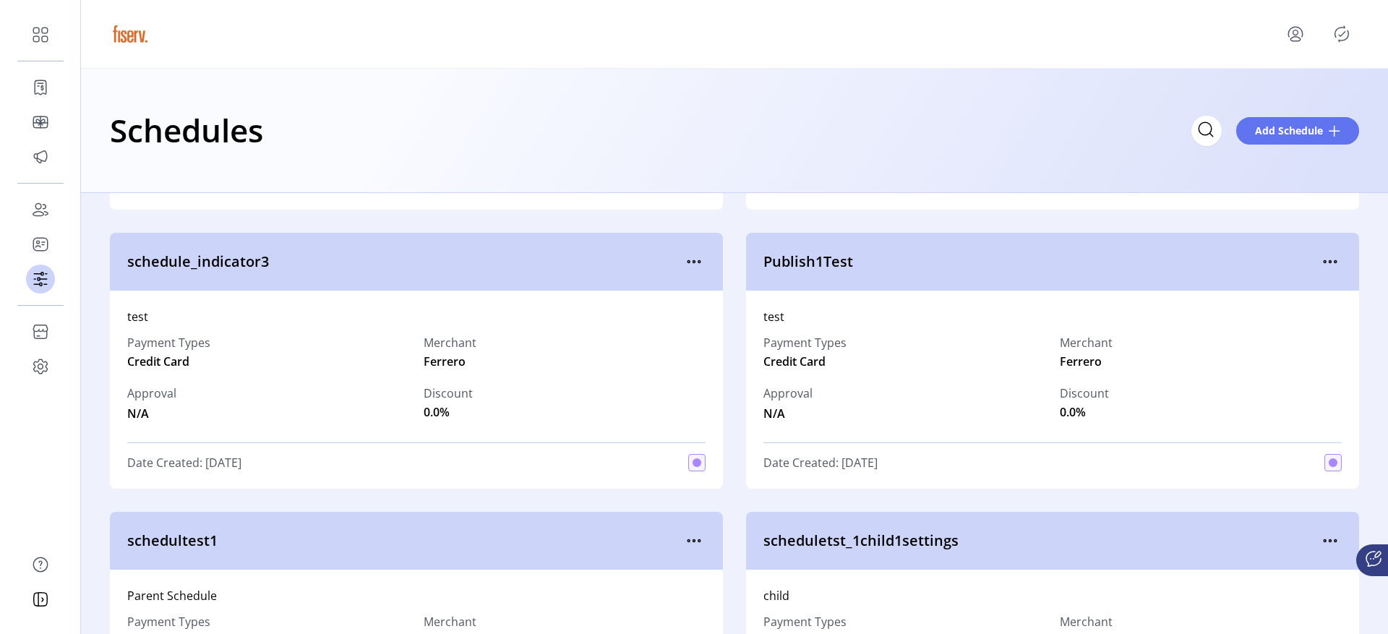
scroll to position [1650, 0]
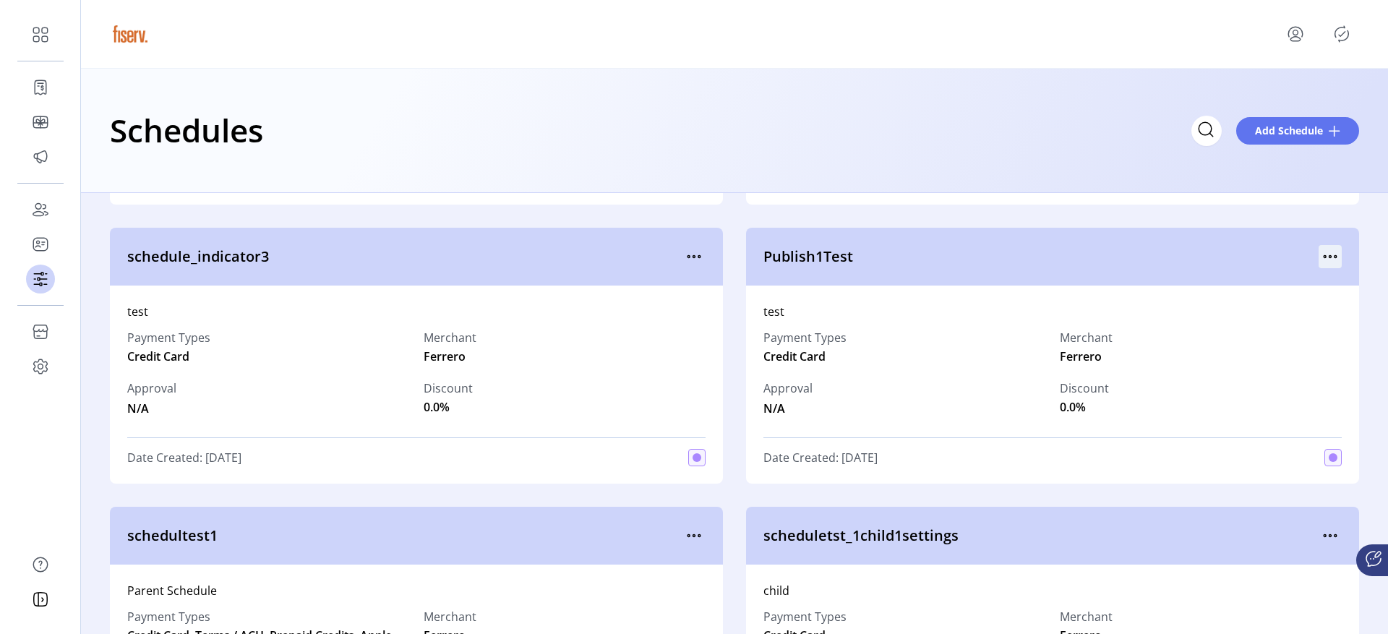
click at [1324, 252] on icon "menu" at bounding box center [1330, 256] width 23 height 23
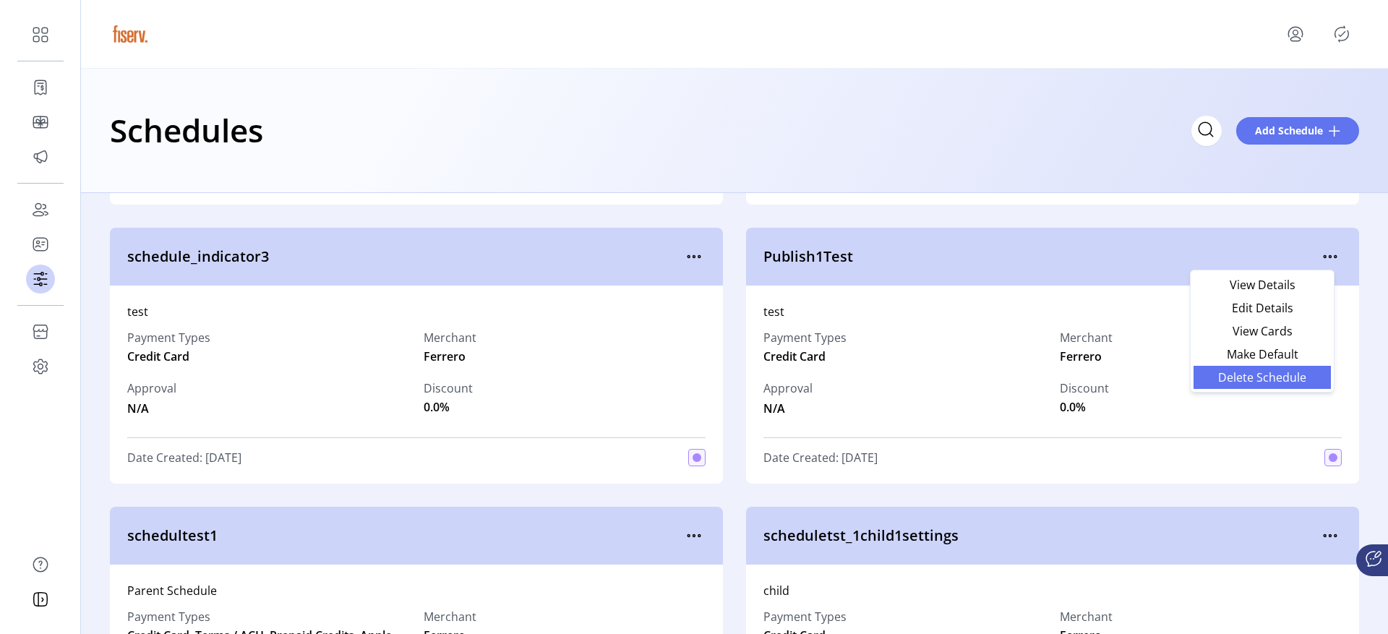
click at [1251, 374] on span "Delete Schedule" at bounding box center [1262, 378] width 120 height 12
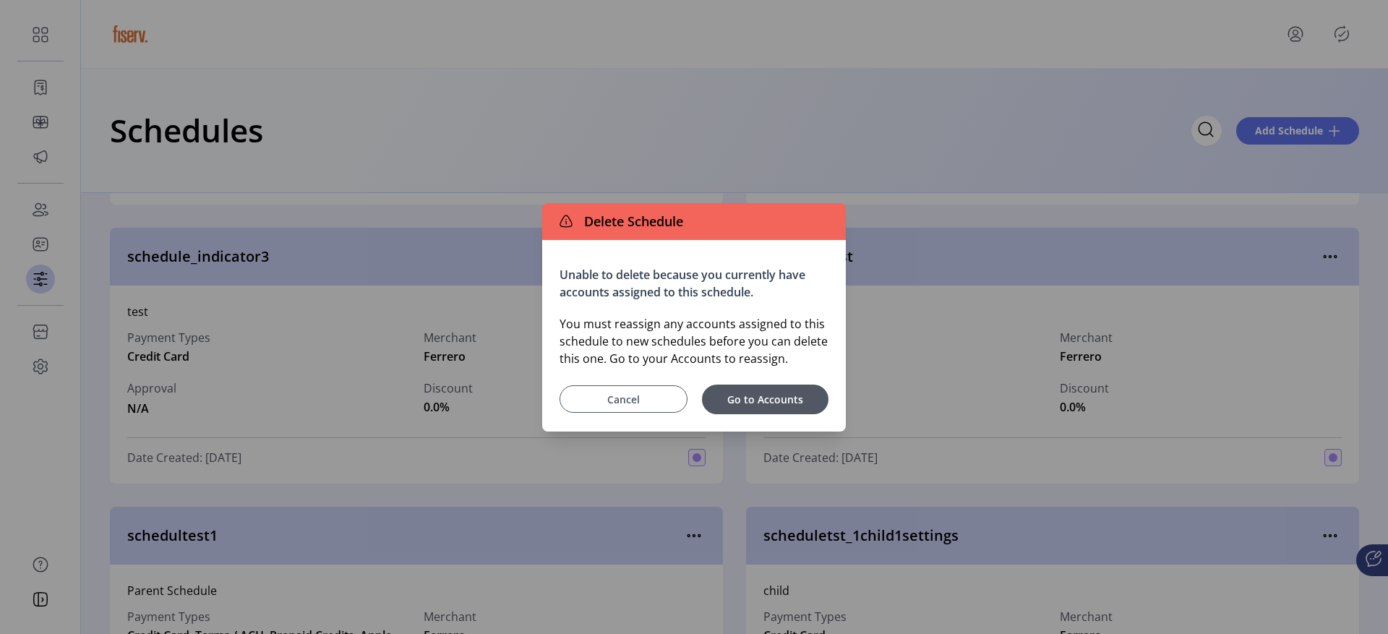
click at [627, 405] on span "Cancel" at bounding box center [624, 399] width 92 height 15
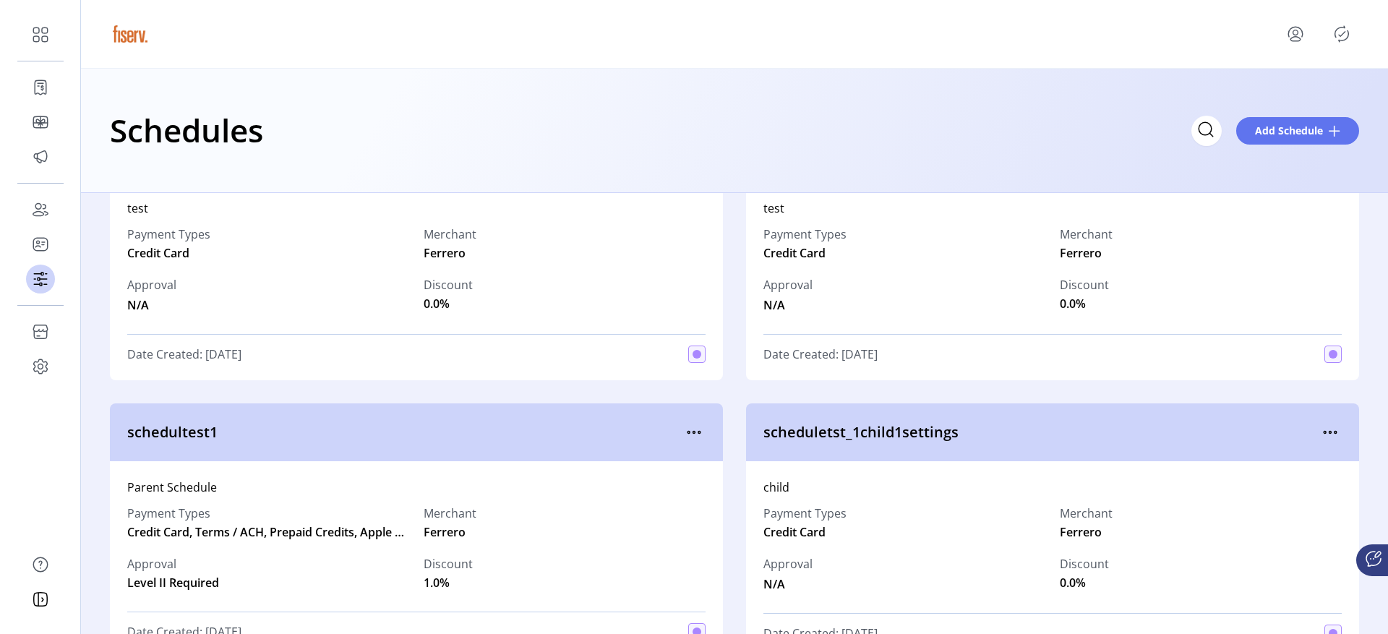
scroll to position [1759, 0]
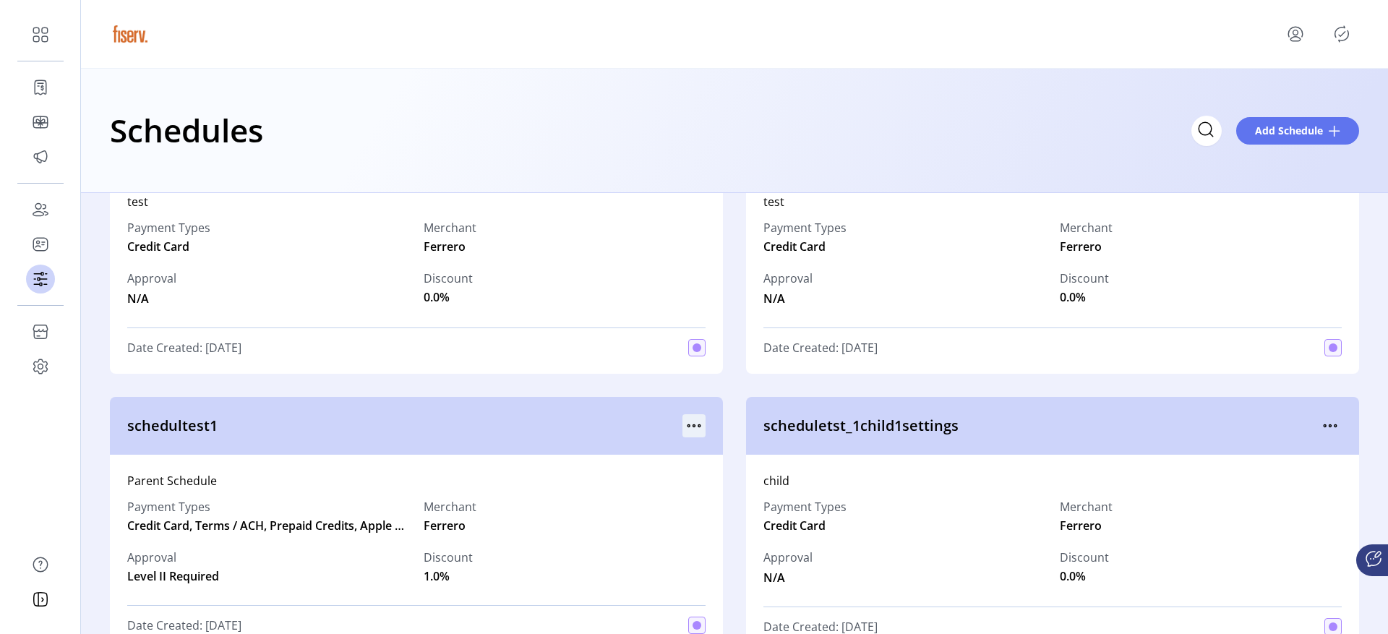
click at [701, 428] on icon "menu" at bounding box center [693, 425] width 23 height 23
click at [583, 432] on span "schedultest1" at bounding box center [404, 426] width 555 height 22
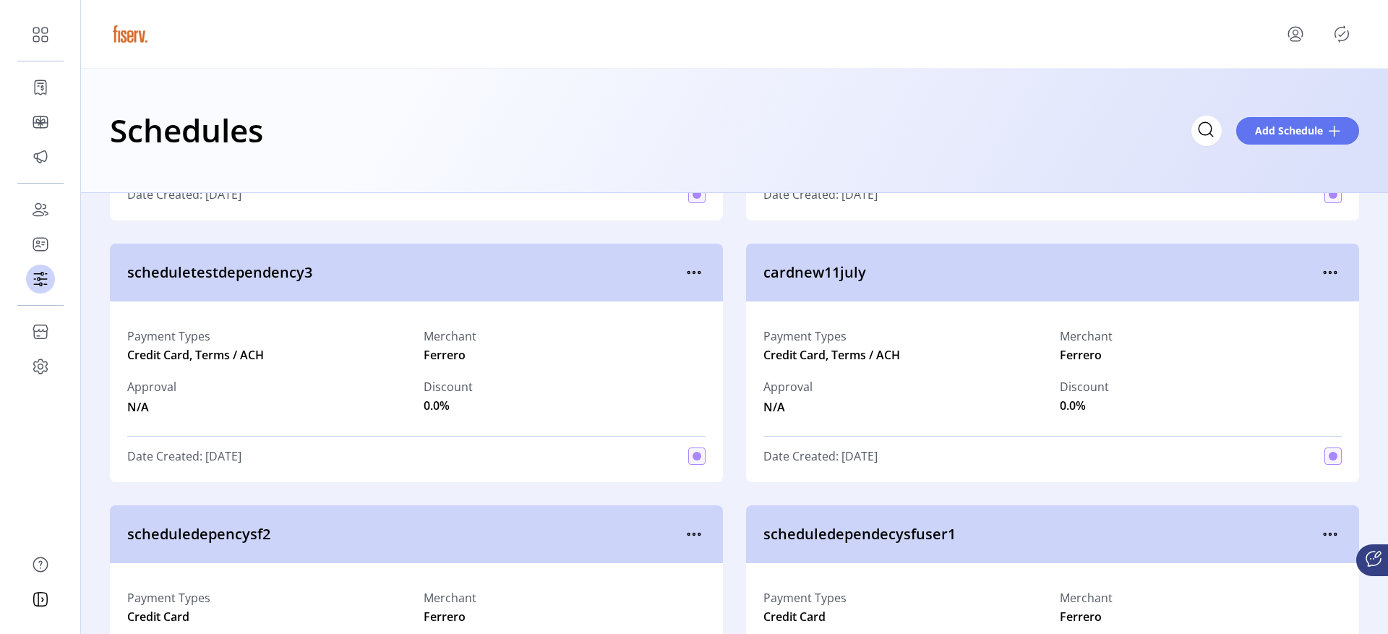
scroll to position [5491, 0]
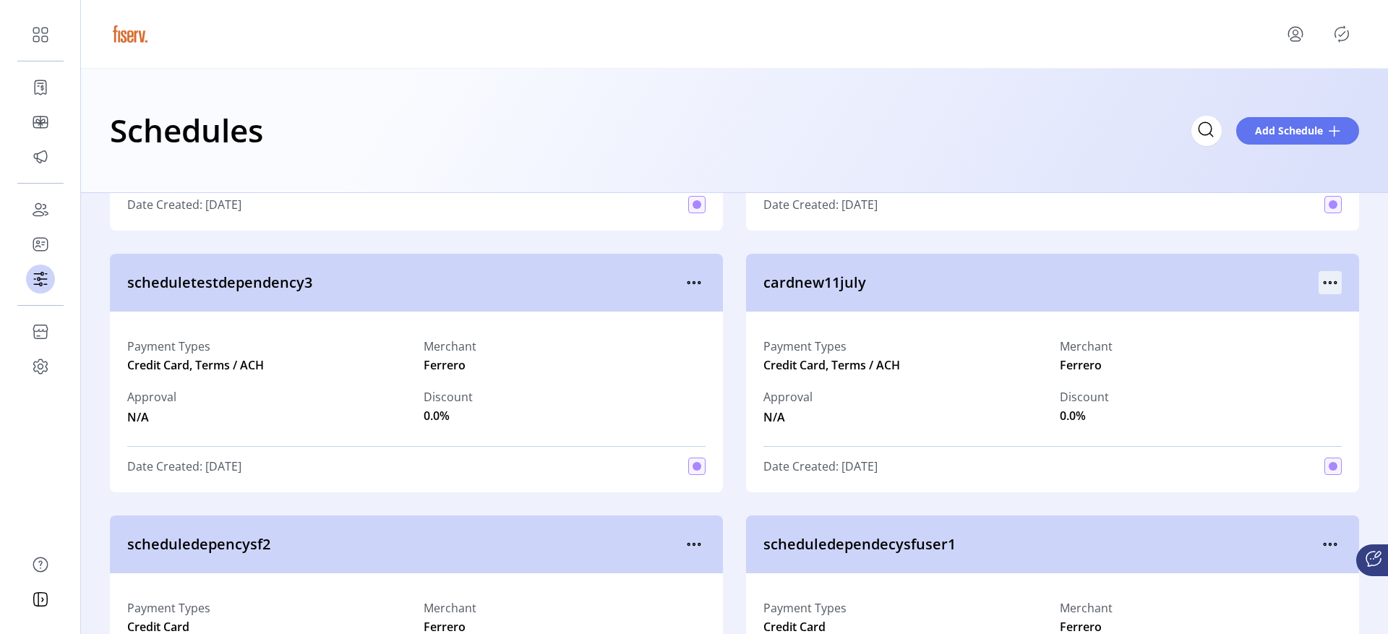
click at [1319, 288] on icon "menu" at bounding box center [1330, 282] width 23 height 23
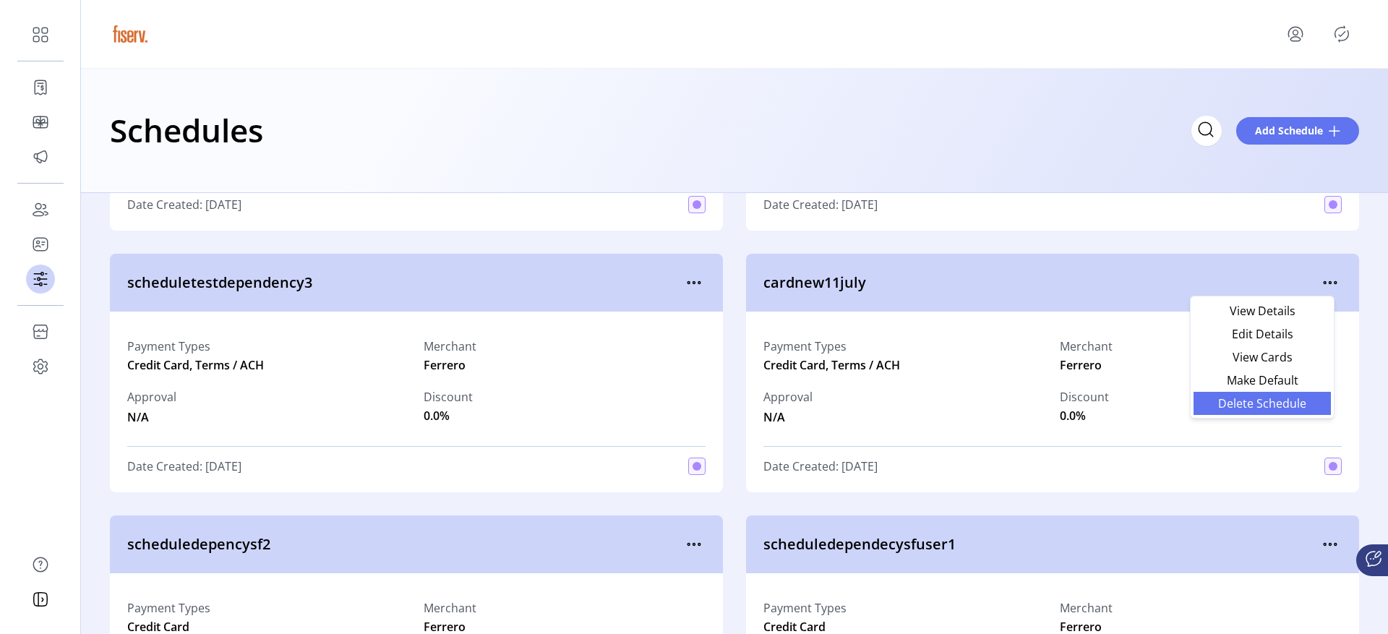
click at [1254, 408] on span "Delete Schedule" at bounding box center [1262, 404] width 120 height 12
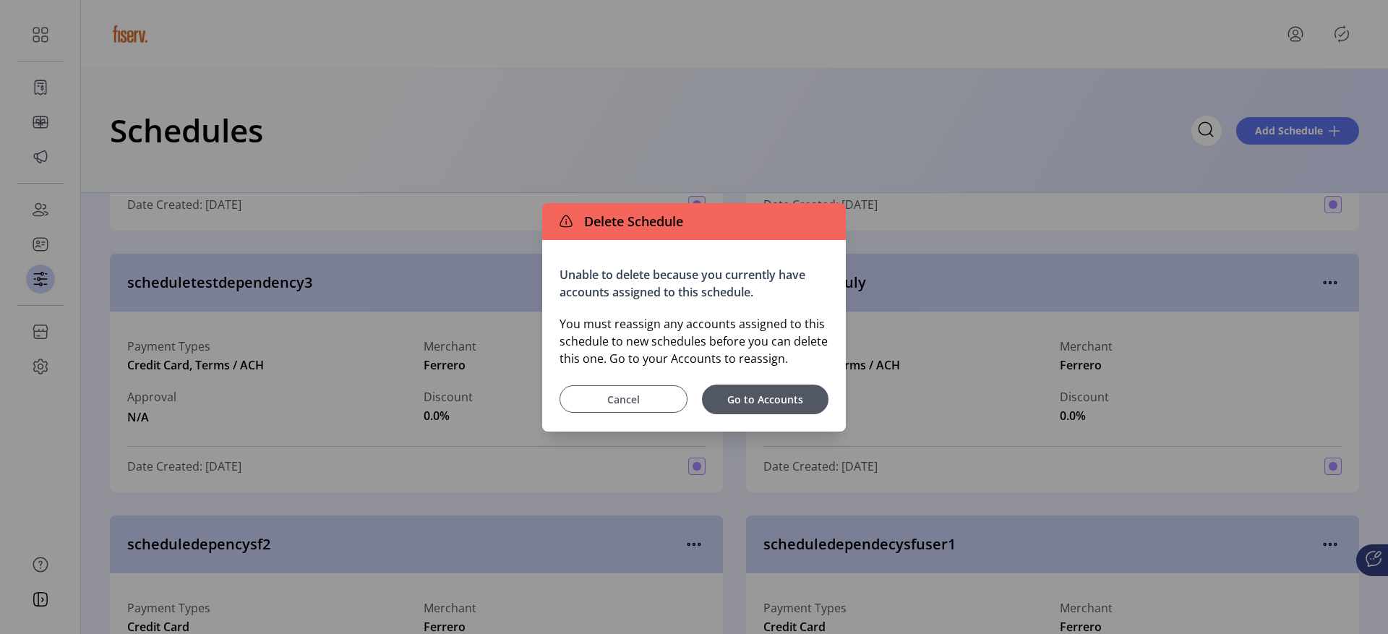
click at [624, 406] on span "Cancel" at bounding box center [624, 399] width 92 height 15
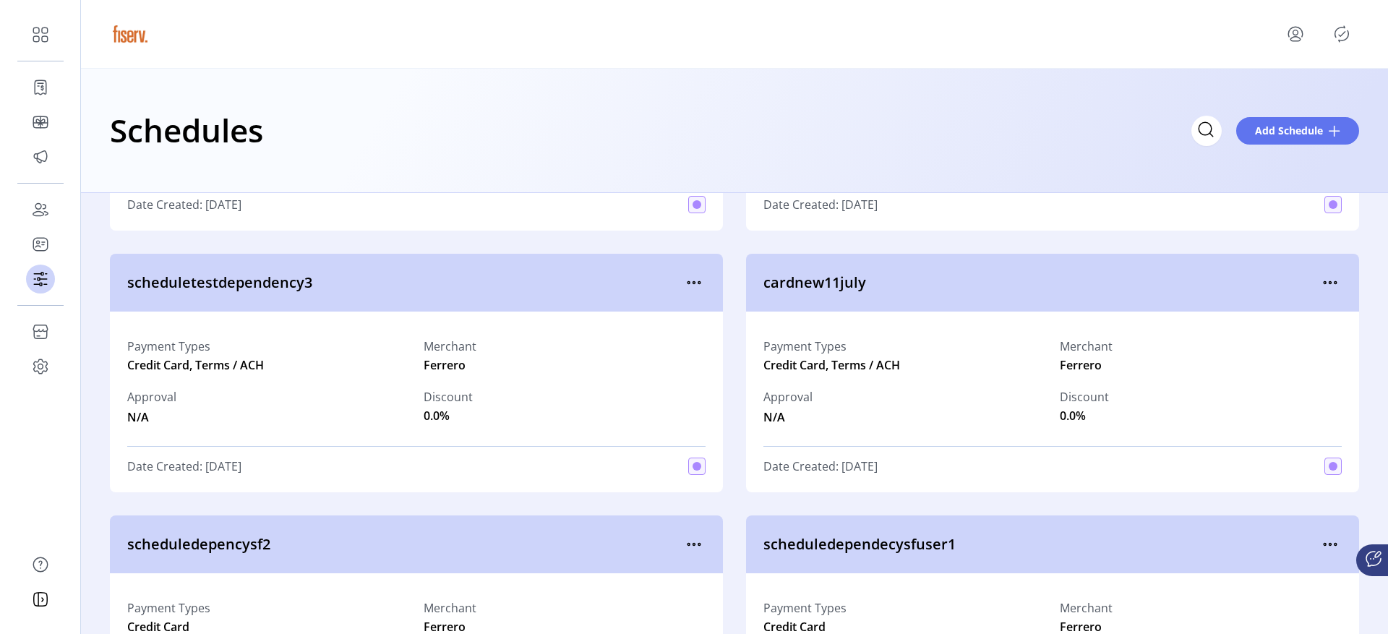
click at [674, 284] on span "scheduletestdependency3" at bounding box center [404, 283] width 555 height 22
click at [682, 284] on icon "menu" at bounding box center [693, 282] width 23 height 23
click at [582, 325] on div "Payment Types Credit Card, Terms / ACH Merchant Ferrero Approval N/A Discount 0…" at bounding box center [416, 402] width 613 height 181
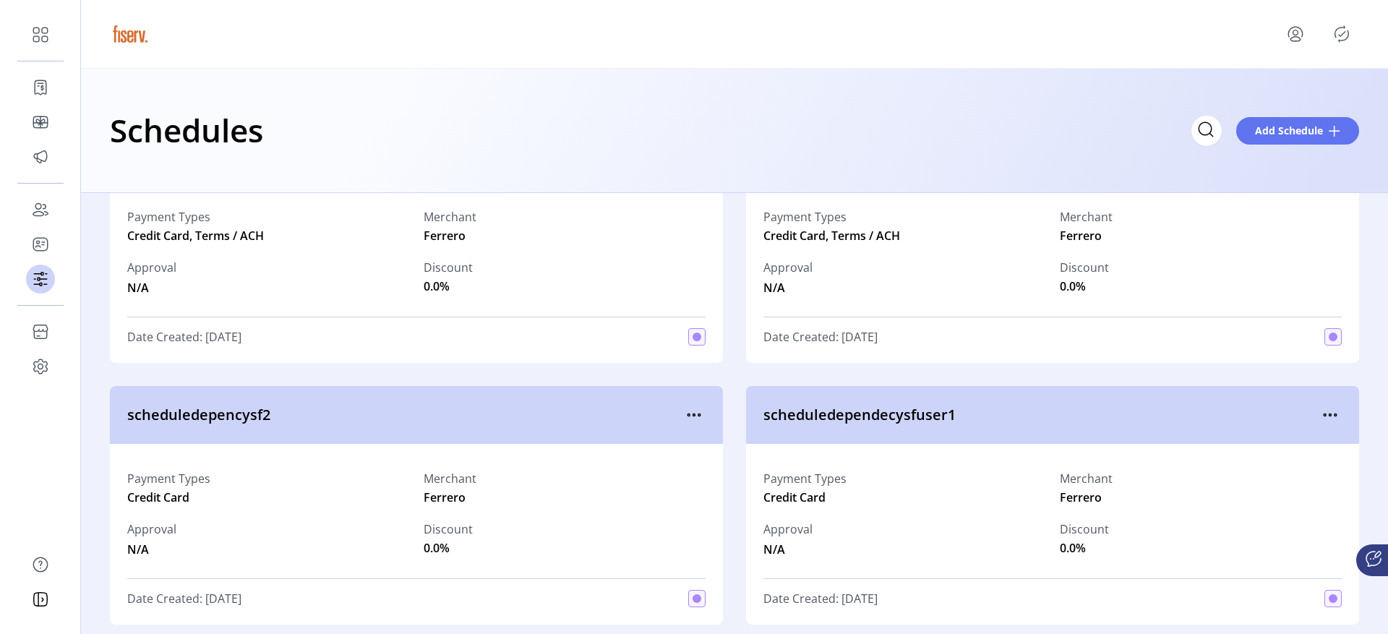
scroll to position [5669, 0]
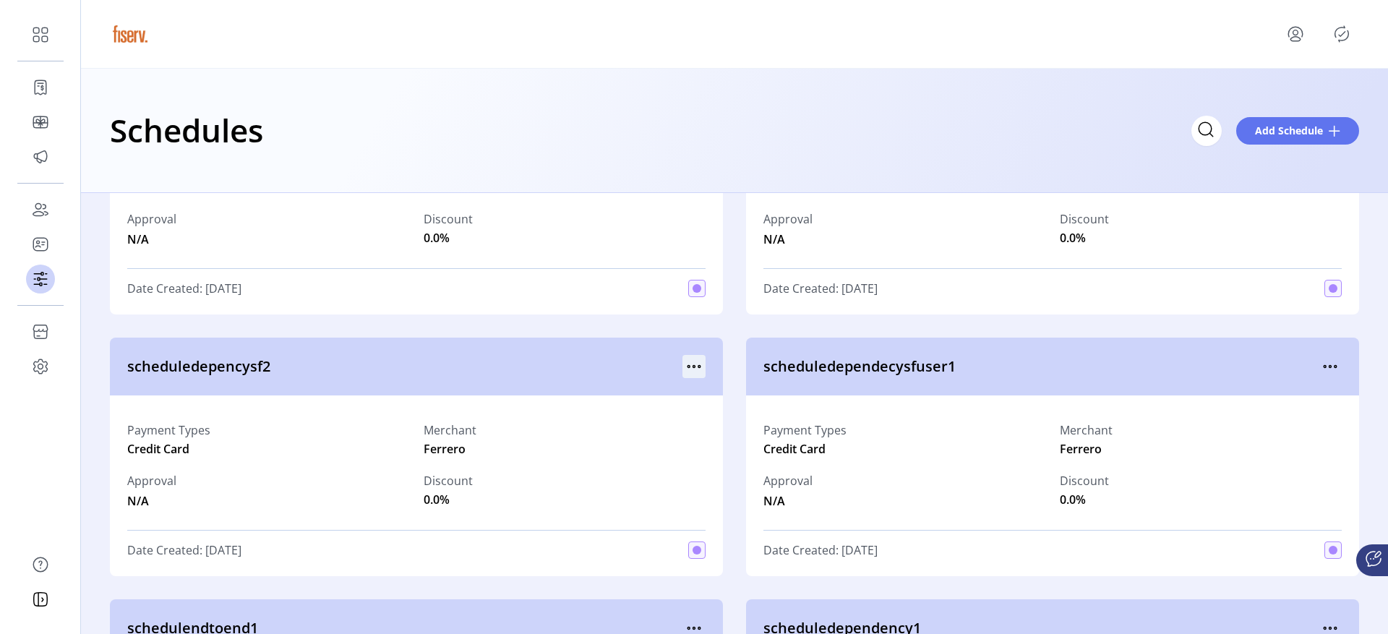
click at [694, 369] on icon "menu" at bounding box center [693, 366] width 23 height 23
click at [869, 357] on span "scheduledependecysfuser1" at bounding box center [1040, 367] width 555 height 22
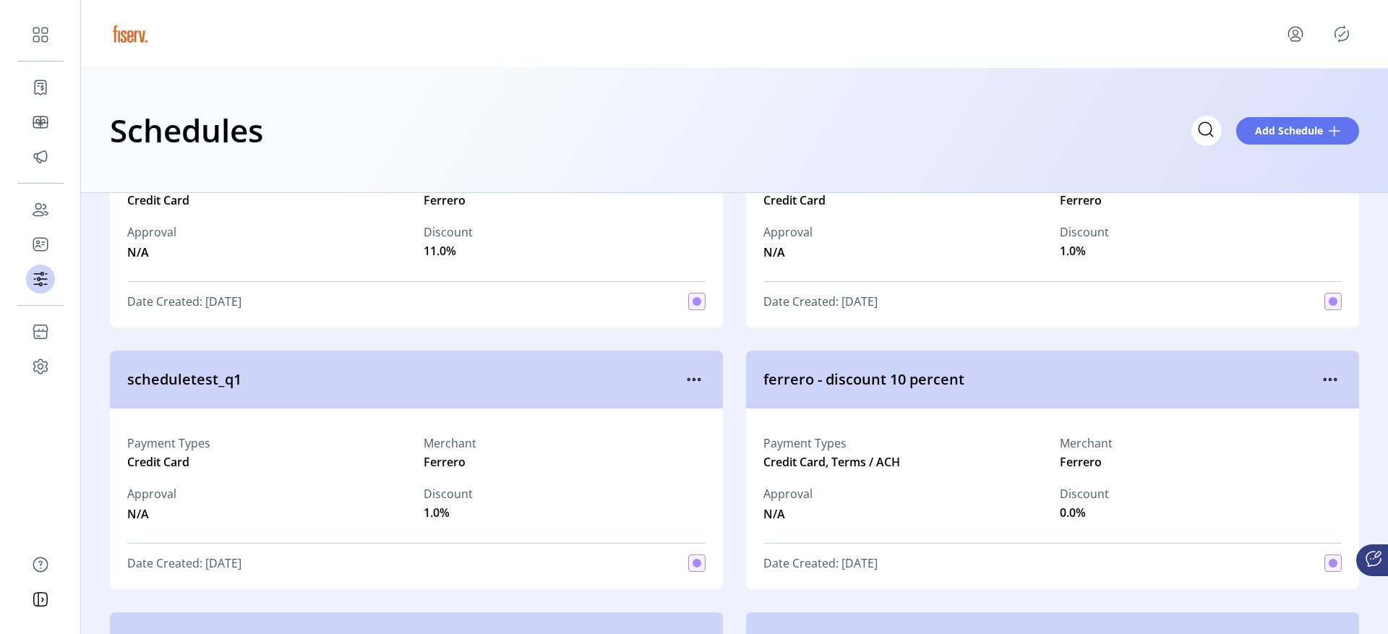
scroll to position [6180, 0]
click at [1321, 369] on icon "menu" at bounding box center [1330, 378] width 23 height 23
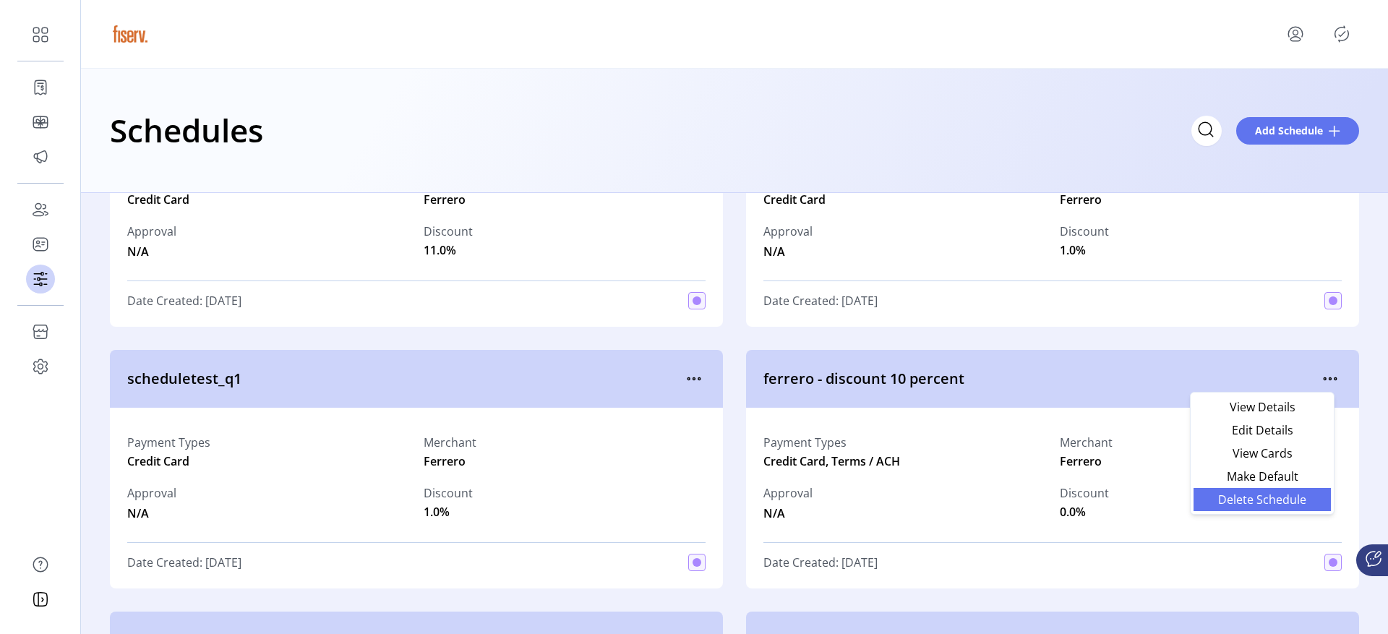
click at [1246, 502] on span "Delete Schedule" at bounding box center [1262, 500] width 120 height 12
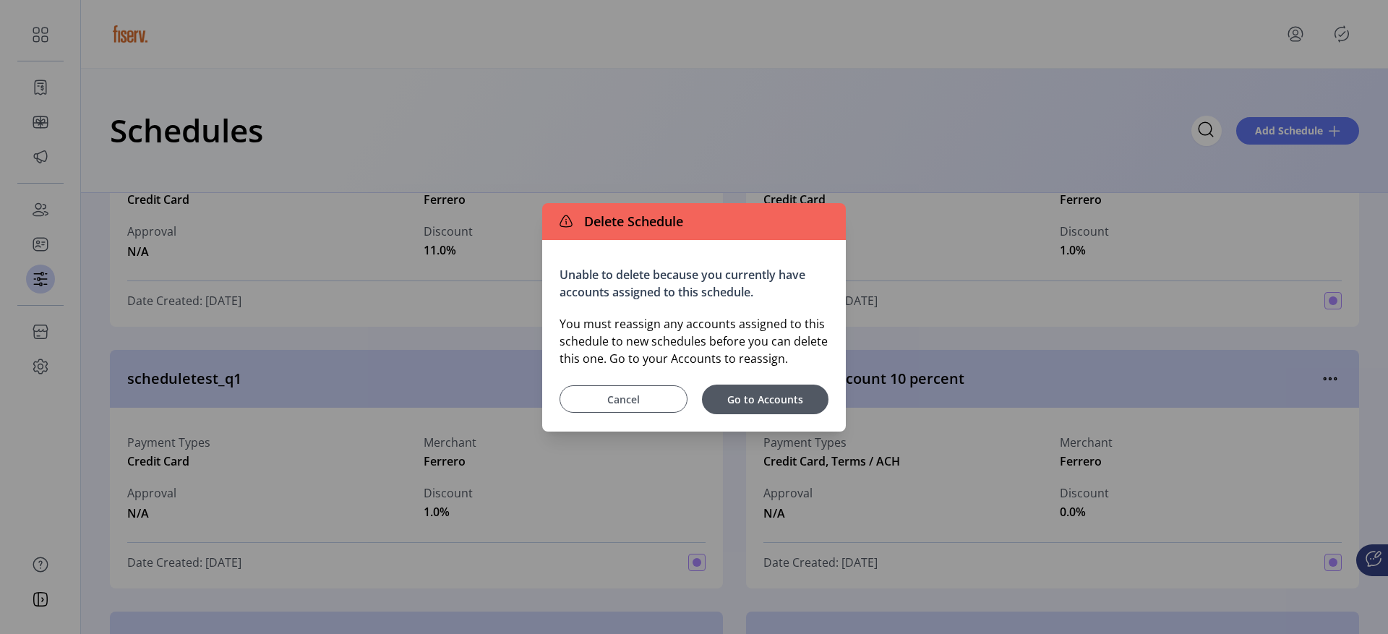
click at [649, 401] on span "Cancel" at bounding box center [624, 399] width 92 height 15
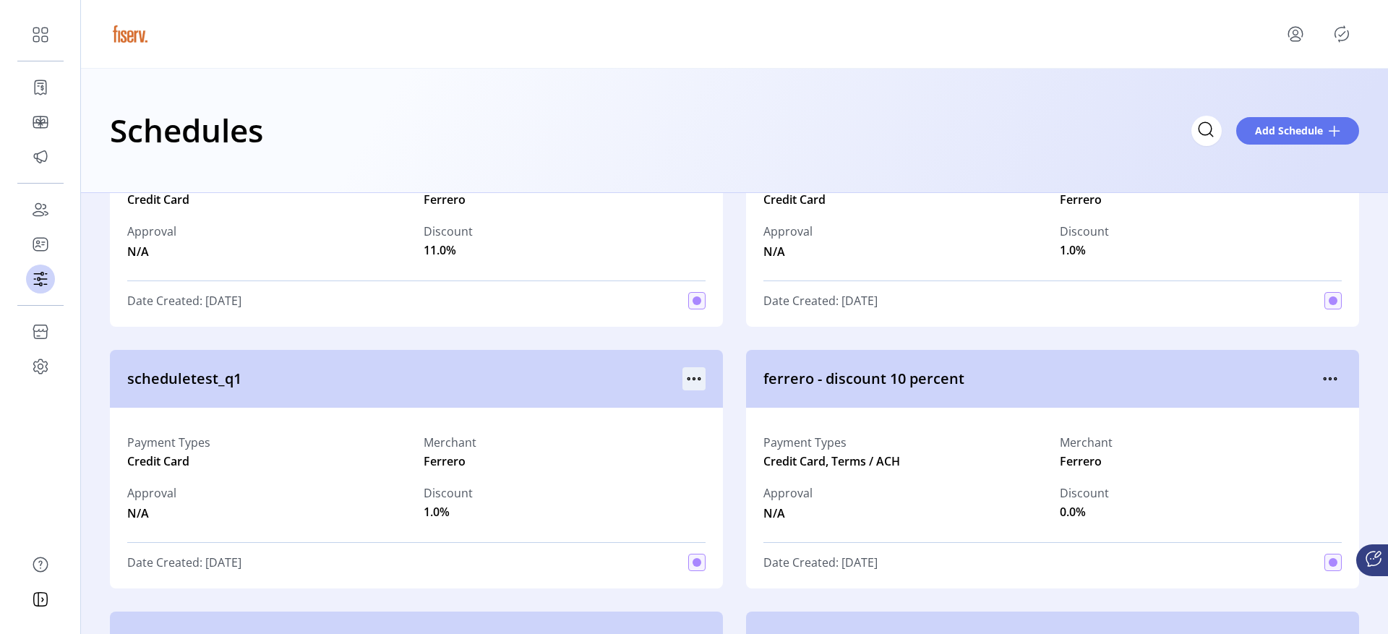
click at [693, 380] on icon "menu" at bounding box center [693, 378] width 23 height 23
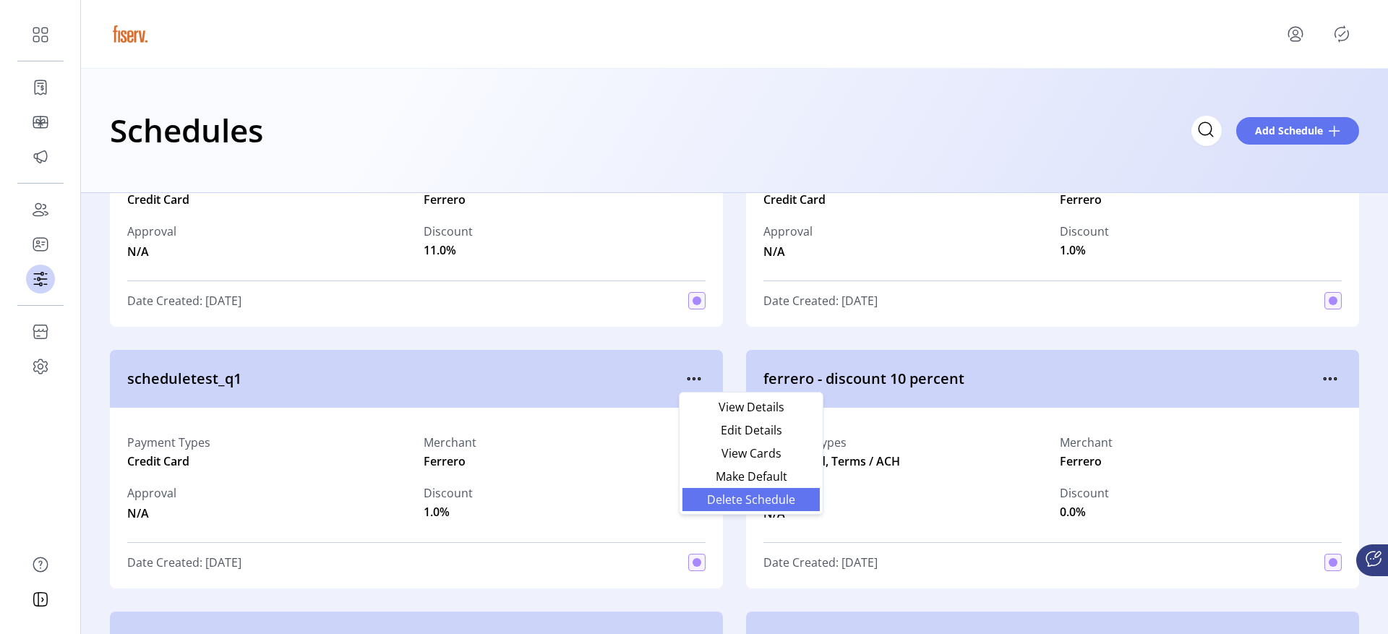
click at [713, 501] on span "Delete Schedule" at bounding box center [751, 500] width 120 height 12
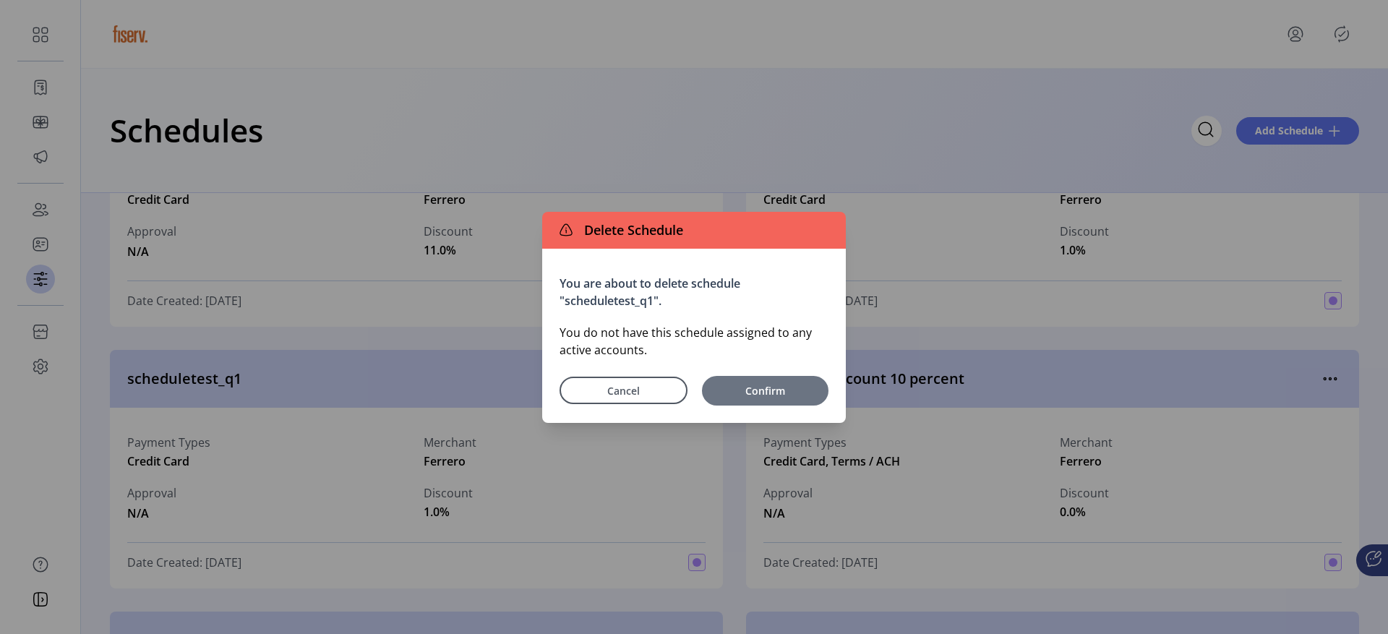
click at [738, 390] on span "Confirm" at bounding box center [765, 390] width 112 height 15
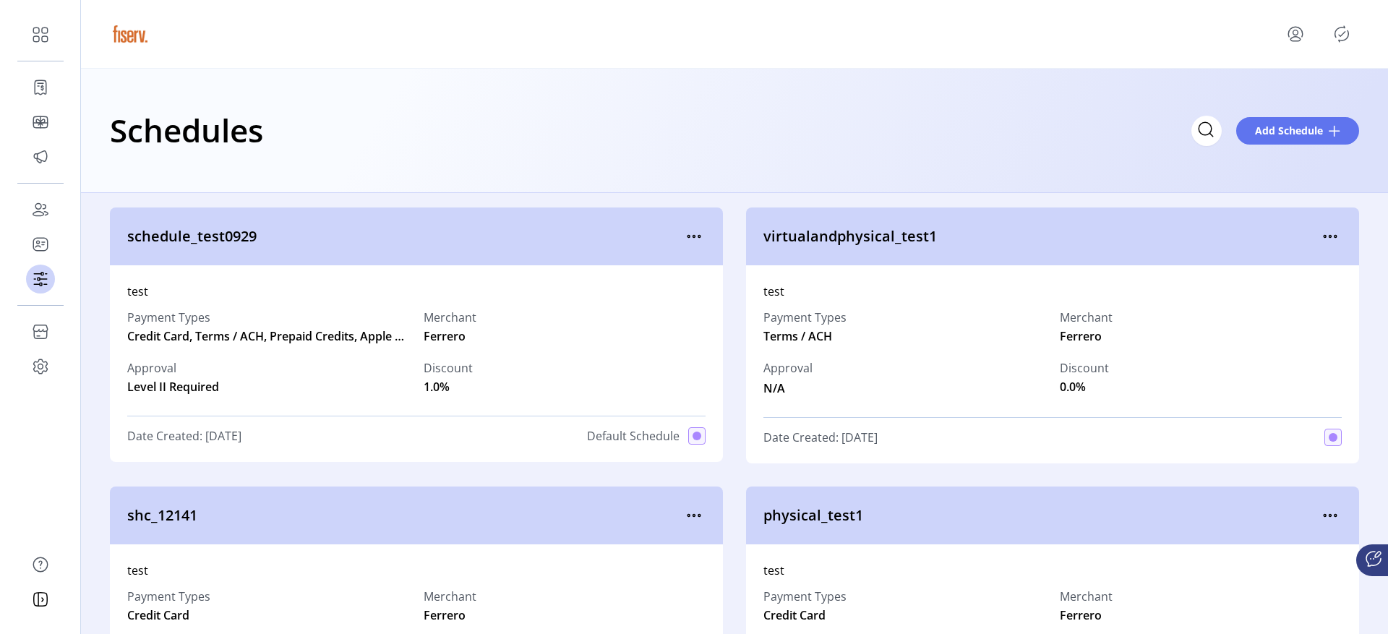
click at [1348, 35] on icon "Publisher Panel" at bounding box center [1342, 34] width 14 height 16
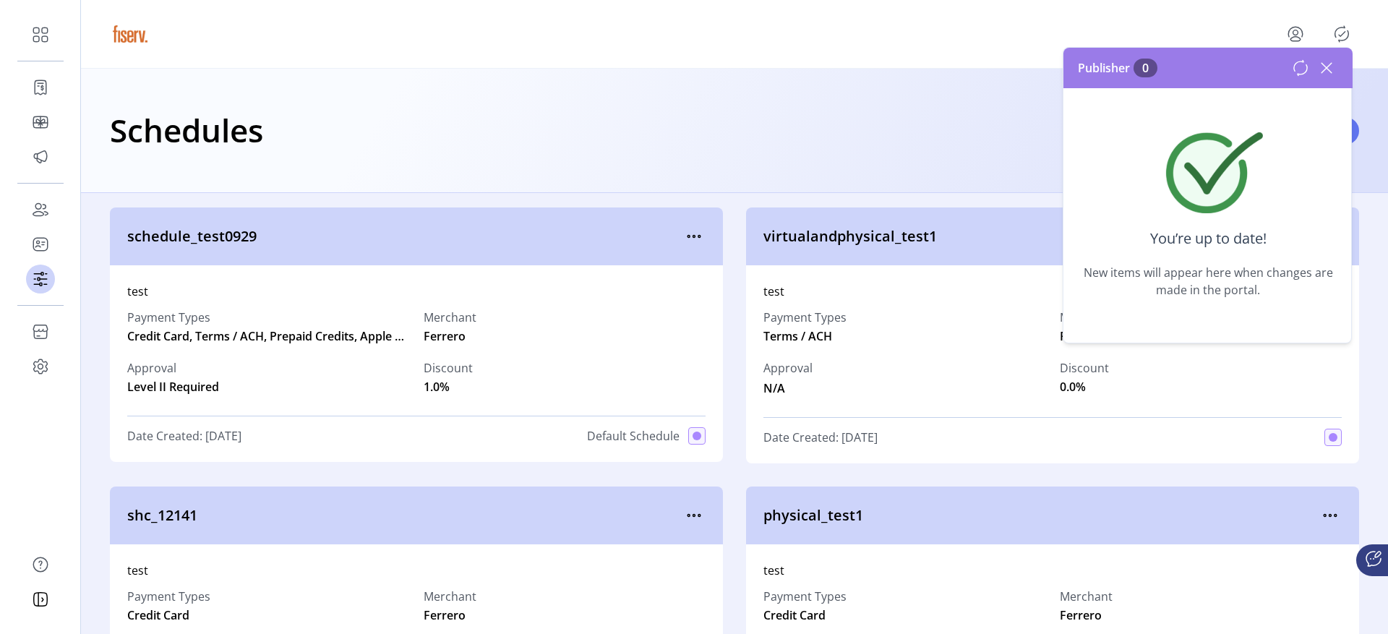
click at [1327, 72] on icon at bounding box center [1326, 67] width 23 height 23
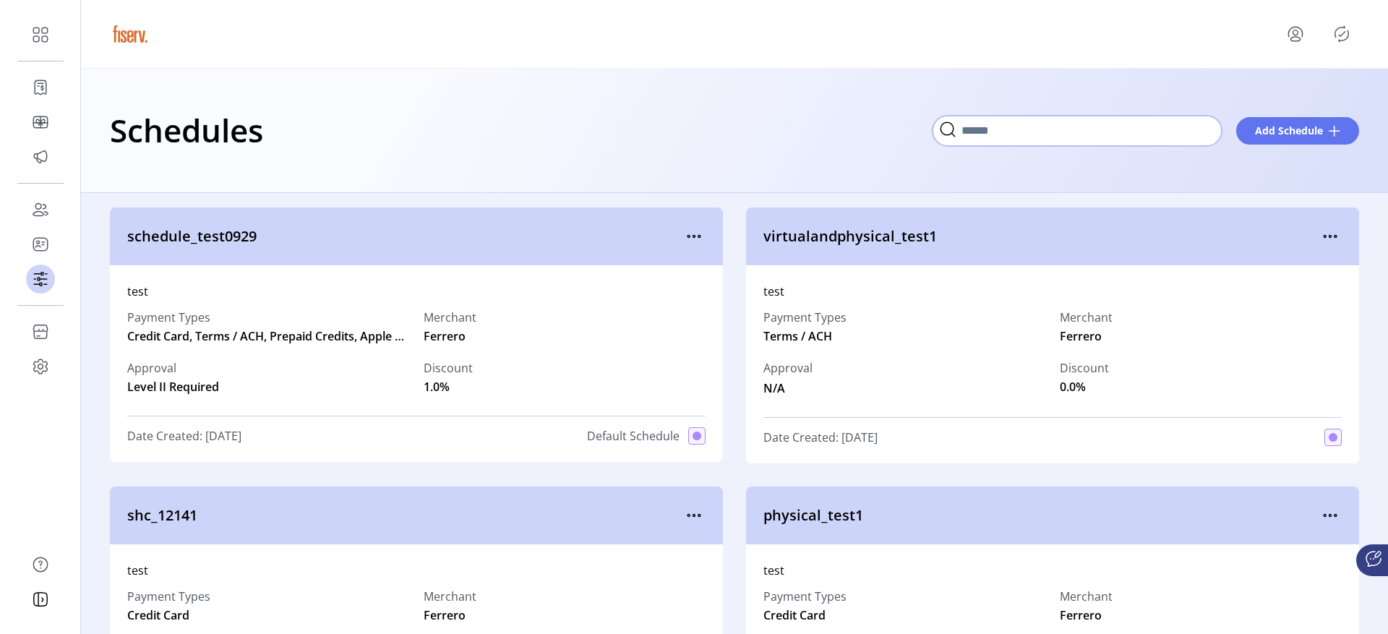
click at [1193, 129] on input "Search" at bounding box center [1077, 131] width 289 height 30
type input "*"
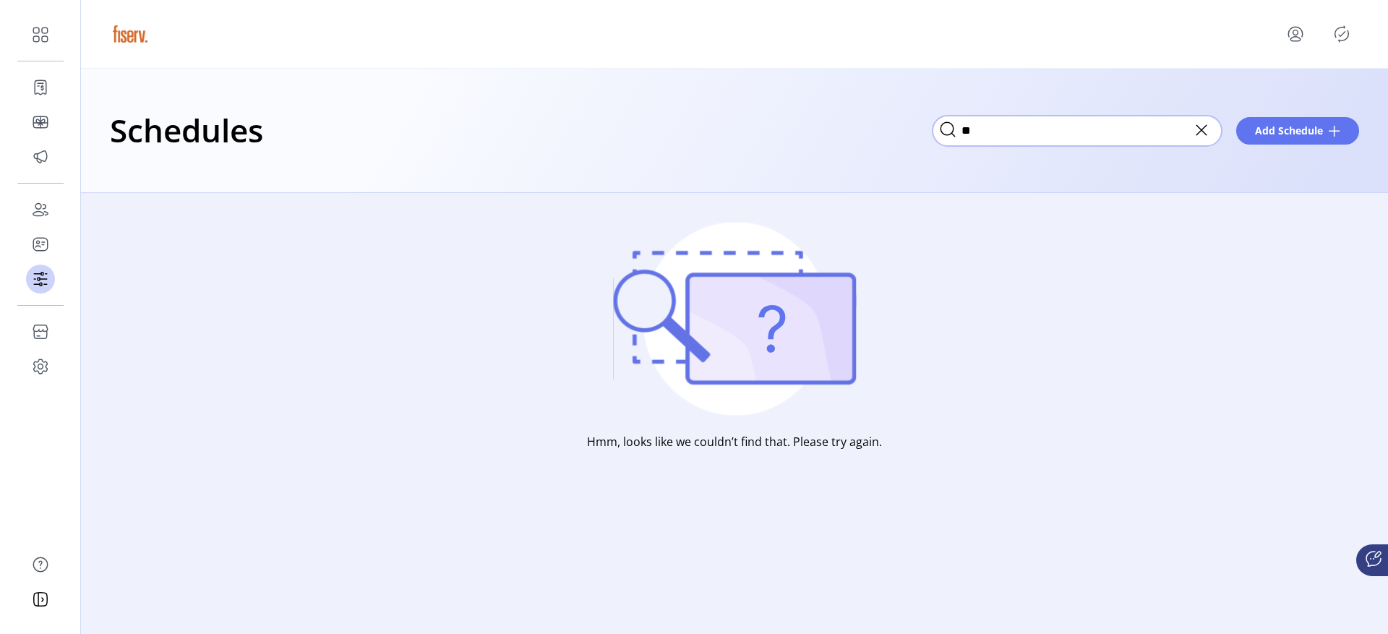
type input "**"
click at [1201, 132] on icon at bounding box center [1201, 130] width 23 height 23
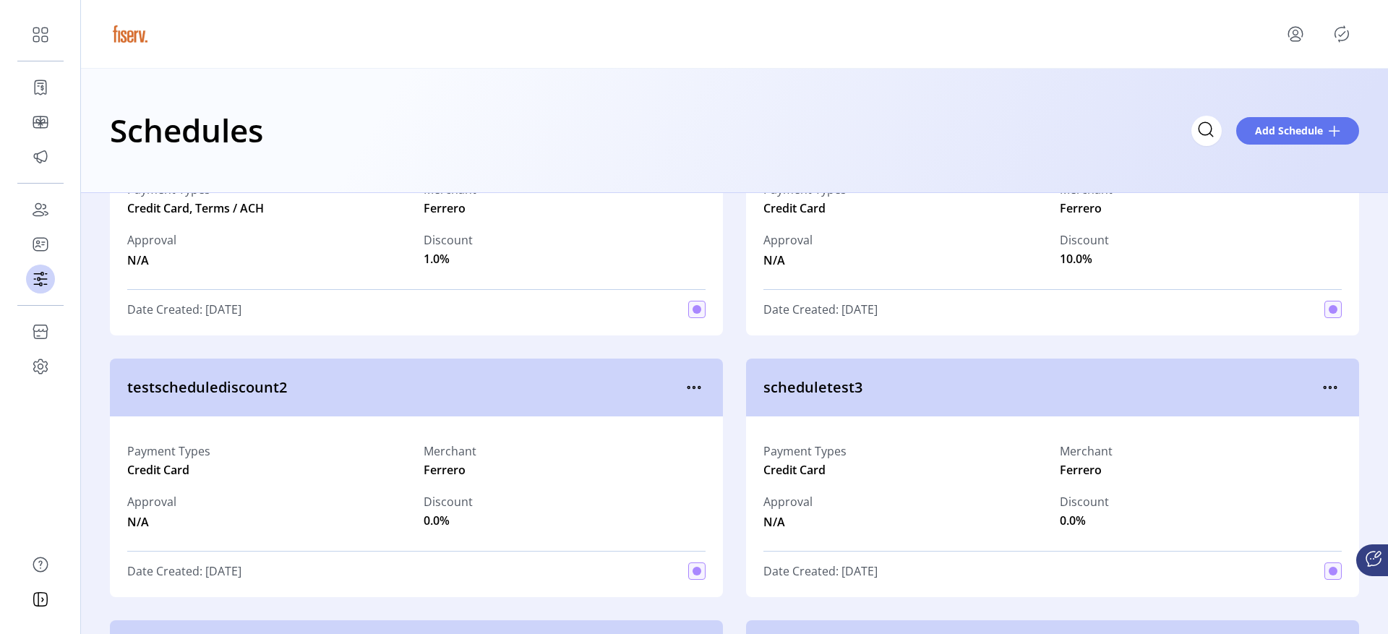
scroll to position [6963, 0]
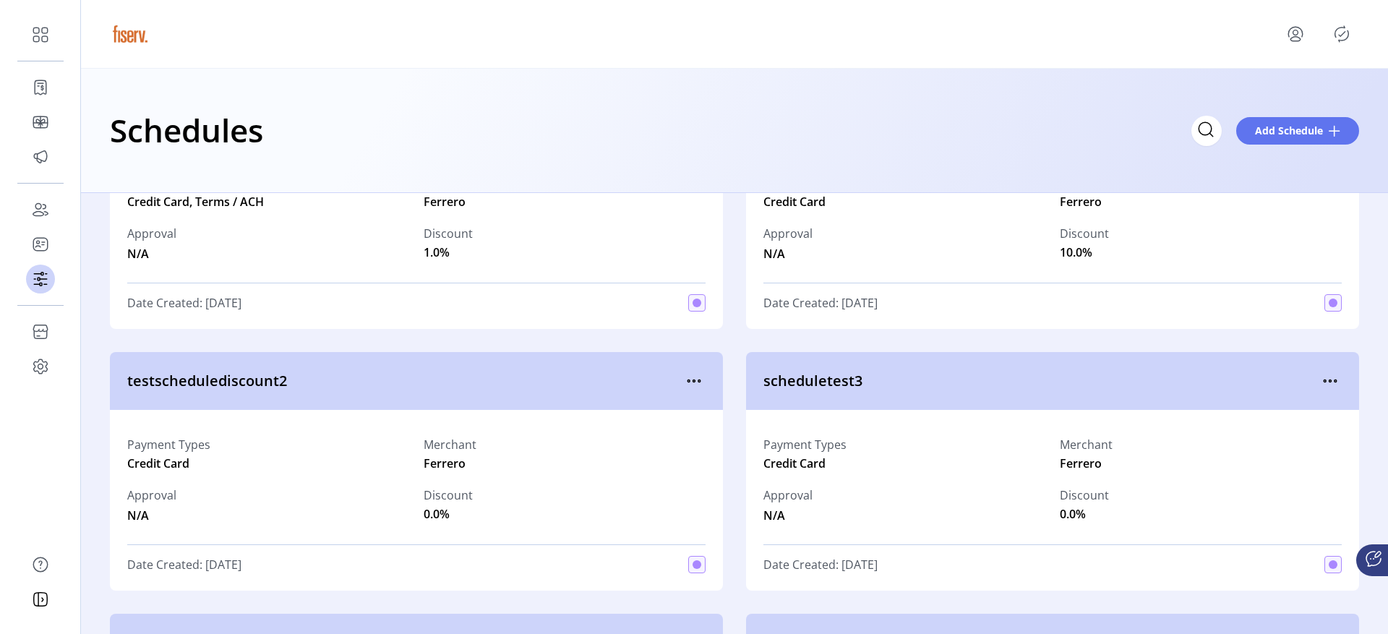
click at [267, 389] on span "testschedulediscount2" at bounding box center [404, 381] width 555 height 22
copy span "testschedulediscount2"
click at [695, 386] on icon "menu" at bounding box center [693, 380] width 23 height 23
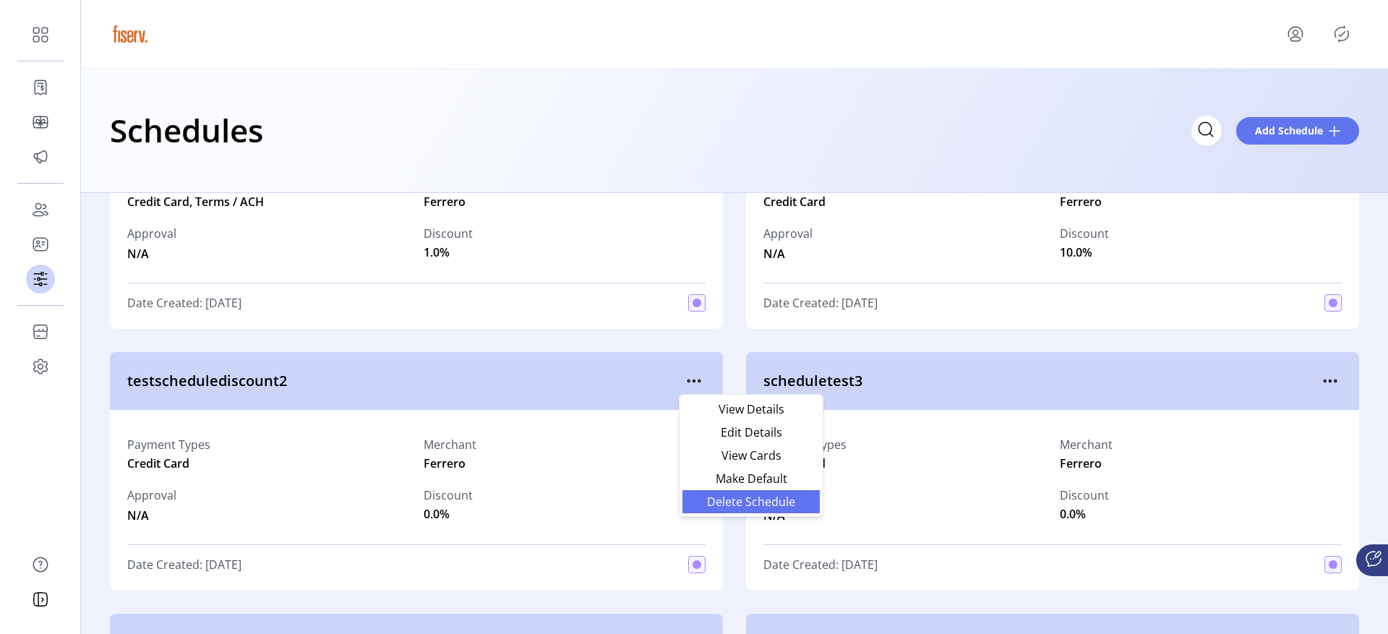
click at [709, 496] on span "Delete Schedule" at bounding box center [751, 502] width 120 height 12
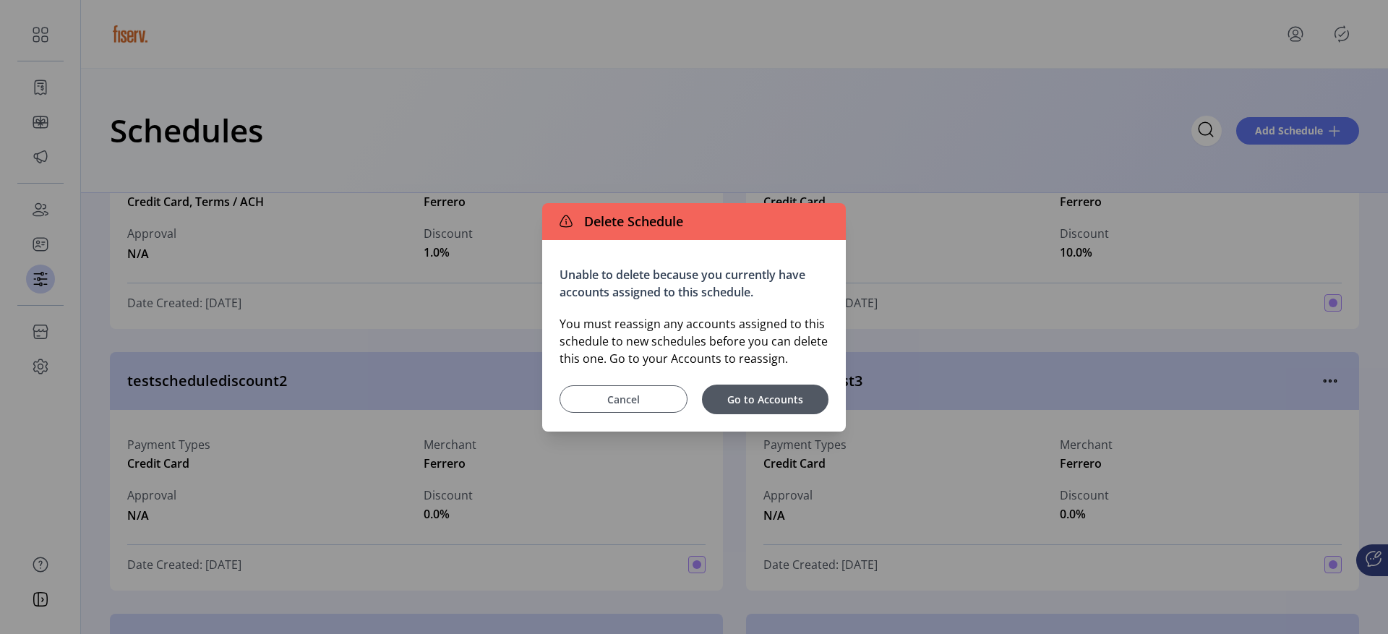
click at [638, 410] on button "Cancel" at bounding box center [624, 398] width 128 height 27
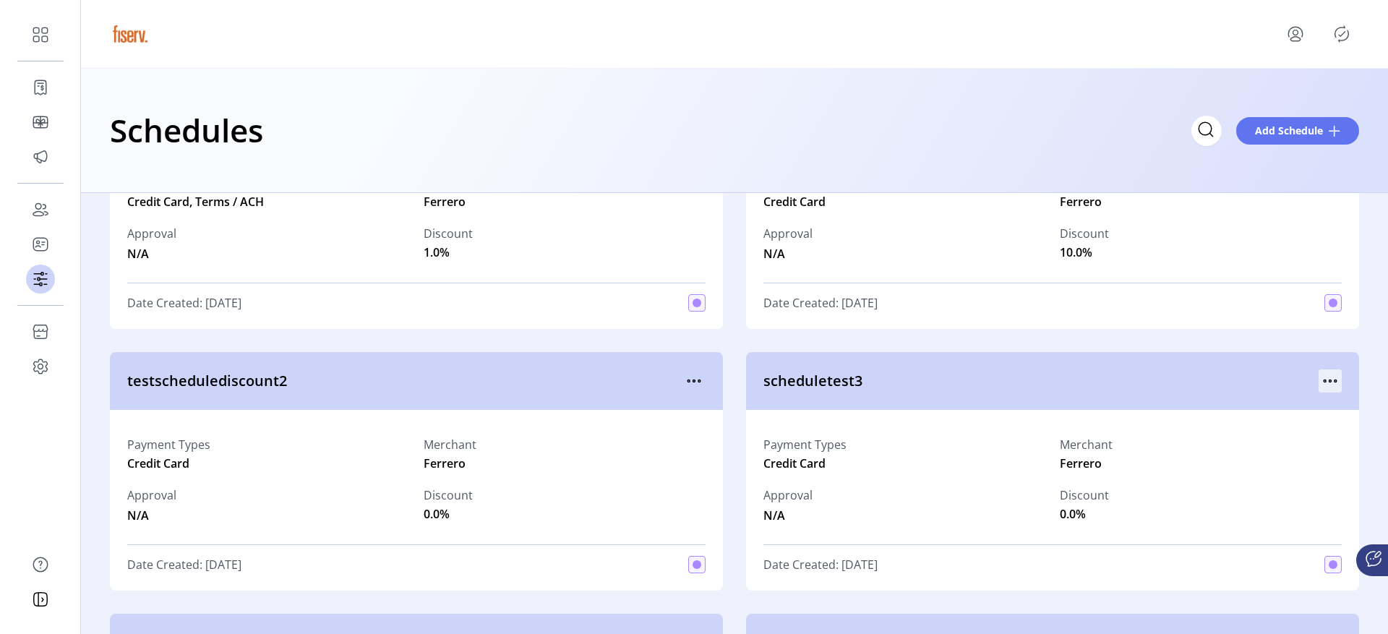
click at [1320, 381] on icon "menu" at bounding box center [1330, 380] width 23 height 23
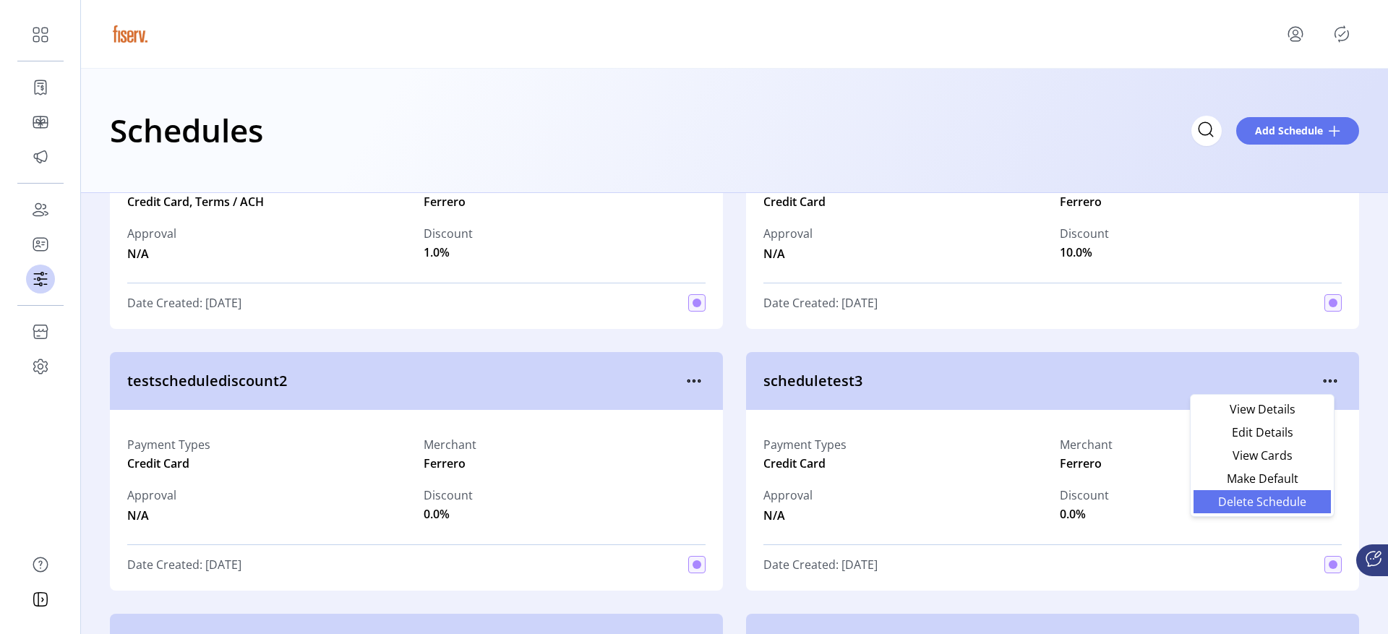
click at [1266, 496] on span "Delete Schedule" at bounding box center [1262, 502] width 120 height 12
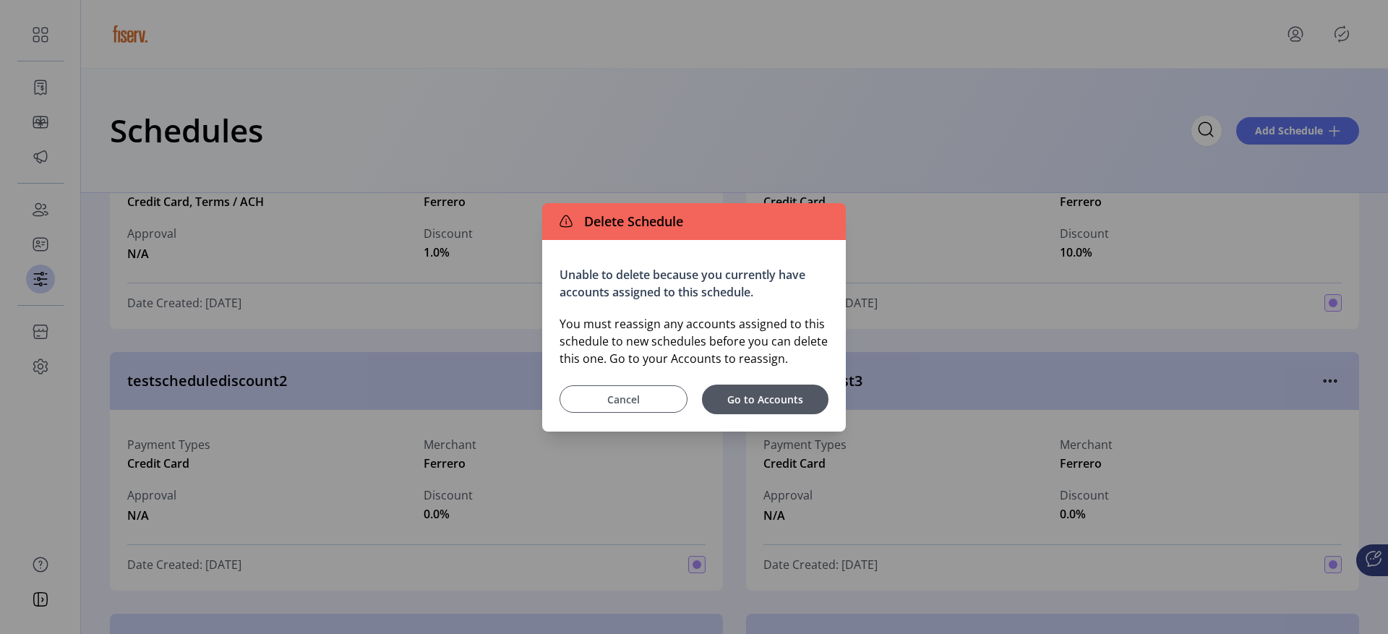
click at [656, 394] on span "Cancel" at bounding box center [624, 399] width 92 height 15
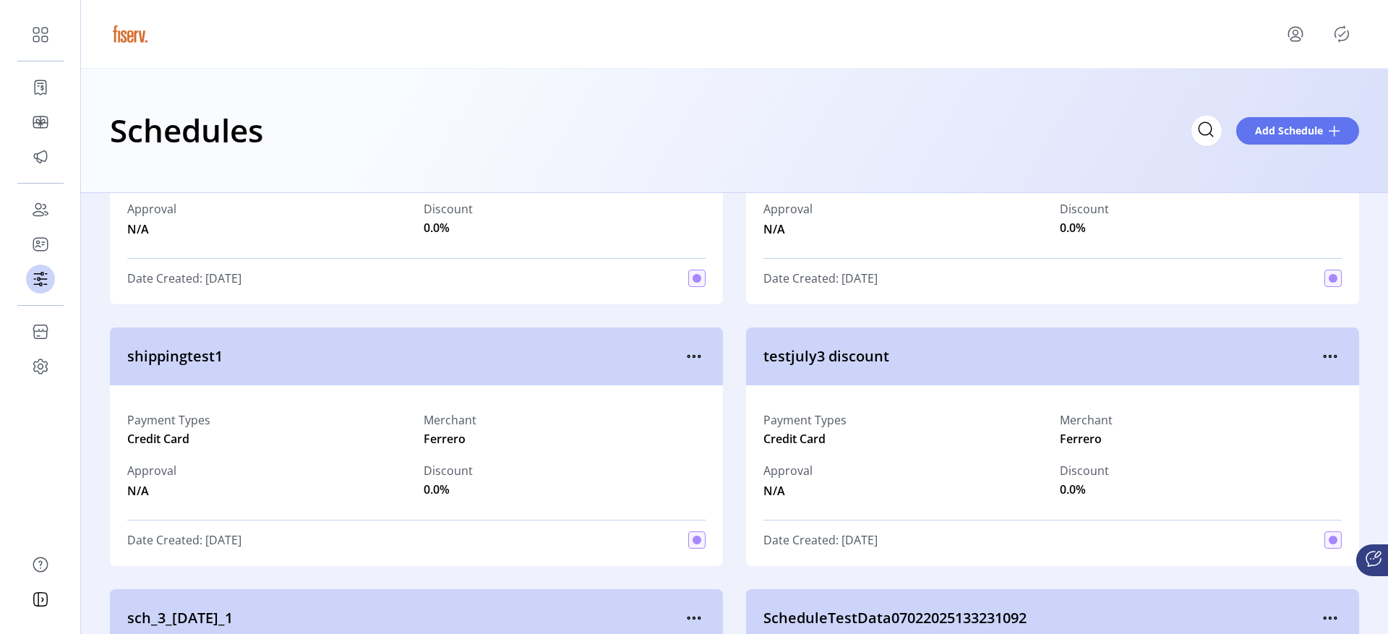
scroll to position [7250, 0]
click at [687, 363] on icon "menu" at bounding box center [693, 354] width 23 height 23
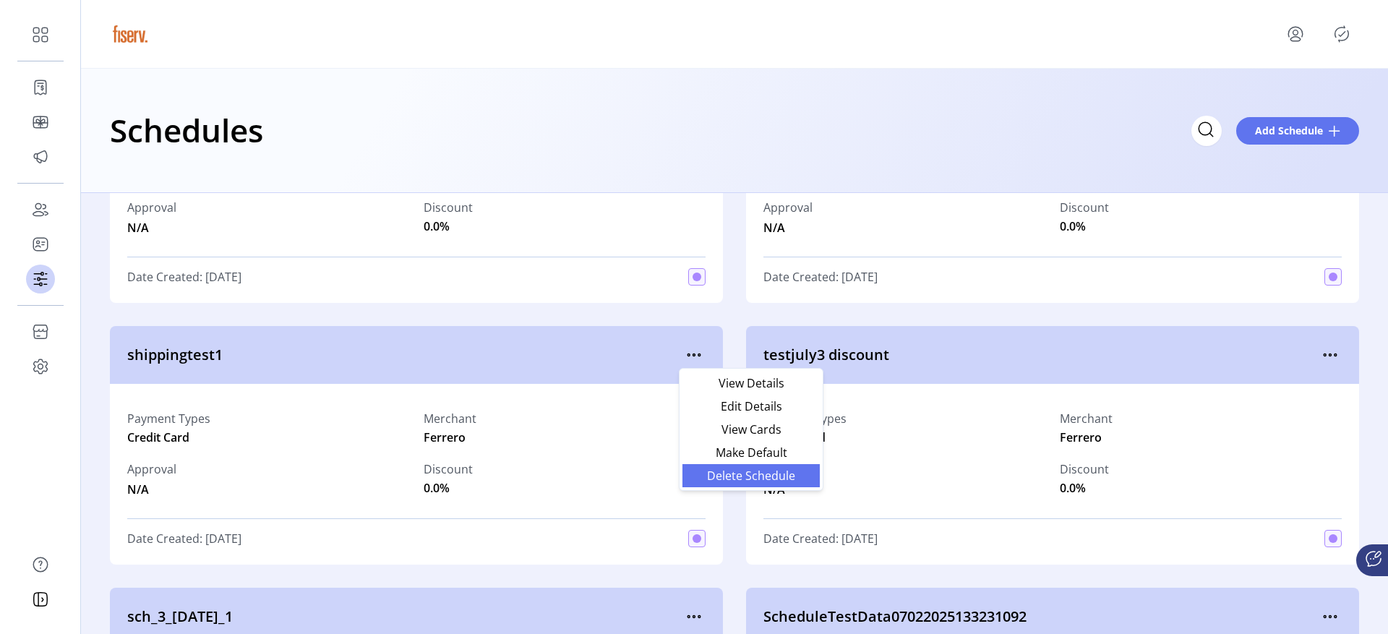
click at [719, 473] on span "Delete Schedule" at bounding box center [751, 476] width 120 height 12
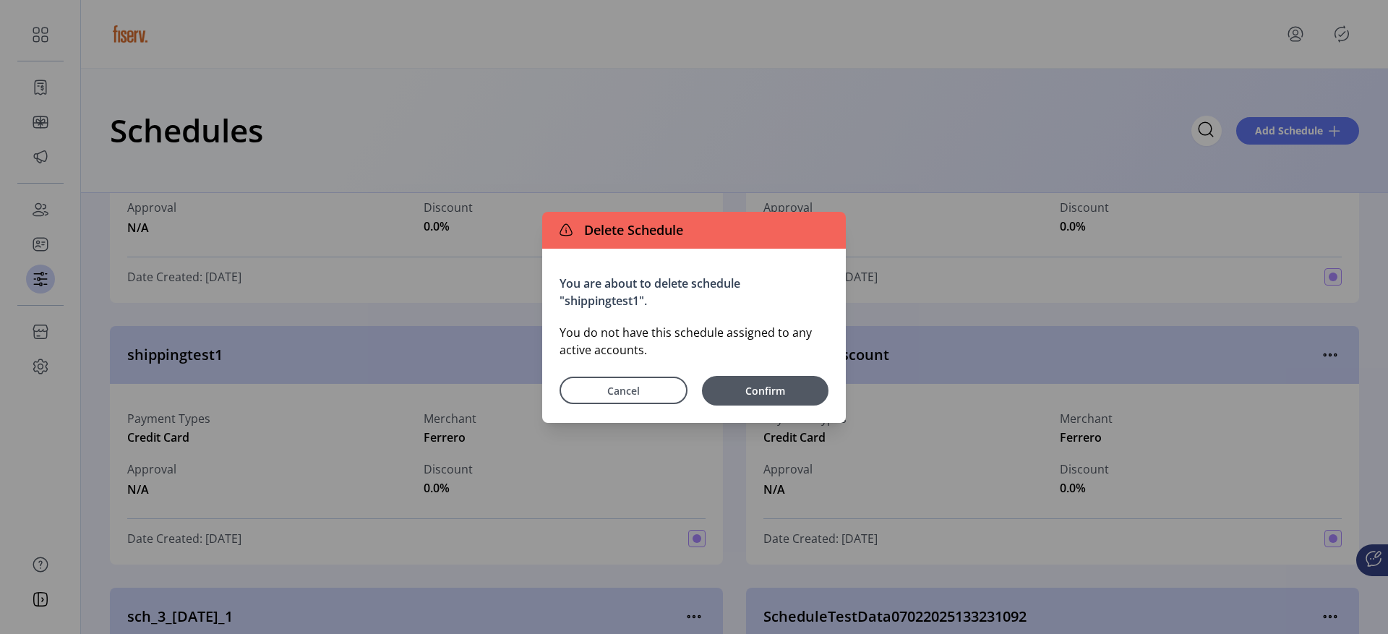
click at [624, 302] on p "You are about to delete schedule "shippingtest1"." at bounding box center [694, 292] width 269 height 35
copy p "shippingtest1"
click at [792, 390] on span "Confirm" at bounding box center [765, 390] width 112 height 15
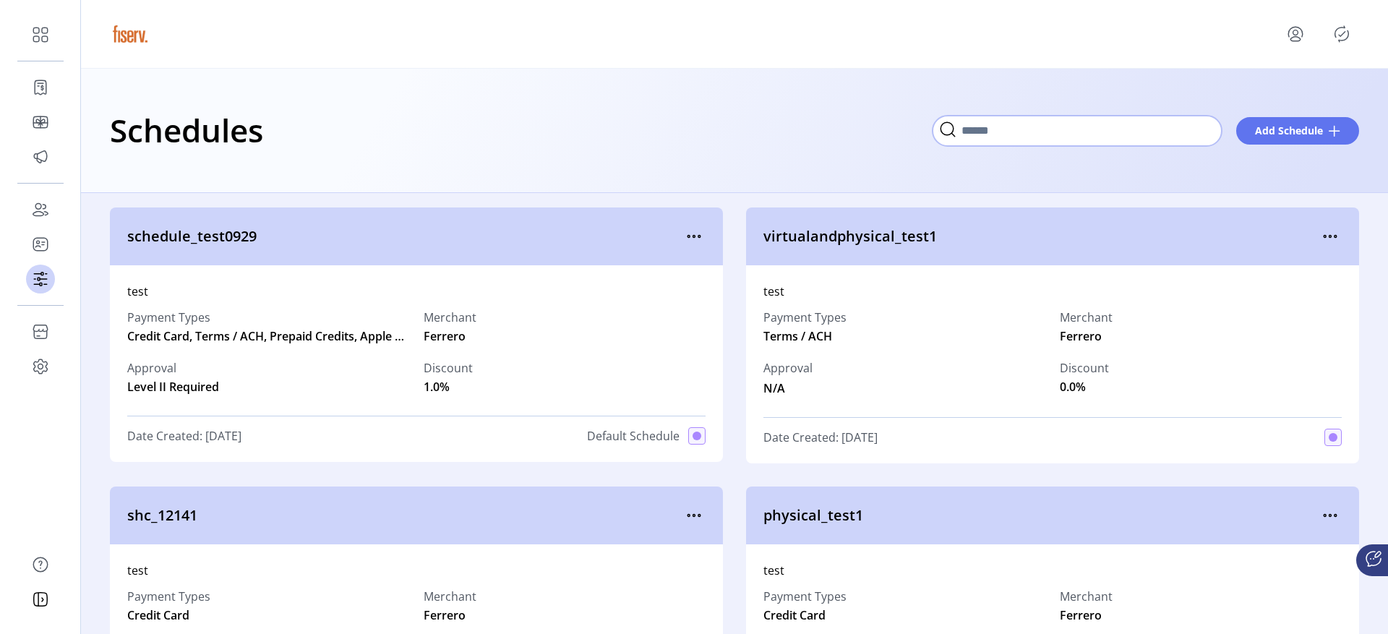
click at [1136, 135] on input "Search" at bounding box center [1077, 131] width 289 height 30
paste input "**********"
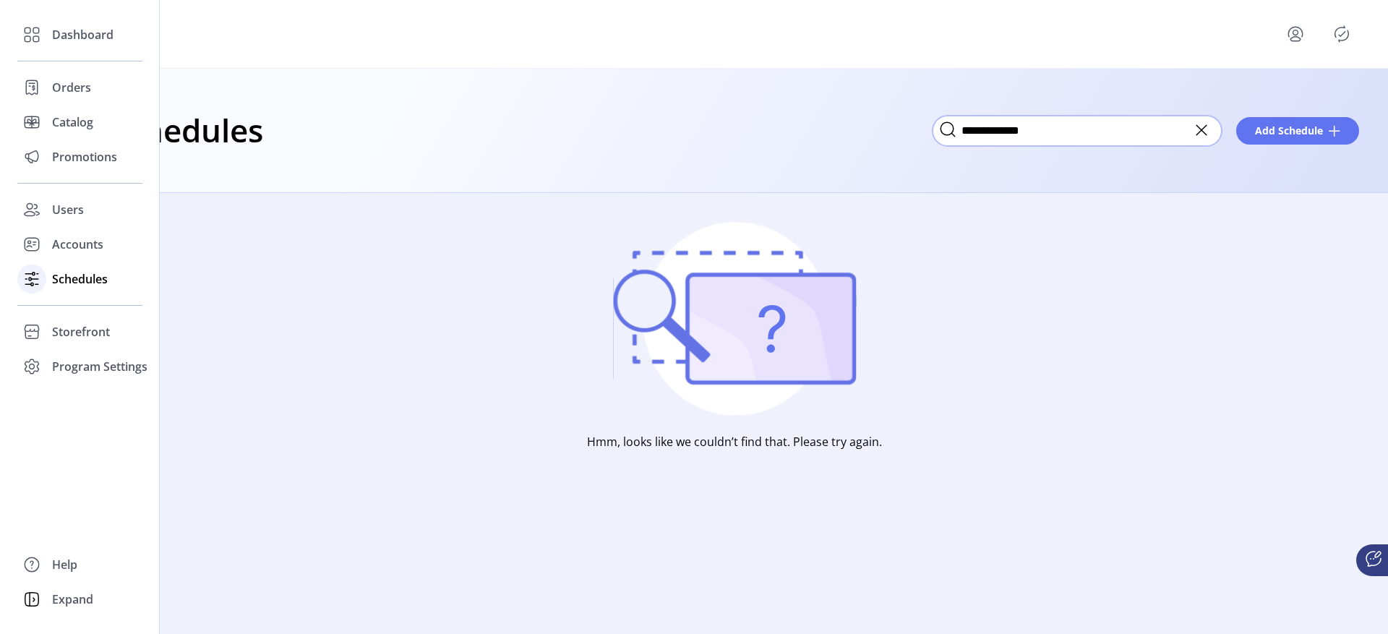
type input "**********"
click at [54, 271] on span "Schedules" at bounding box center [80, 278] width 56 height 17
click at [33, 280] on icon at bounding box center [31, 278] width 23 height 23
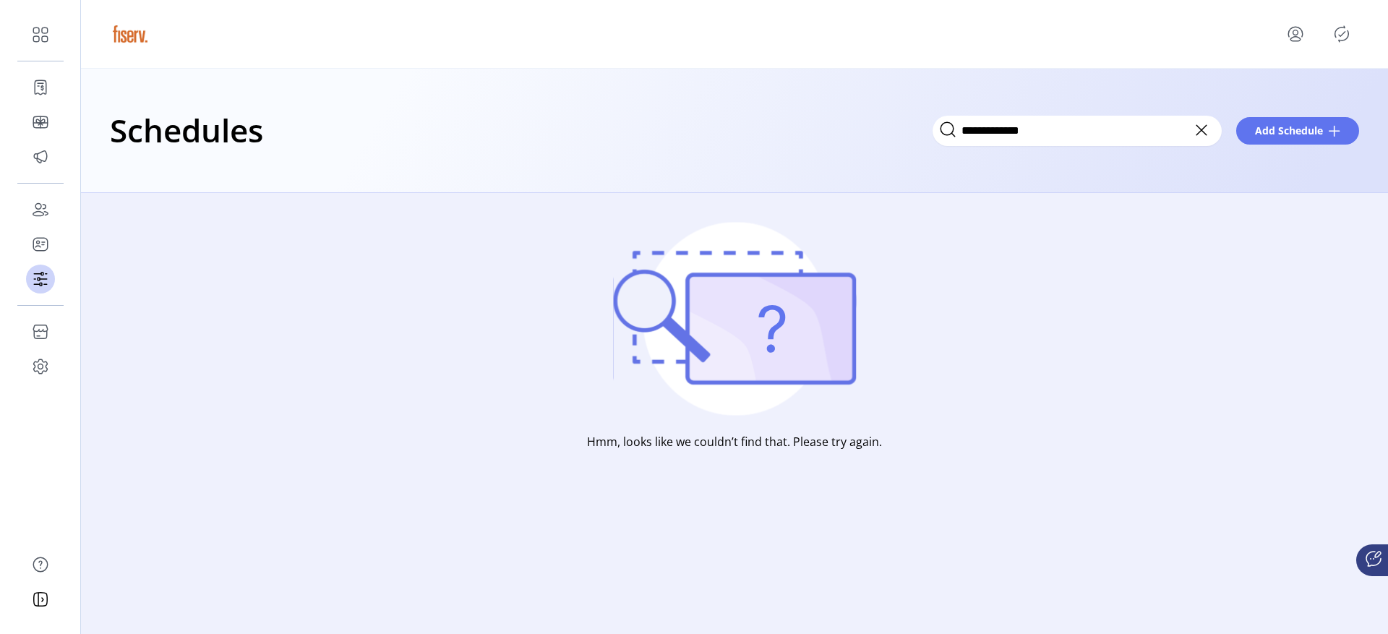
click at [1203, 129] on icon at bounding box center [1201, 130] width 23 height 23
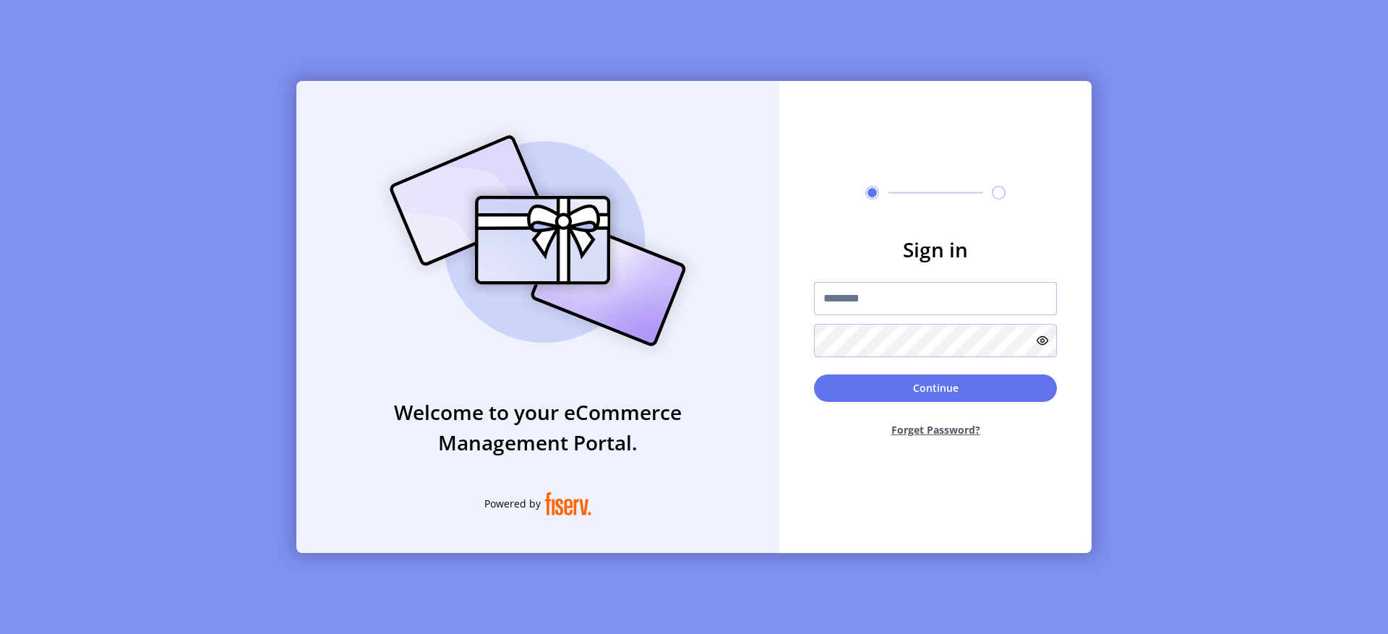
click at [862, 308] on input "text" at bounding box center [935, 298] width 243 height 33
type input "**********"
click at [906, 380] on button "Continue" at bounding box center [935, 387] width 243 height 27
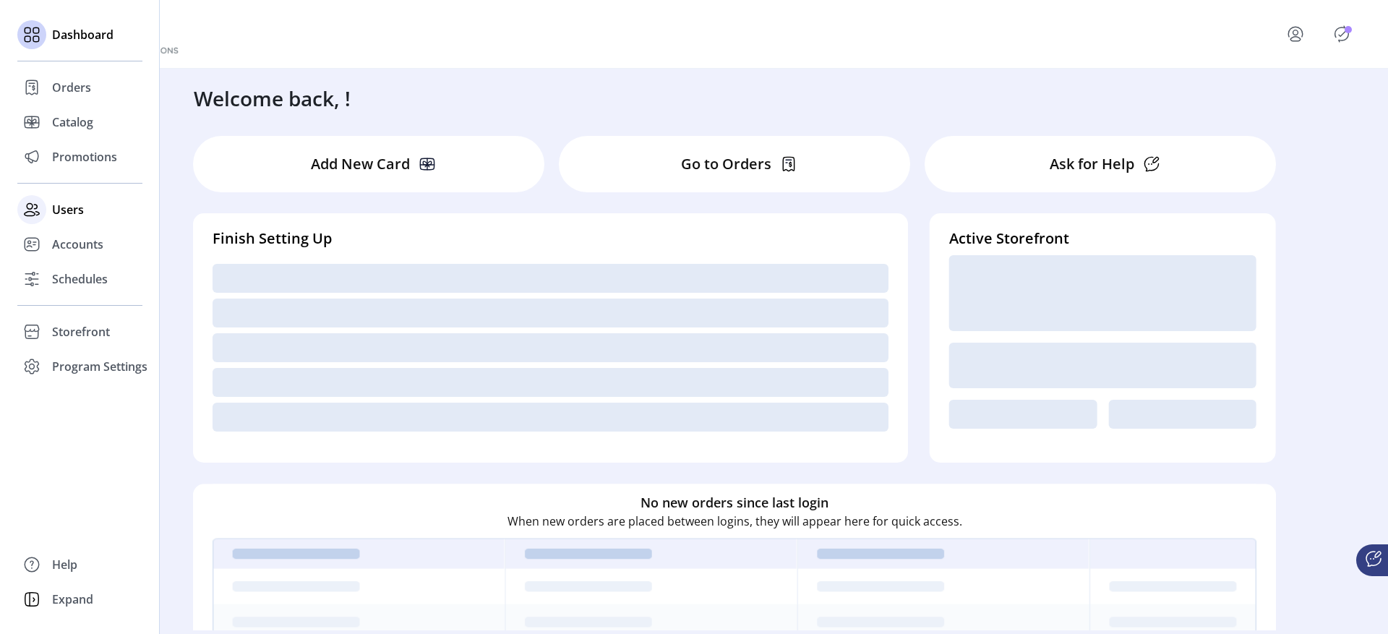
click at [56, 216] on span "Users" at bounding box center [68, 209] width 32 height 17
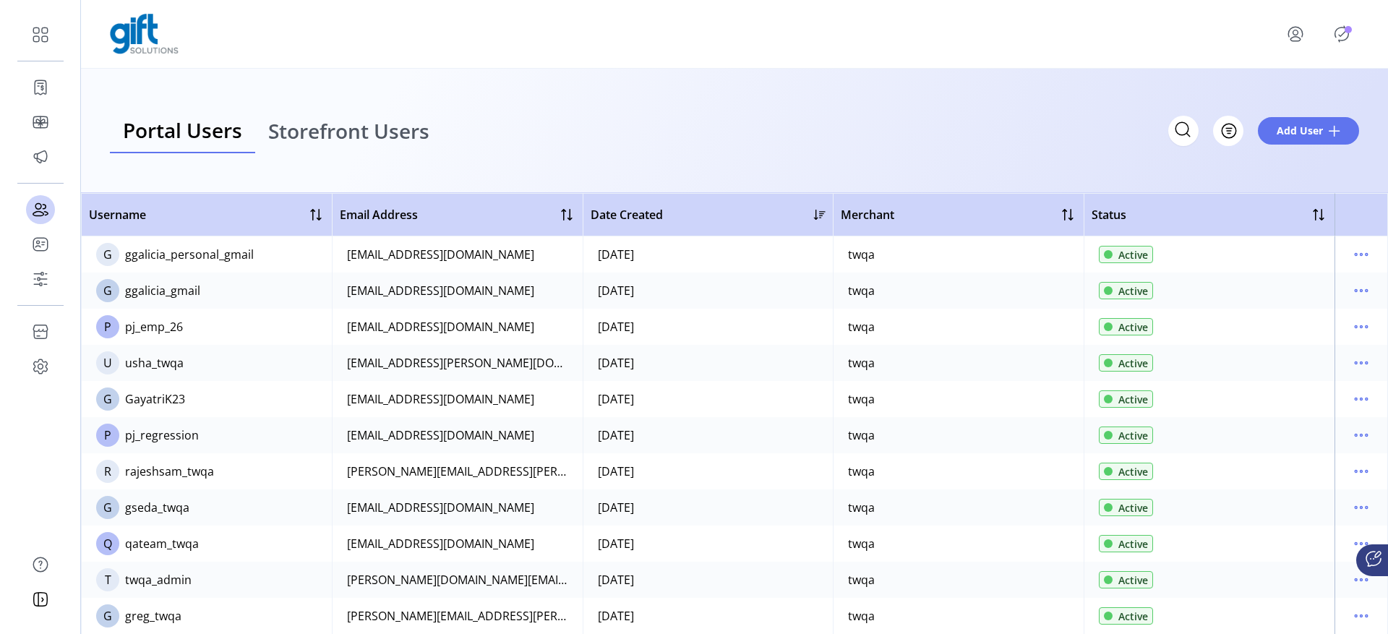
click at [421, 127] on span "Storefront Users" at bounding box center [348, 131] width 161 height 20
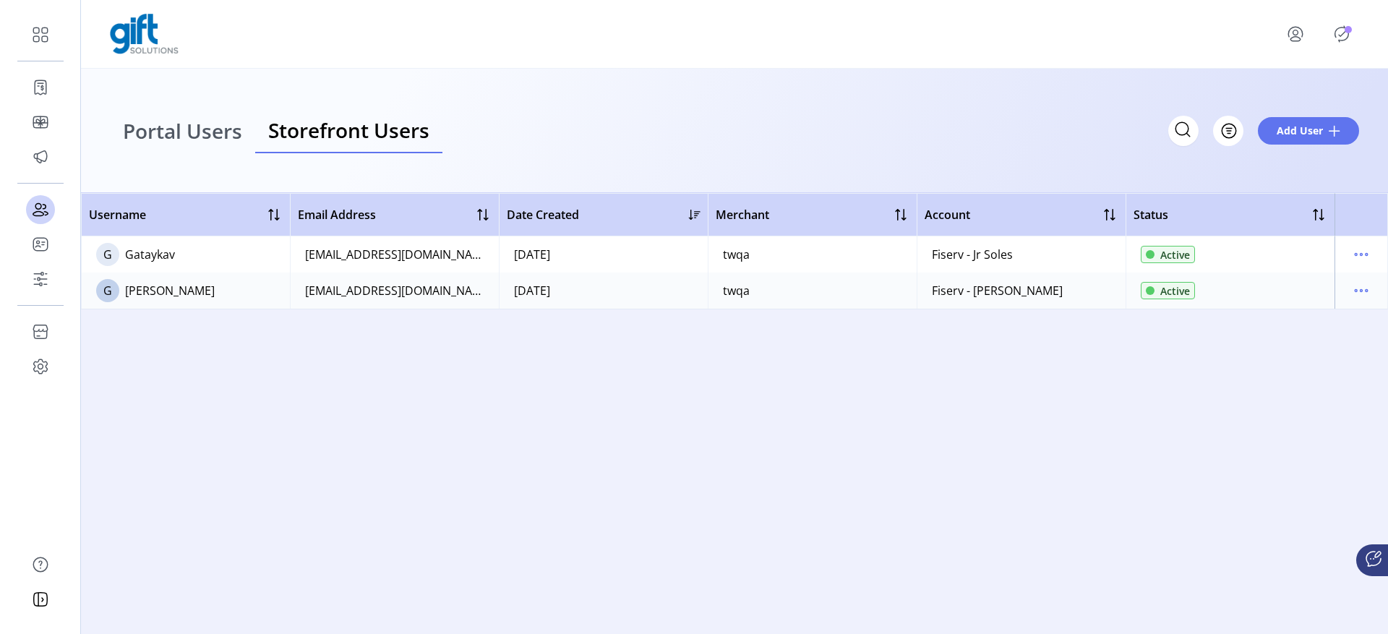
click at [228, 135] on span "Portal Users" at bounding box center [182, 131] width 119 height 20
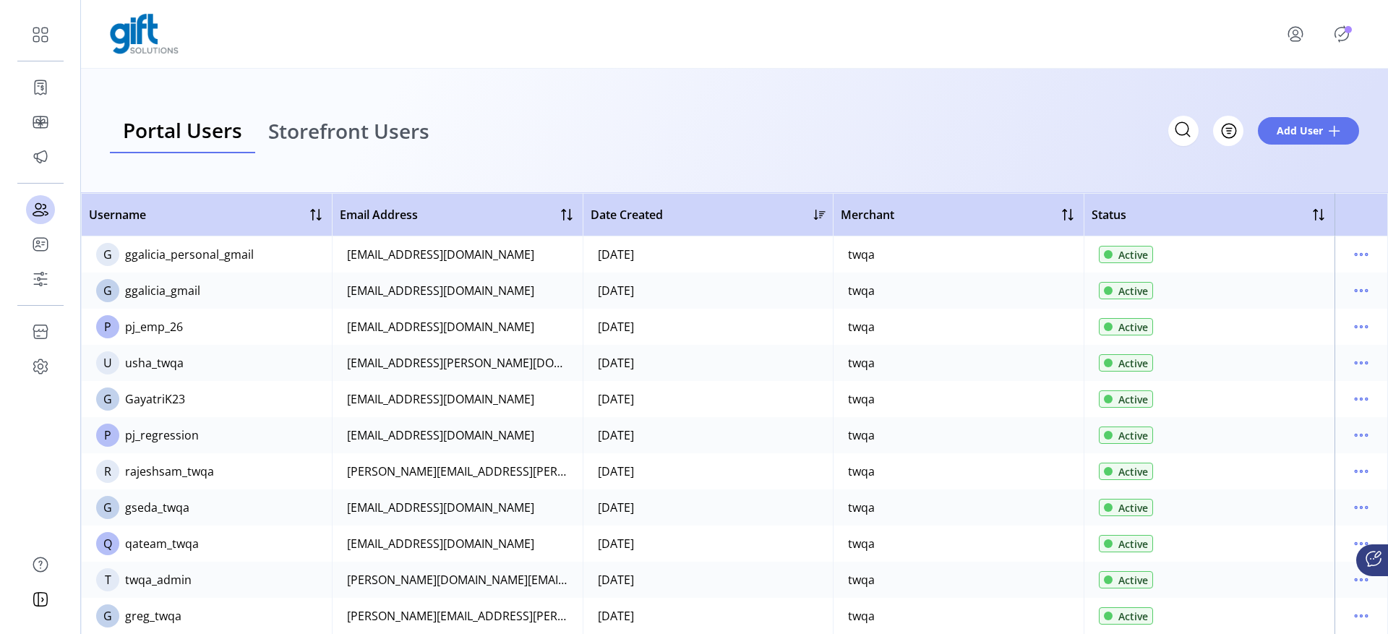
click at [369, 129] on span "Storefront Users" at bounding box center [348, 131] width 161 height 20
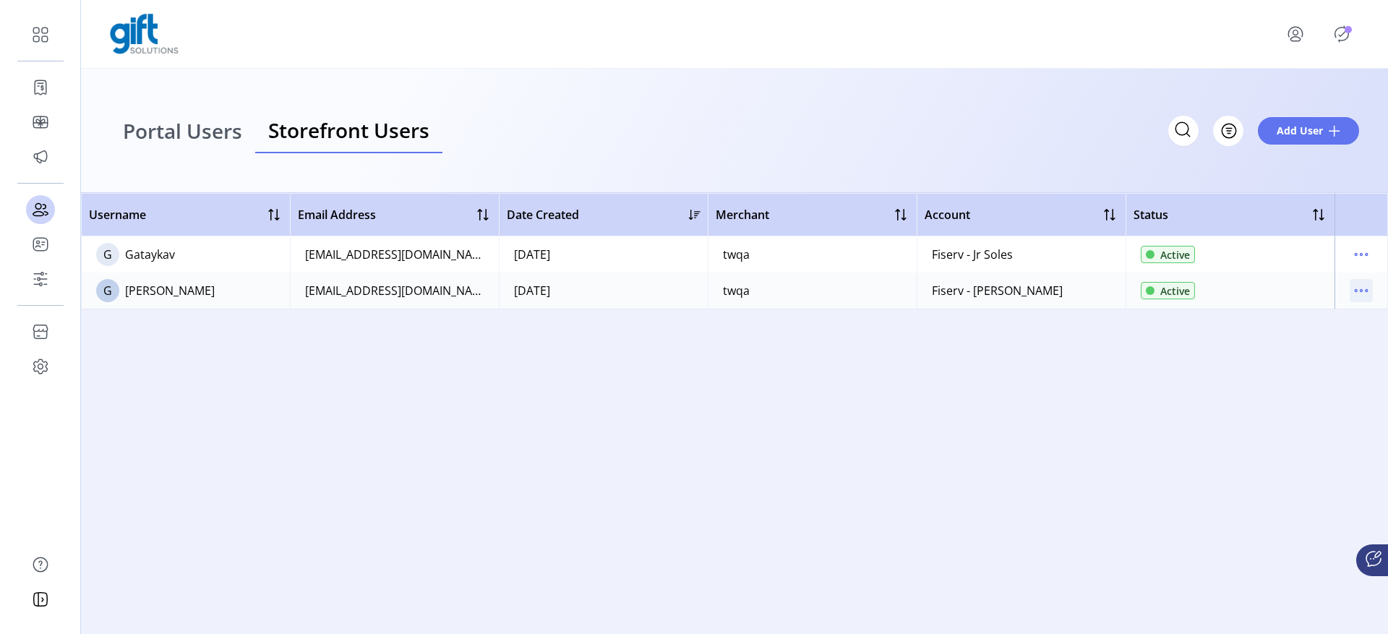
click at [1365, 282] on icon "menu" at bounding box center [1361, 290] width 23 height 23
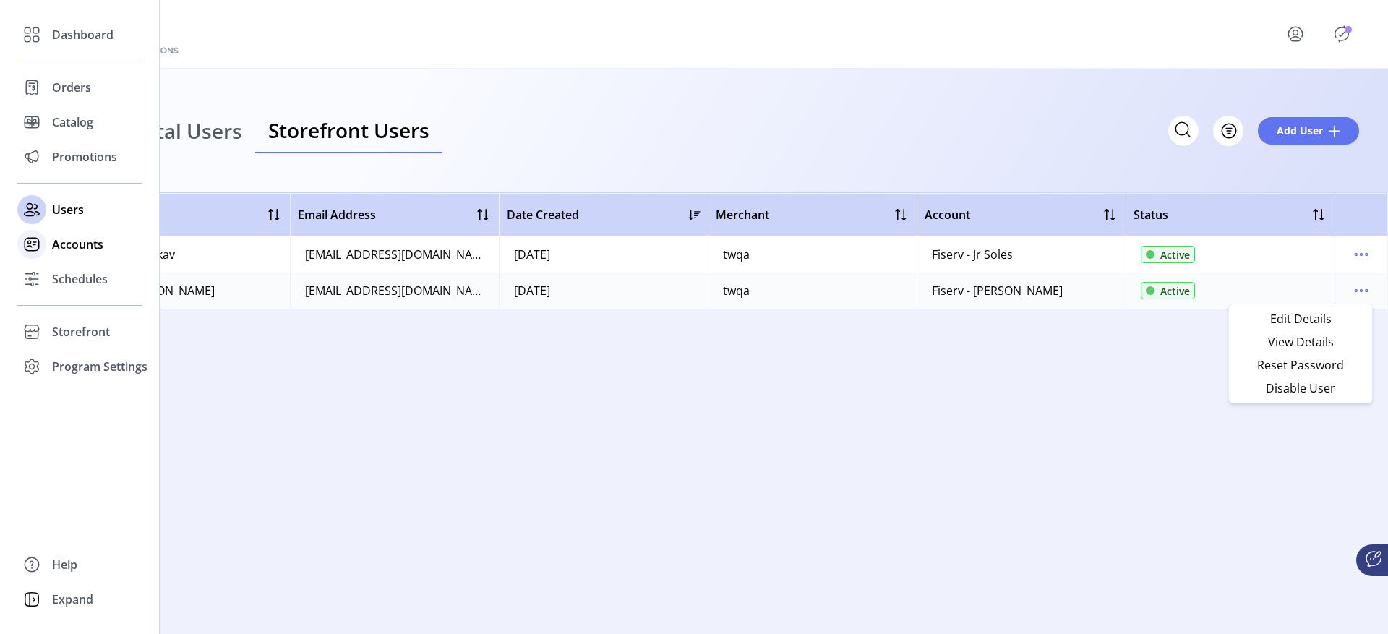
click at [46, 236] on div at bounding box center [31, 244] width 29 height 35
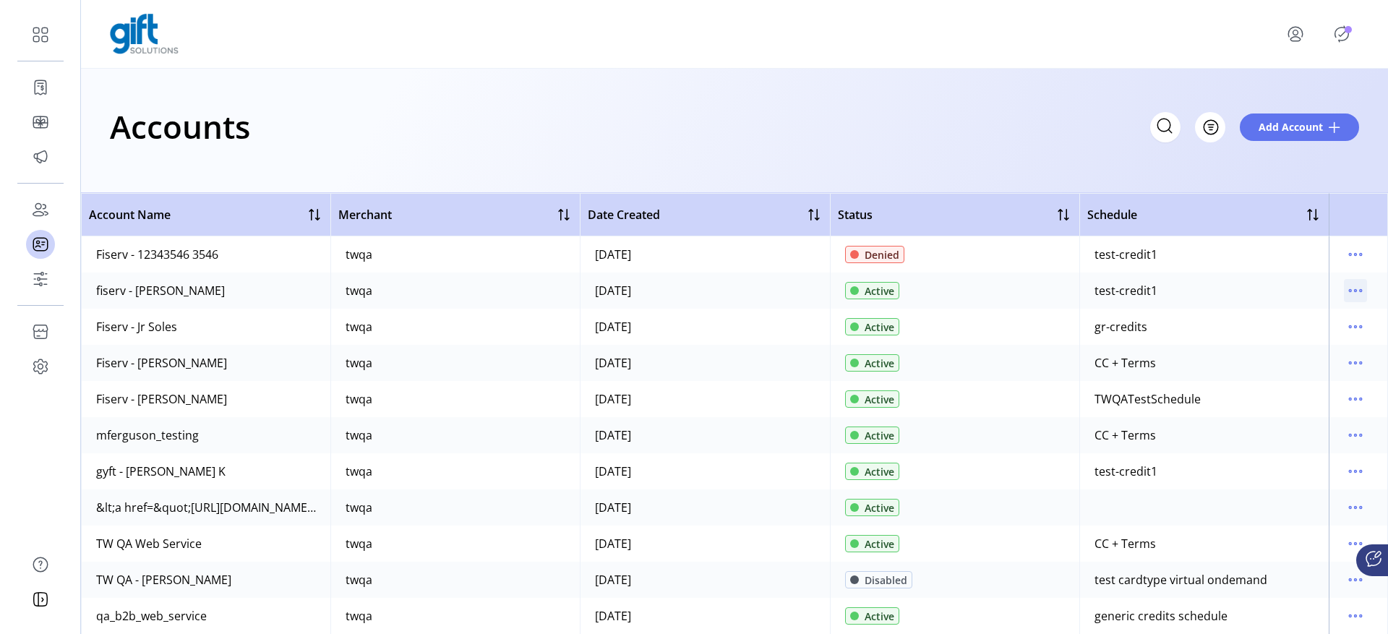
click at [1355, 287] on icon "menu" at bounding box center [1355, 290] width 23 height 23
click at [1277, 371] on span "View Users" at bounding box center [1287, 365] width 120 height 12
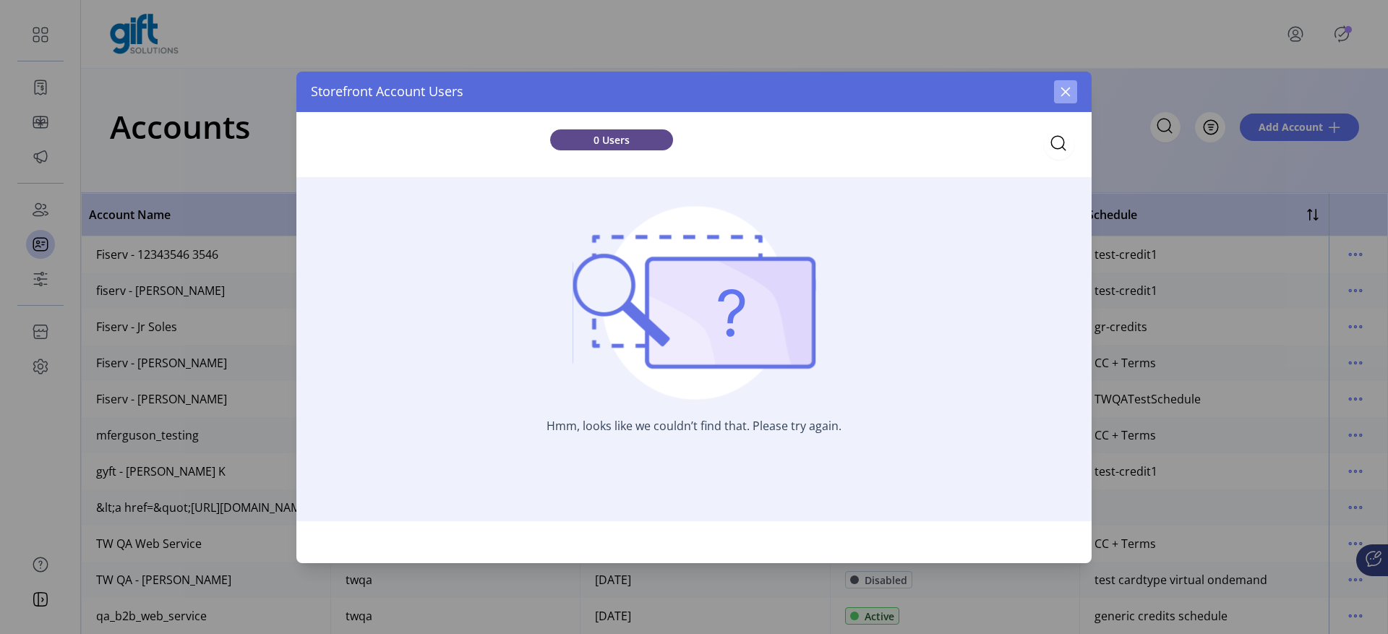
click at [1067, 95] on icon "button" at bounding box center [1066, 92] width 12 height 12
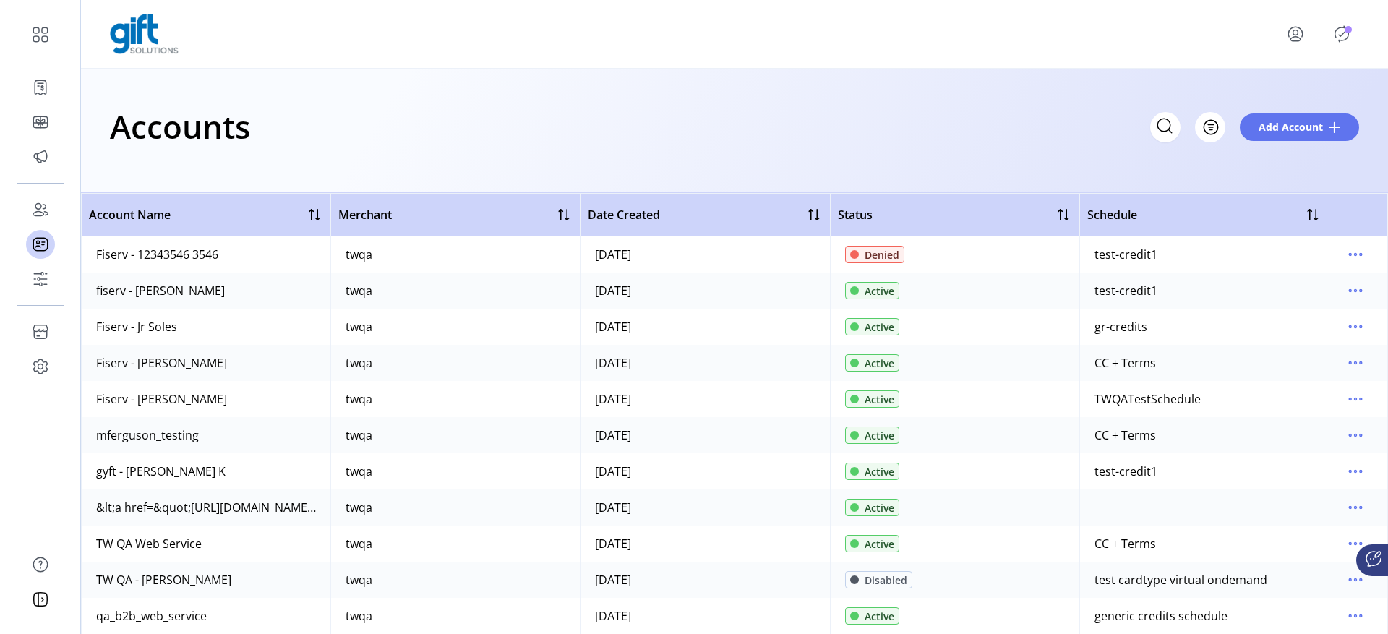
click at [1362, 401] on td at bounding box center [1358, 399] width 59 height 36
click at [1344, 397] on icon "menu" at bounding box center [1355, 398] width 23 height 23
click at [1275, 456] on span "View Details" at bounding box center [1287, 451] width 120 height 12
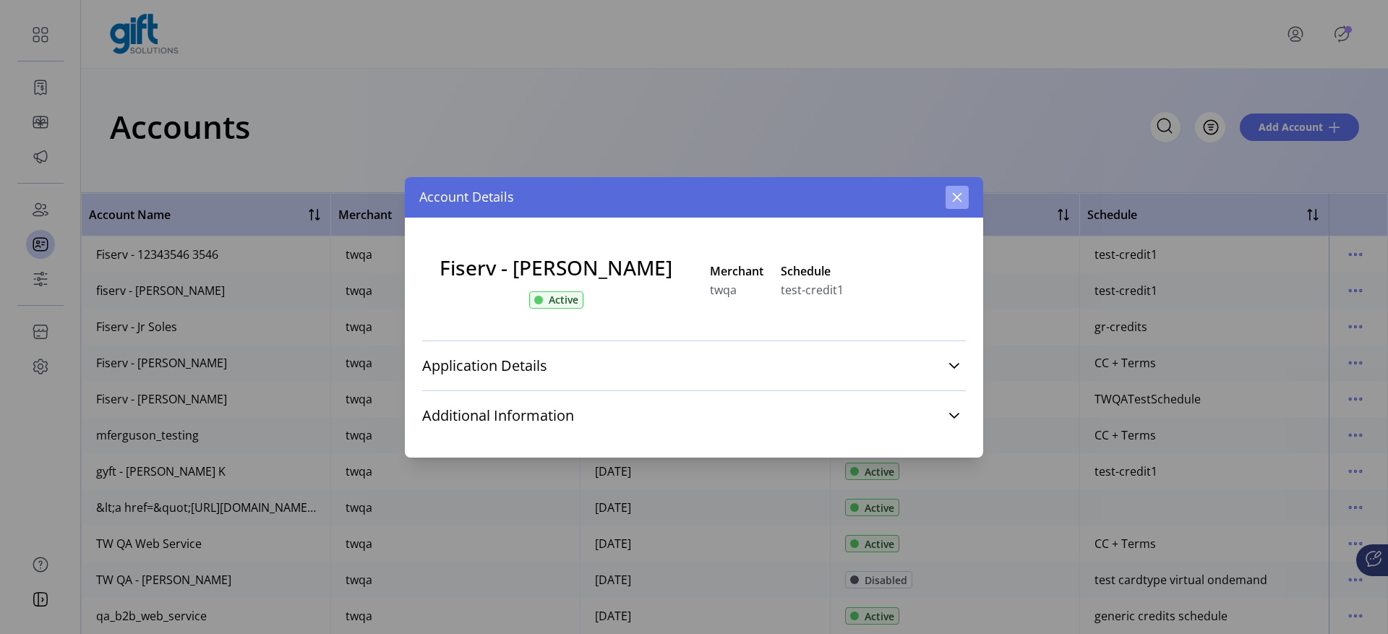
click at [956, 195] on icon "button" at bounding box center [957, 198] width 12 height 12
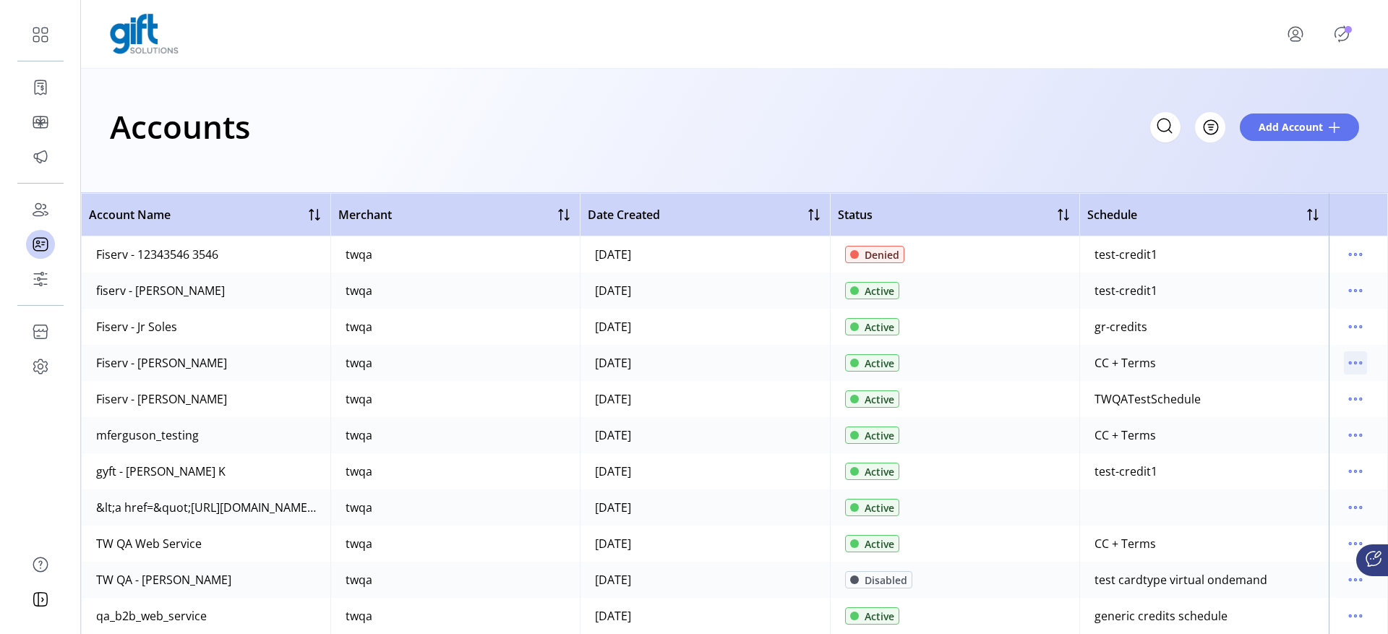
click at [1356, 374] on div at bounding box center [1355, 362] width 23 height 23
click at [1345, 398] on icon "menu" at bounding box center [1355, 398] width 23 height 23
click at [1286, 476] on span "View Users" at bounding box center [1287, 474] width 120 height 12
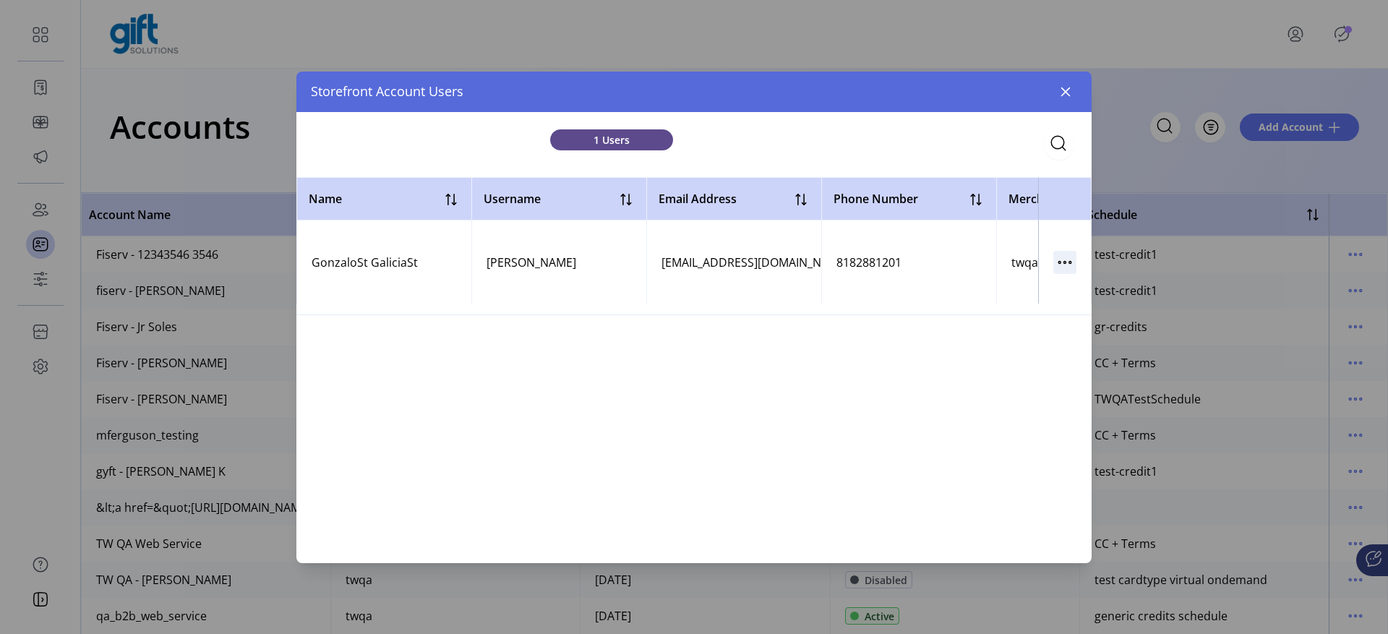
click at [1063, 260] on icon "button" at bounding box center [1064, 261] width 23 height 23
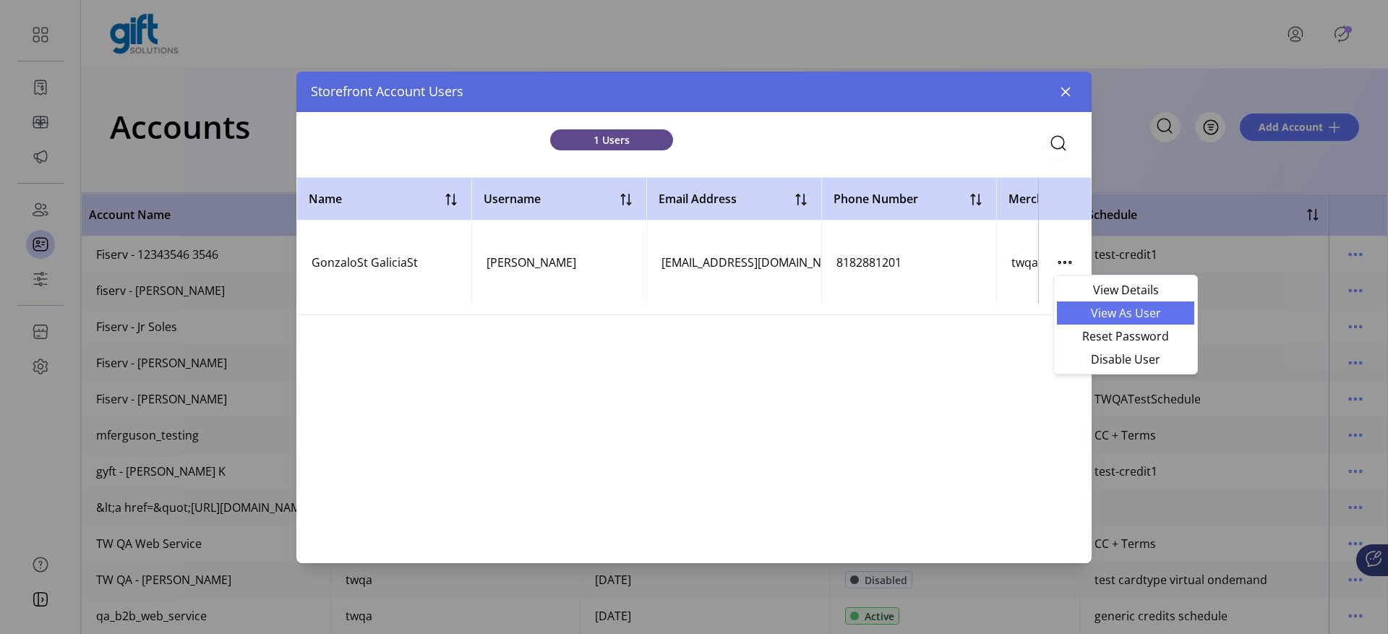
click at [1084, 311] on span "View As User" at bounding box center [1126, 313] width 120 height 12
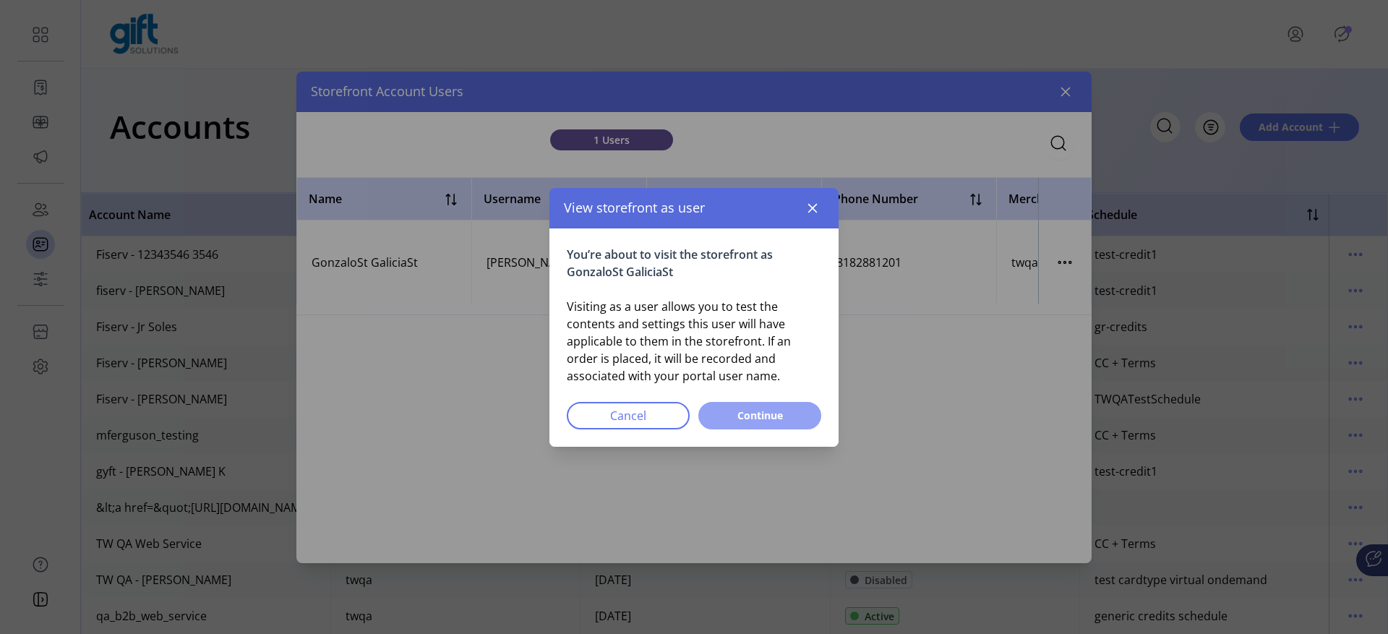
click at [742, 424] on button "Continue" at bounding box center [759, 415] width 123 height 27
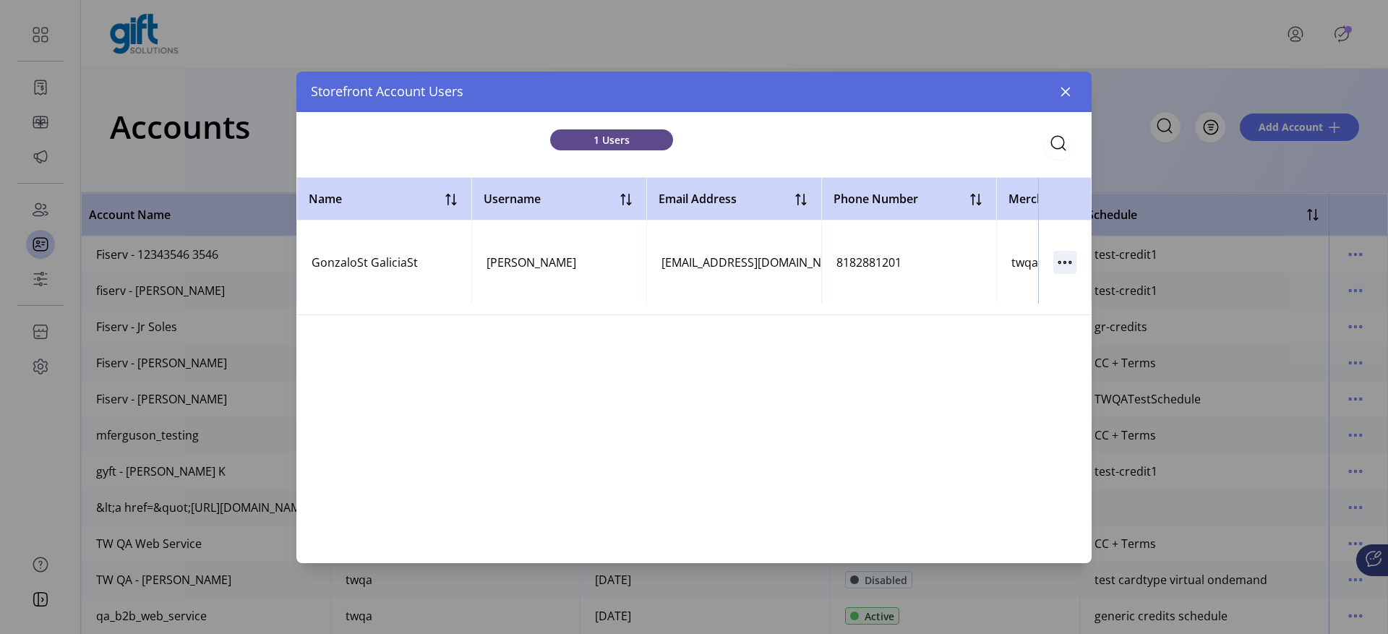
click at [1059, 264] on icon "button" at bounding box center [1064, 261] width 23 height 23
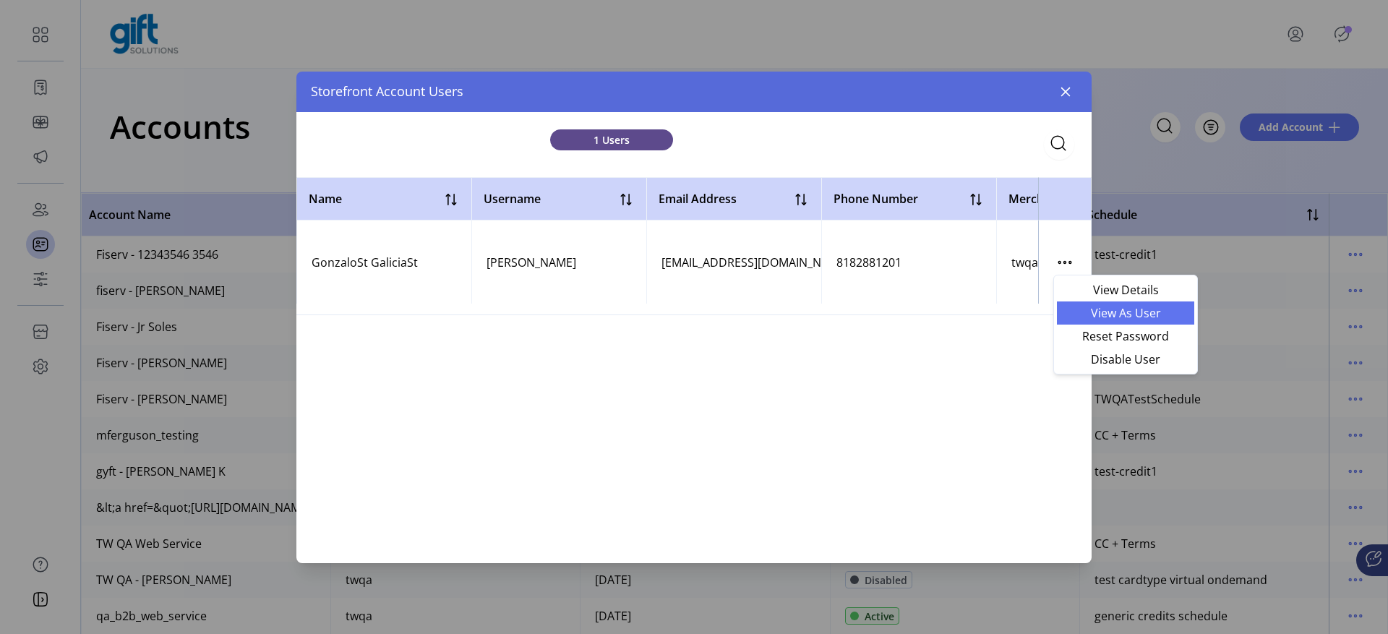
click at [1103, 318] on span "View As User" at bounding box center [1126, 313] width 120 height 12
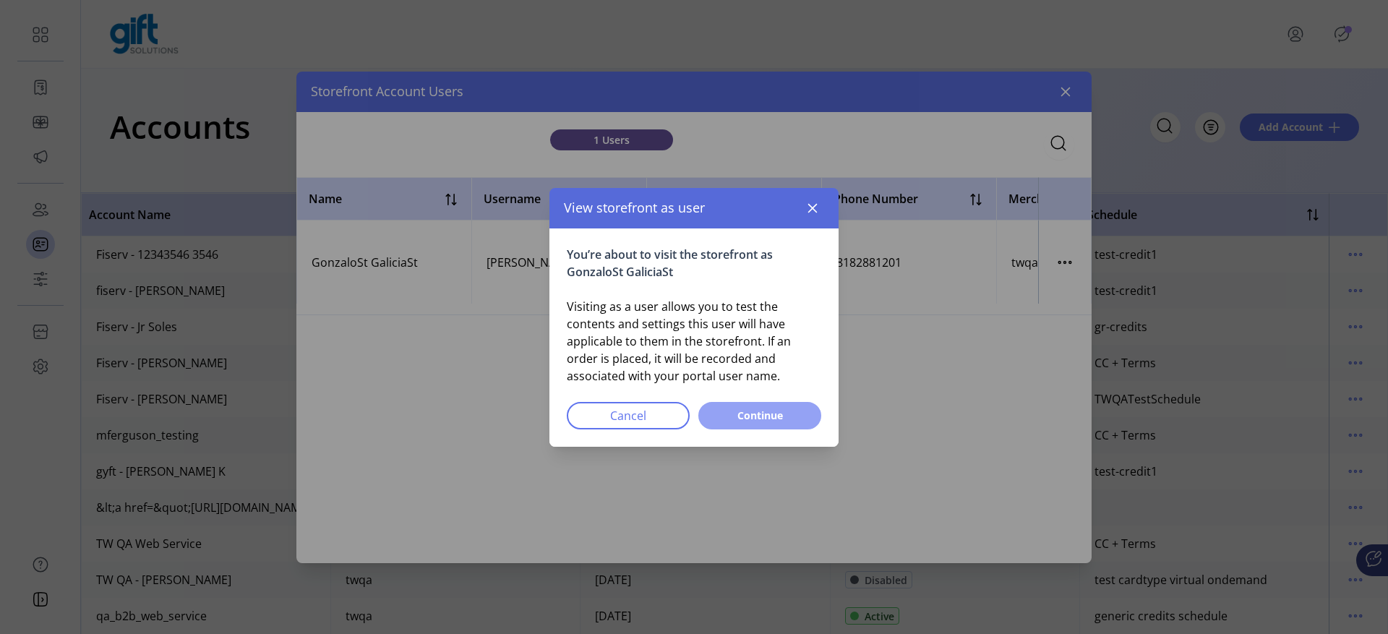
click at [781, 415] on span "Continue" at bounding box center [759, 415] width 85 height 15
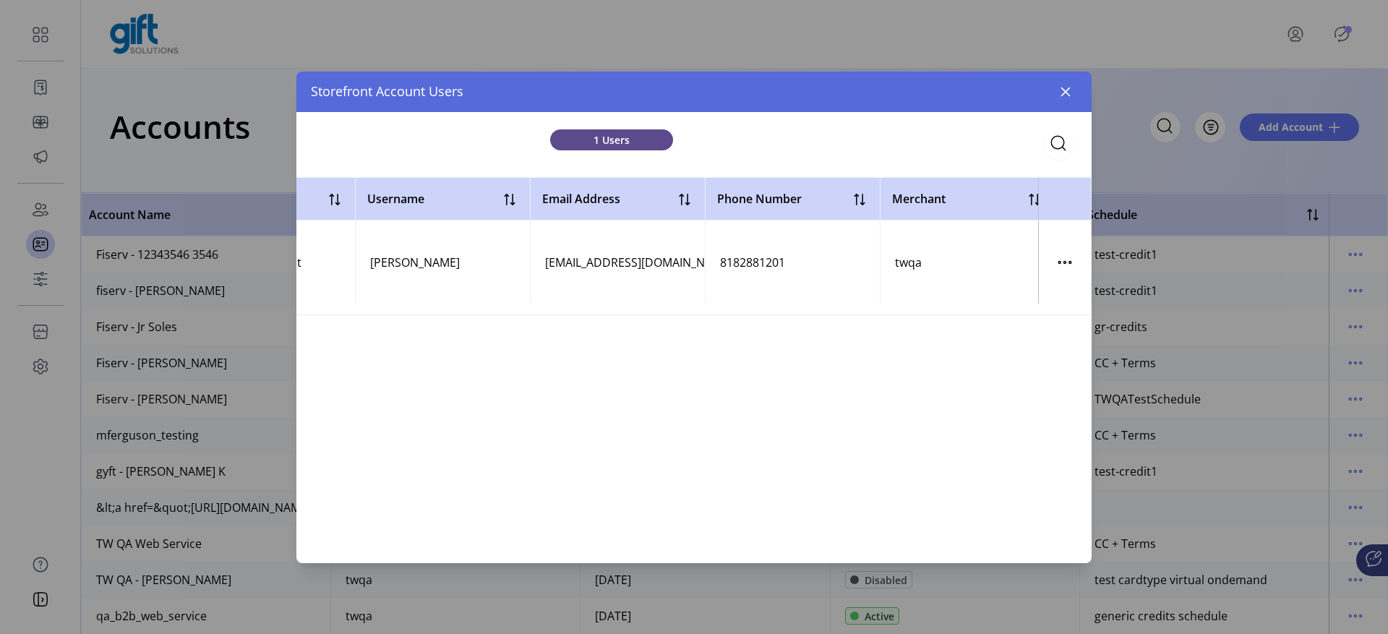
scroll to position [0, 178]
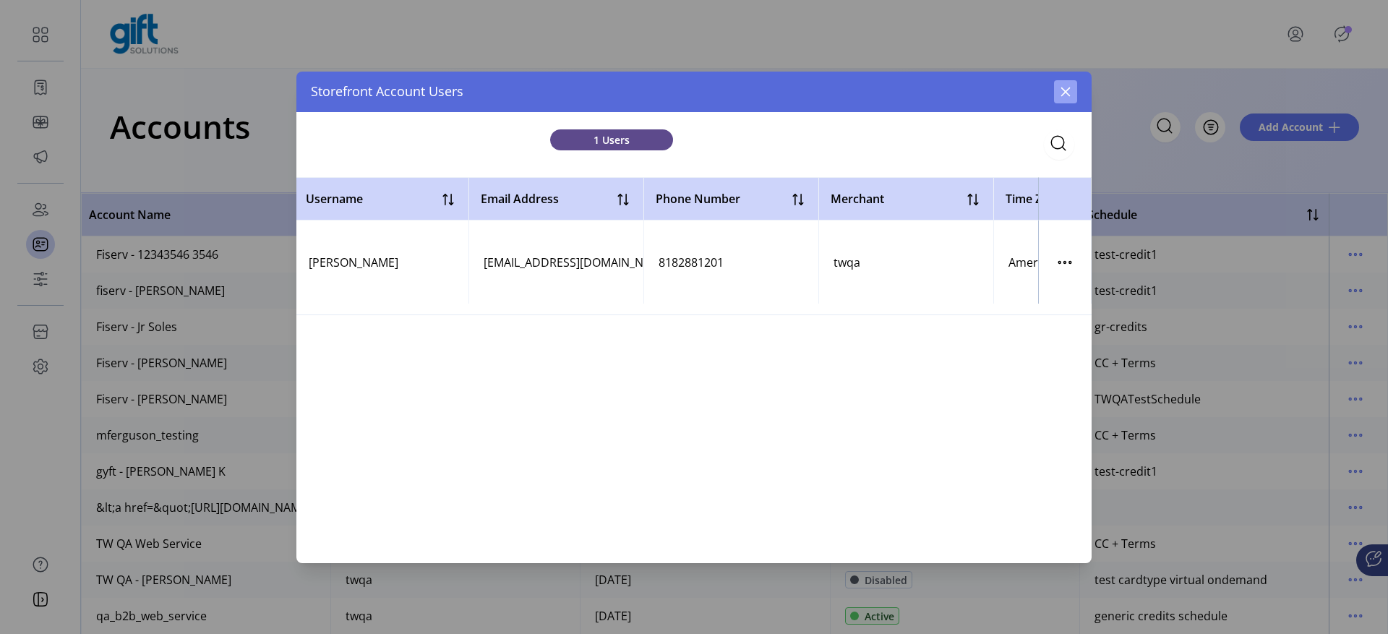
click at [1057, 95] on button "button" at bounding box center [1065, 91] width 23 height 23
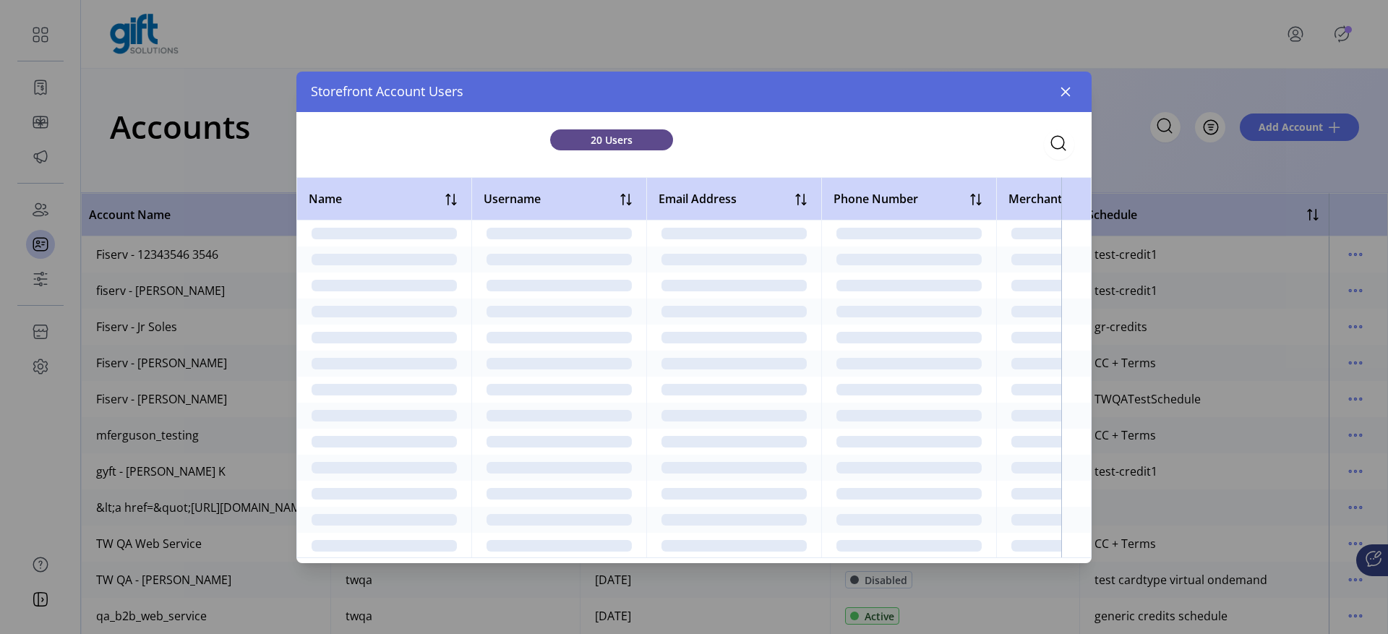
click at [1063, 77] on div "Storefront Account Users" at bounding box center [693, 92] width 795 height 40
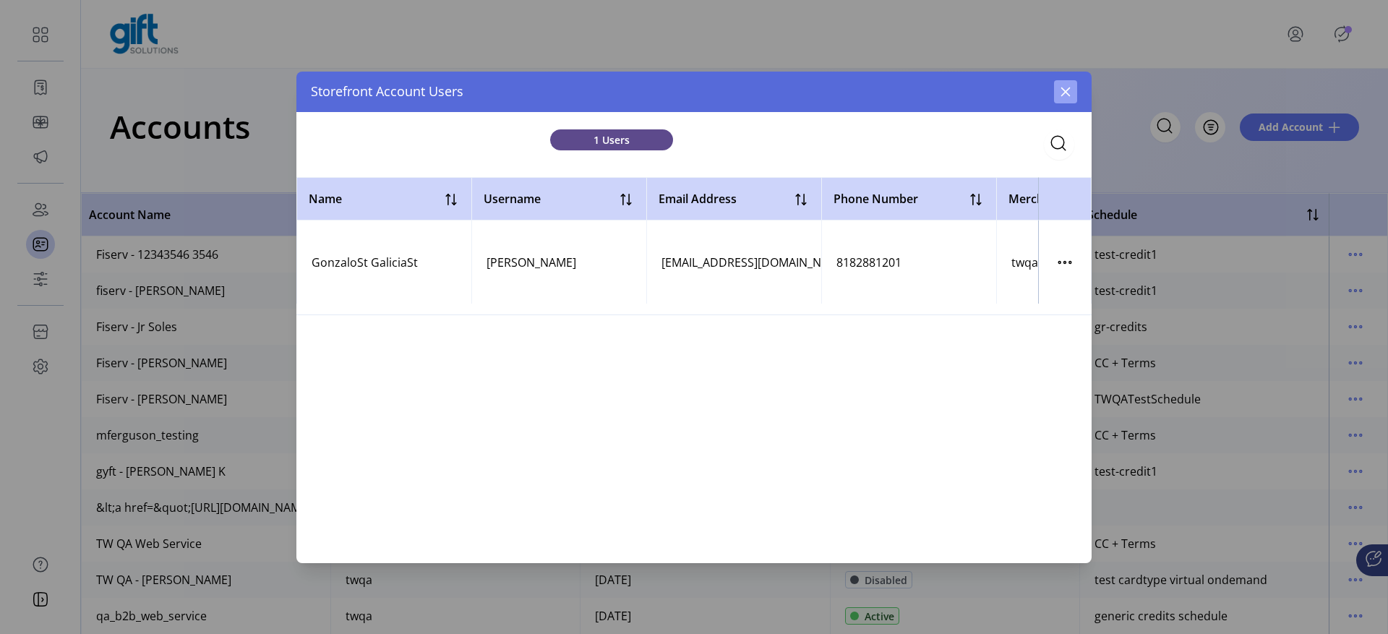
click at [1063, 82] on button "button" at bounding box center [1065, 91] width 23 height 23
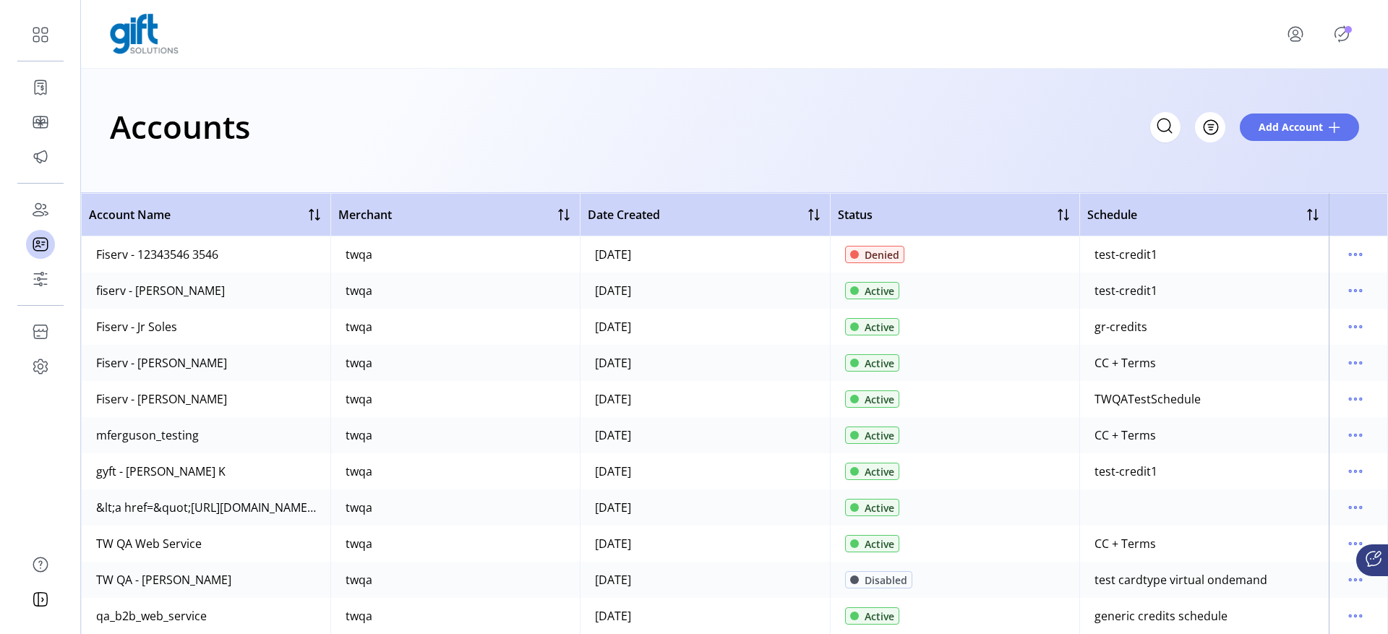
click at [1298, 34] on icon "menu" at bounding box center [1295, 33] width 23 height 23
click at [1282, 103] on span "Sign Out" at bounding box center [1266, 97] width 108 height 12
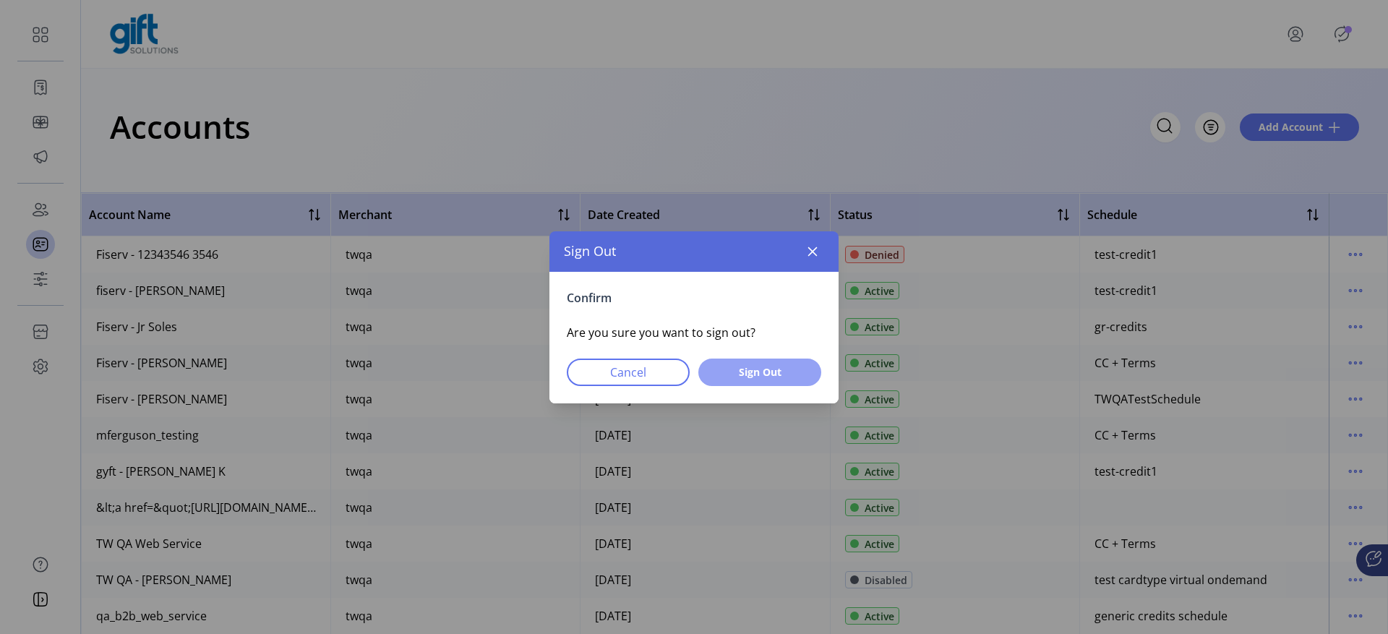
click at [810, 380] on button "Sign Out" at bounding box center [759, 372] width 123 height 27
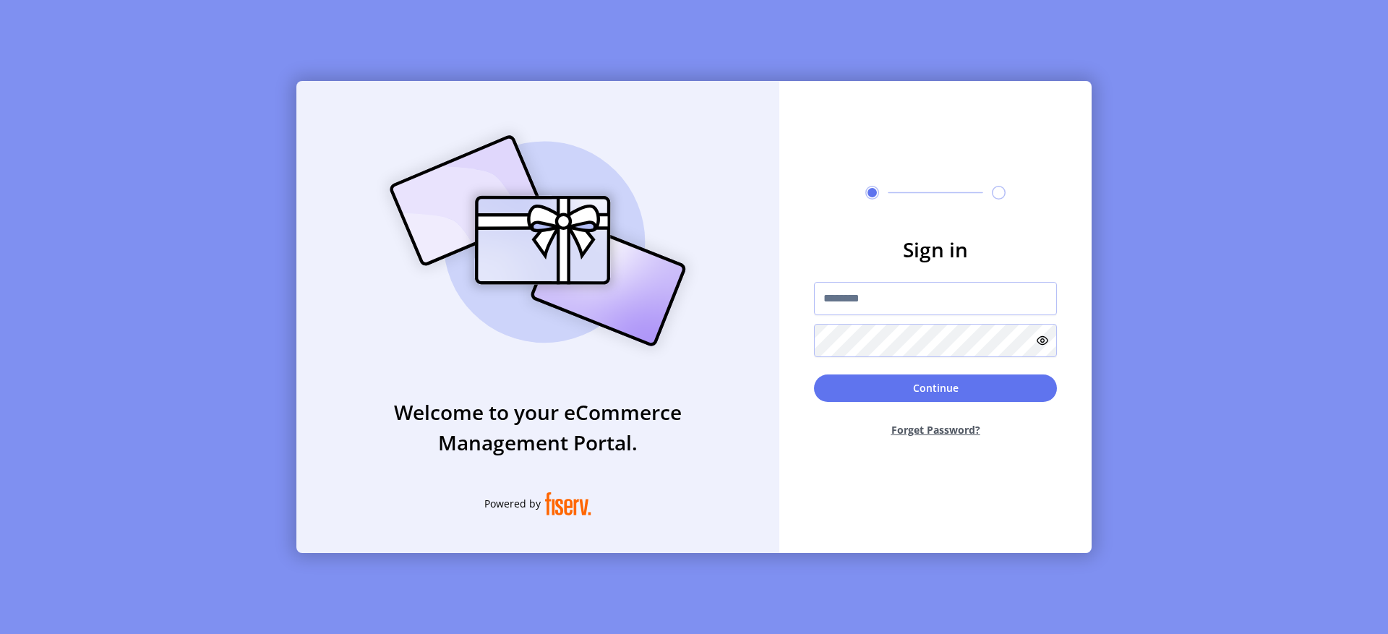
click at [870, 280] on form "Sign in Continue Forget Password?" at bounding box center [935, 341] width 312 height 215
click at [869, 297] on input "text" at bounding box center [935, 298] width 243 height 33
type input "**********"
click at [974, 391] on button "Continue" at bounding box center [935, 387] width 243 height 27
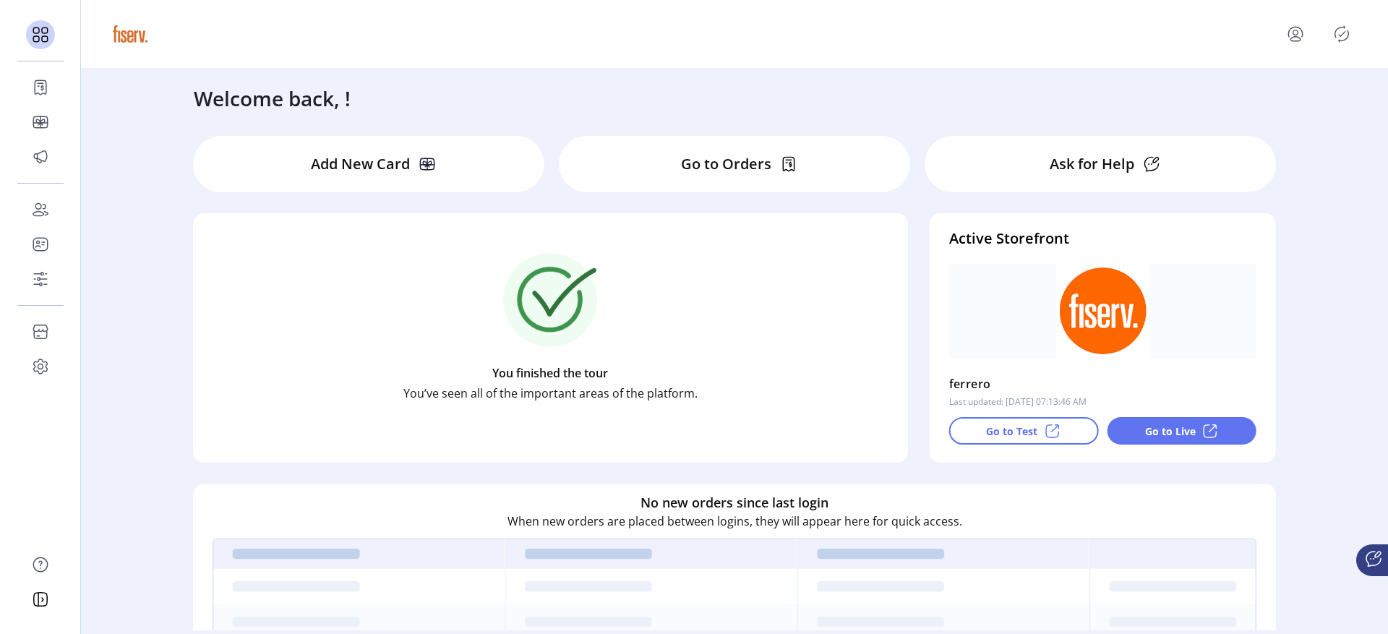
click at [1014, 424] on p "Go to Test" at bounding box center [1011, 431] width 51 height 15
click at [1180, 429] on p "Go to Live" at bounding box center [1170, 431] width 51 height 15
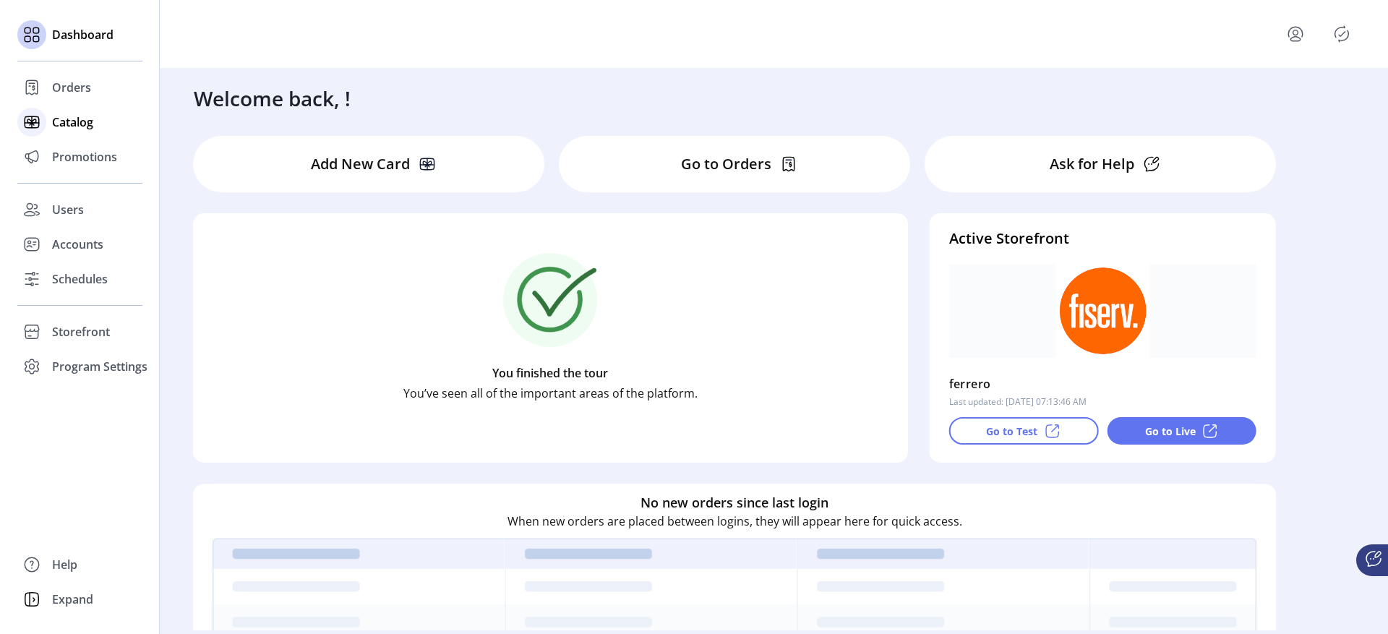
click at [44, 128] on div at bounding box center [31, 122] width 29 height 29
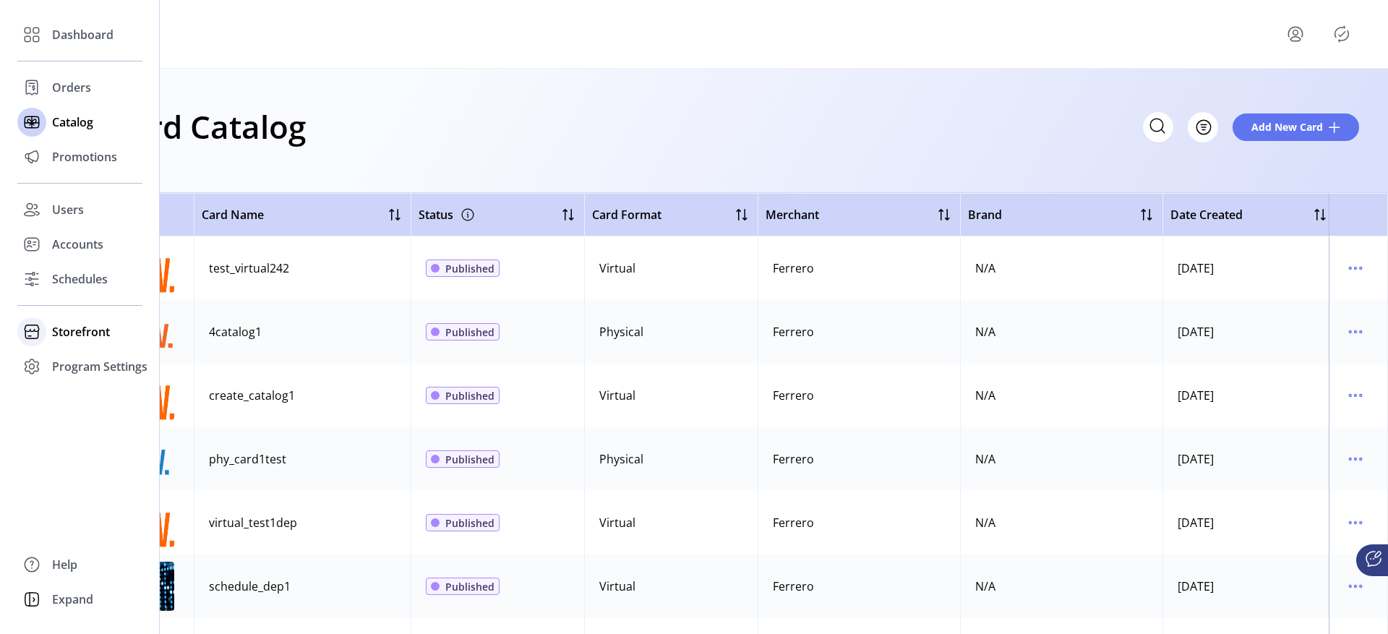
click at [56, 332] on span "Storefront" at bounding box center [81, 331] width 58 height 17
click at [76, 280] on span "Schedules" at bounding box center [80, 278] width 56 height 17
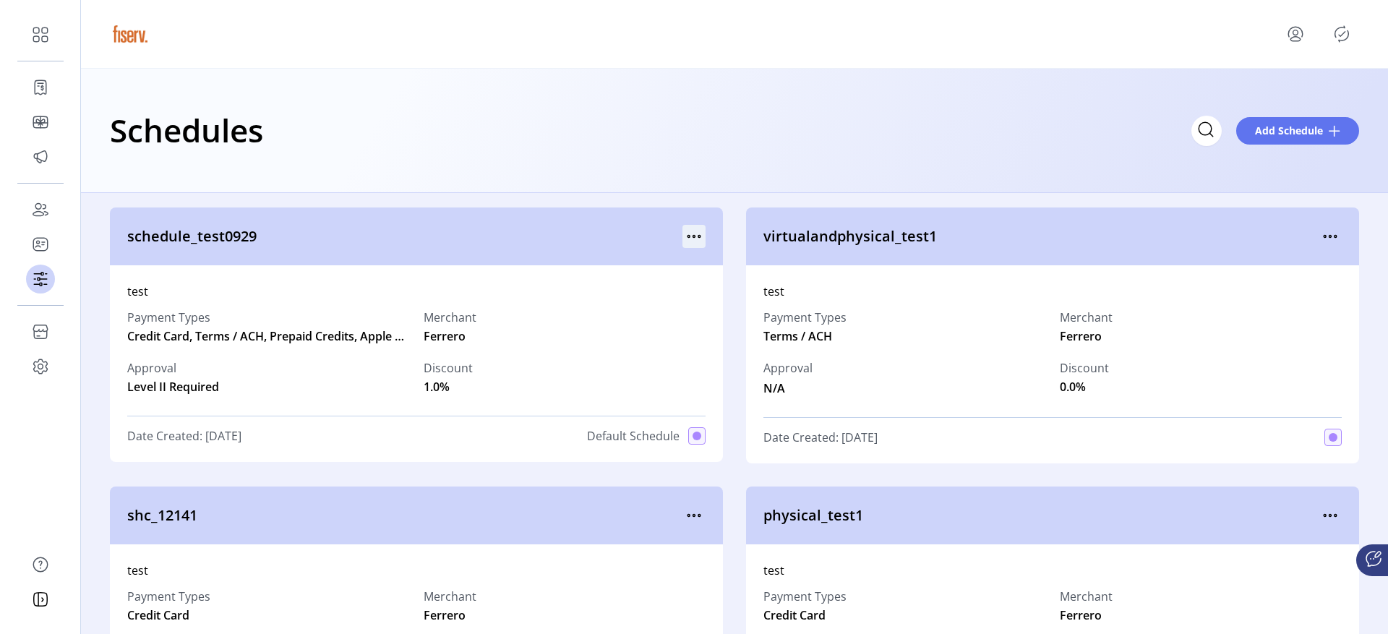
click at [686, 237] on icon "menu" at bounding box center [693, 236] width 23 height 23
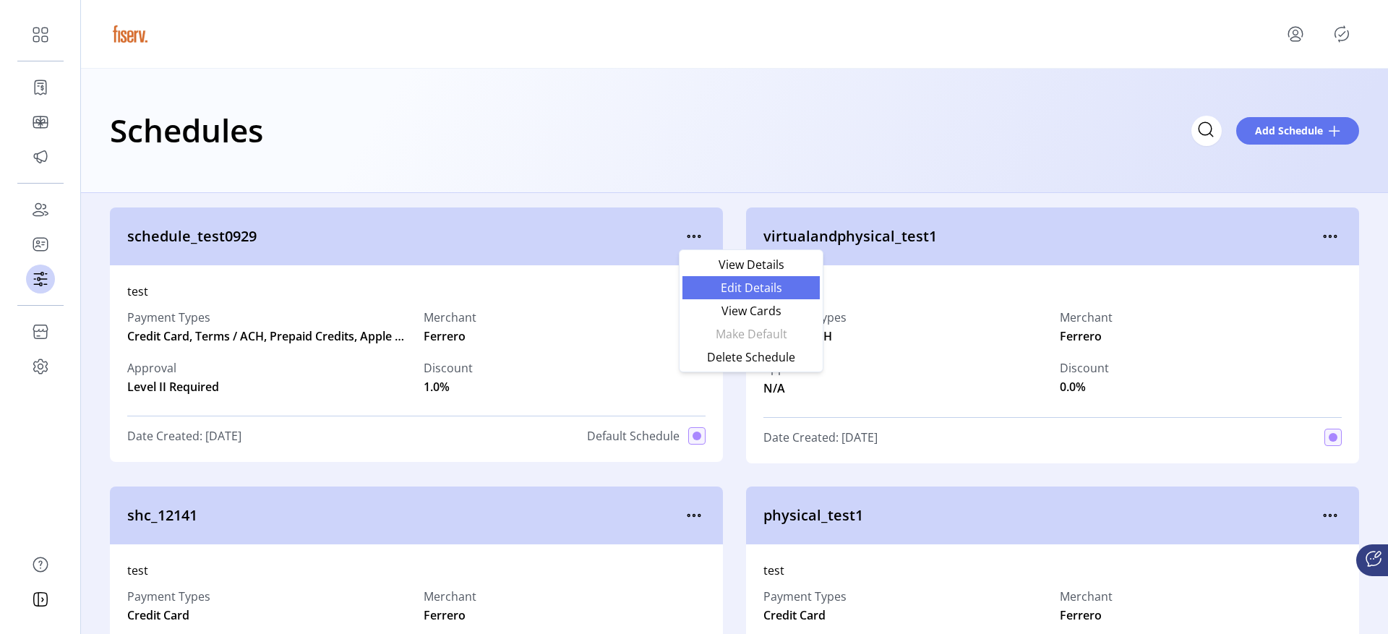
click at [705, 284] on span "Edit Details" at bounding box center [751, 288] width 120 height 12
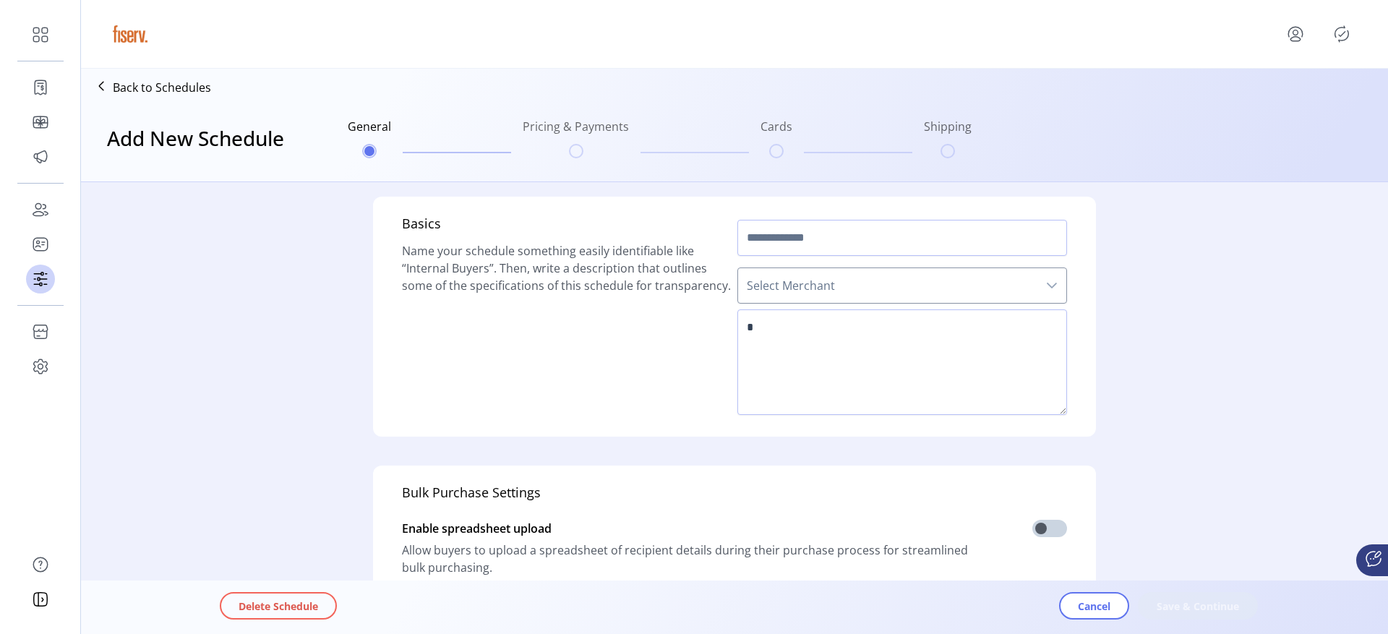
type input "**********"
type textarea "****"
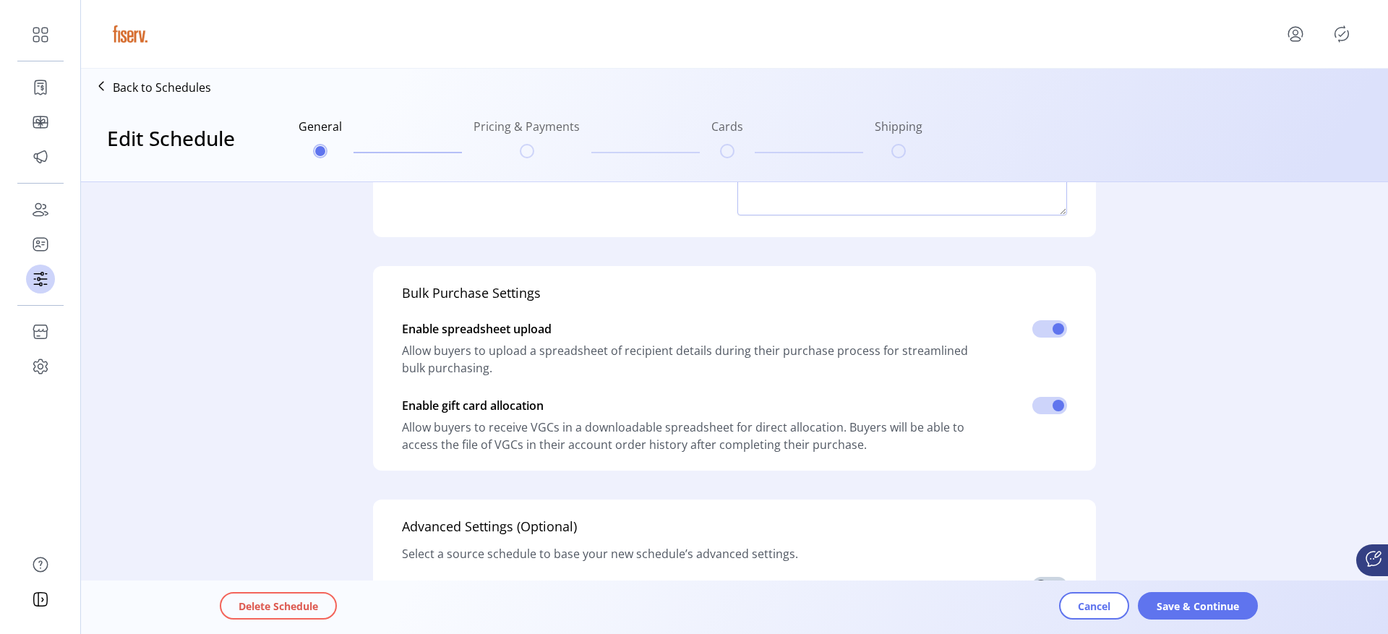
scroll to position [575, 0]
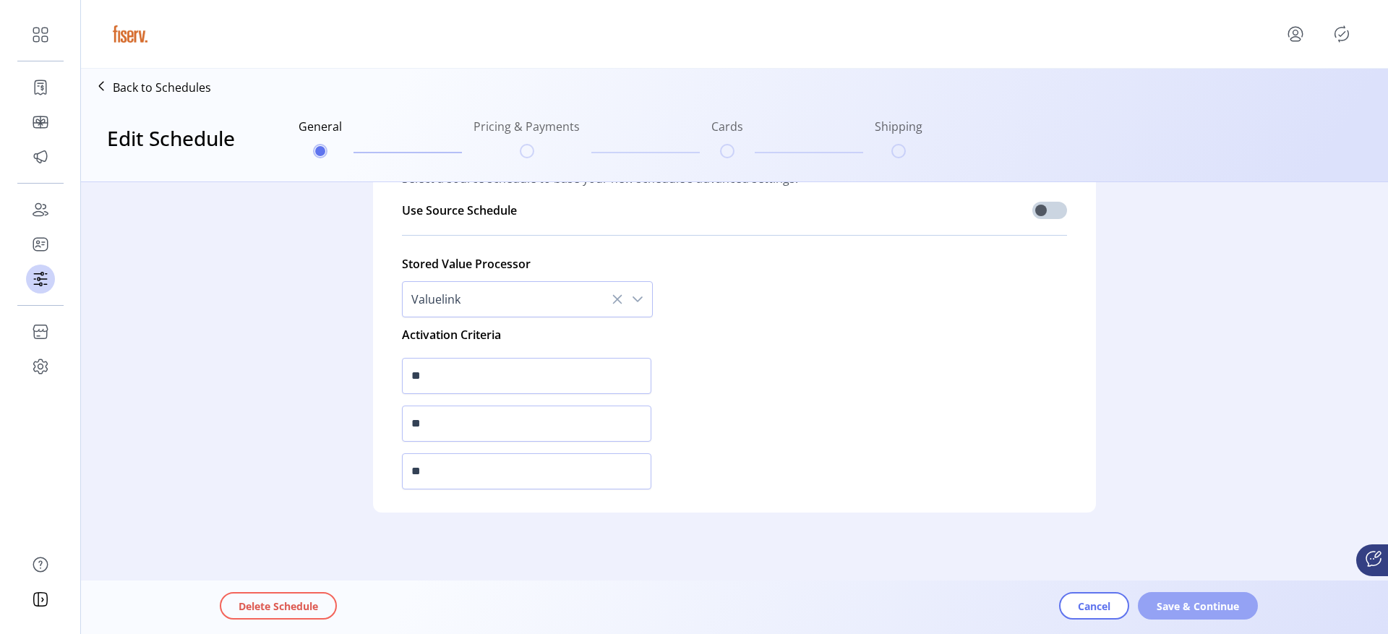
click at [1149, 596] on button "Save & Continue" at bounding box center [1198, 605] width 120 height 27
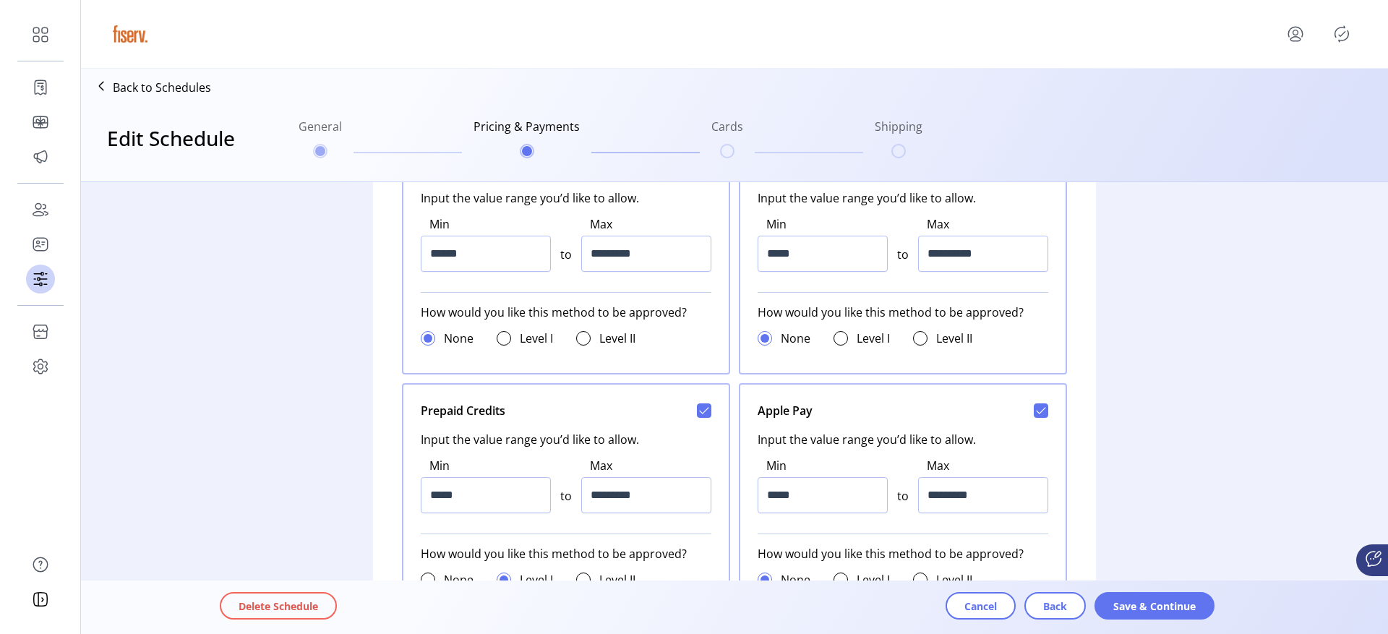
scroll to position [711, 0]
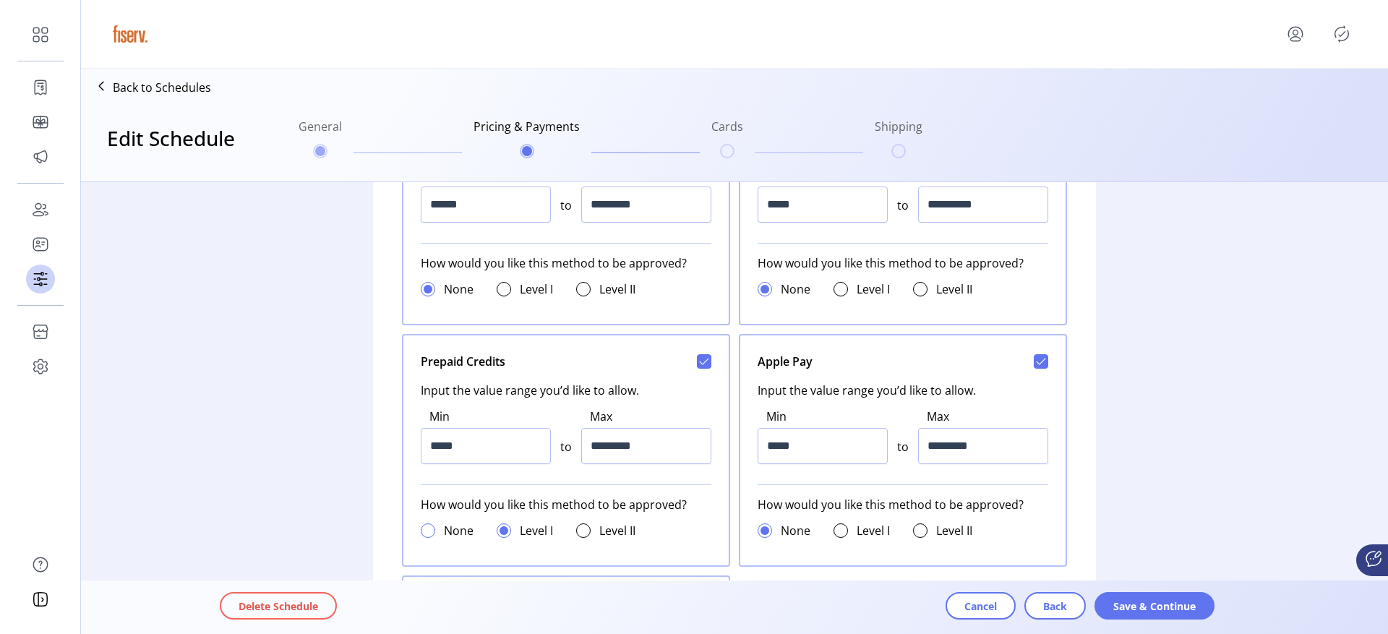
click at [429, 530] on div at bounding box center [428, 530] width 14 height 14
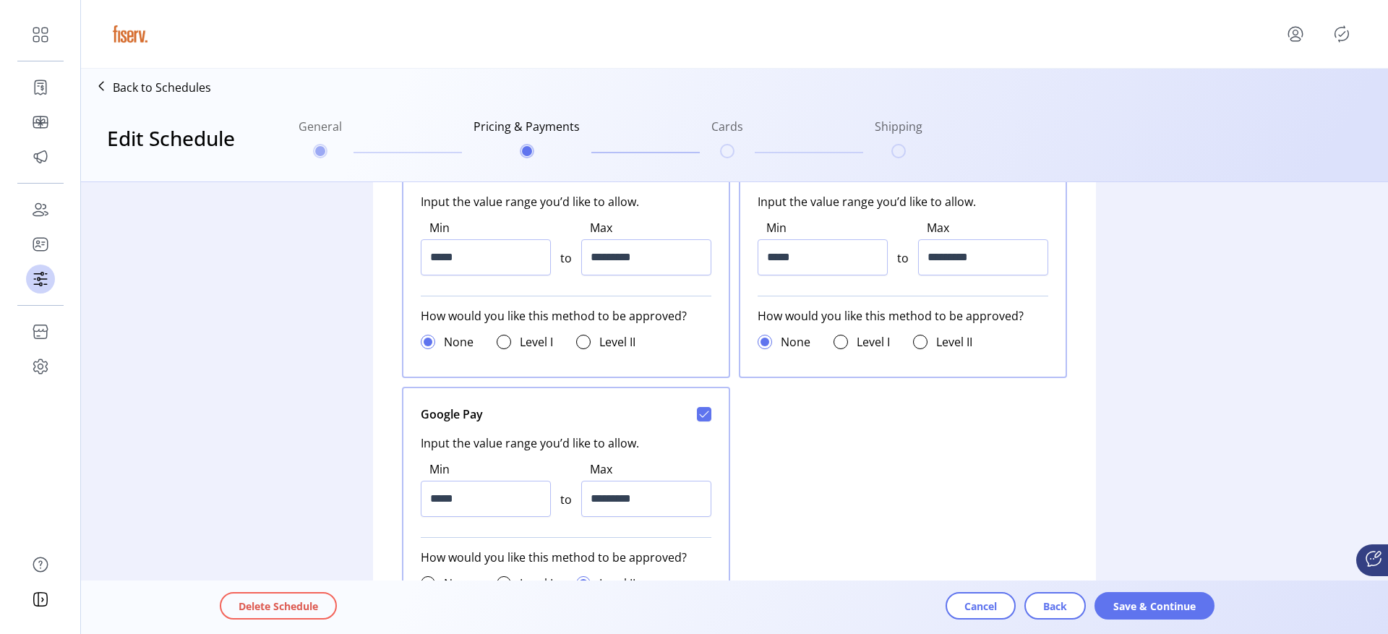
scroll to position [914, 0]
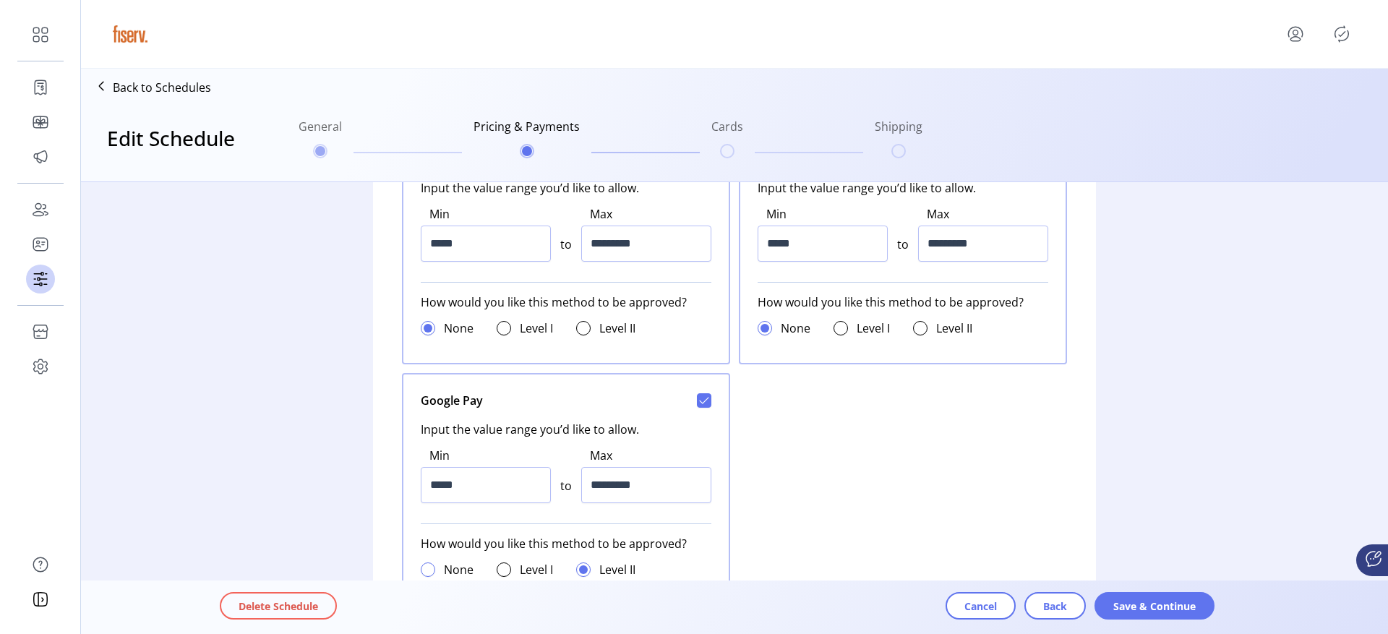
click at [424, 573] on div at bounding box center [428, 569] width 14 height 14
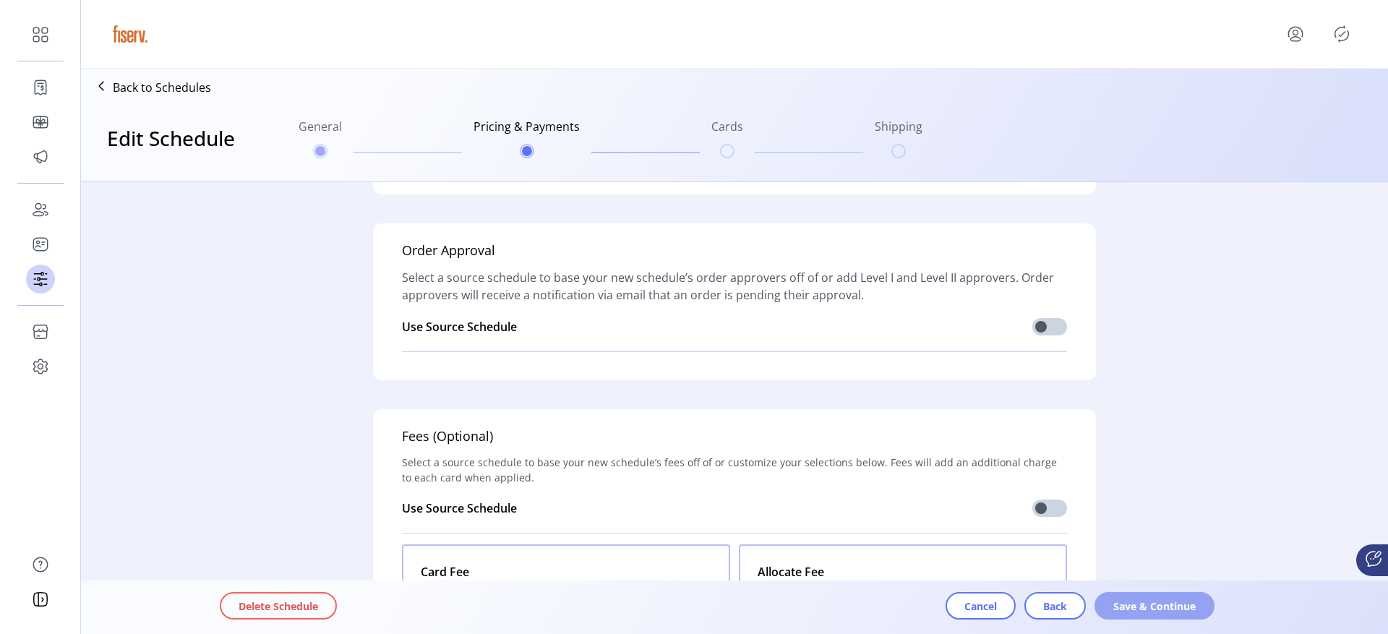
click at [1170, 602] on span "Save & Continue" at bounding box center [1154, 606] width 82 height 15
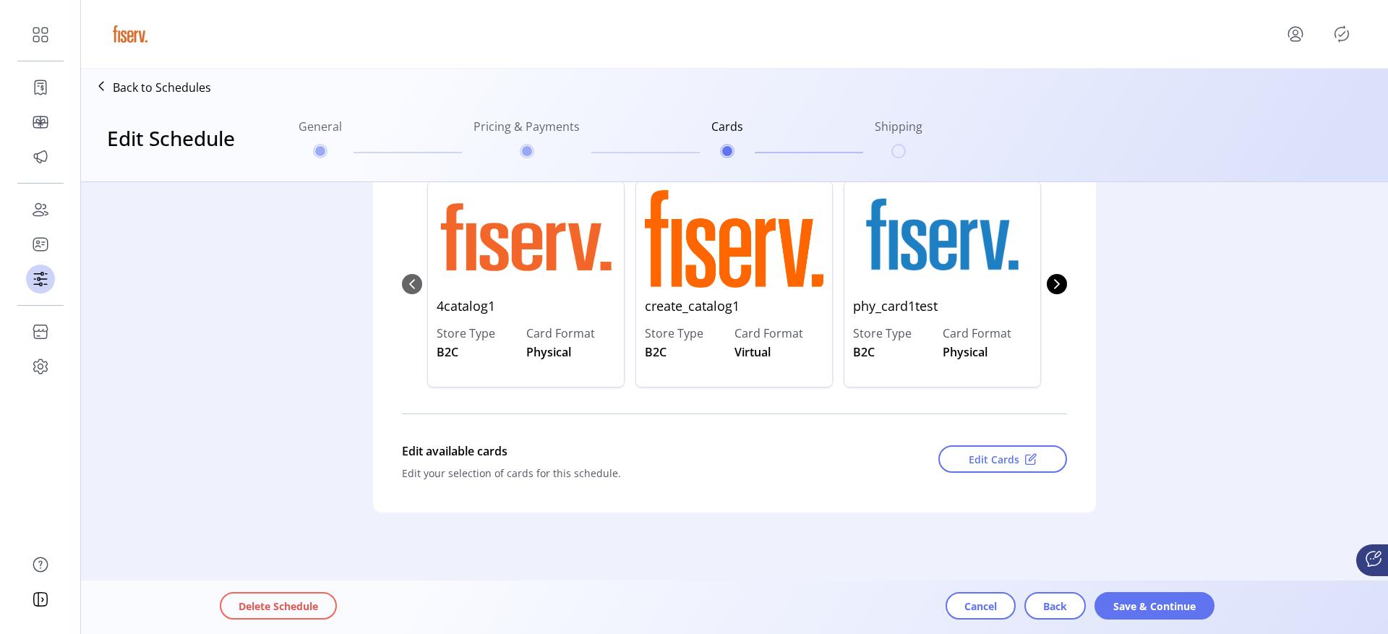
scroll to position [196, 0]
click at [1155, 589] on div "Delete Schedule Cancel Back Save & Continue" at bounding box center [775, 607] width 1110 height 48
drag, startPoint x: 1155, startPoint y: 589, endPoint x: 1108, endPoint y: 301, distance: 291.5
click at [1108, 303] on form "Manage Cards 4 CARDS Select a source schedule to base your new schedule’s card …" at bounding box center [734, 292] width 1307 height 613
click at [1162, 386] on div "Manage Cards 4 CARDS Select a source schedule to base your new schedule’s card …" at bounding box center [734, 256] width 1110 height 541
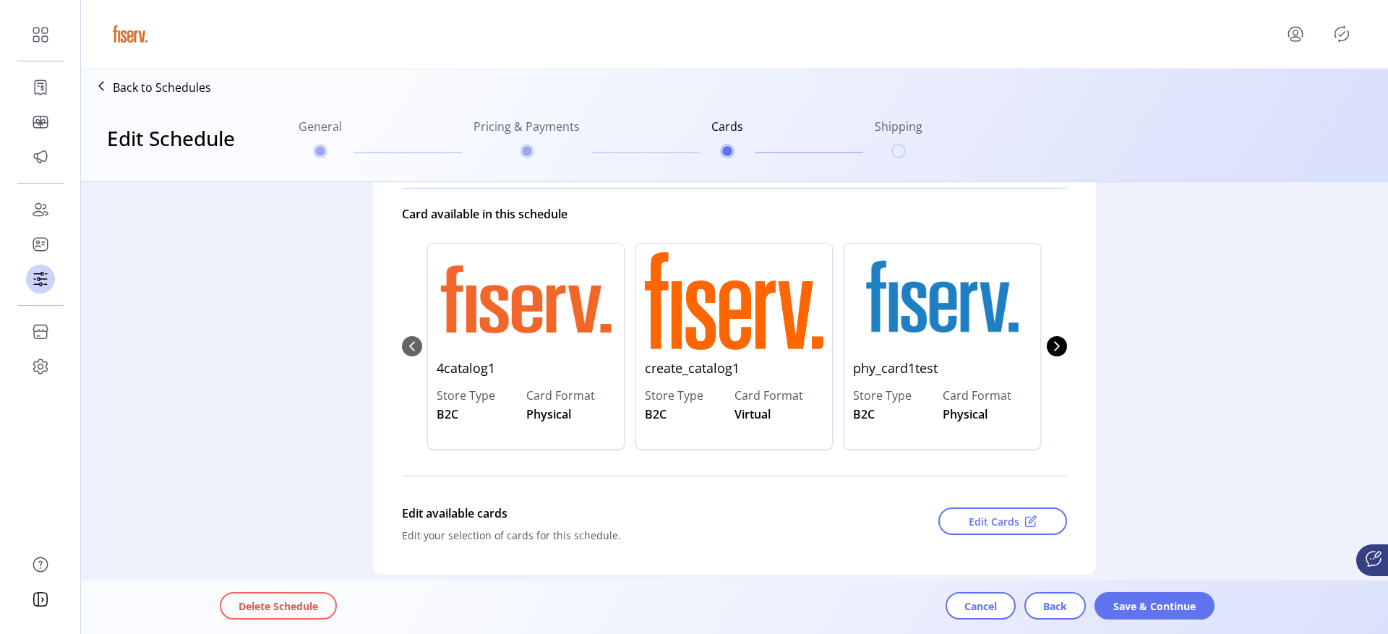
scroll to position [135, 0]
click at [1005, 506] on button "Edit Cards" at bounding box center [1002, 519] width 129 height 27
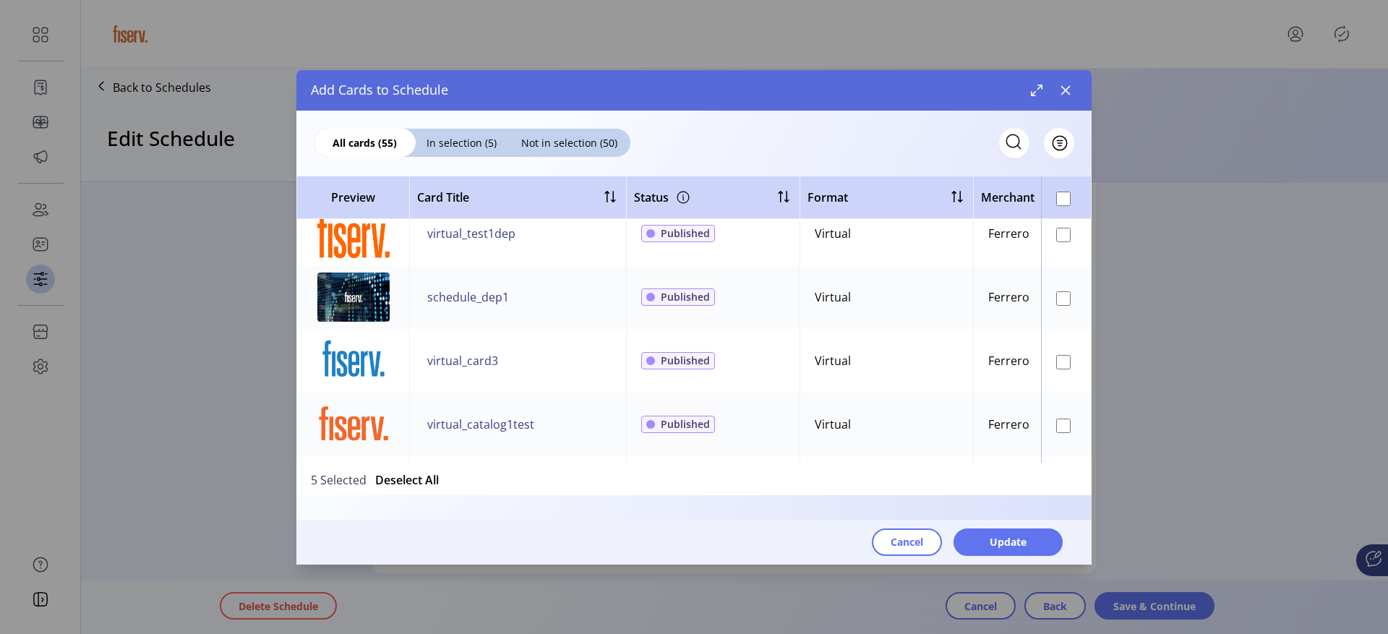
scroll to position [305, 0]
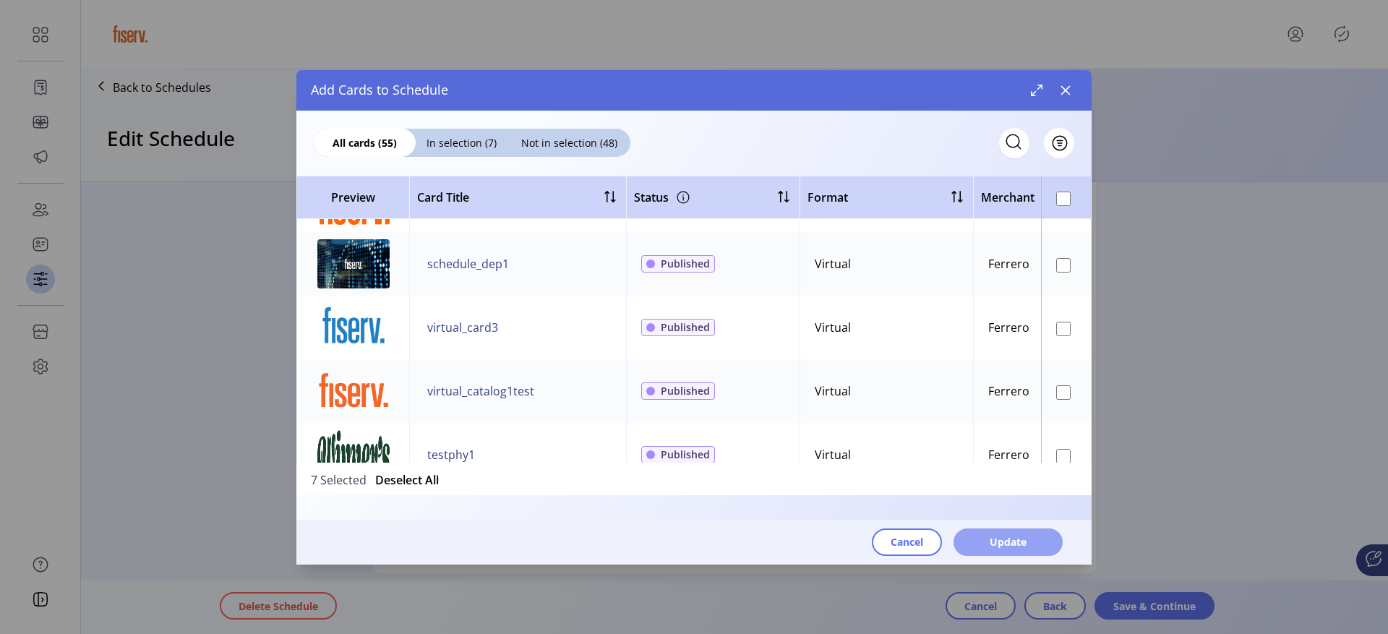
click at [1036, 533] on button "Update" at bounding box center [1007, 541] width 109 height 27
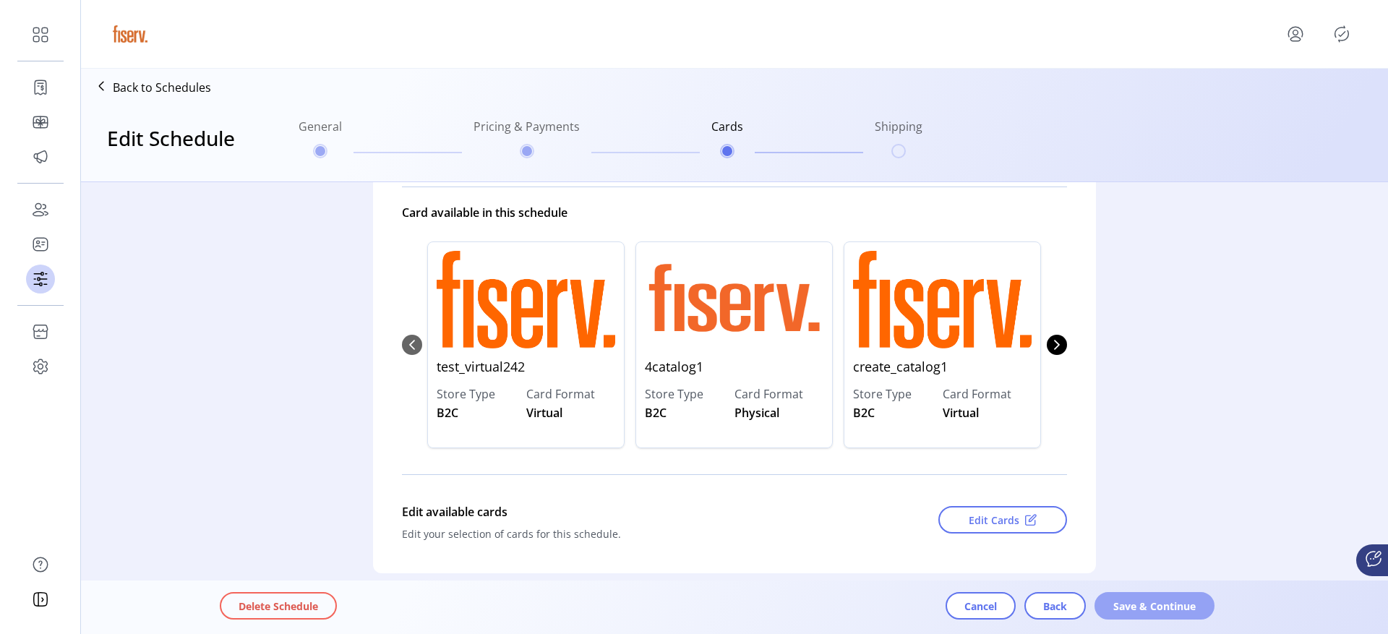
click at [1167, 615] on button "Save & Continue" at bounding box center [1154, 605] width 120 height 27
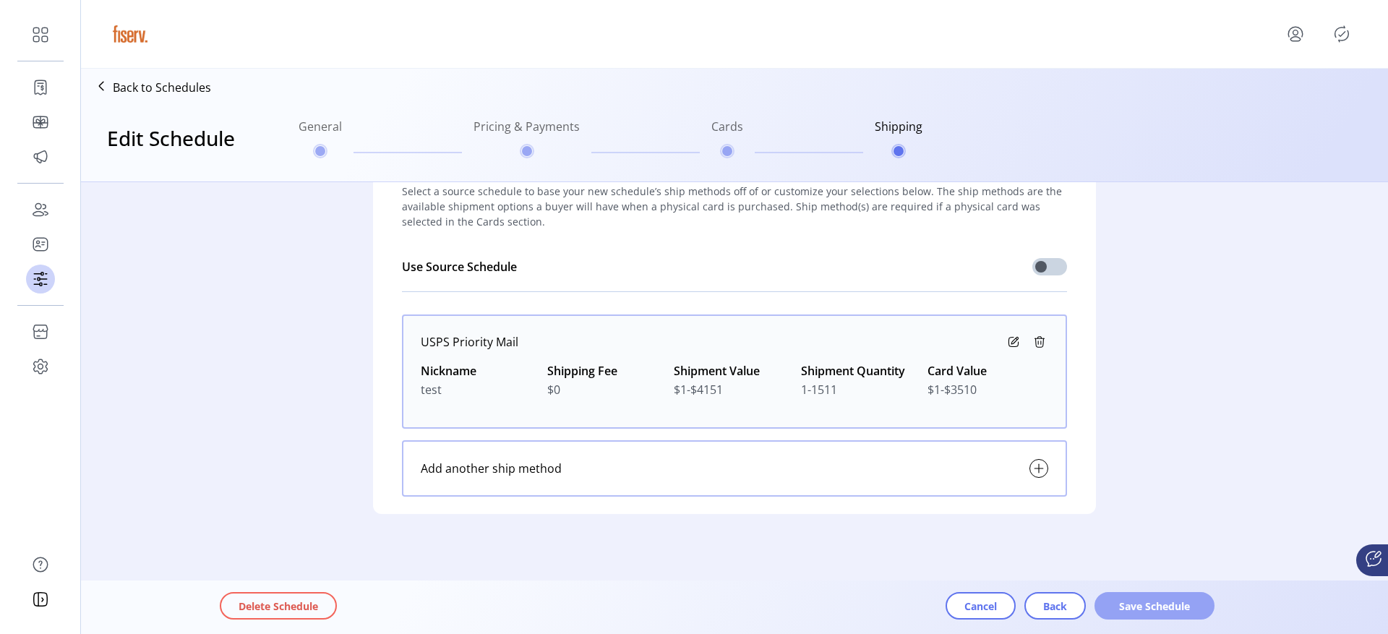
click at [1120, 595] on button "Save Schedule" at bounding box center [1154, 605] width 120 height 27
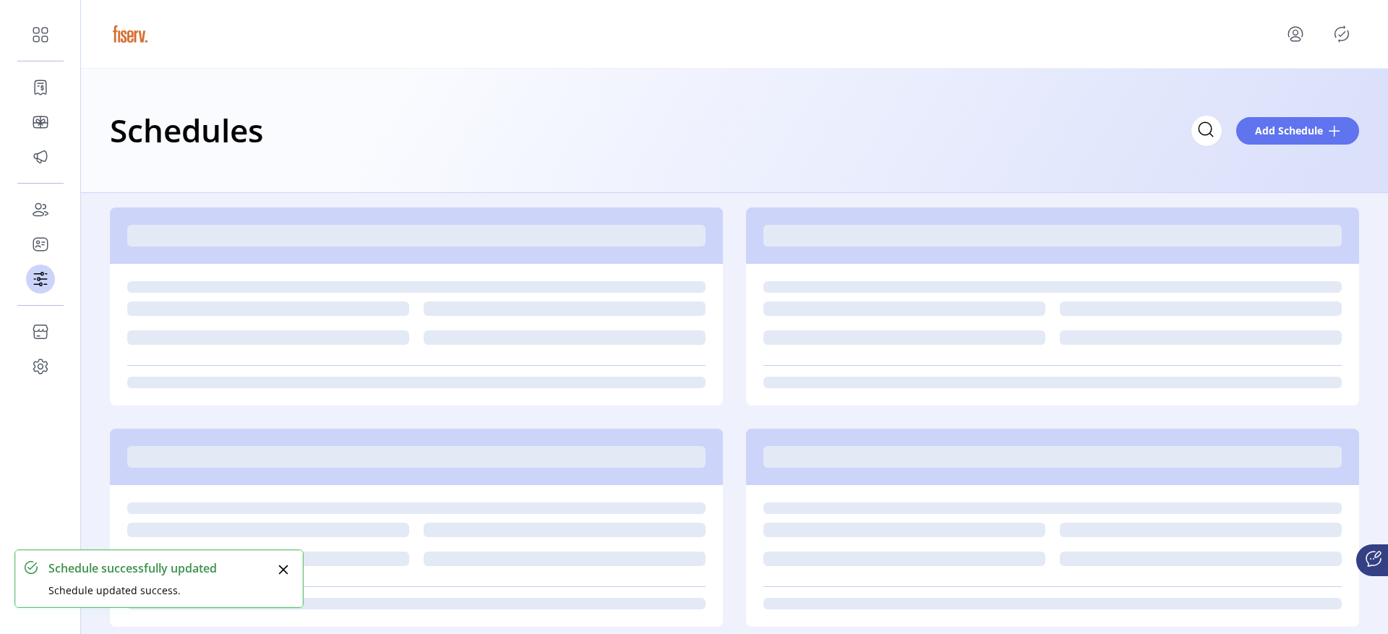
click at [1337, 30] on icon "Publisher Panel" at bounding box center [1341, 33] width 23 height 23
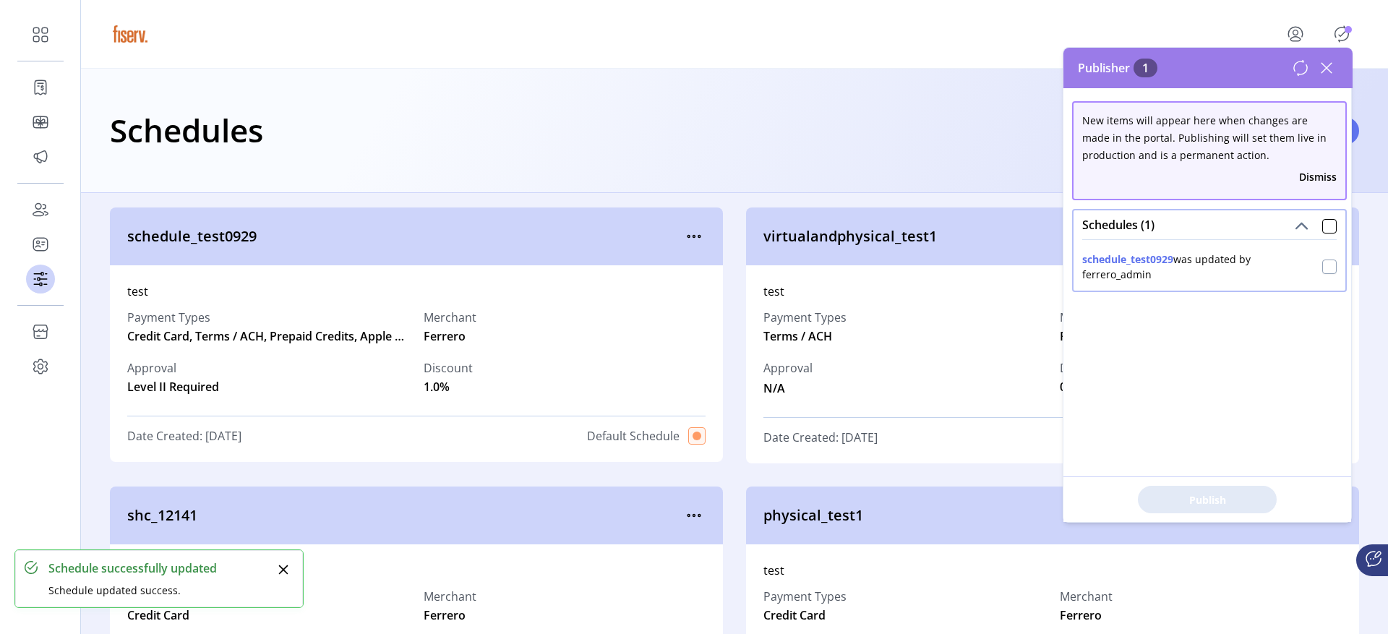
click at [1326, 273] on div at bounding box center [1329, 267] width 14 height 14
click at [1210, 494] on span "Publish 1 Items" at bounding box center [1207, 499] width 101 height 15
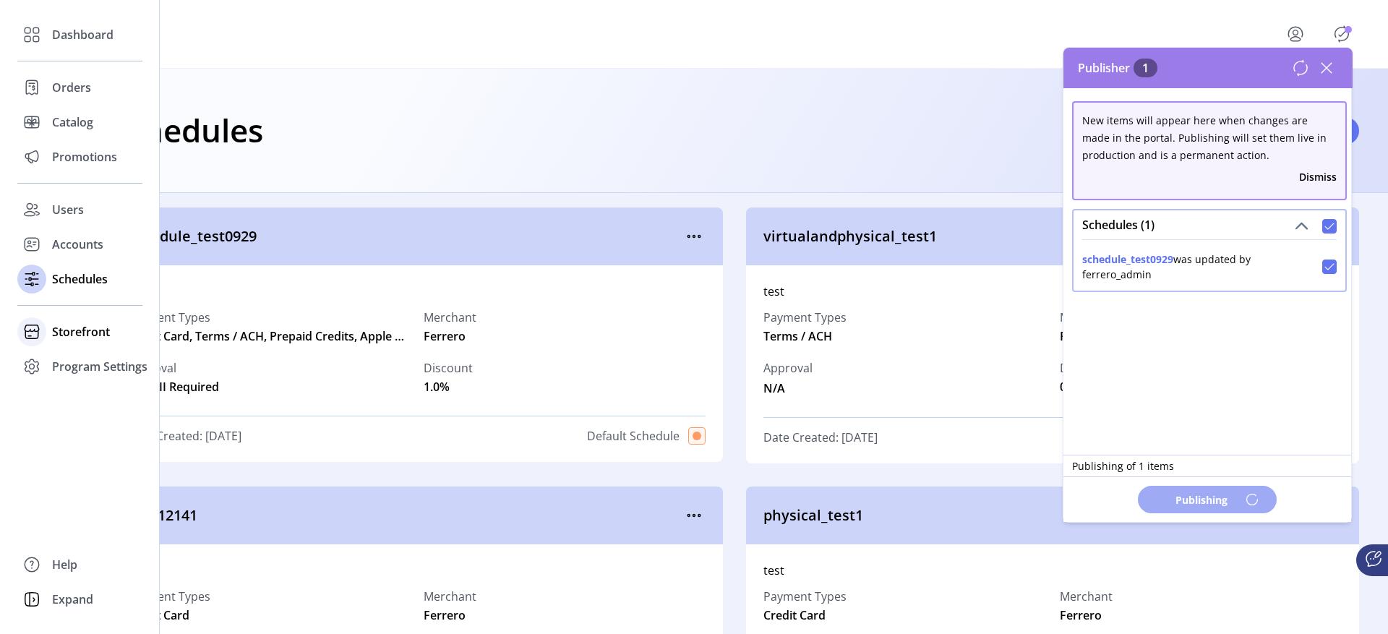
click at [57, 333] on span "Storefront" at bounding box center [81, 331] width 58 height 17
click at [36, 335] on icon at bounding box center [31, 331] width 23 height 23
click at [90, 334] on span "Storefront" at bounding box center [81, 331] width 58 height 17
click at [93, 364] on span "Configuration" at bounding box center [90, 360] width 76 height 17
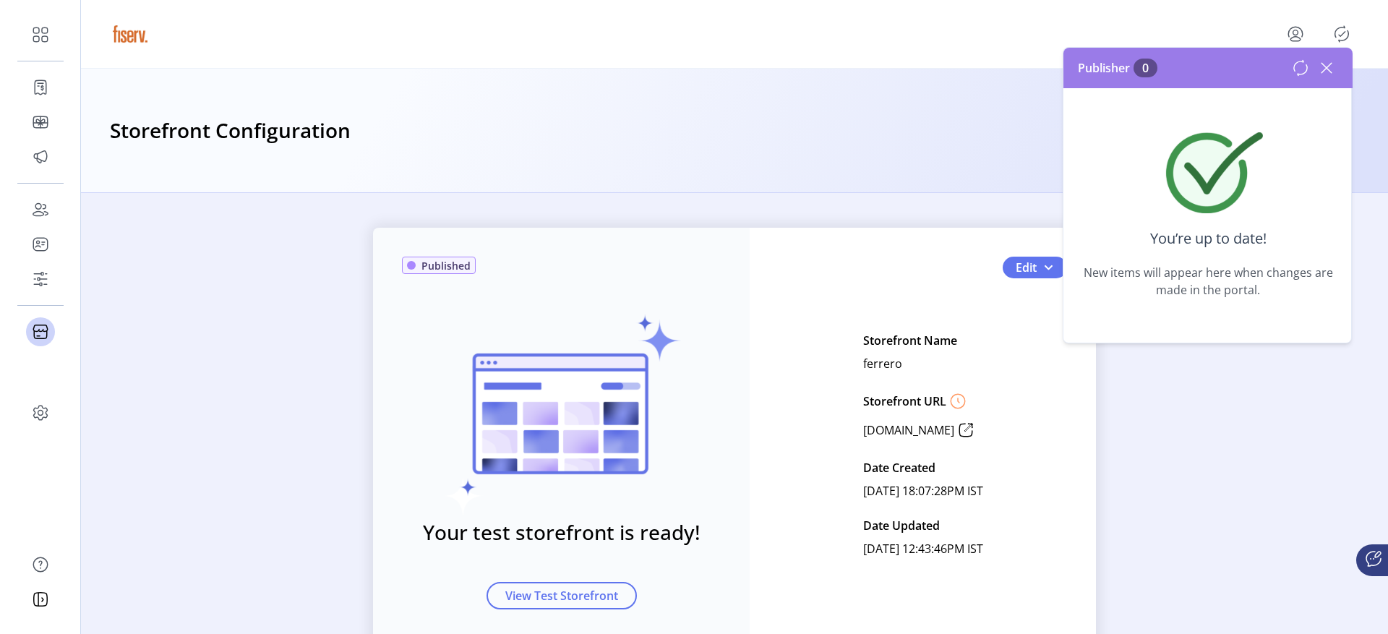
click at [1326, 76] on icon at bounding box center [1326, 67] width 23 height 23
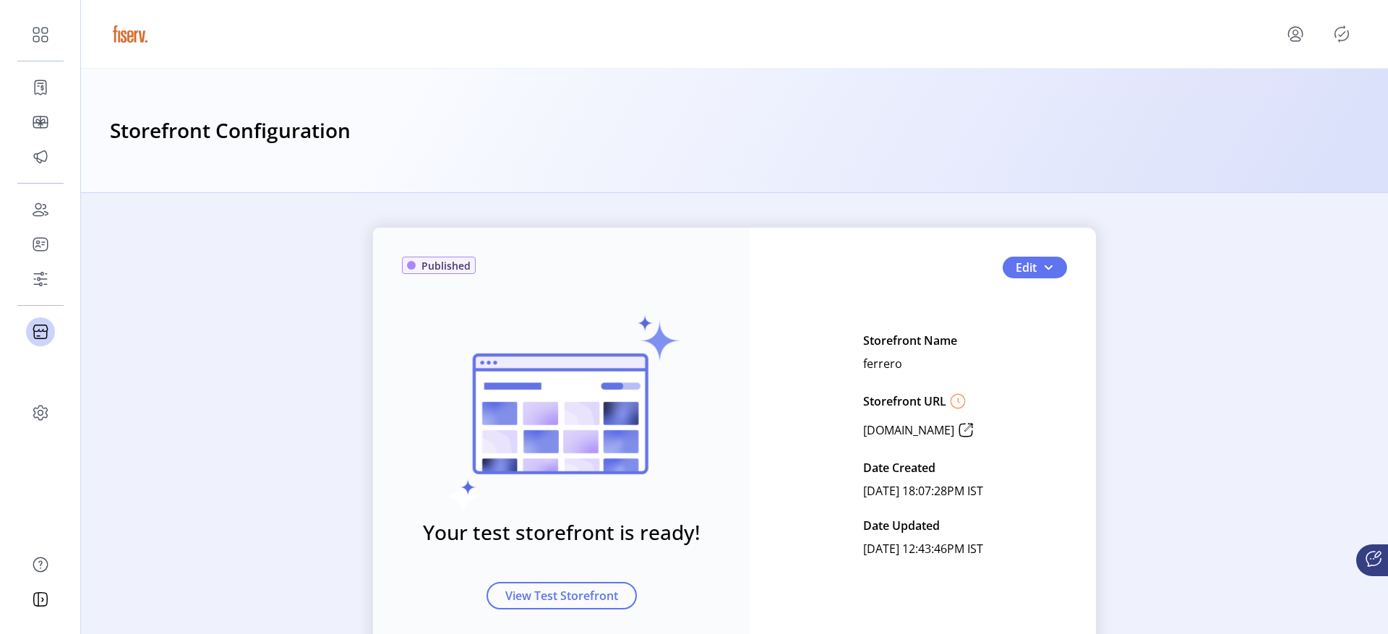
scroll to position [62, 0]
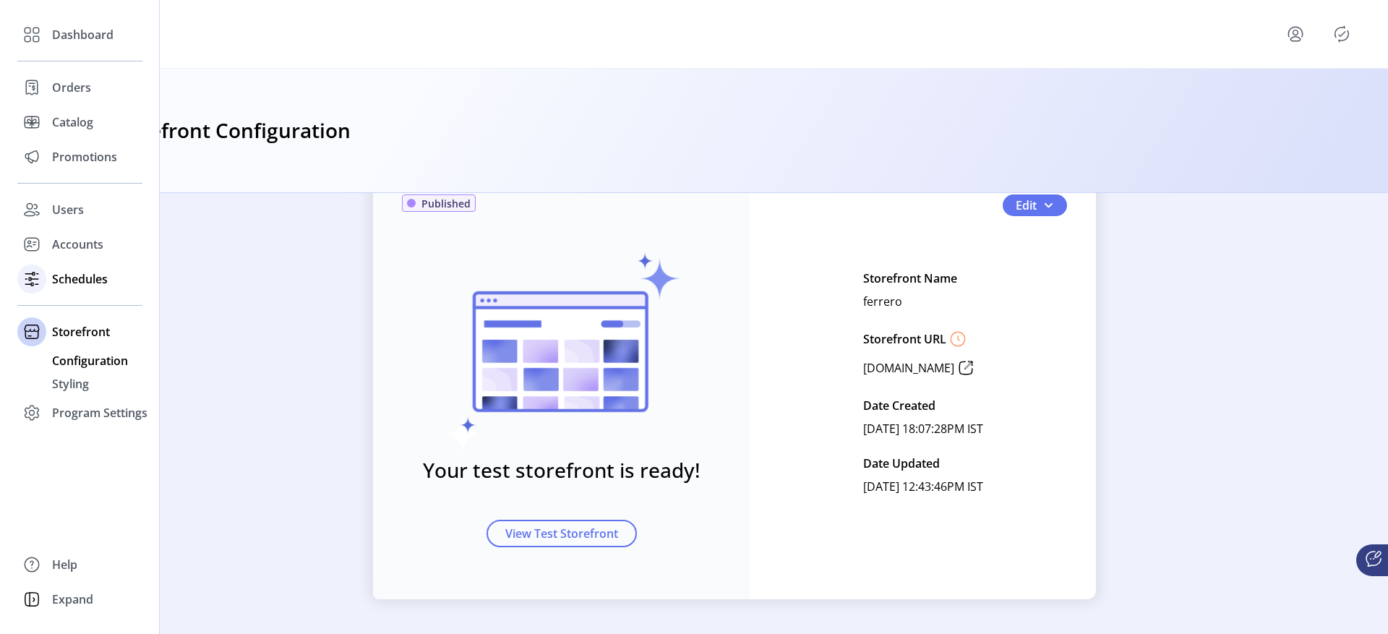
click at [80, 272] on span "Schedules" at bounding box center [80, 278] width 56 height 17
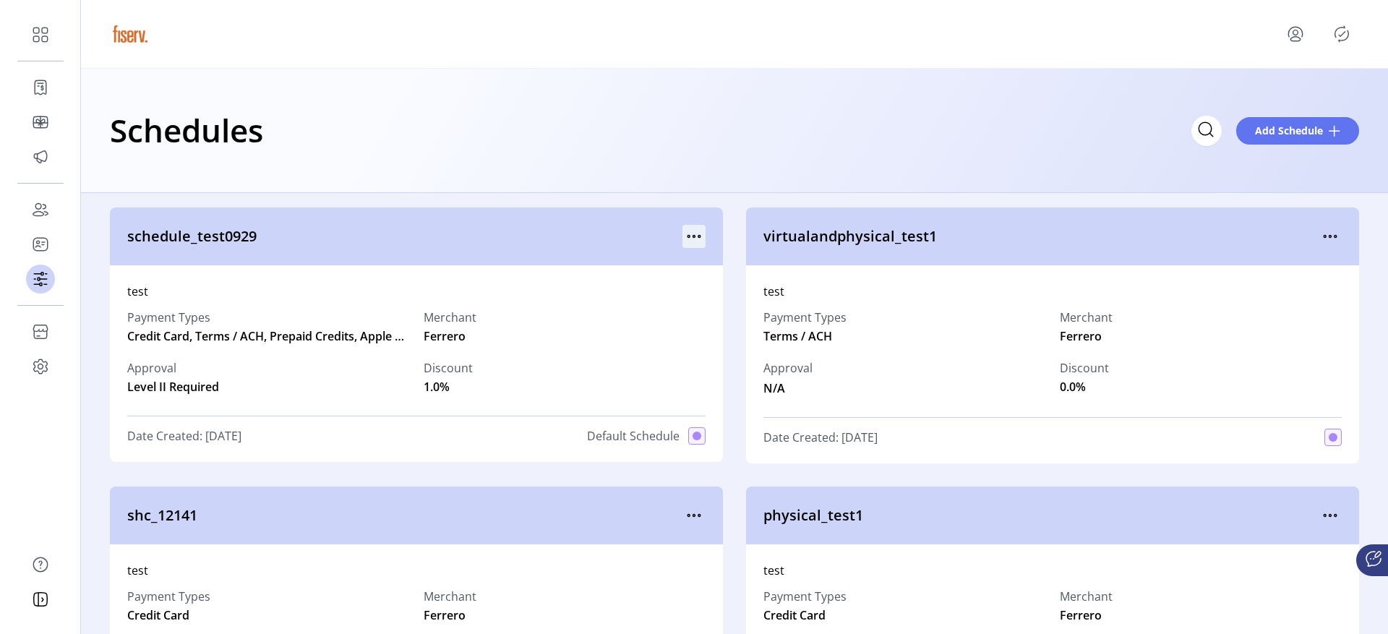
click at [687, 236] on icon "menu" at bounding box center [688, 237] width 2 height 2
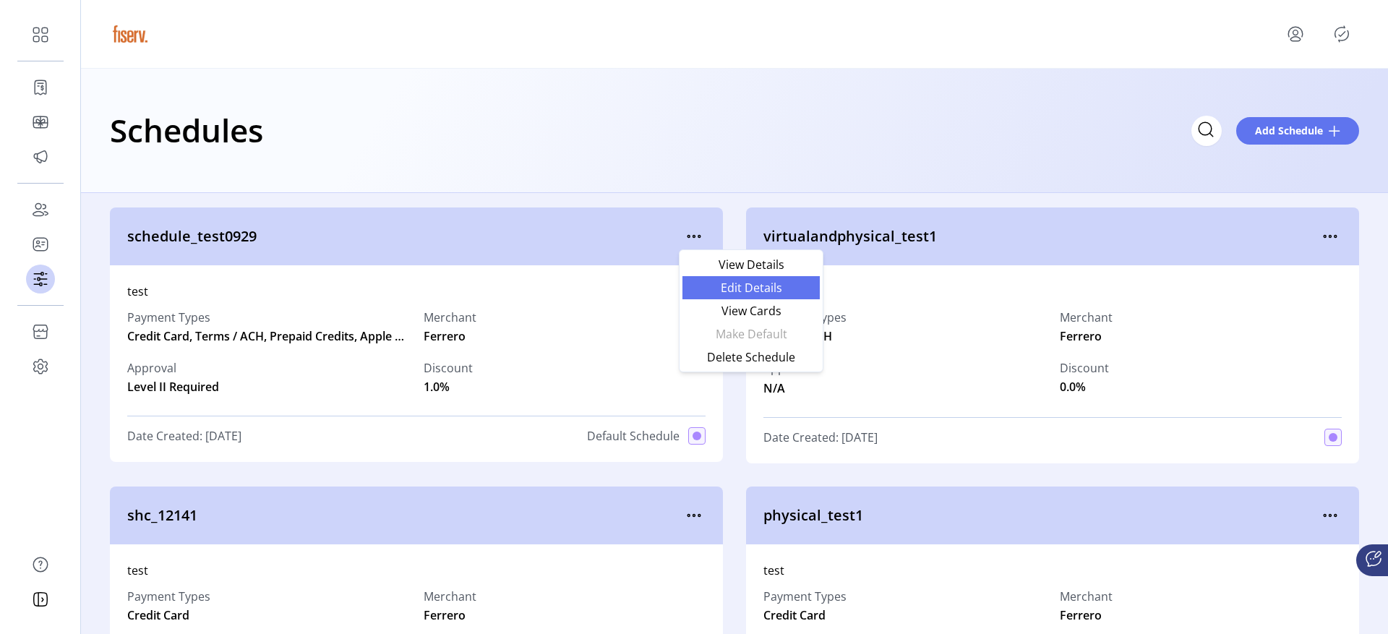
click at [697, 288] on span "Edit Details" at bounding box center [751, 288] width 120 height 12
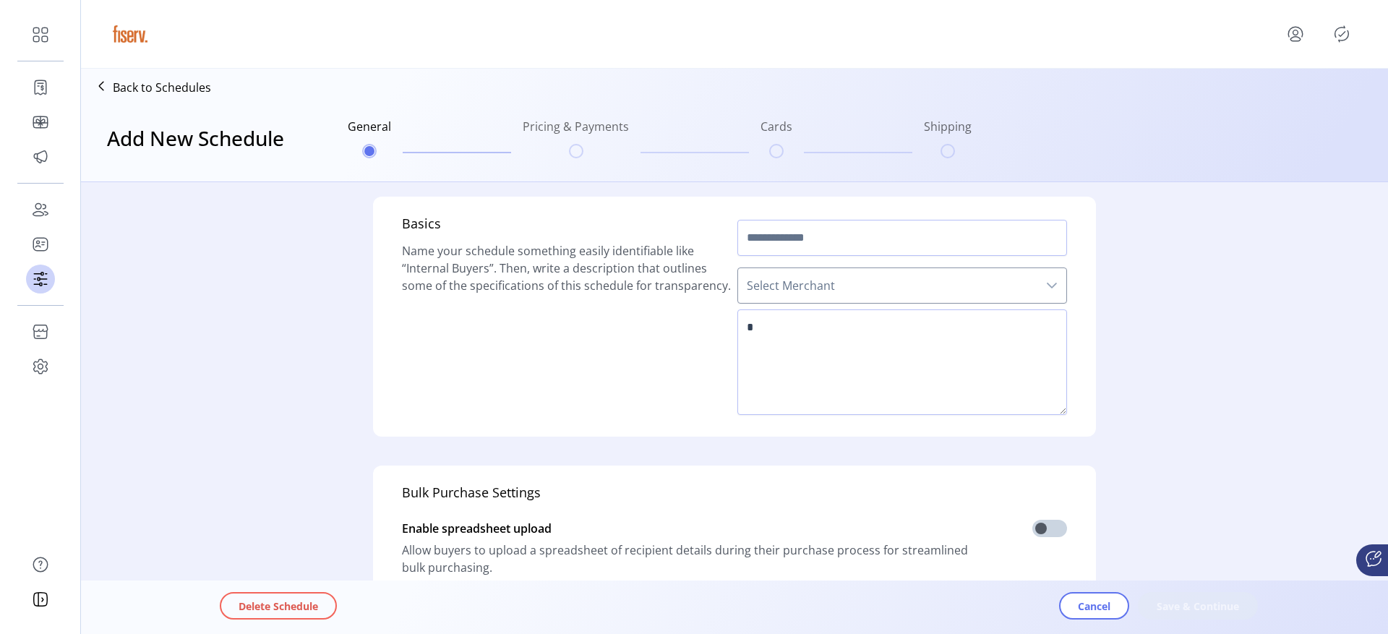
type input "**********"
type textarea "****"
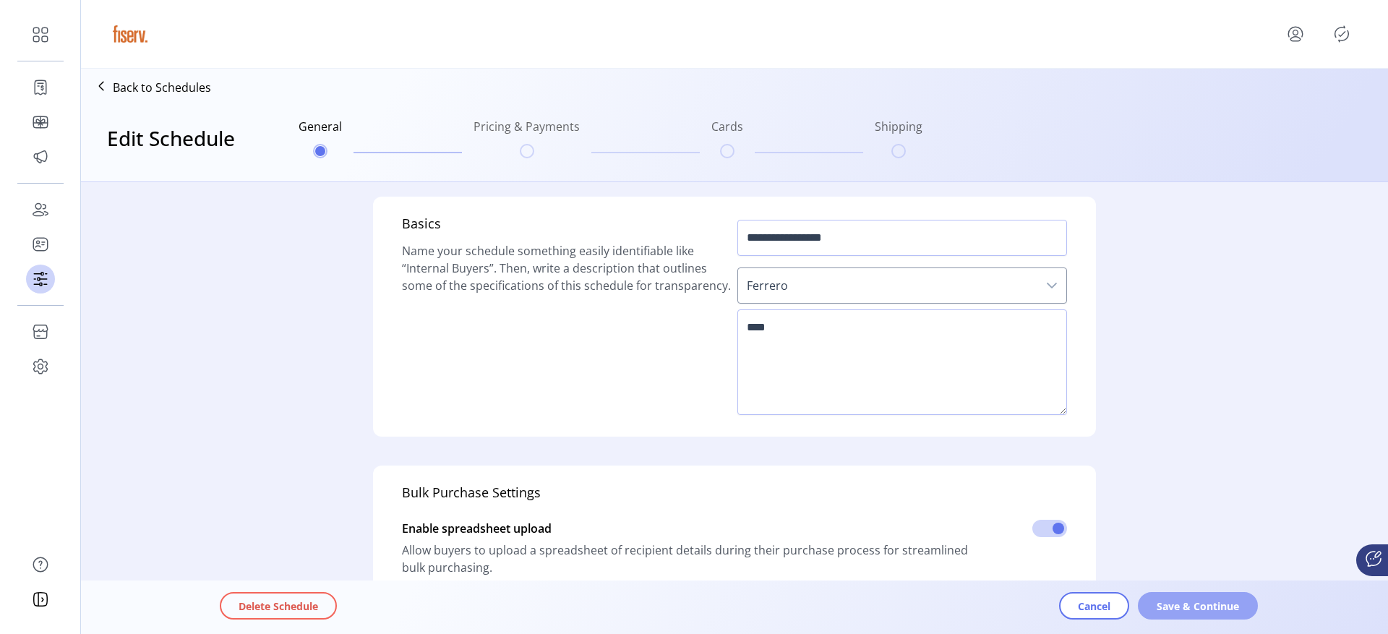
click at [1174, 605] on span "Save & Continue" at bounding box center [1198, 606] width 82 height 15
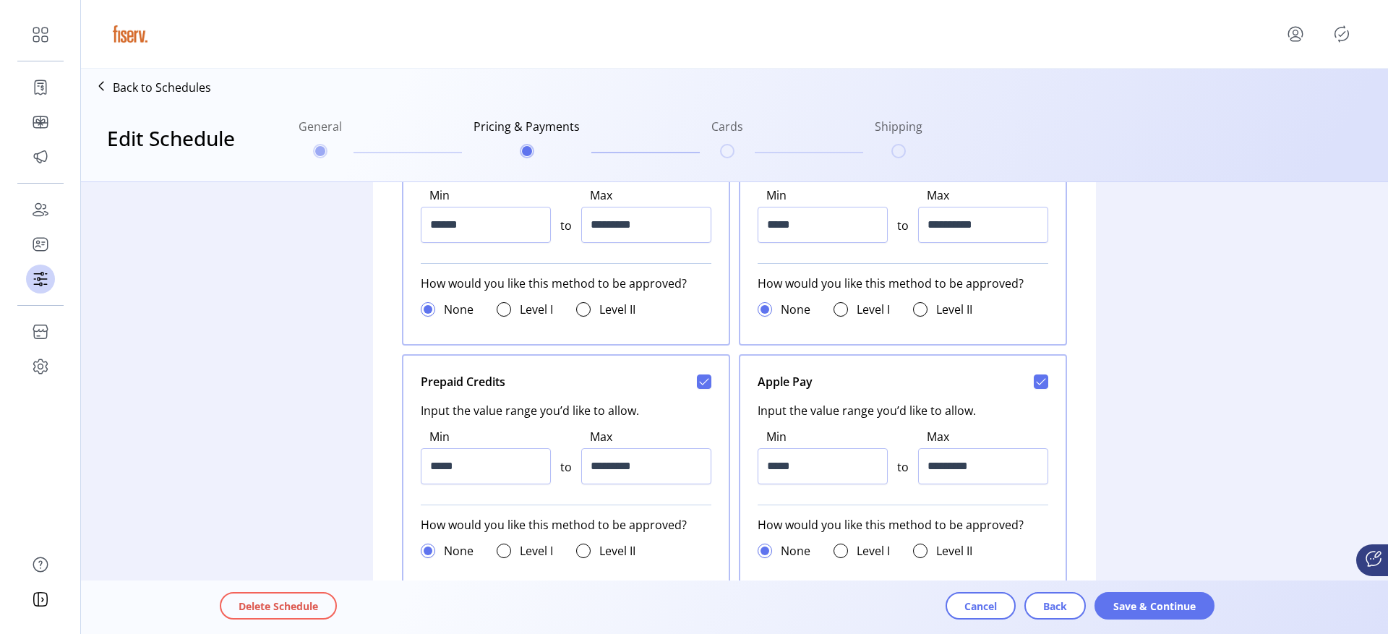
scroll to position [687, 0]
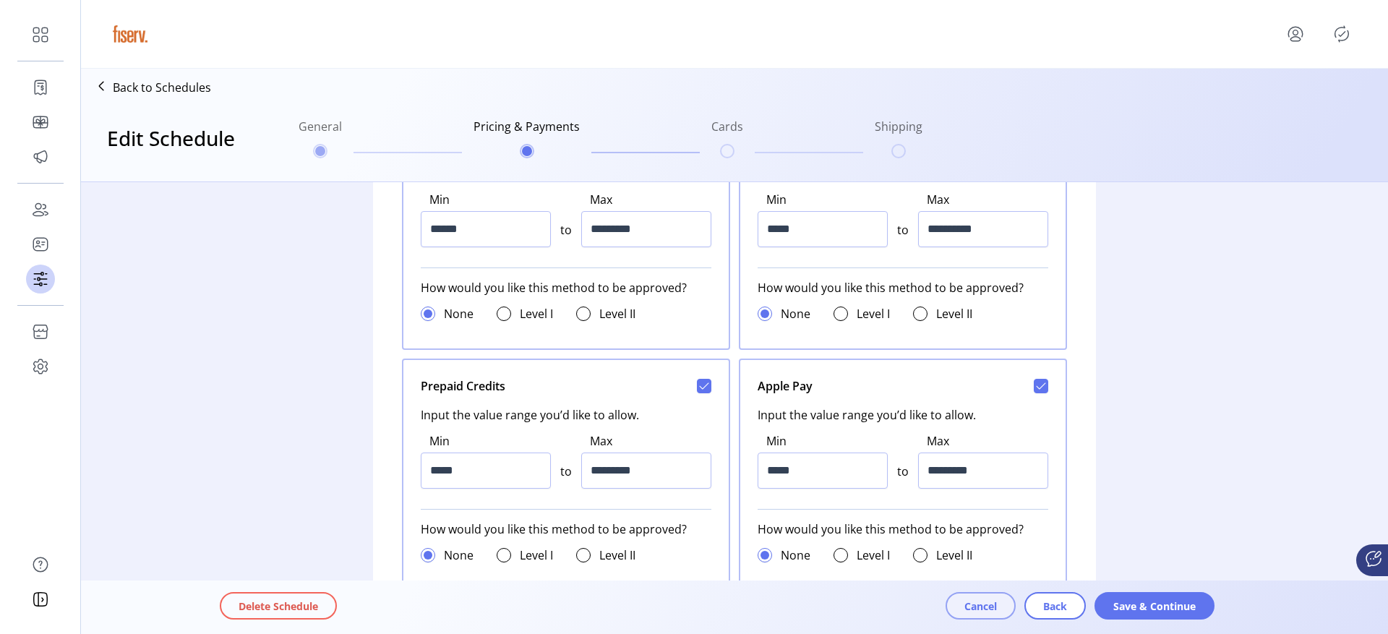
click at [974, 594] on button "Cancel" at bounding box center [981, 605] width 70 height 27
